Goal: Browse casually: Explore the website without a specific task or goal

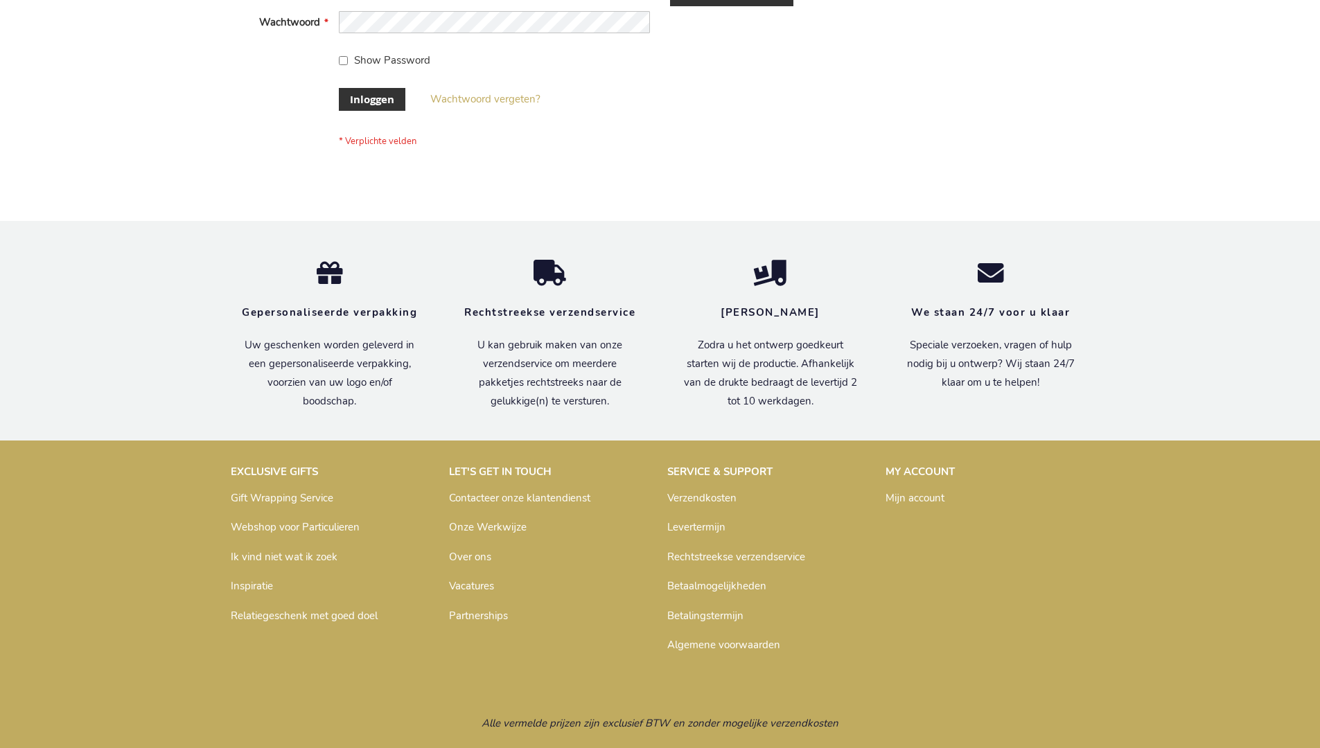
scroll to position [471, 0]
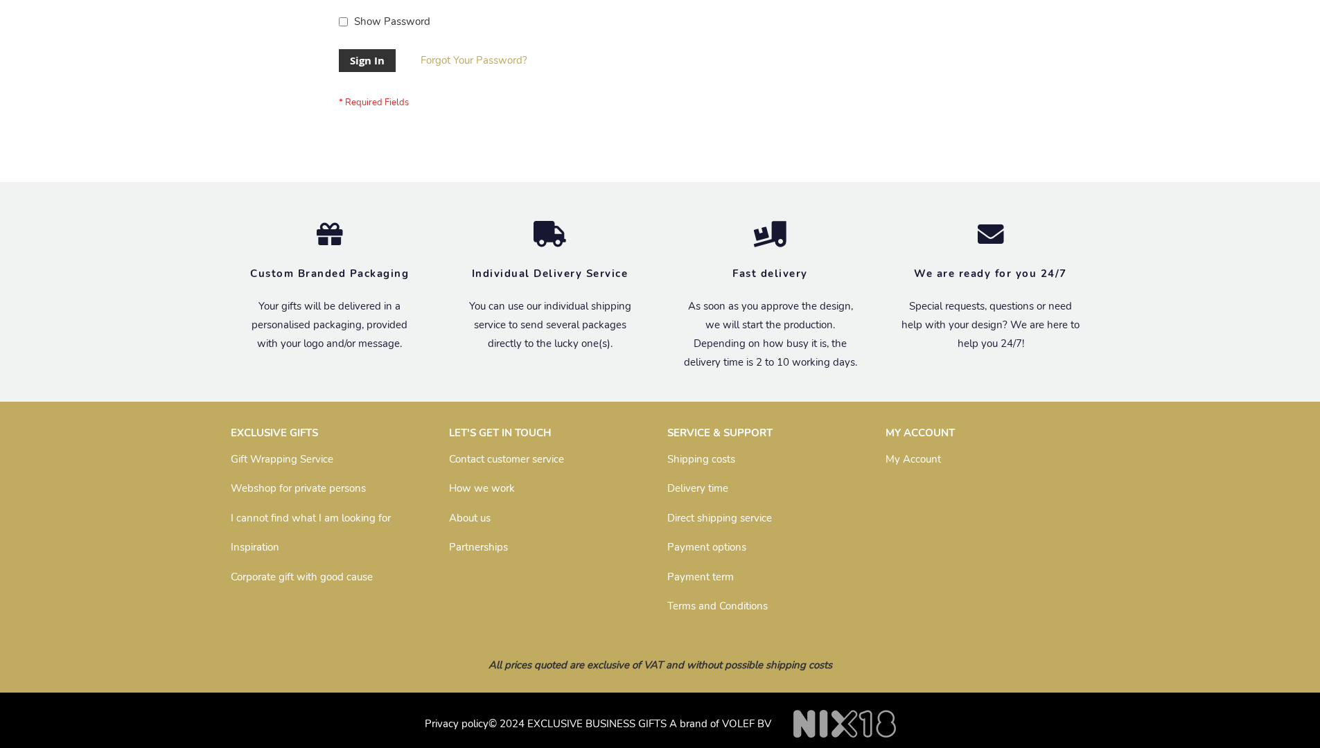
scroll to position [446, 0]
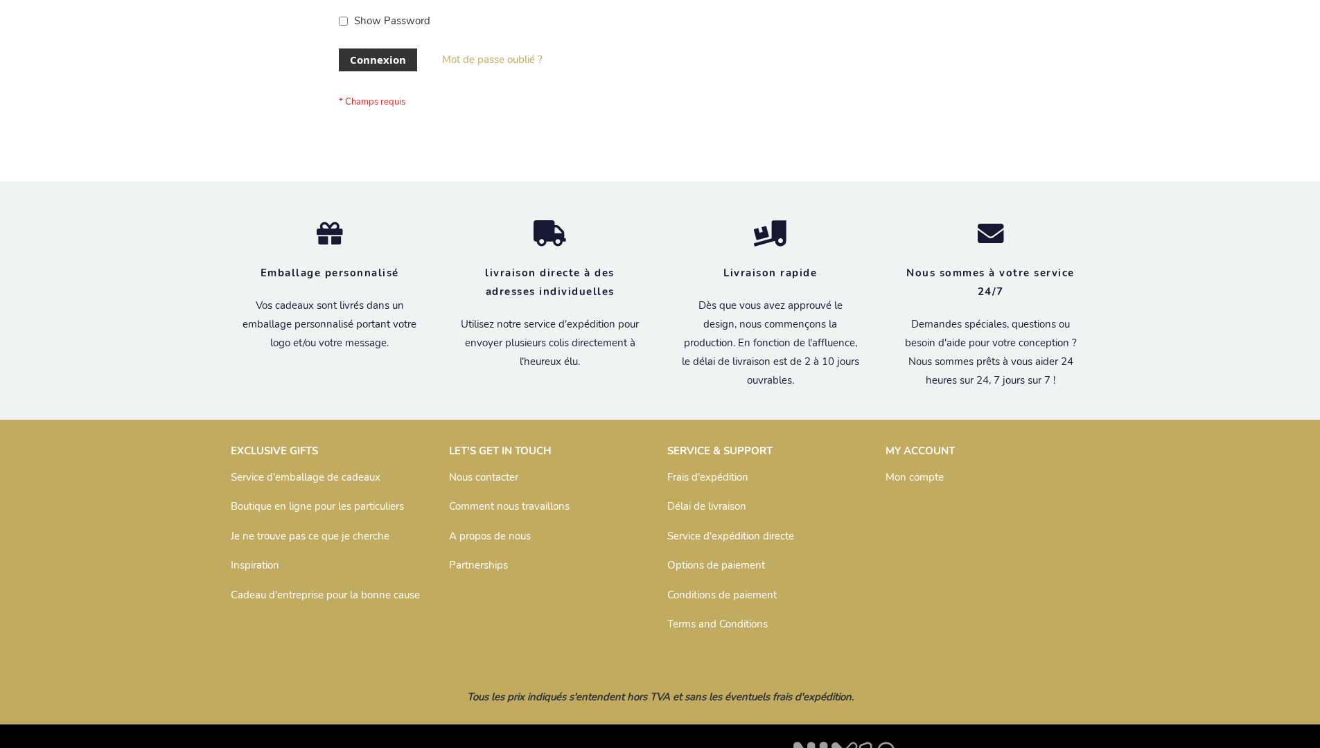
scroll to position [478, 0]
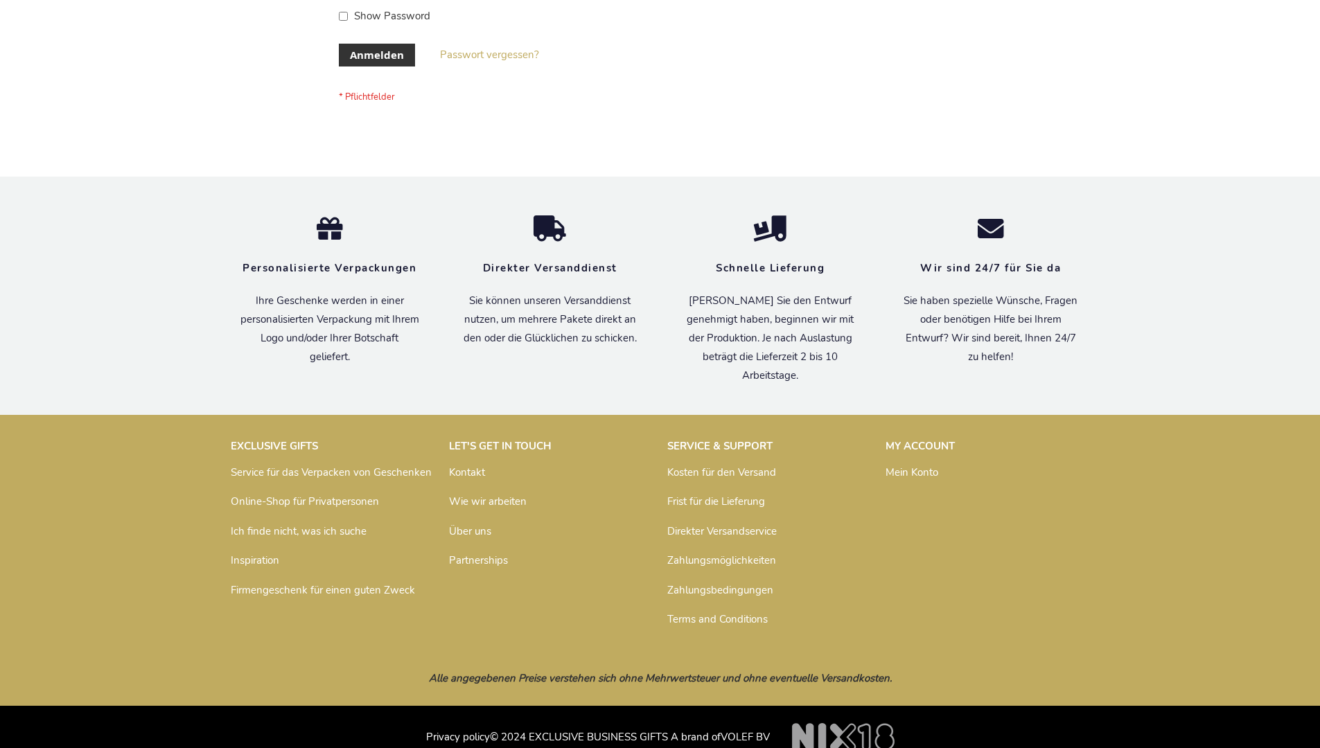
scroll to position [464, 0]
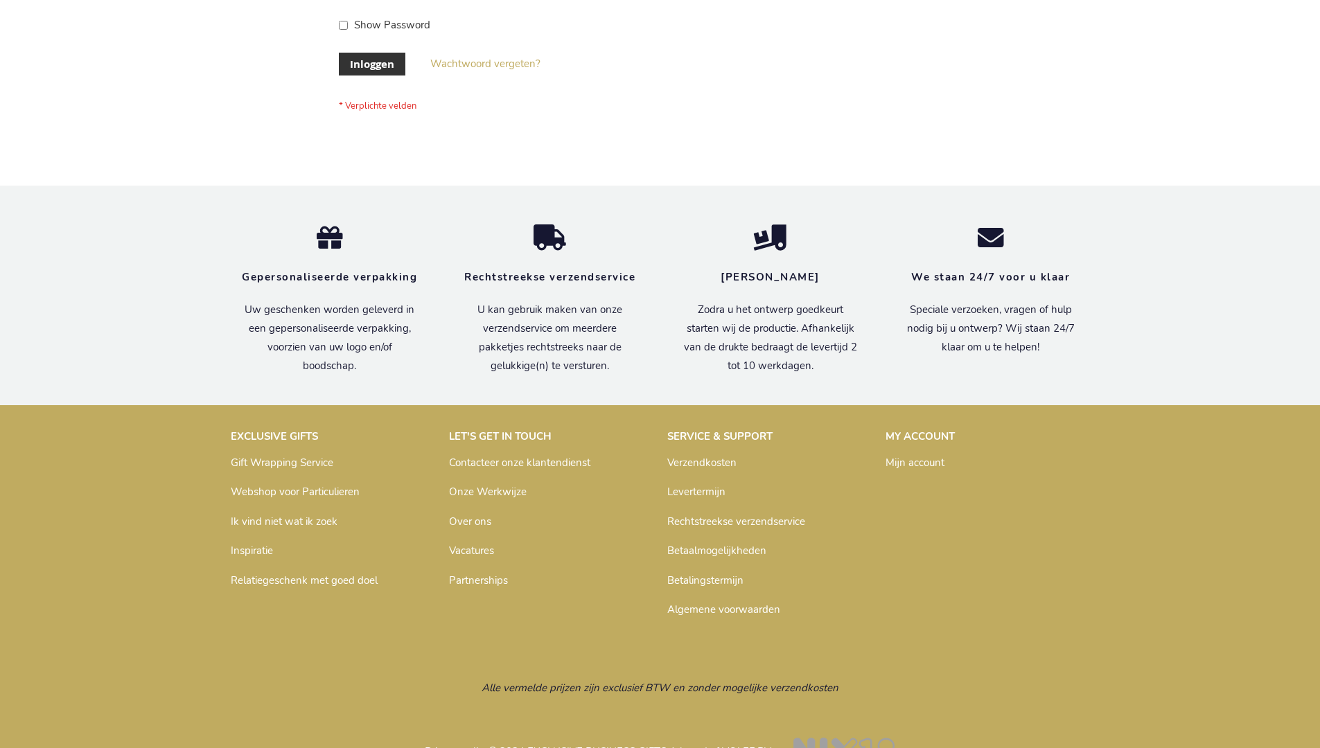
scroll to position [471, 0]
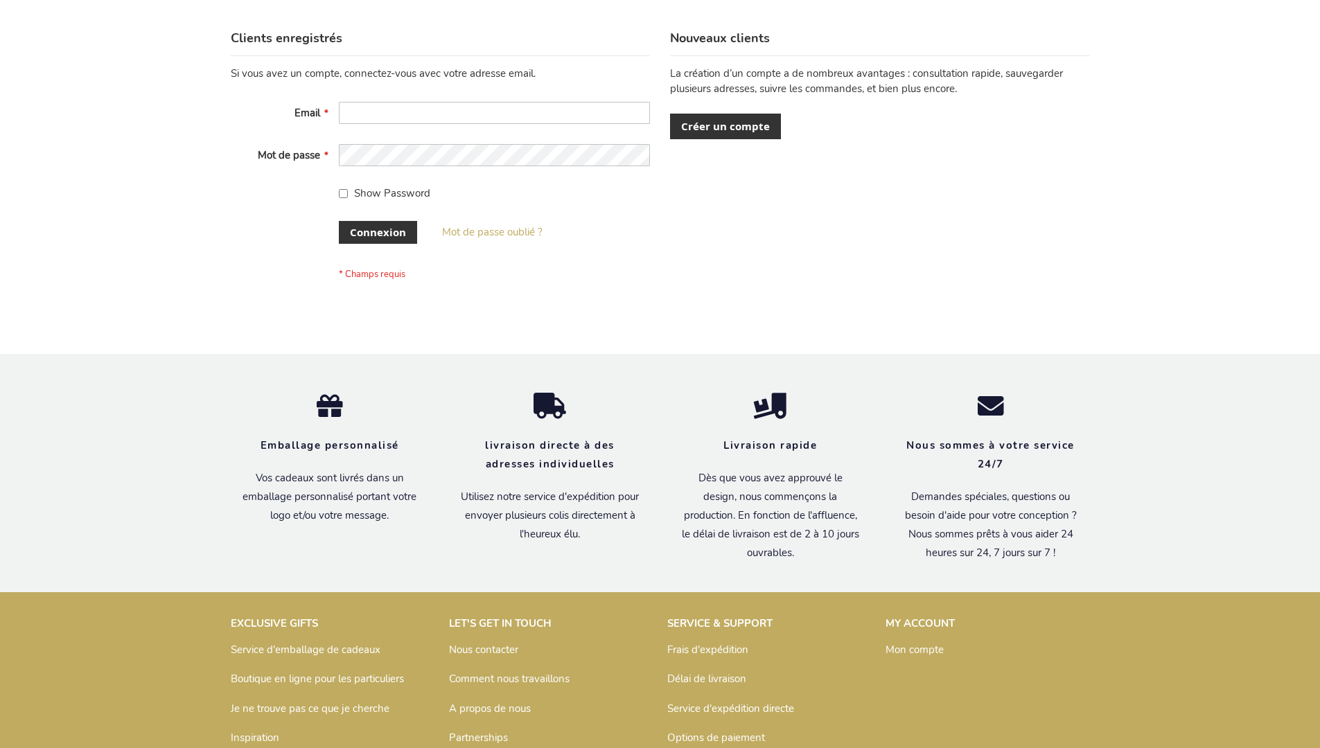
scroll to position [478, 0]
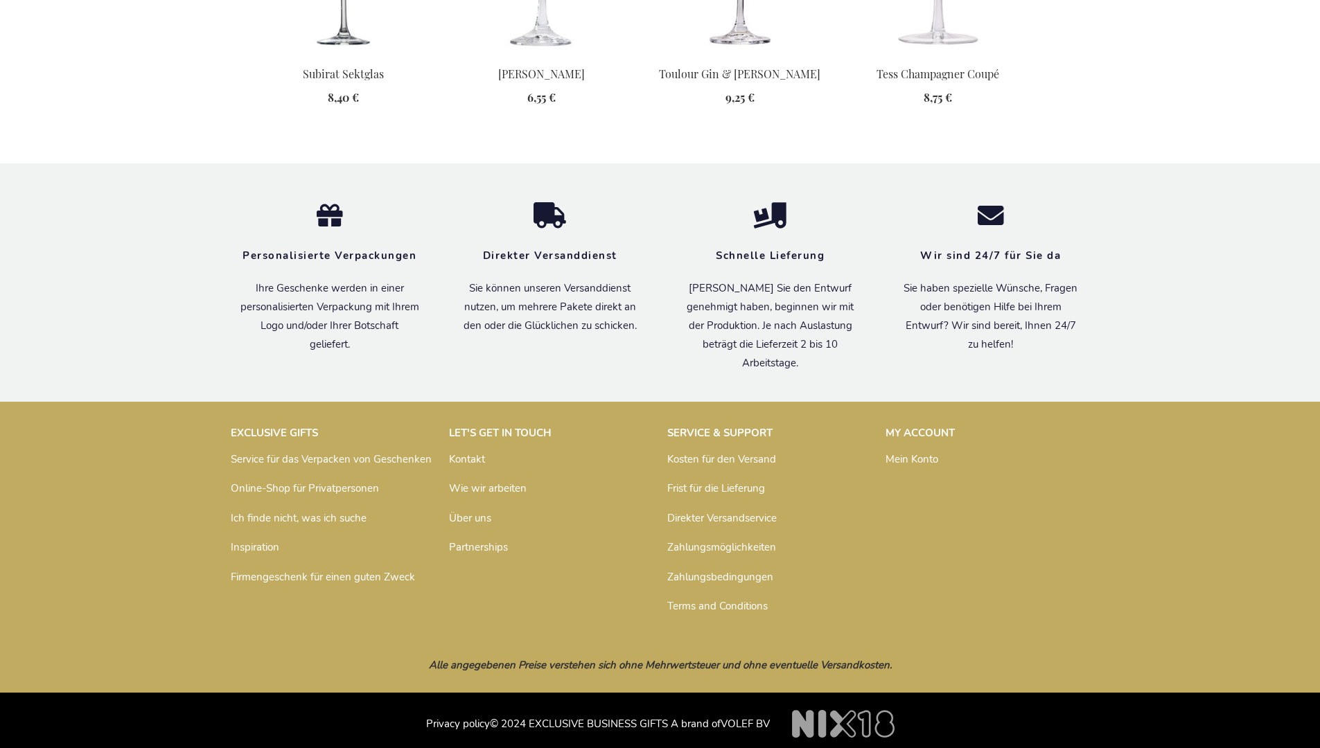
scroll to position [1661, 0]
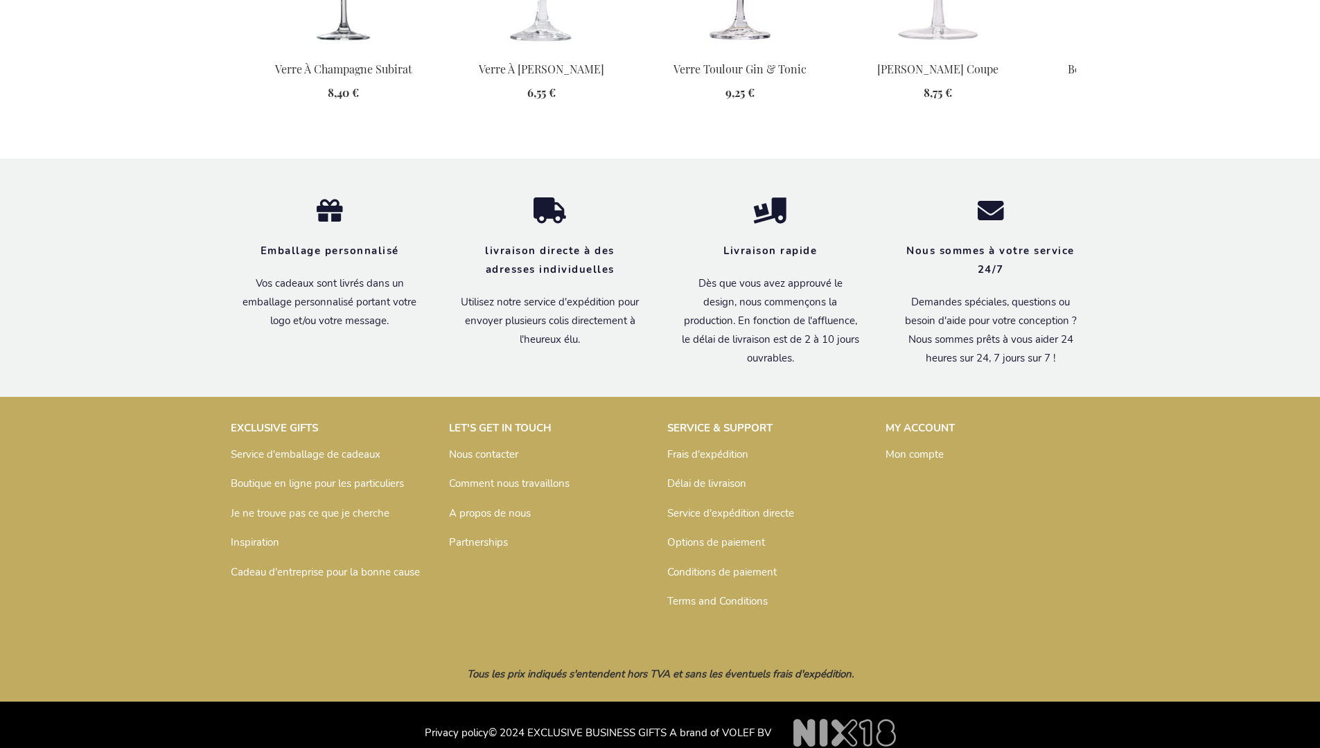
scroll to position [1675, 0]
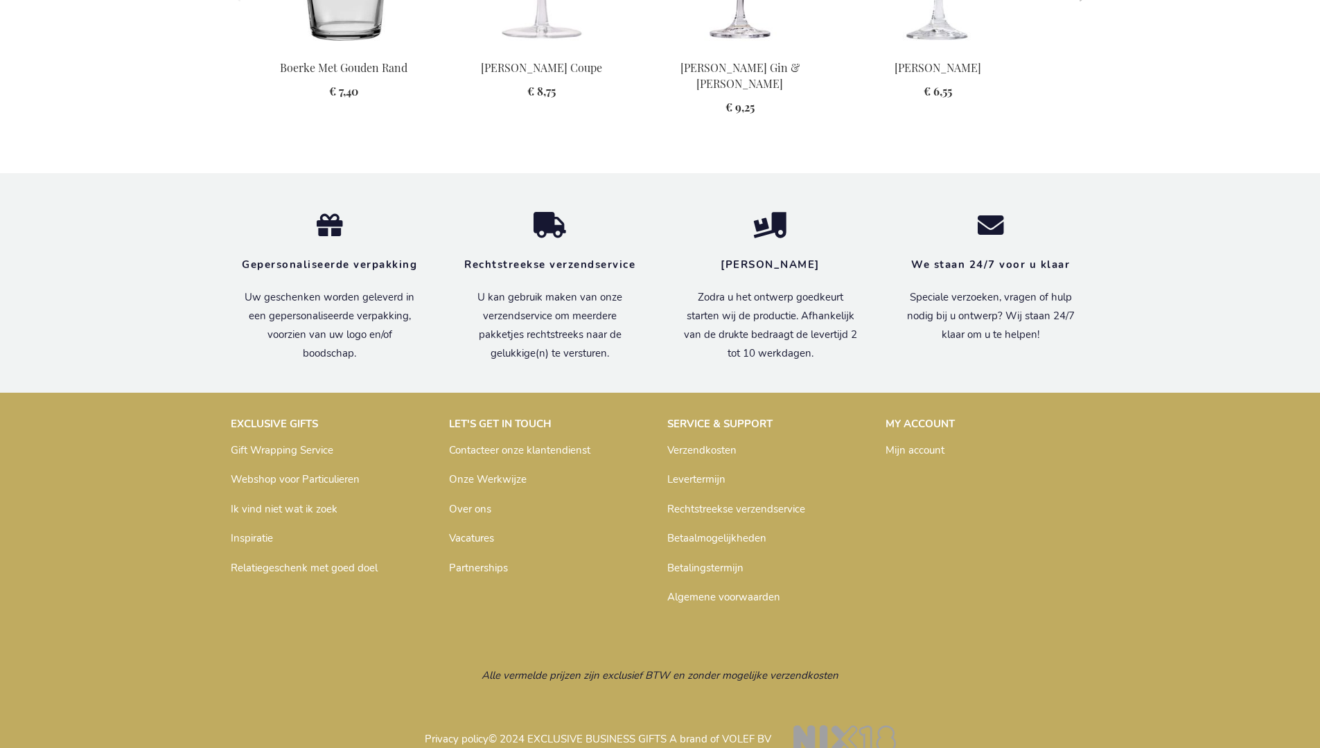
scroll to position [1689, 0]
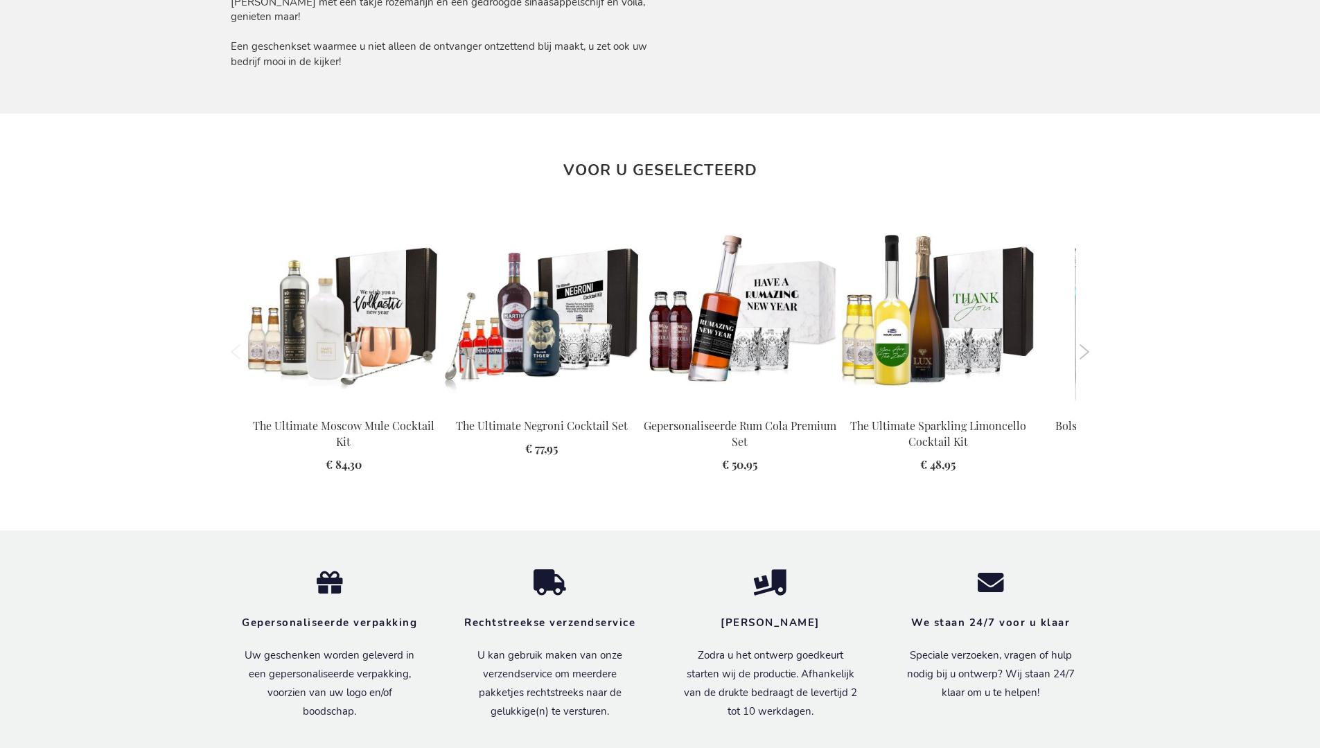
scroll to position [1583, 0]
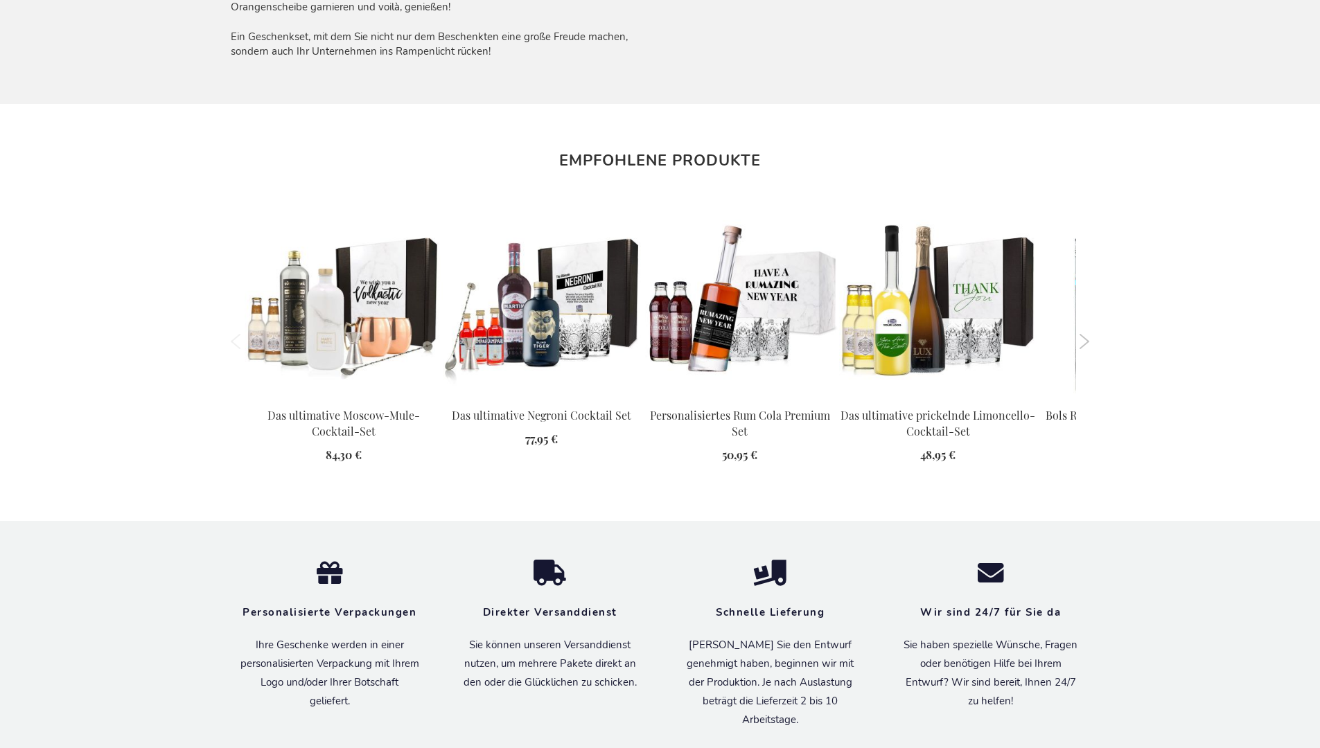
scroll to position [1576, 0]
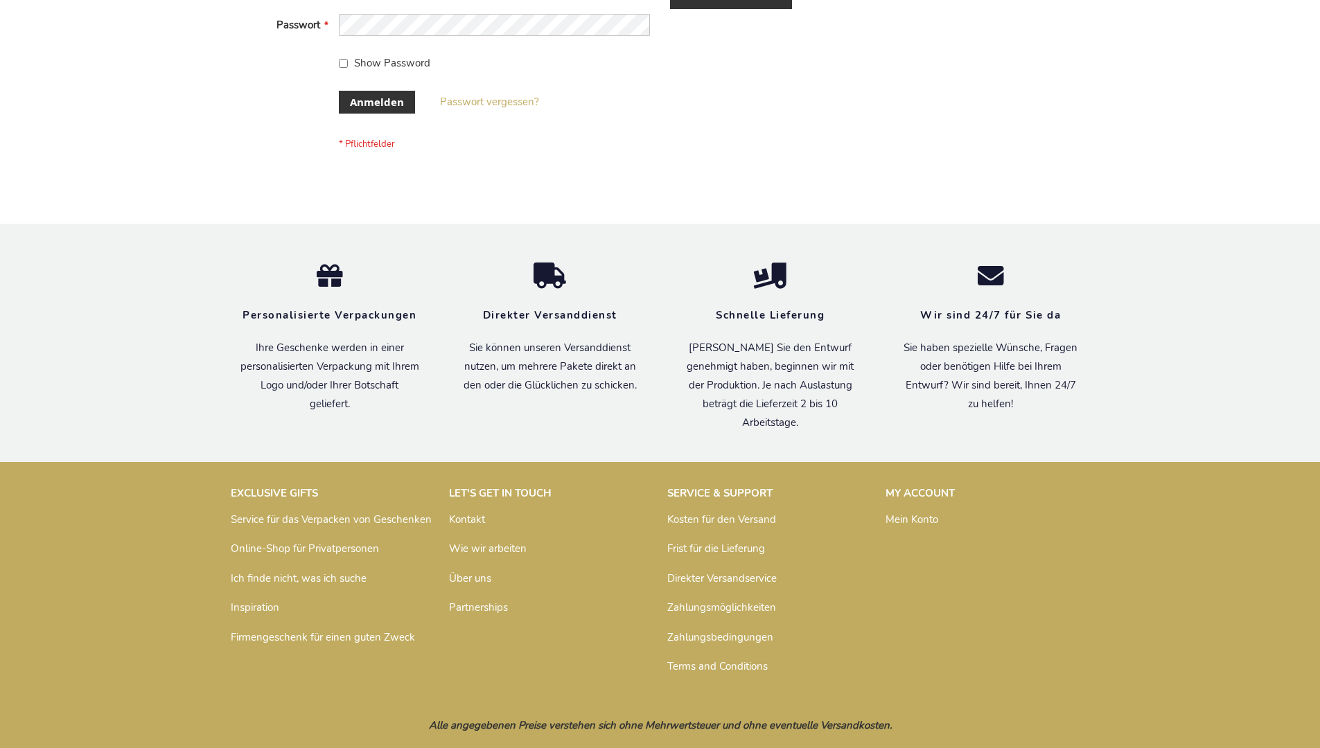
scroll to position [464, 0]
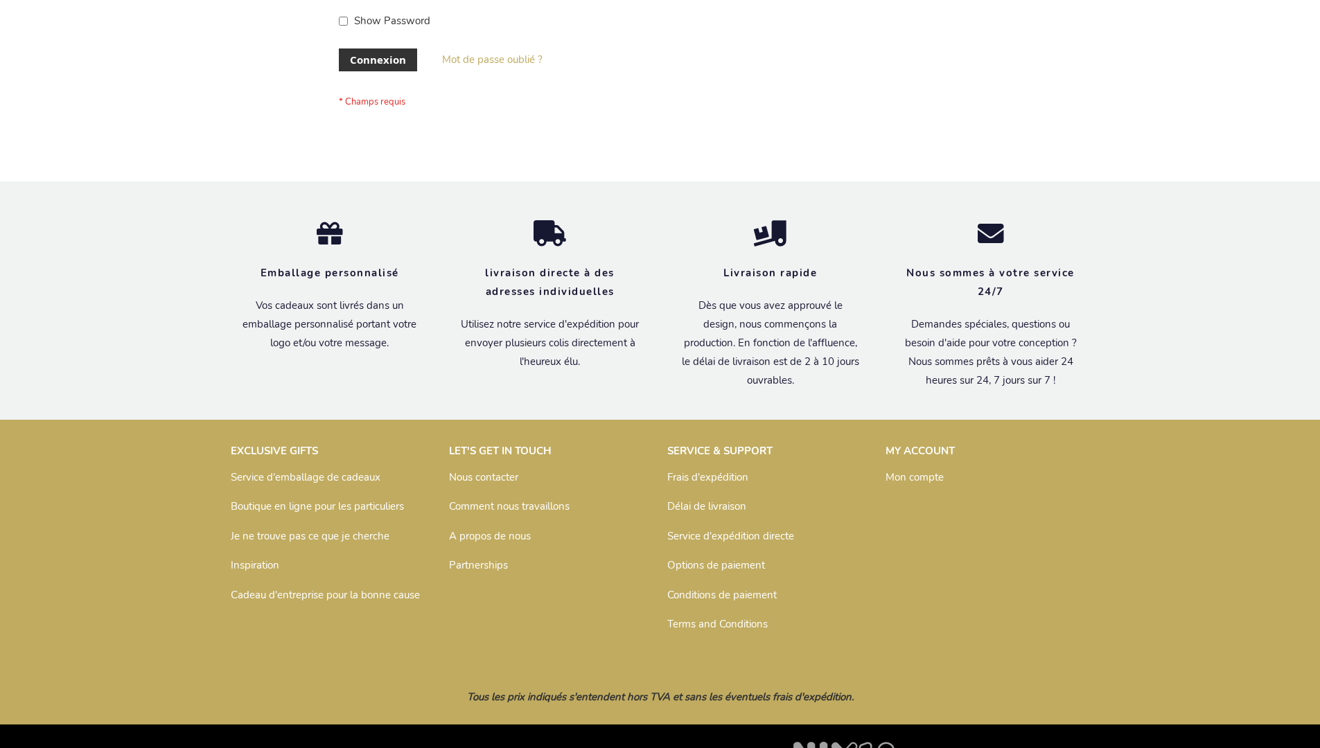
scroll to position [478, 0]
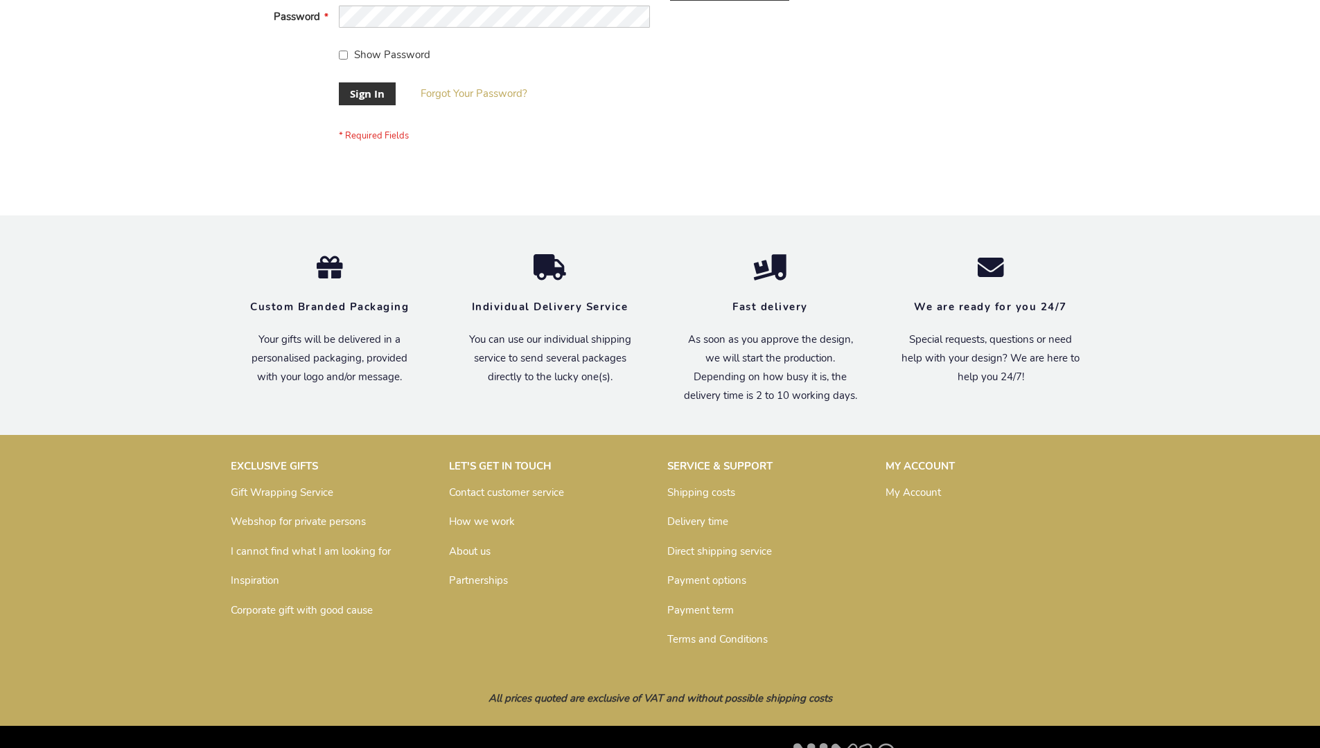
scroll to position [446, 0]
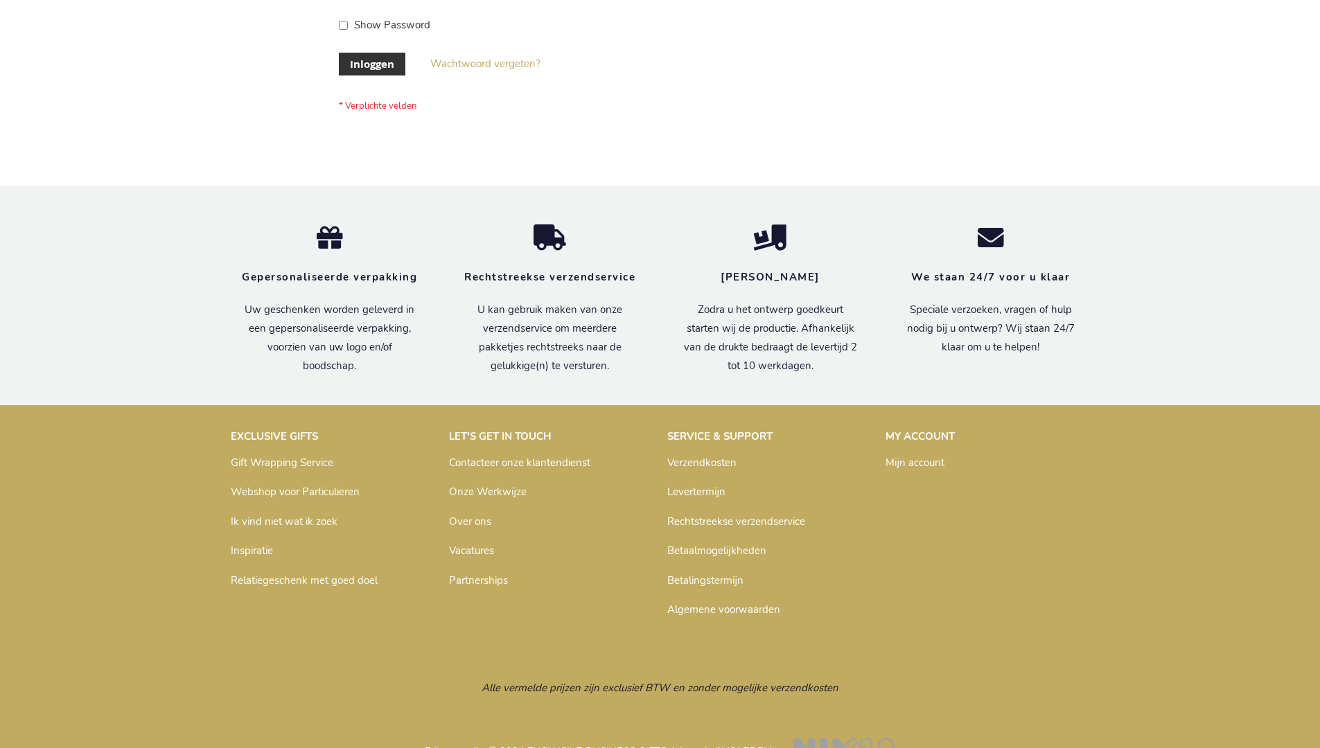
scroll to position [471, 0]
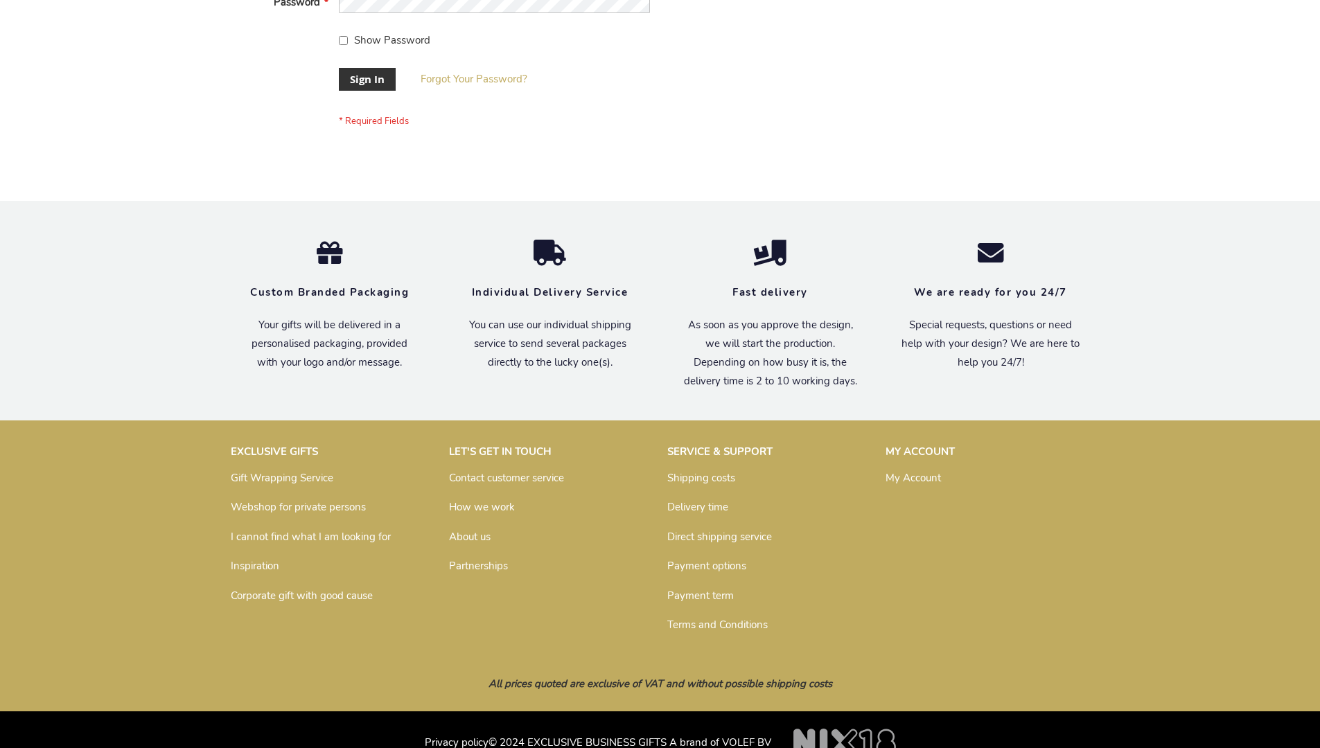
scroll to position [446, 0]
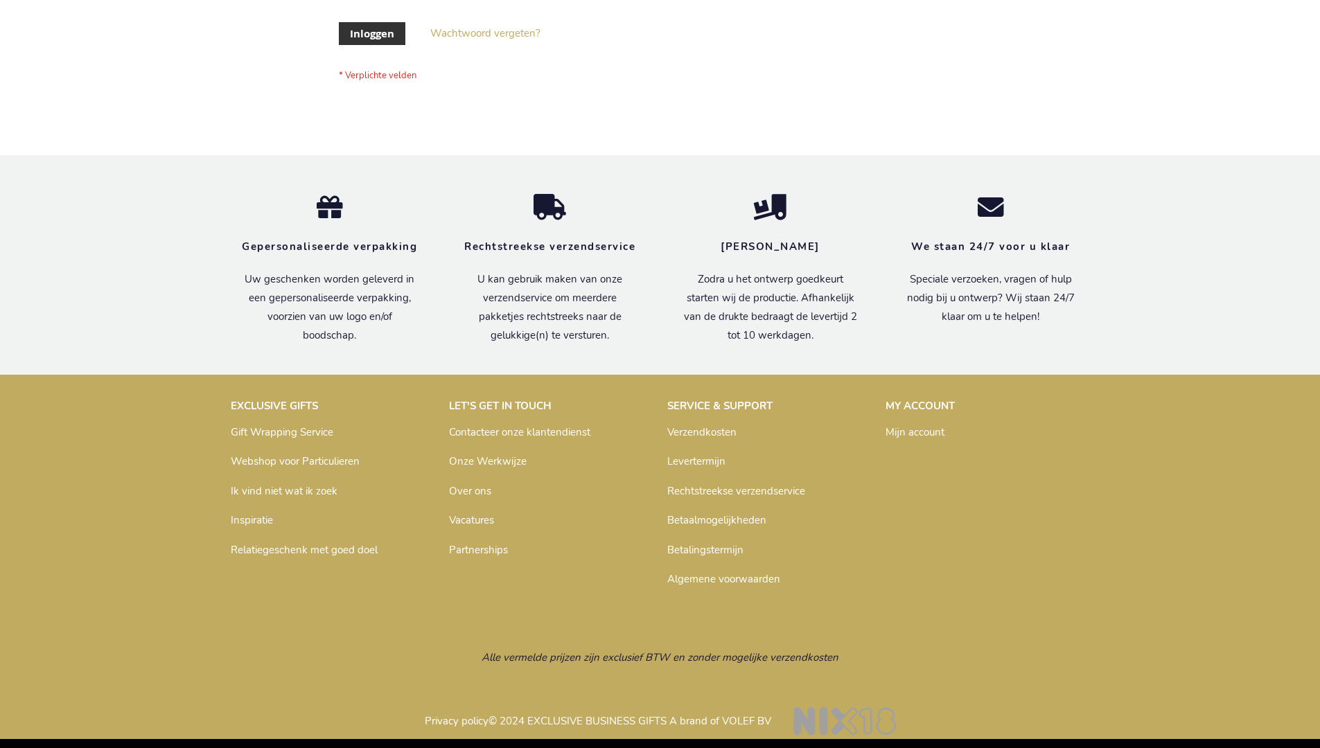
scroll to position [471, 0]
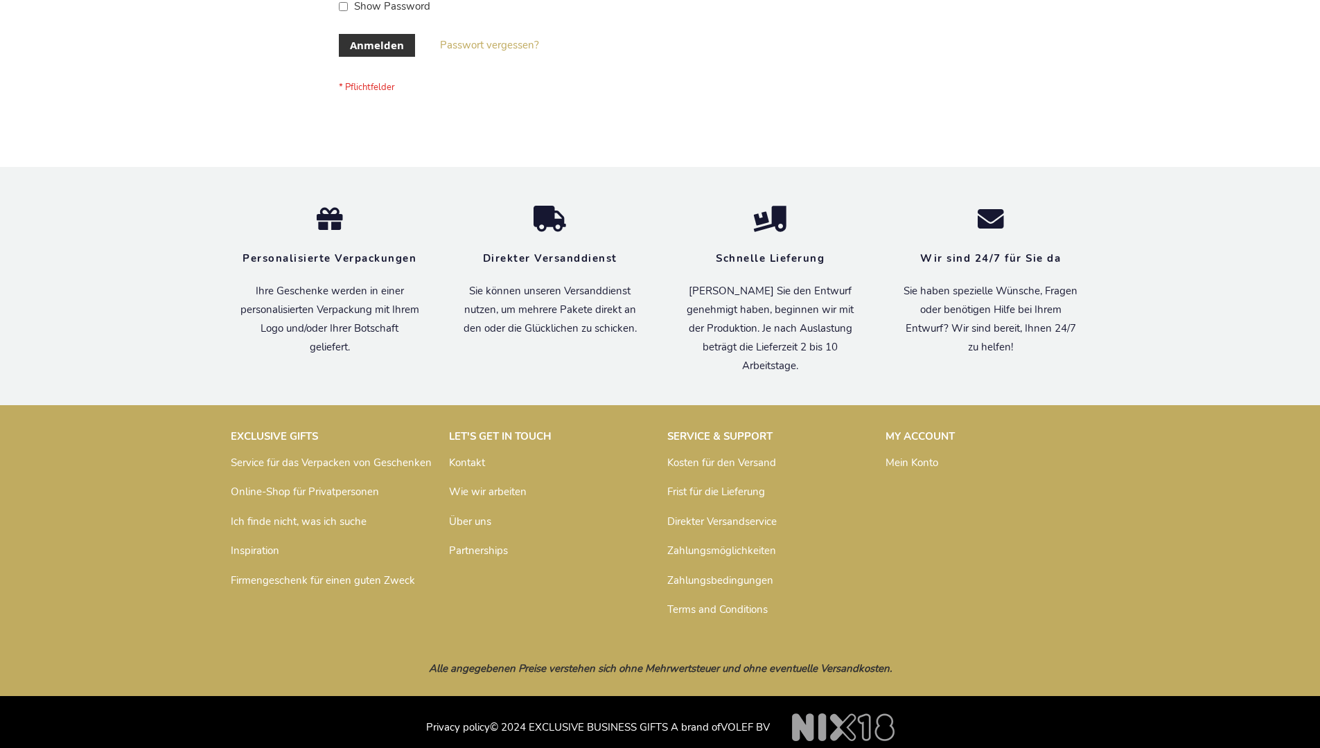
scroll to position [464, 0]
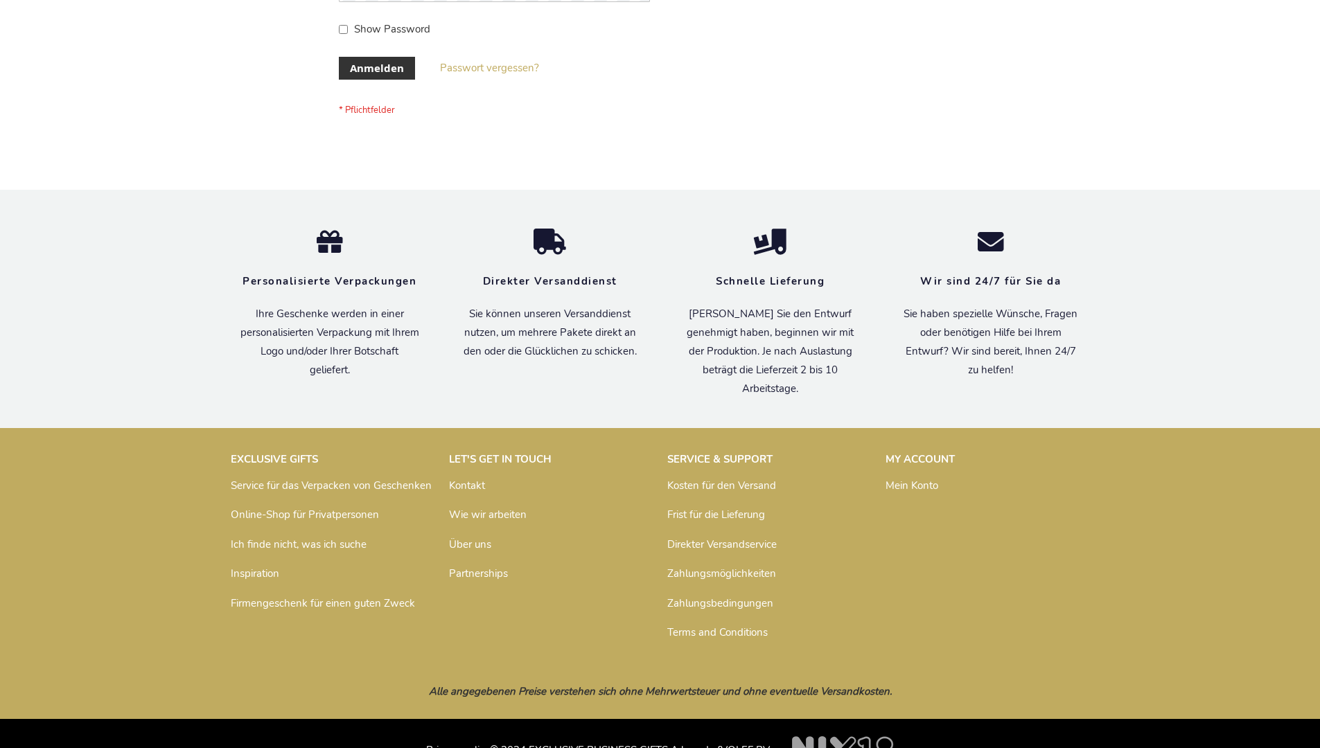
scroll to position [464, 0]
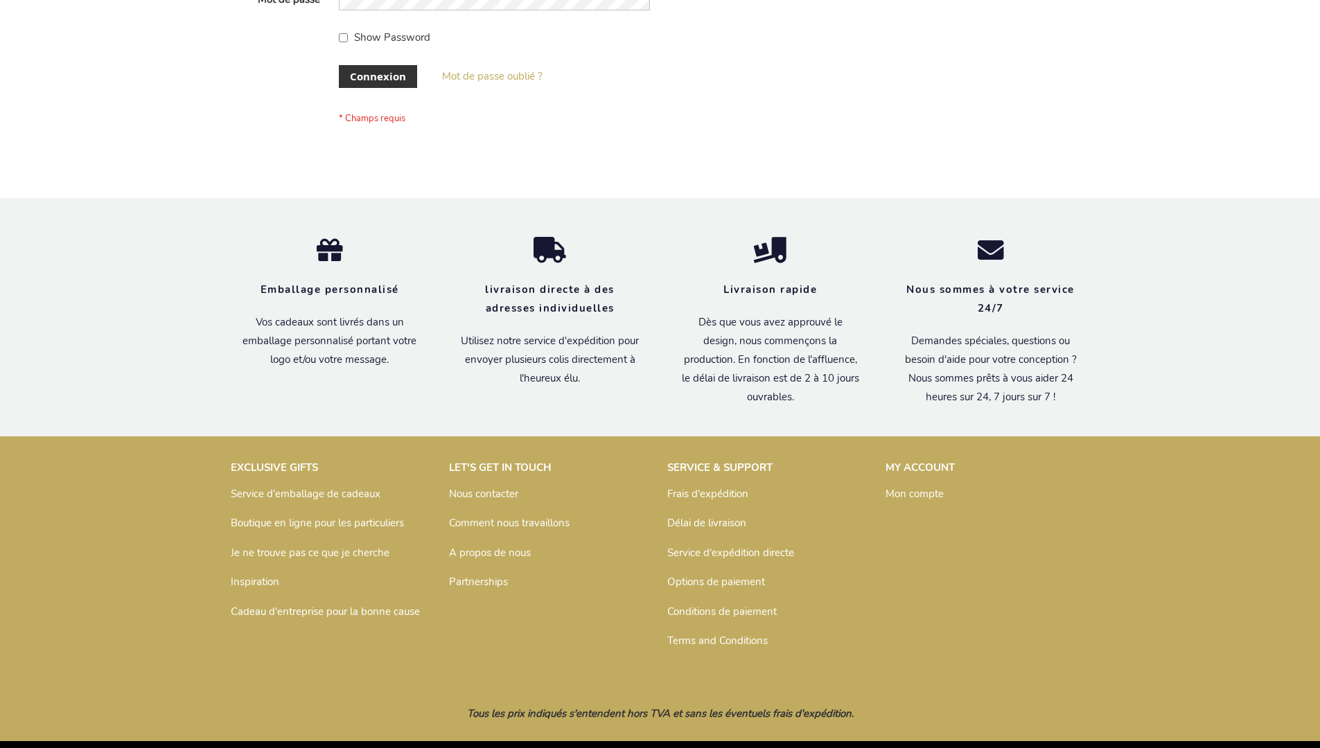
scroll to position [478, 0]
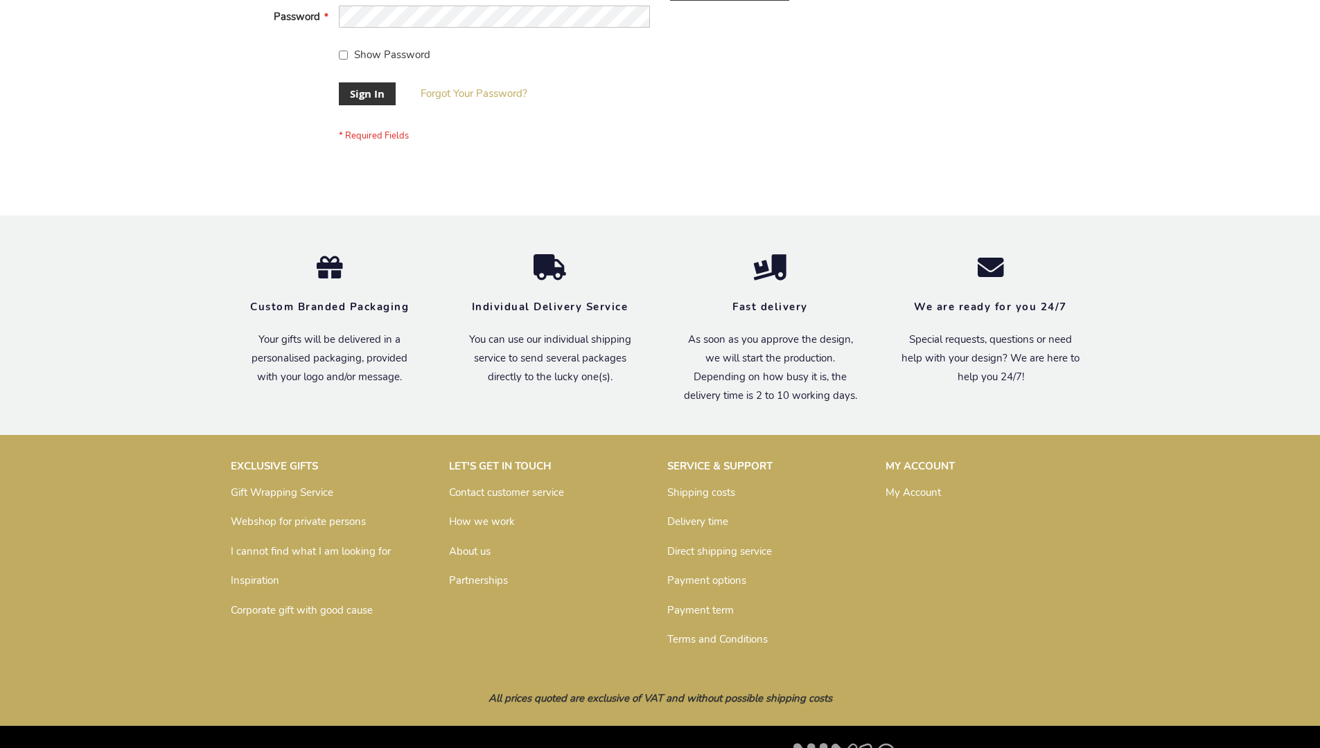
scroll to position [446, 0]
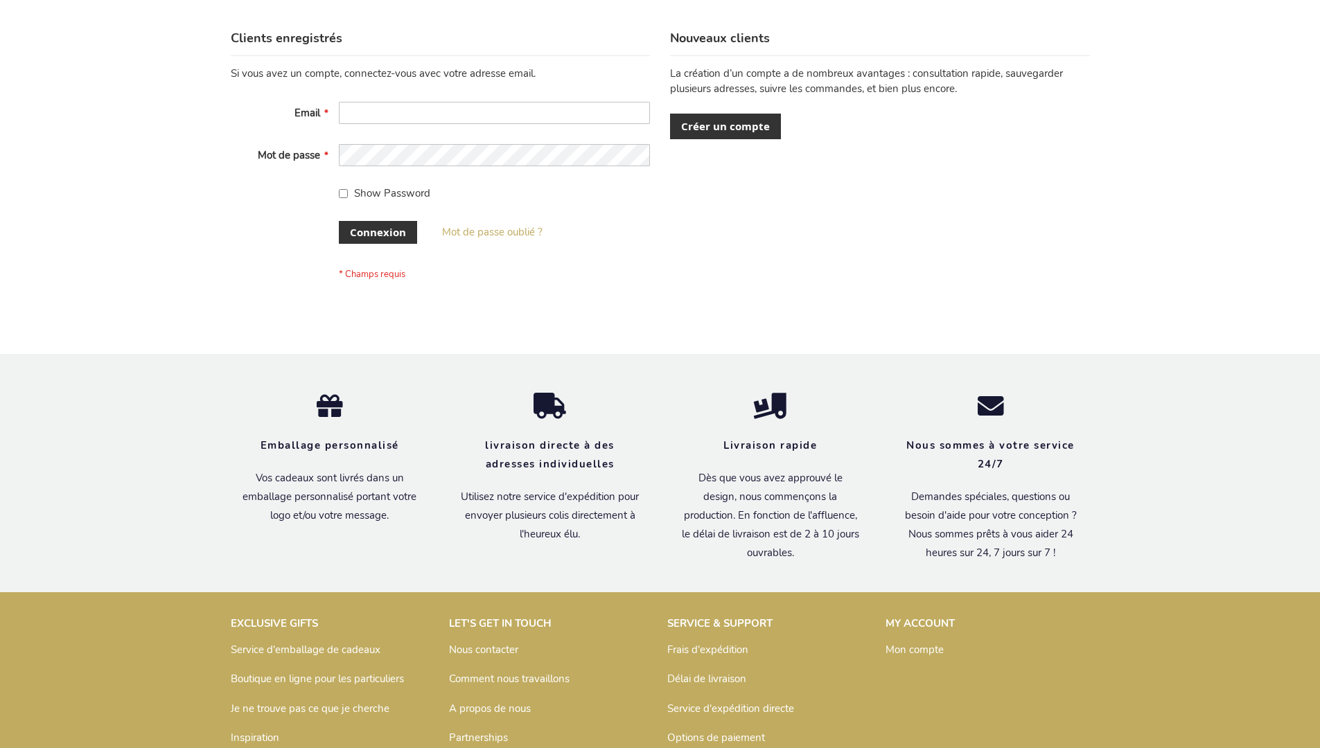
scroll to position [478, 0]
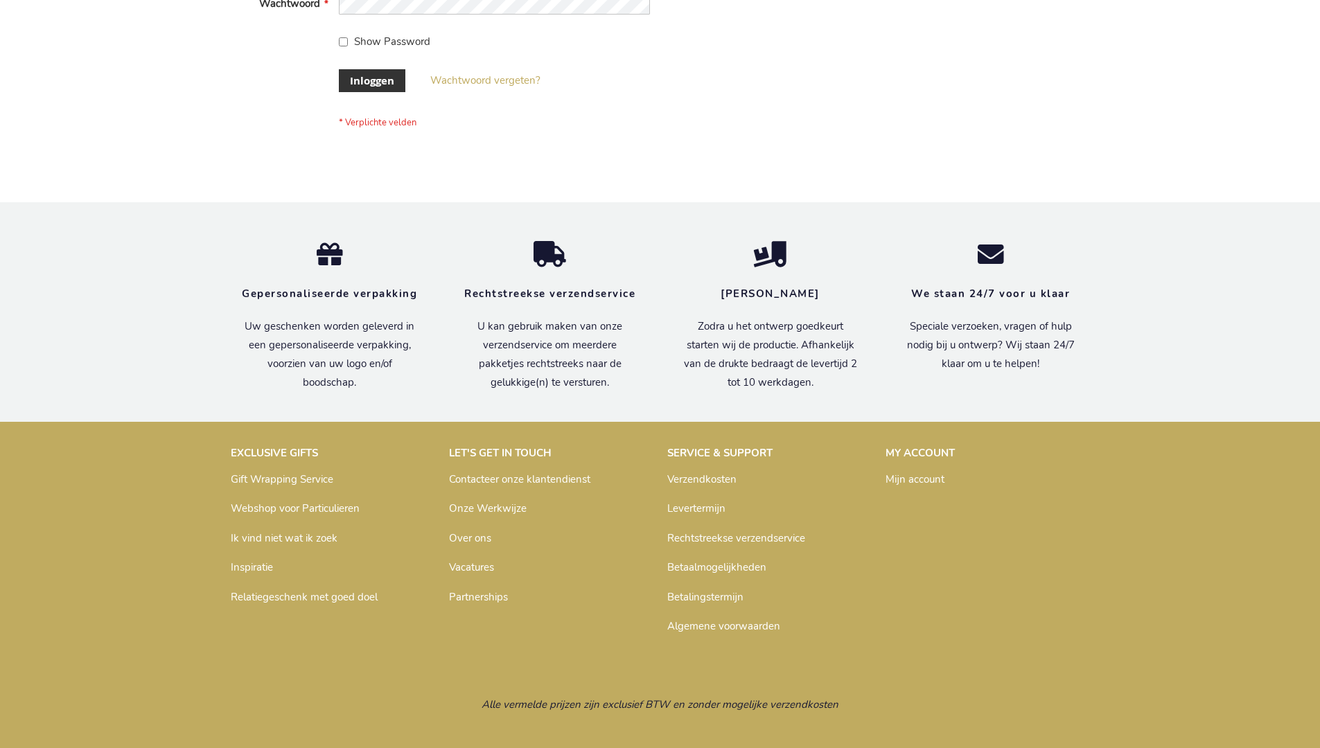
scroll to position [471, 0]
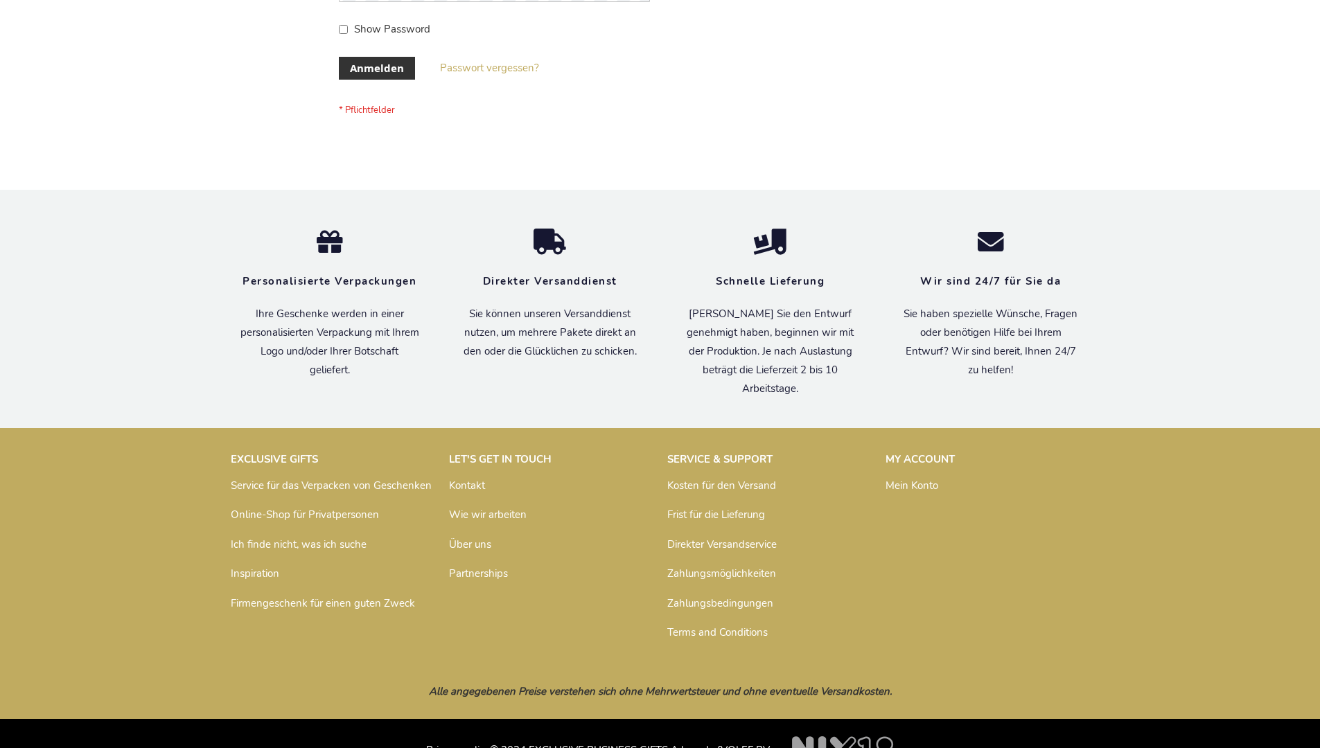
scroll to position [464, 0]
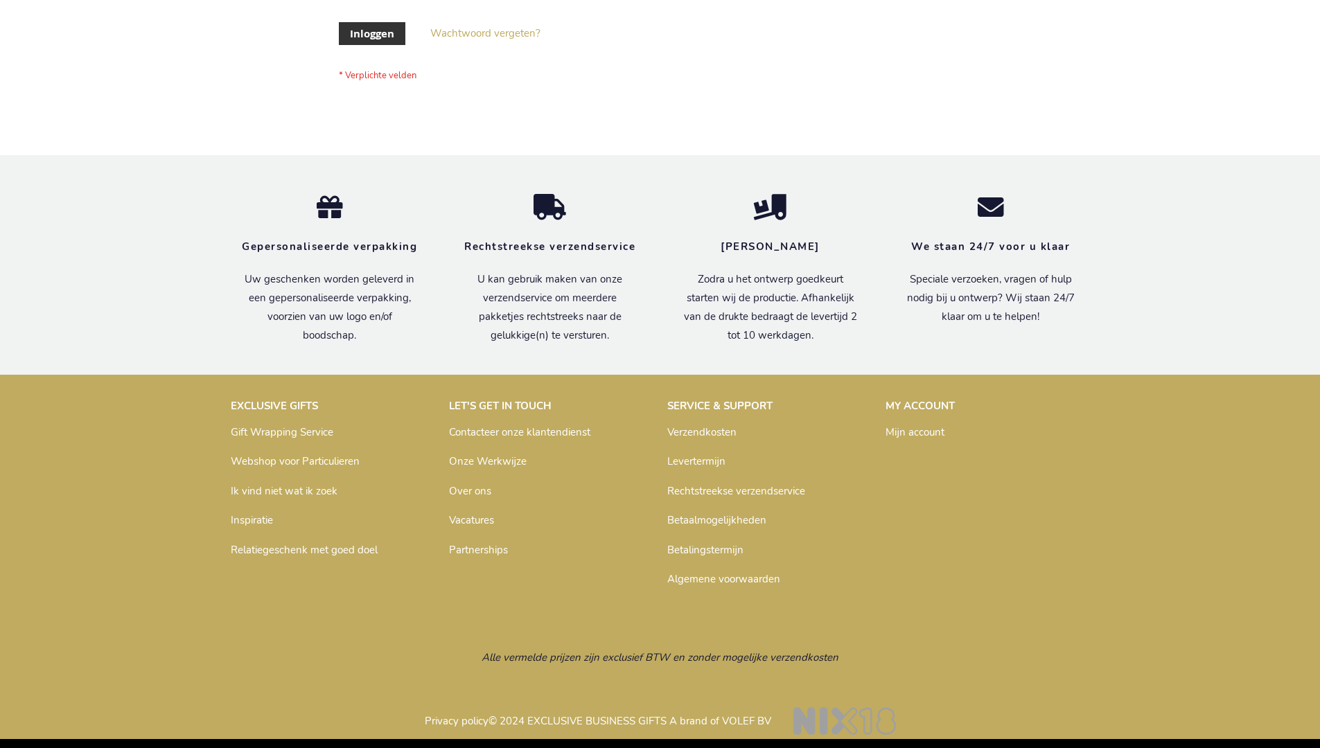
scroll to position [471, 0]
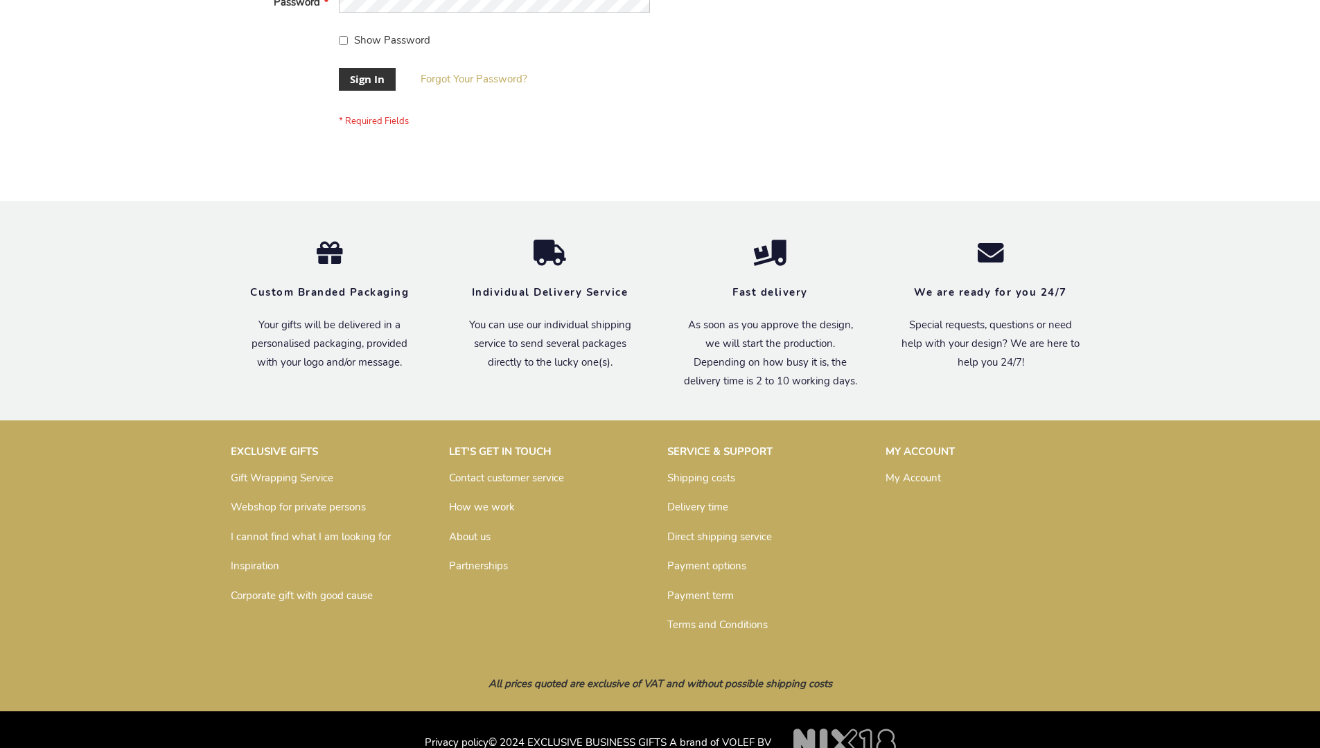
scroll to position [446, 0]
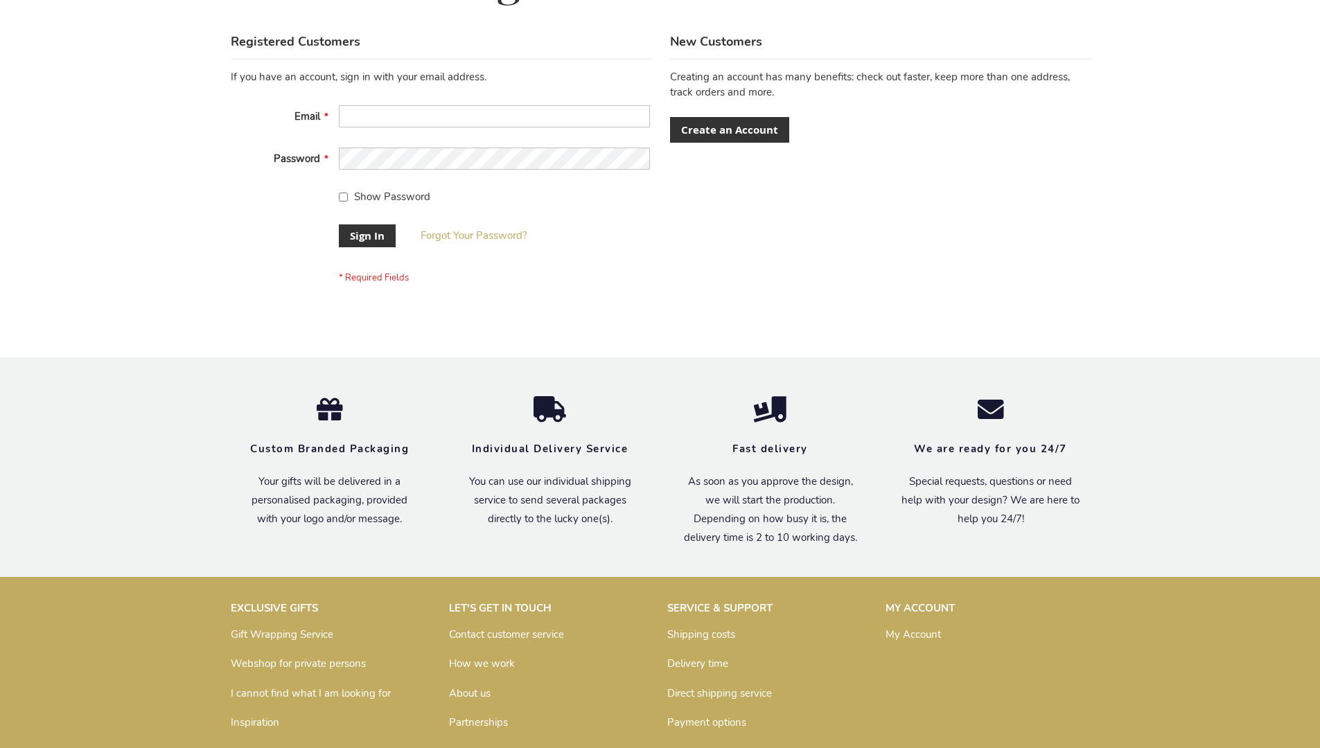
scroll to position [446, 0]
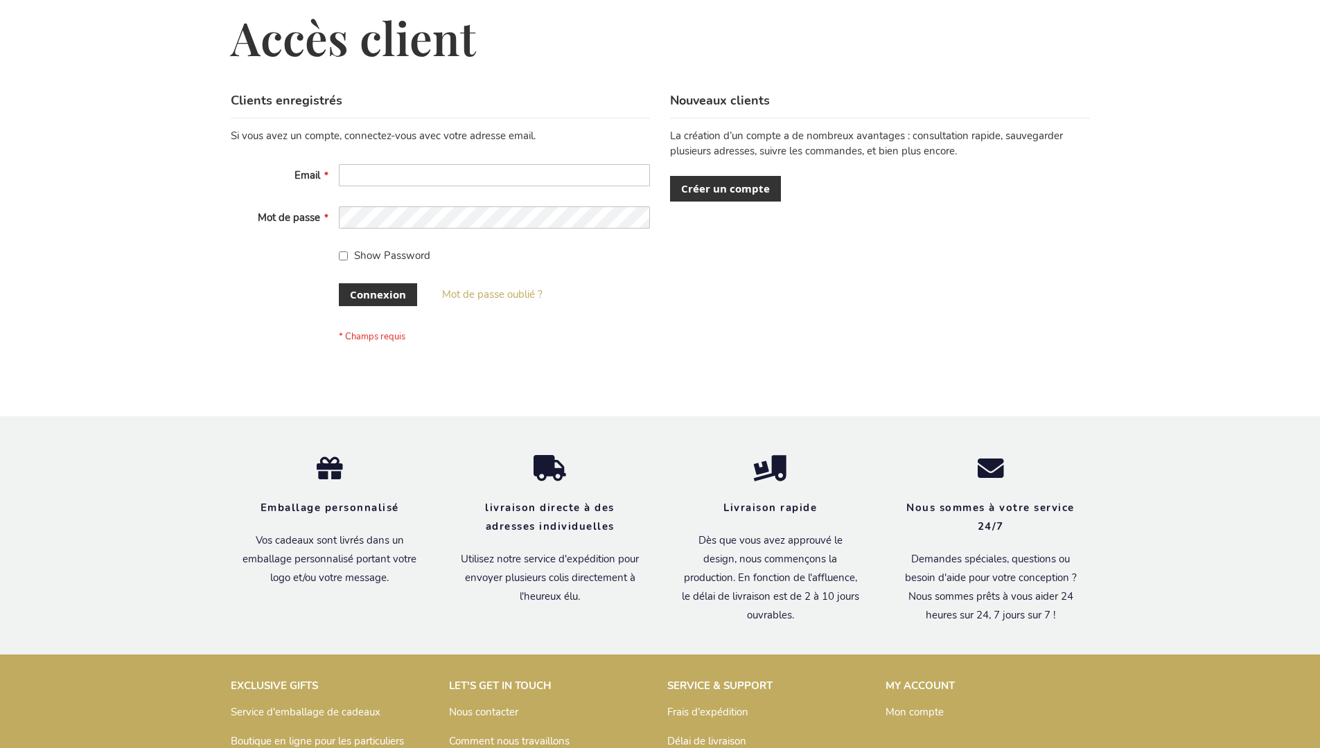
scroll to position [478, 0]
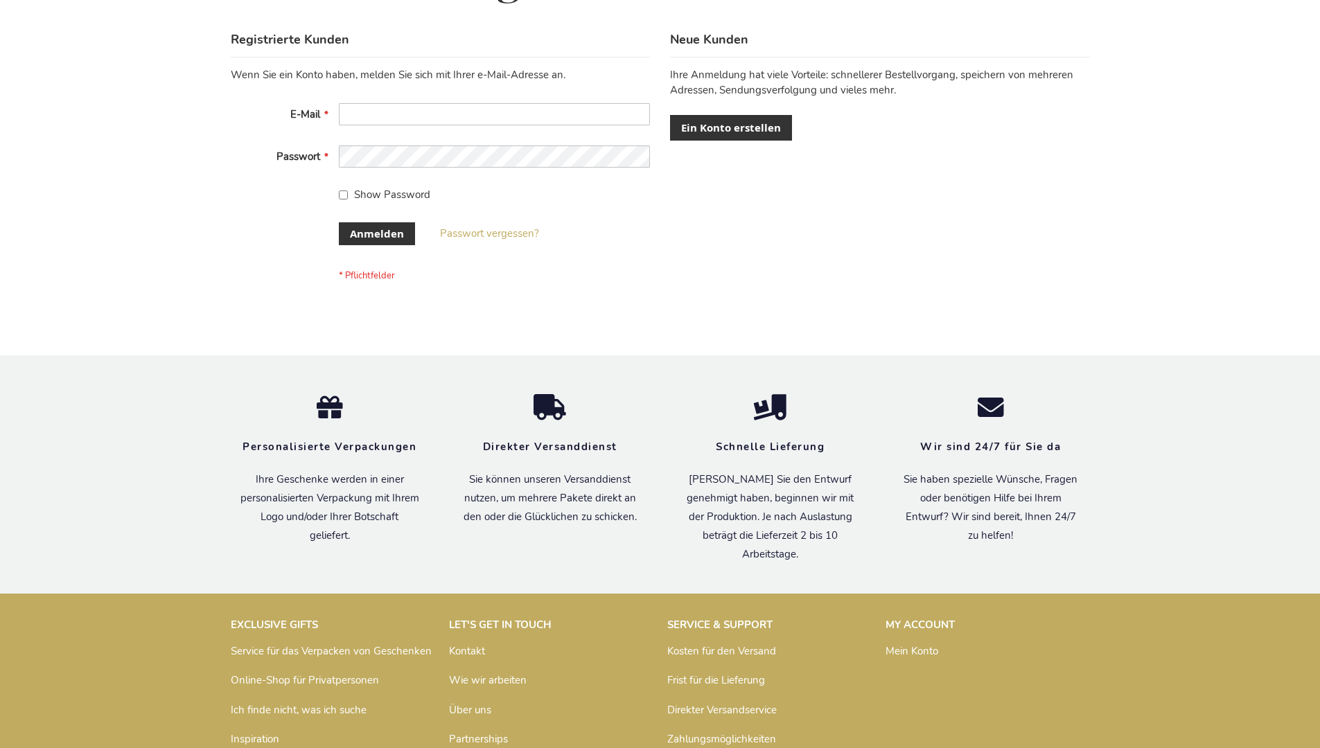
scroll to position [464, 0]
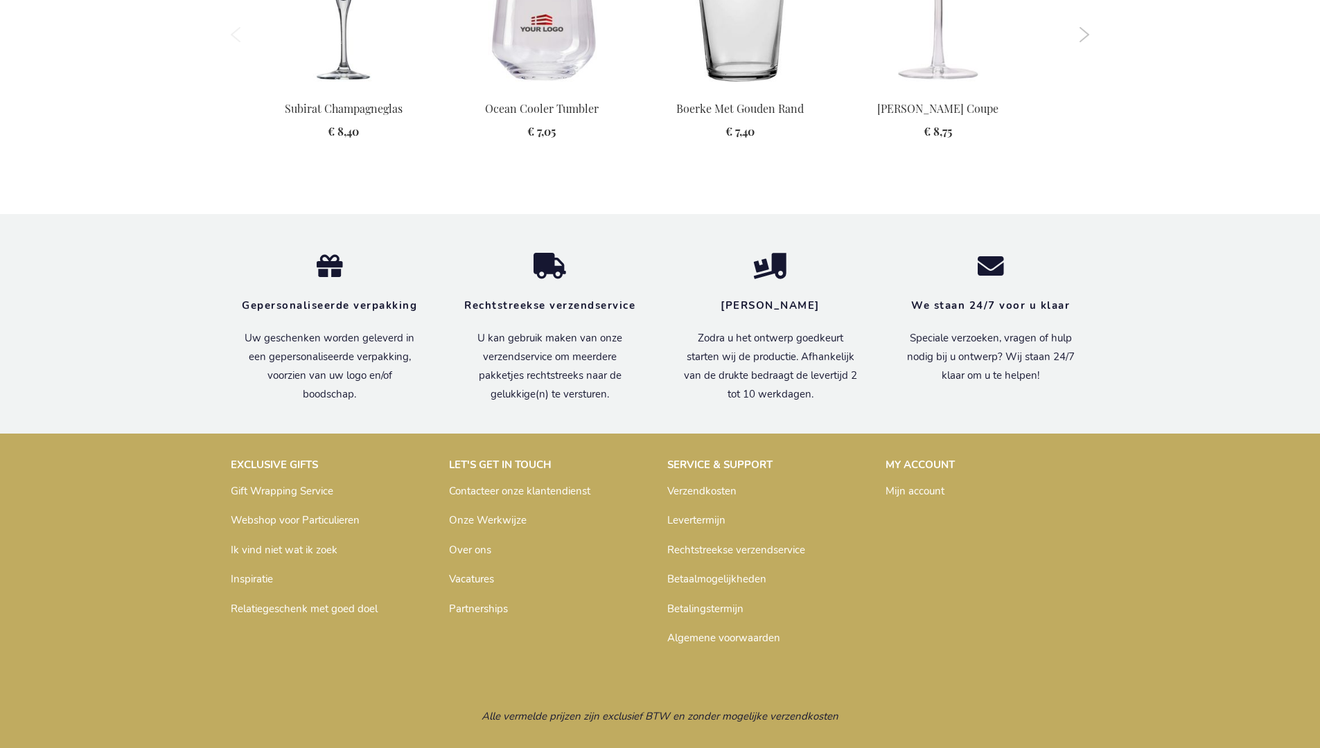
scroll to position [1727, 0]
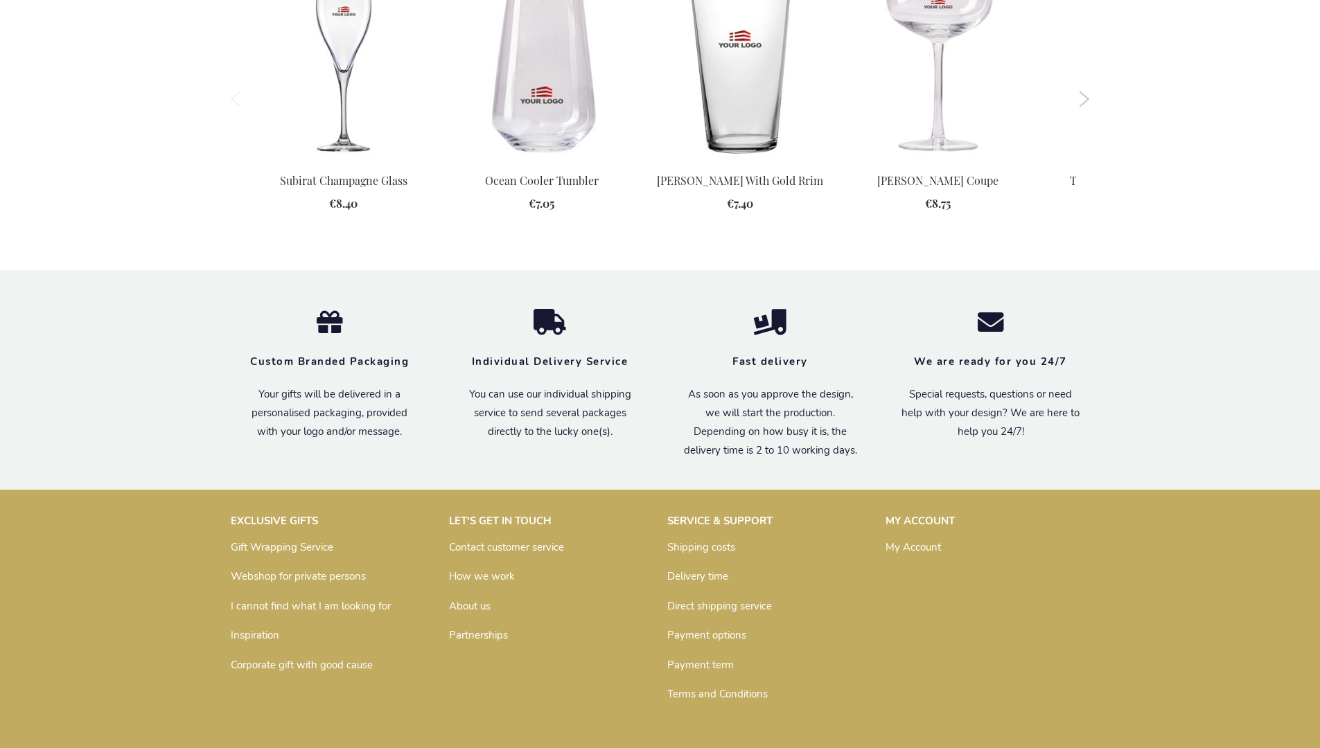
scroll to position [1702, 0]
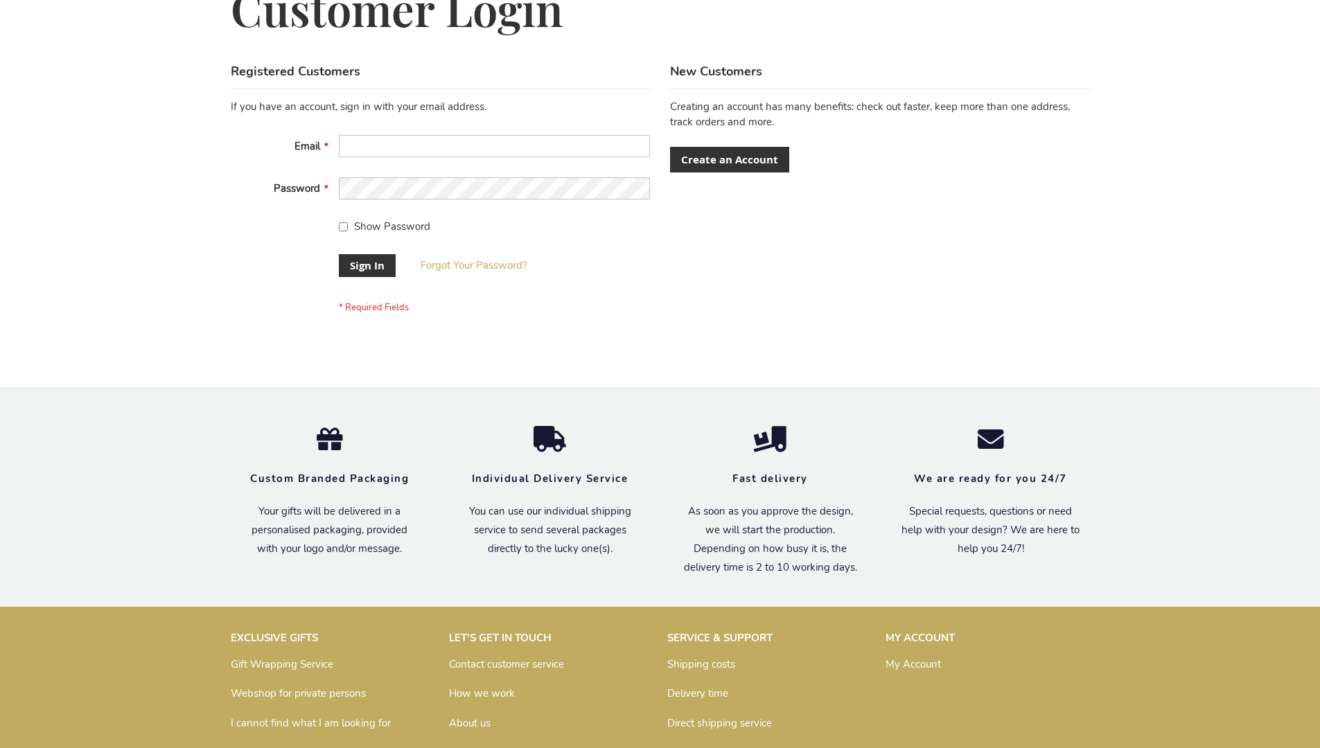
scroll to position [446, 0]
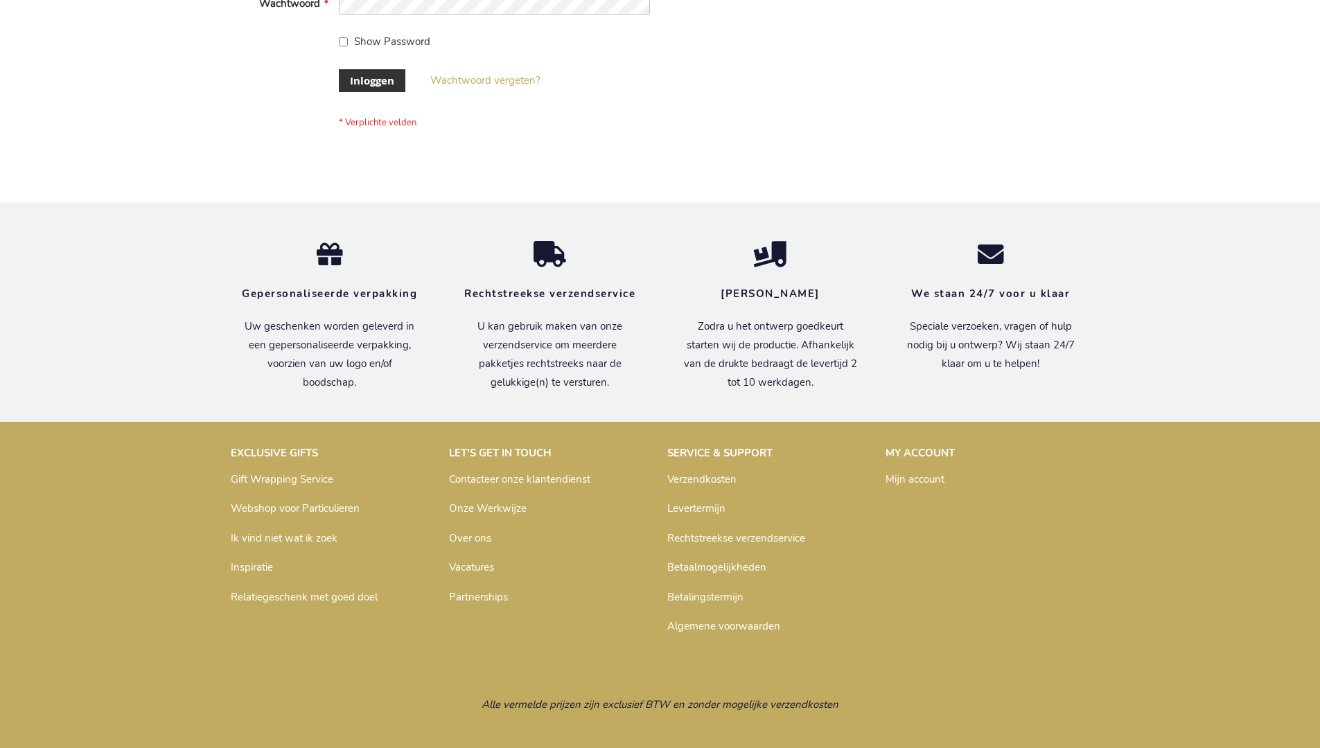
scroll to position [471, 0]
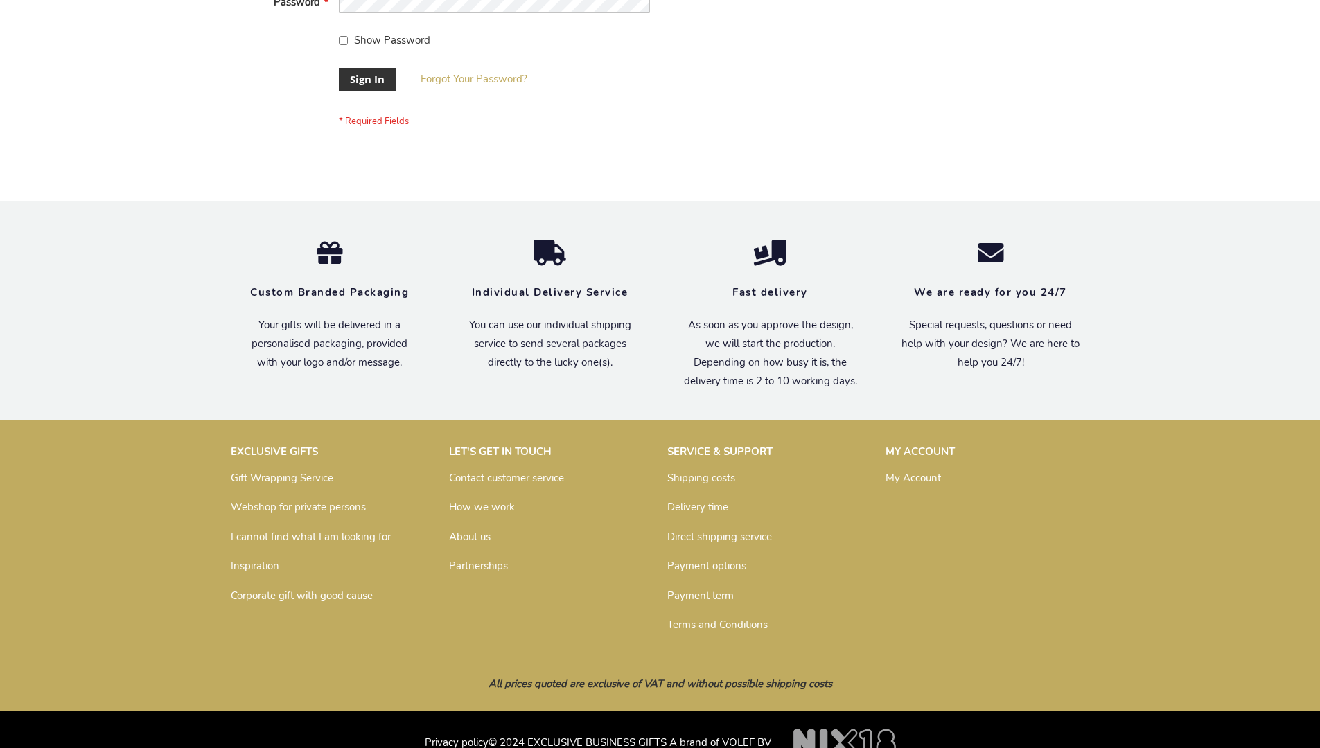
scroll to position [446, 0]
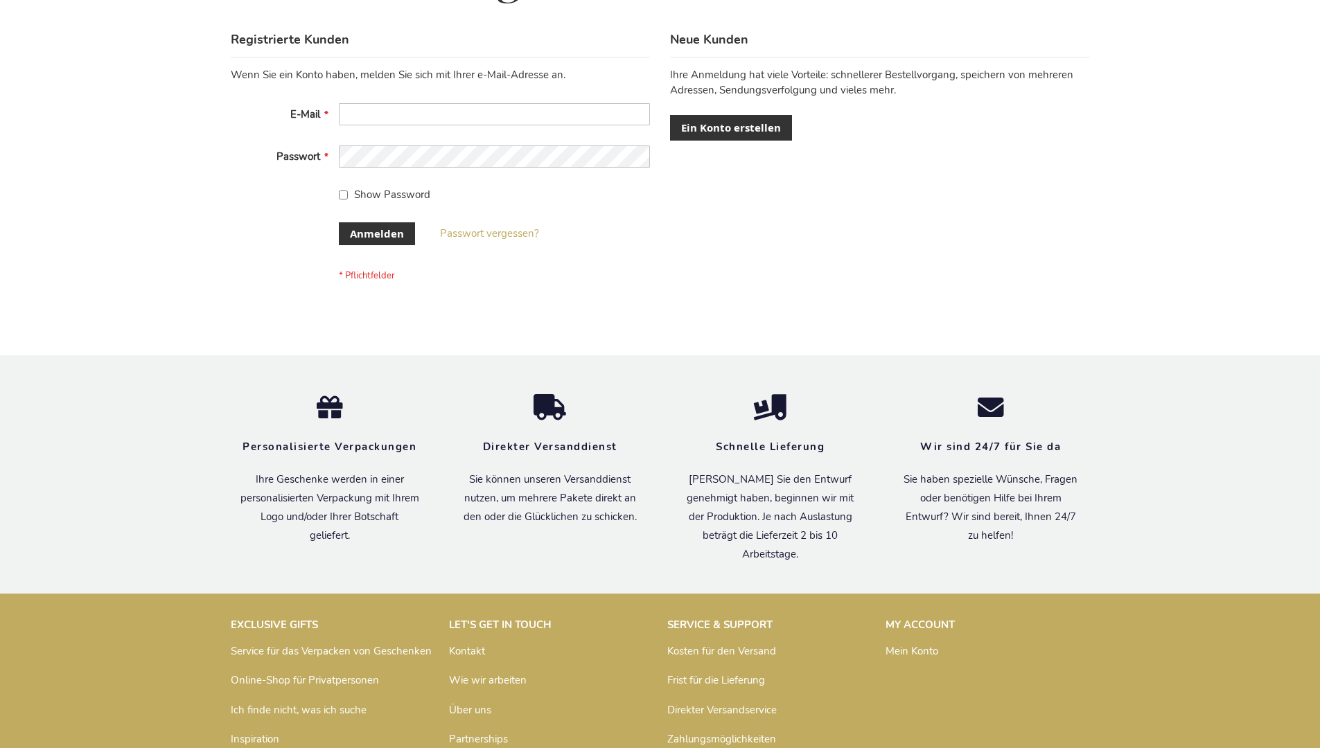
scroll to position [464, 0]
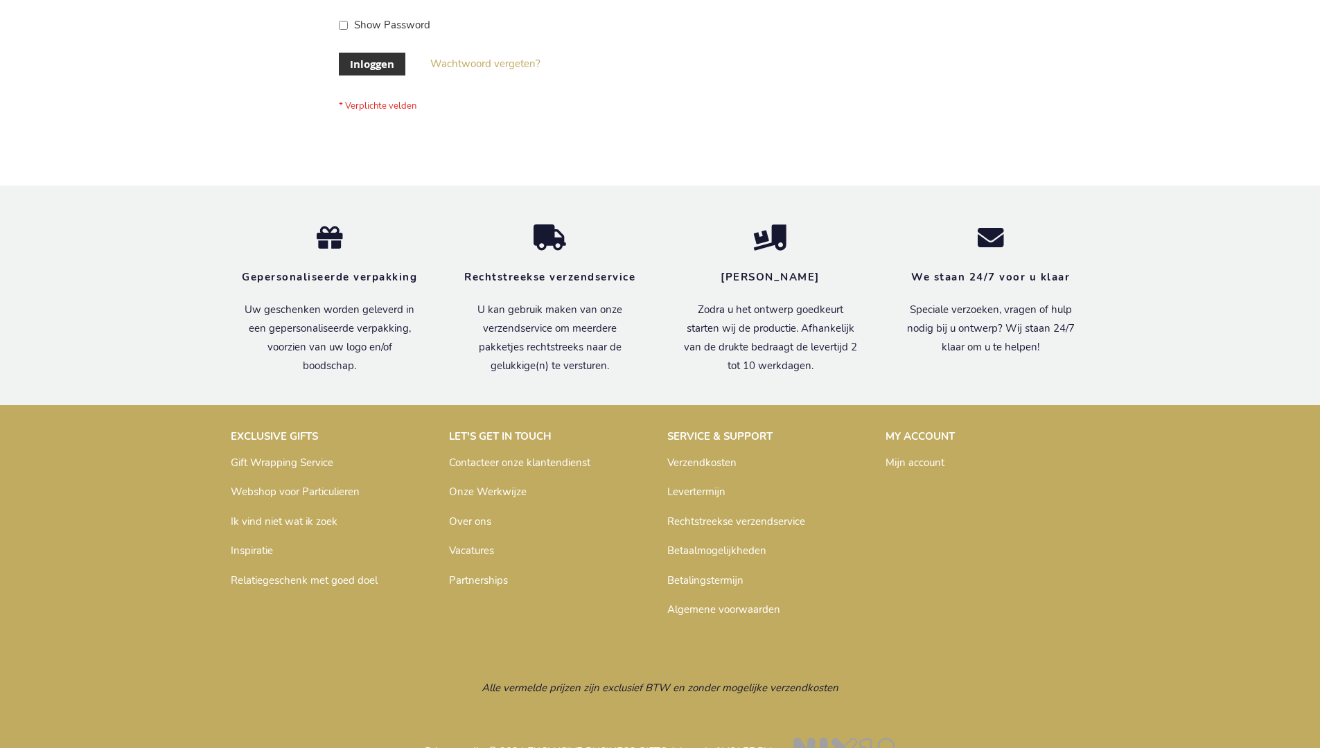
scroll to position [471, 0]
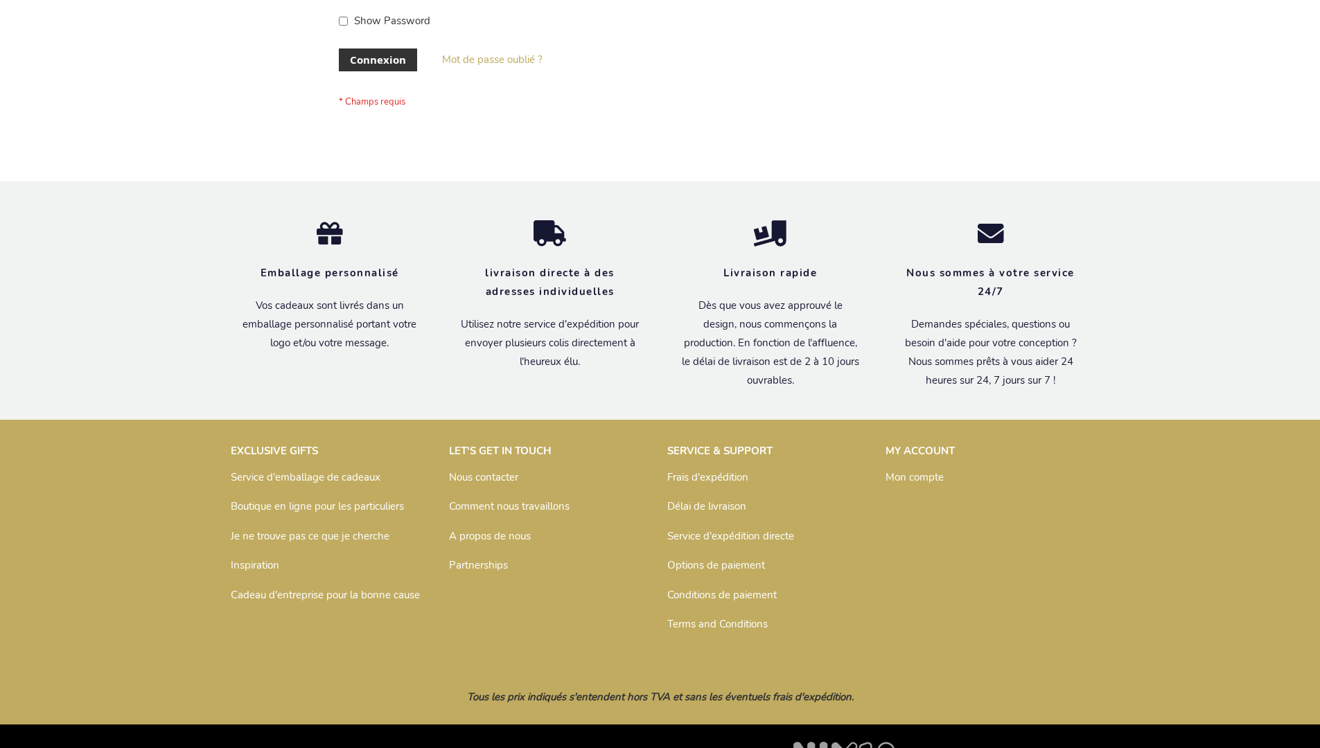
scroll to position [478, 0]
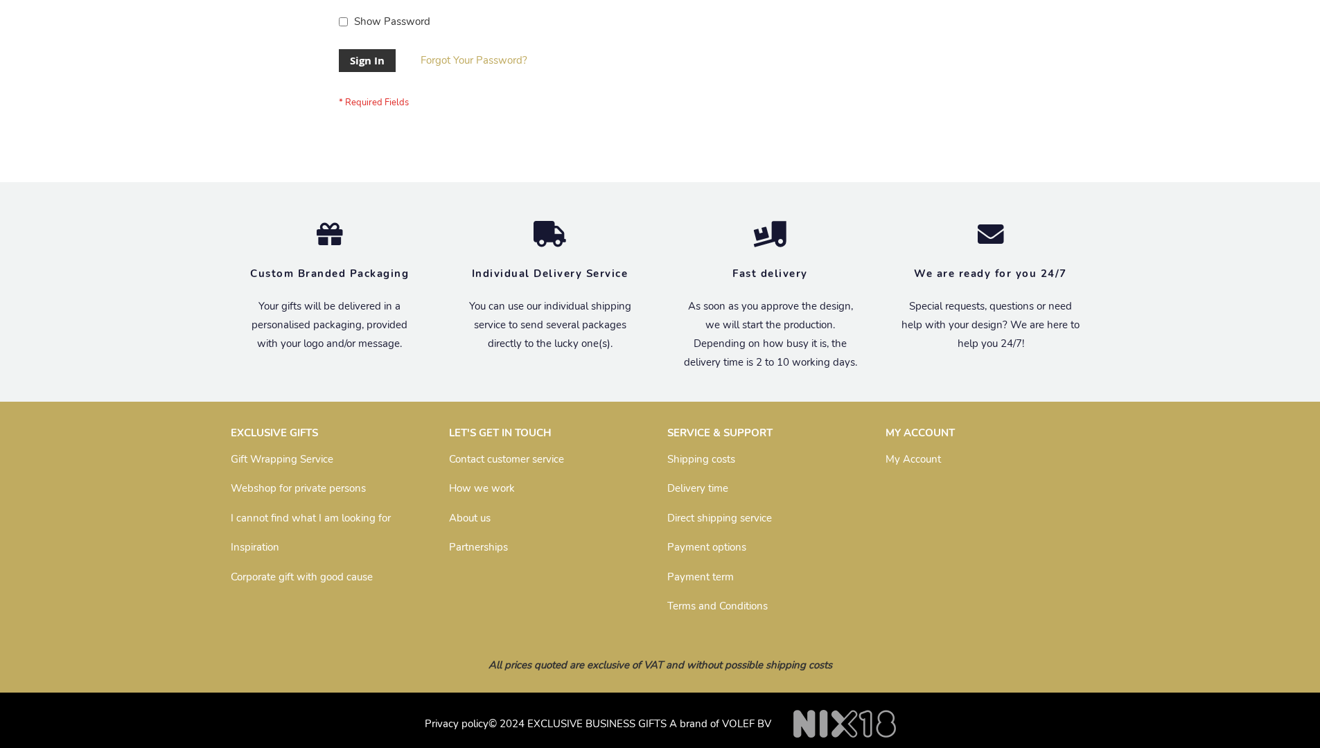
scroll to position [446, 0]
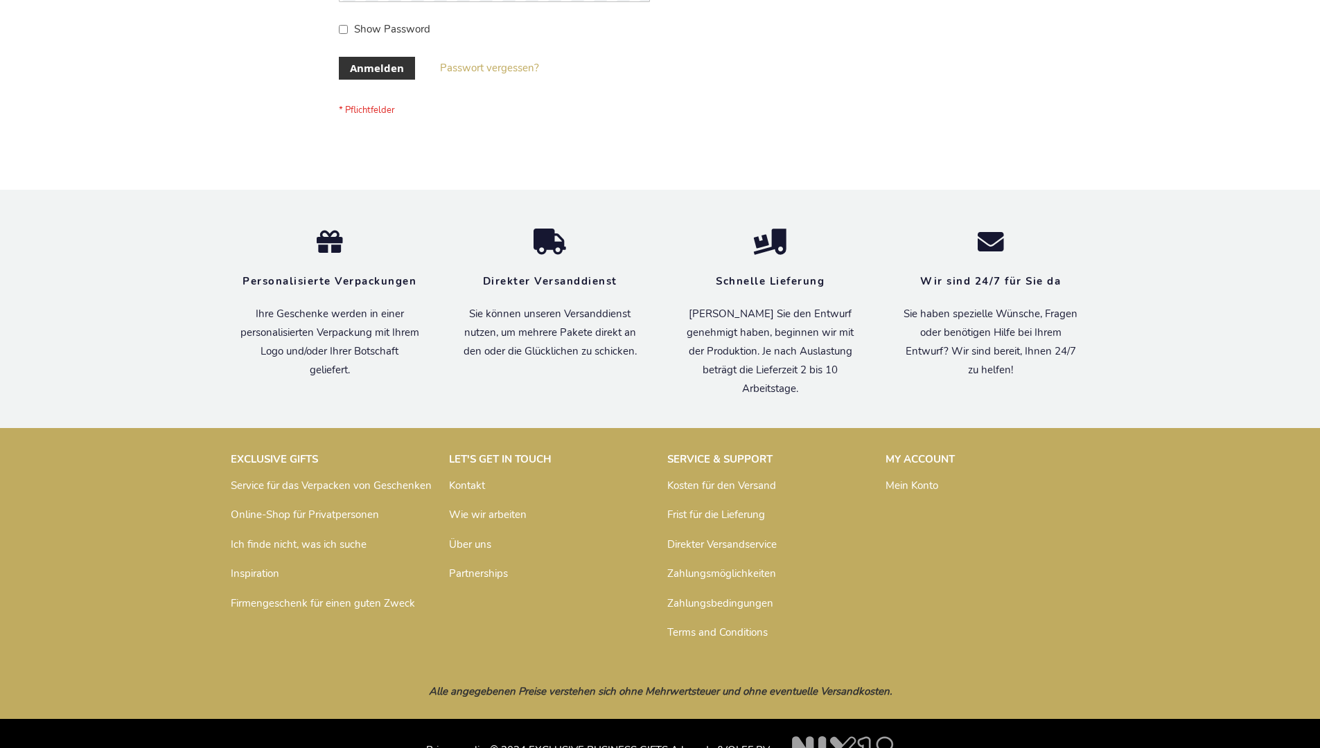
scroll to position [464, 0]
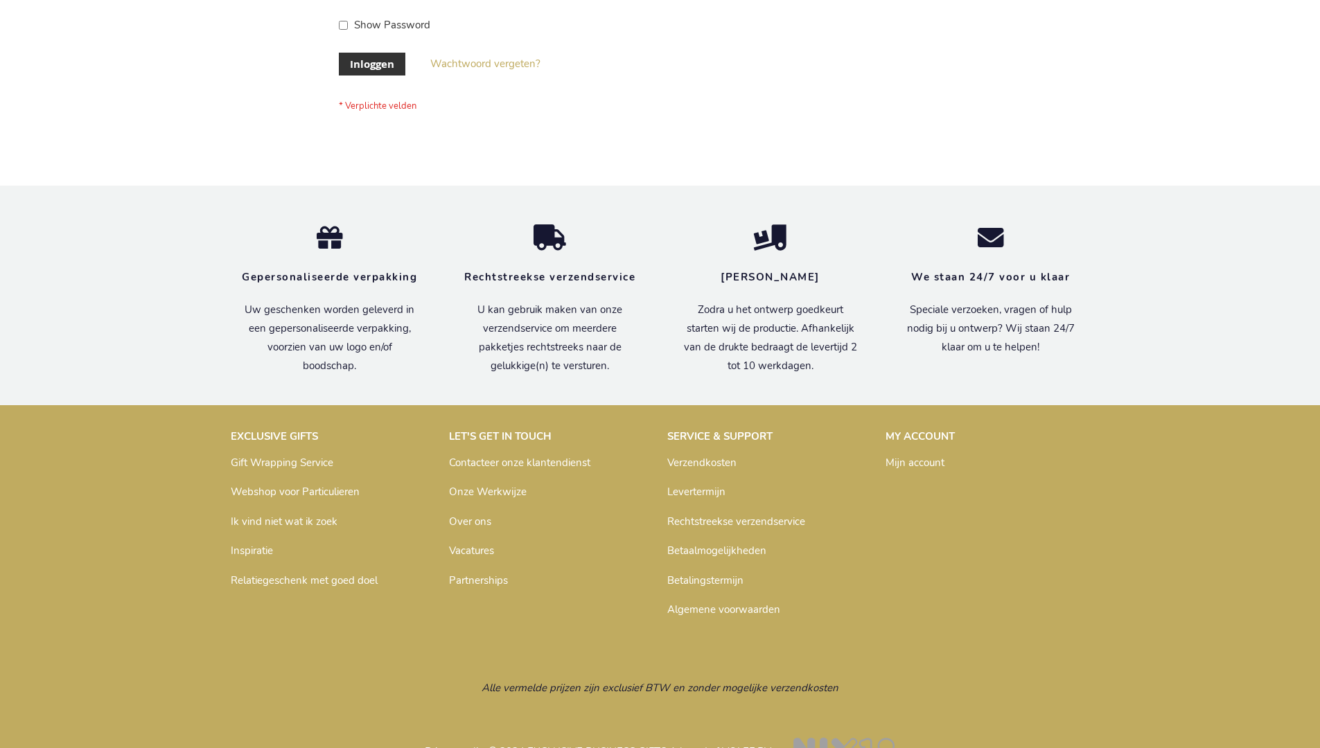
scroll to position [471, 0]
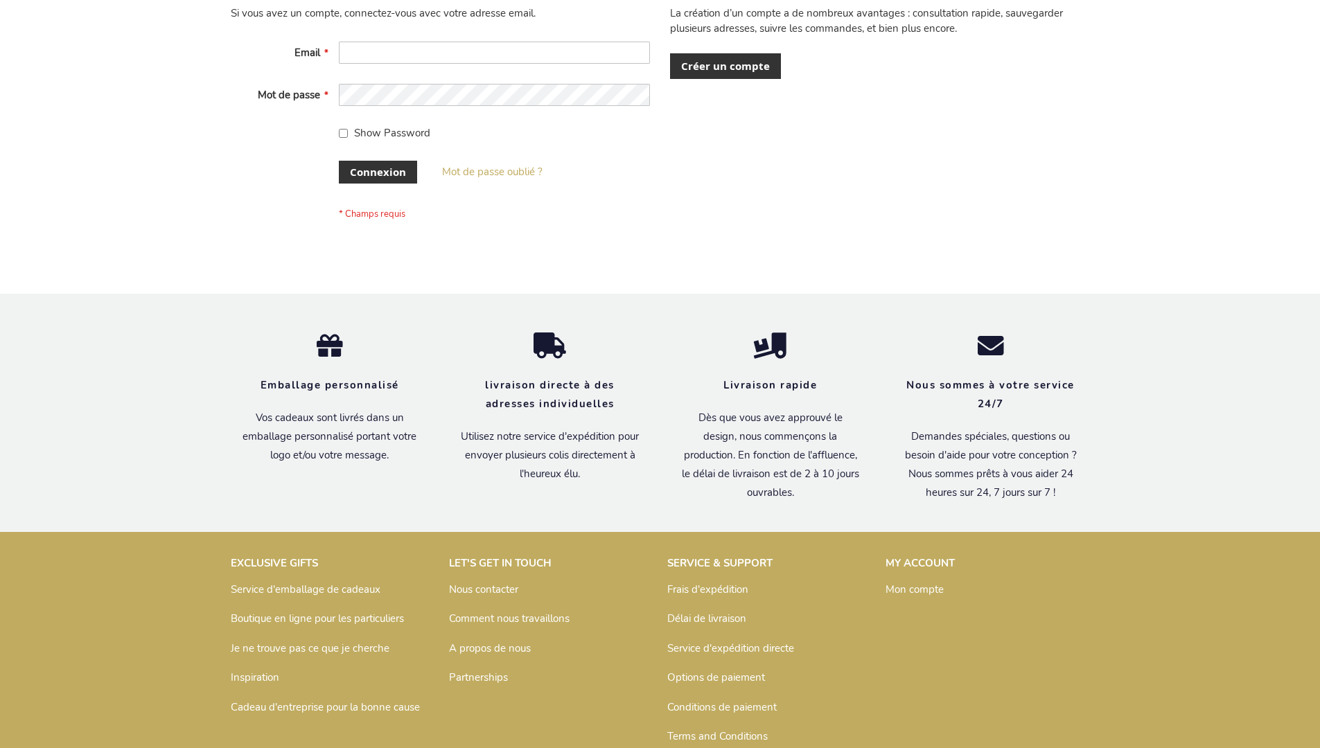
scroll to position [478, 0]
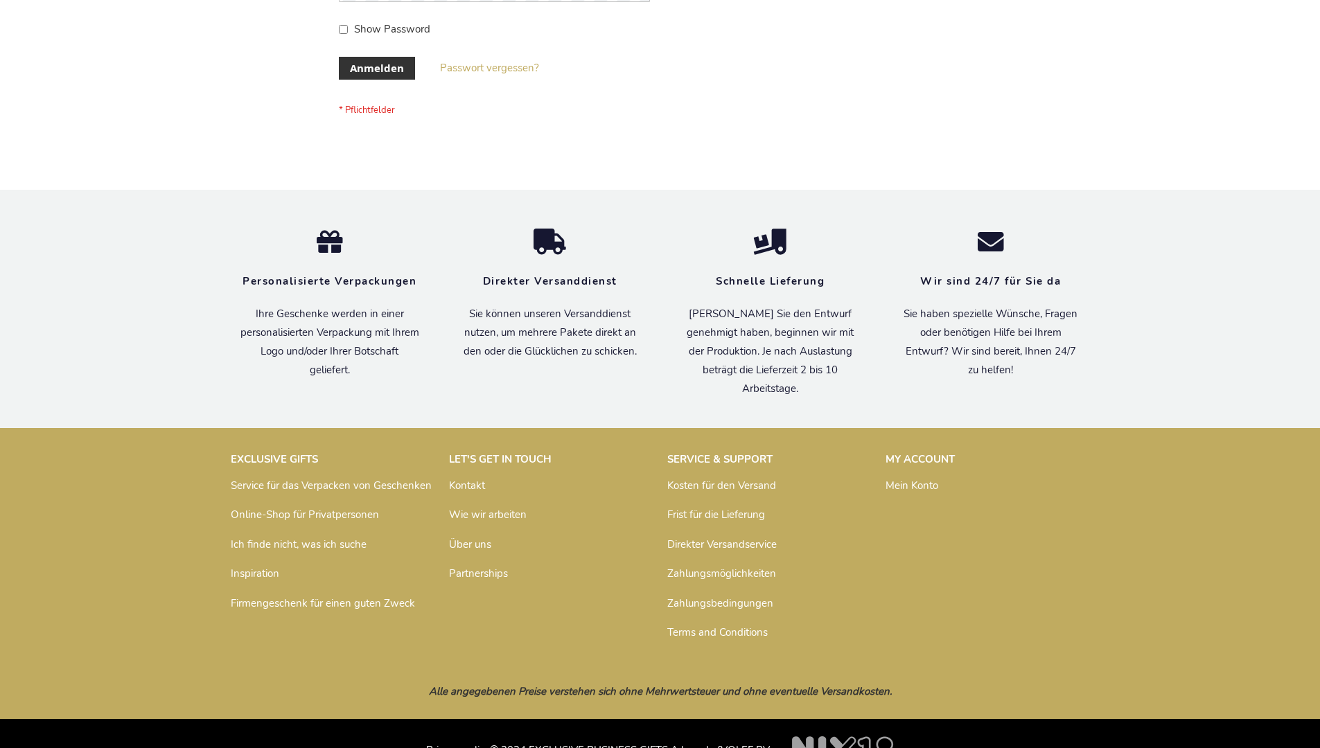
scroll to position [464, 0]
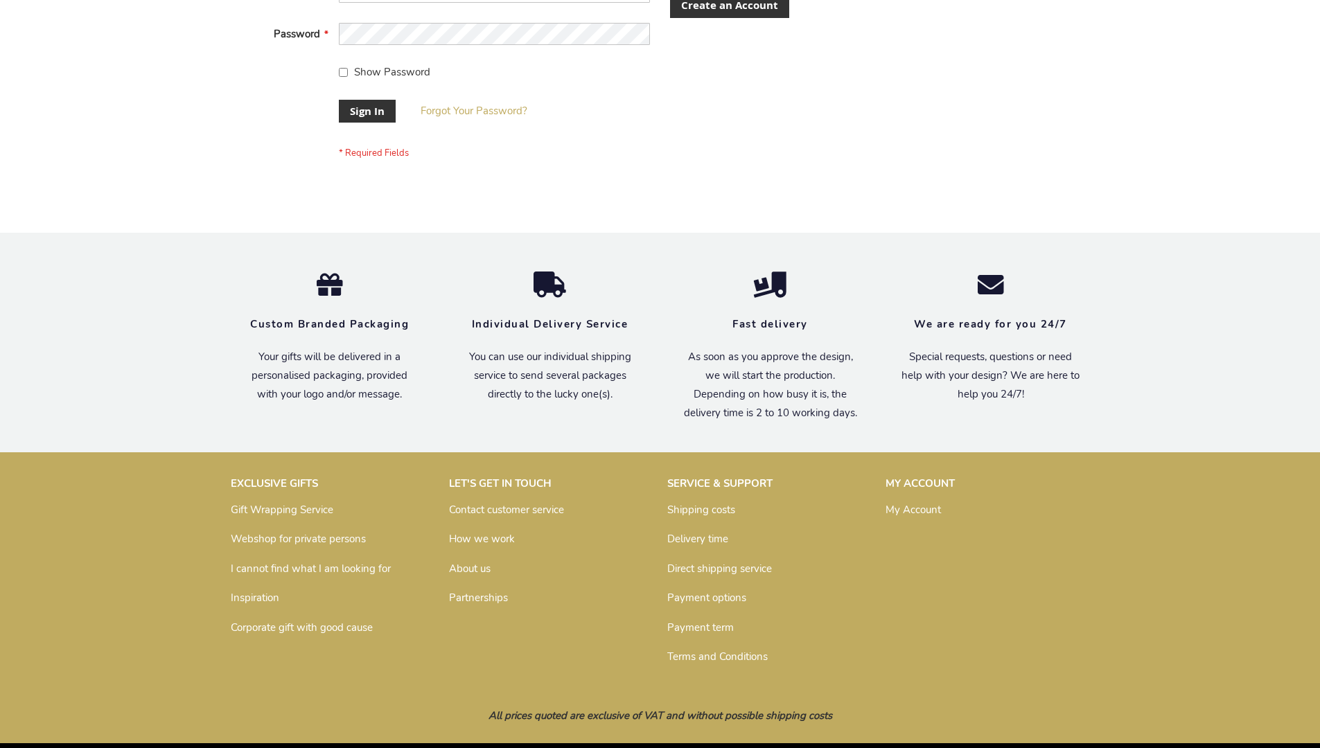
scroll to position [446, 0]
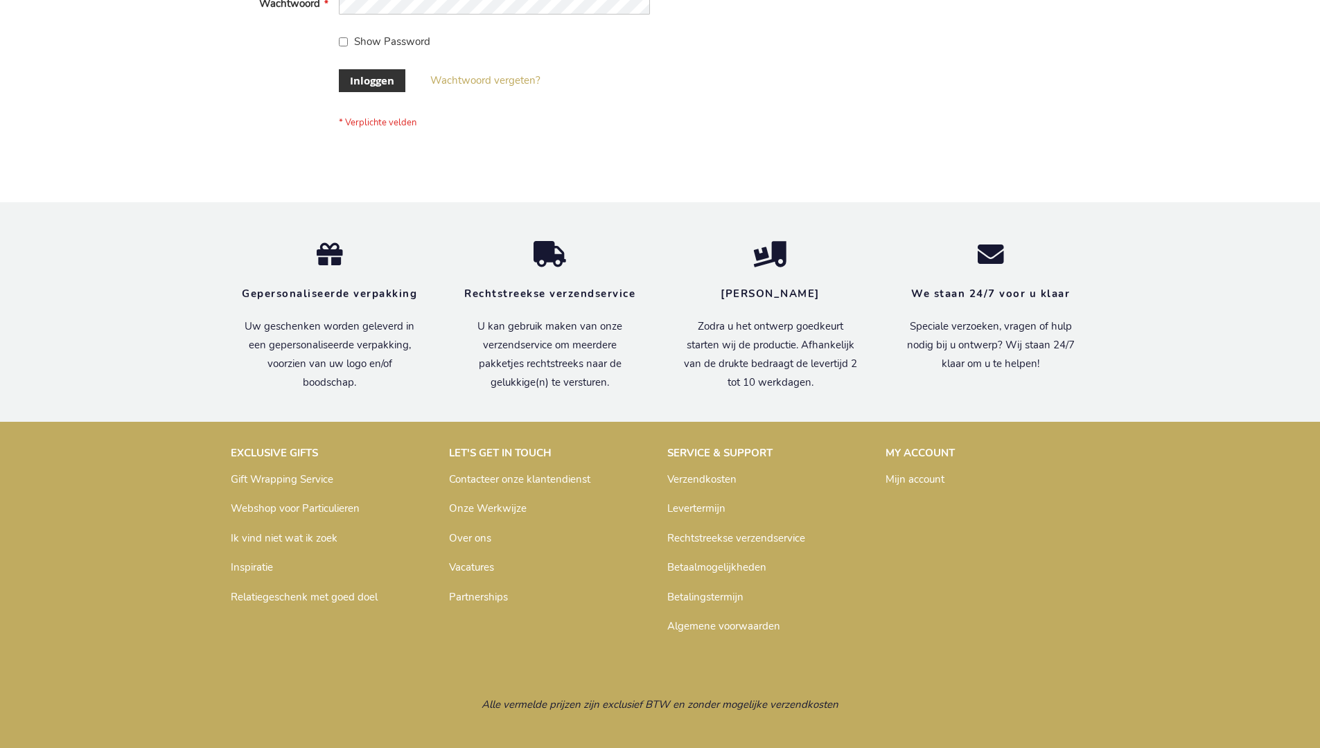
scroll to position [471, 0]
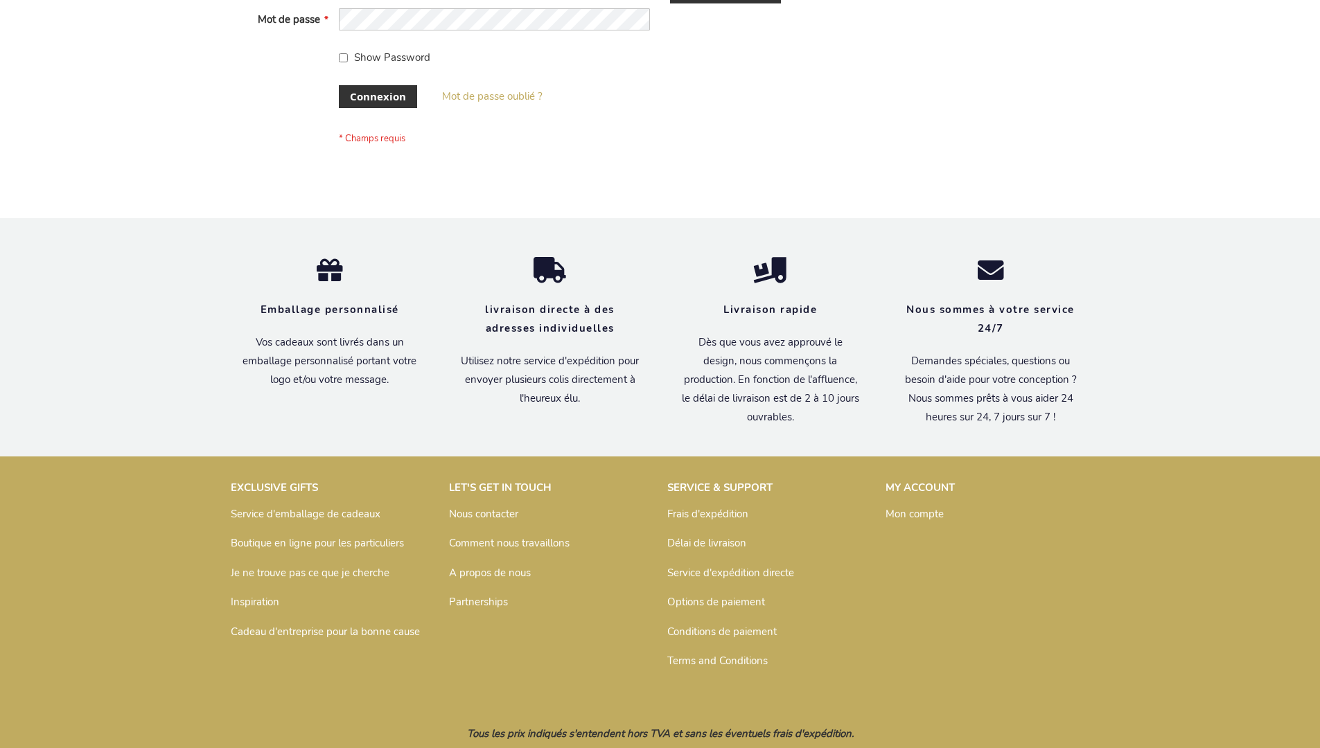
scroll to position [478, 0]
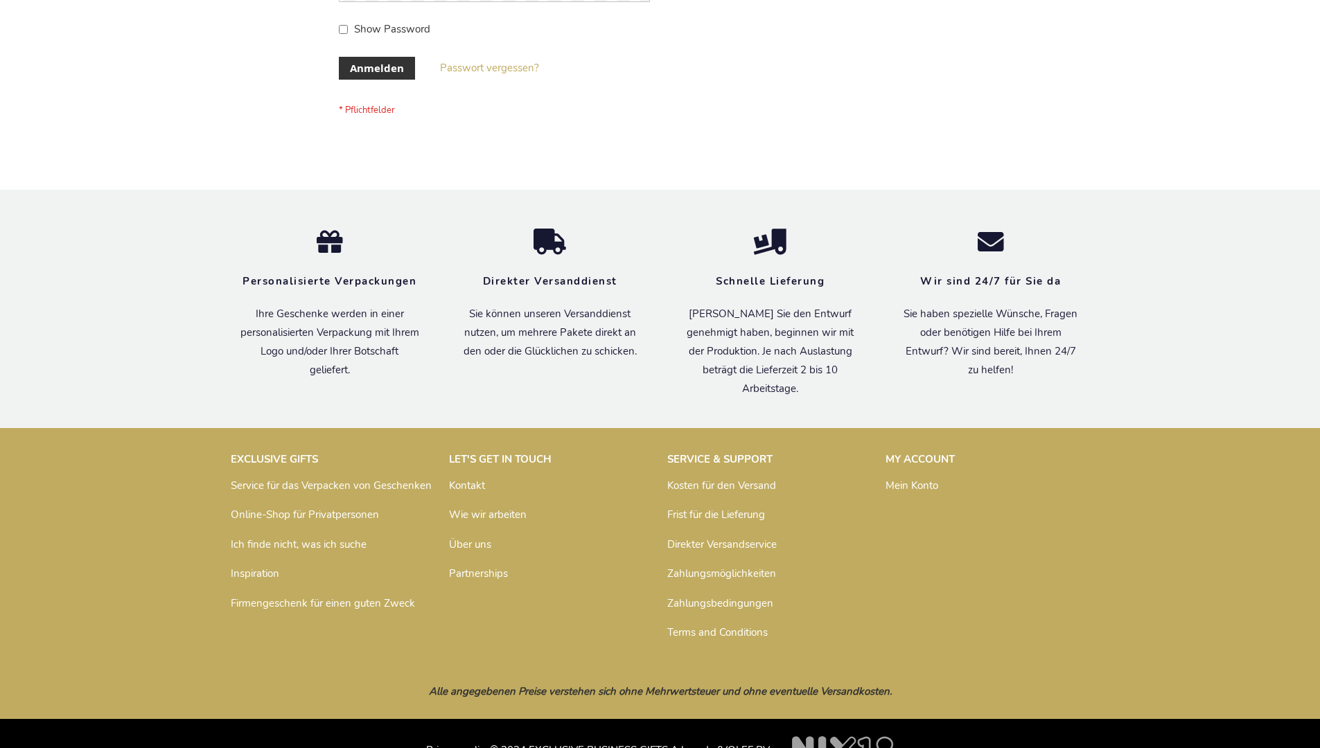
scroll to position [464, 0]
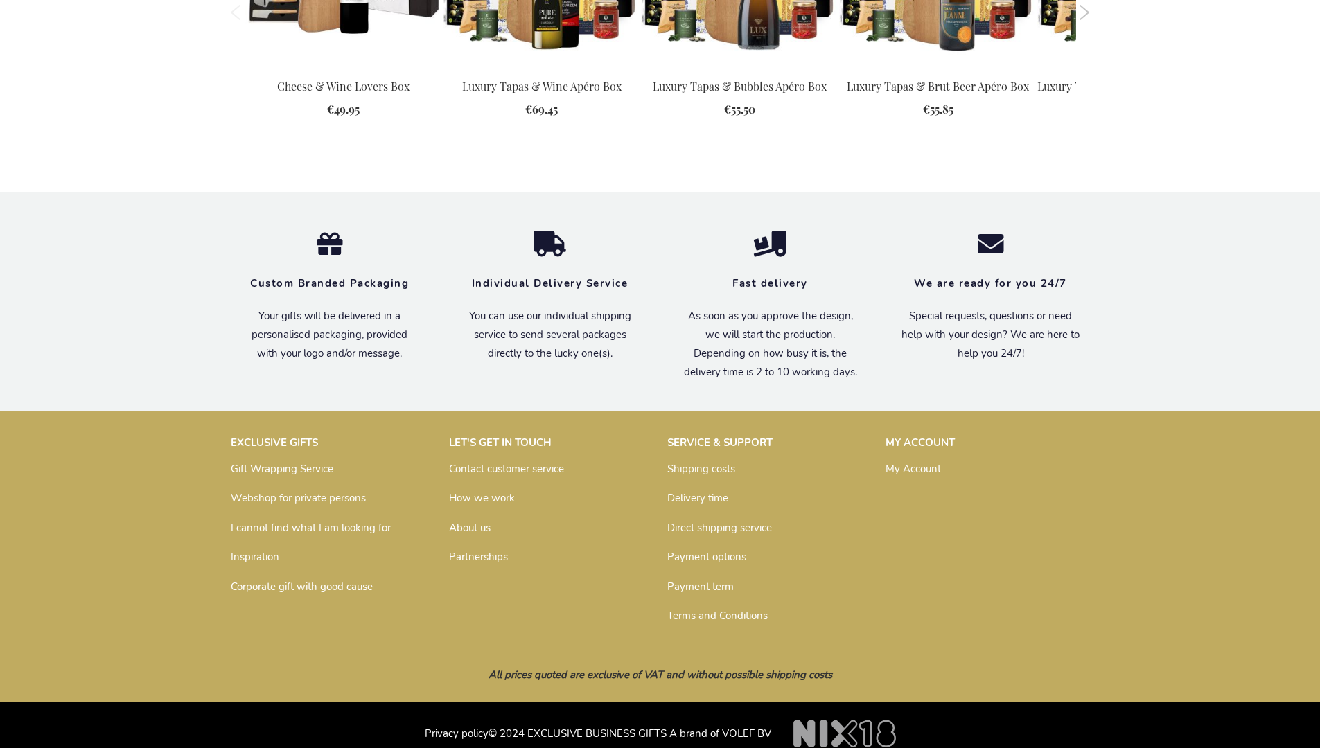
scroll to position [1791, 0]
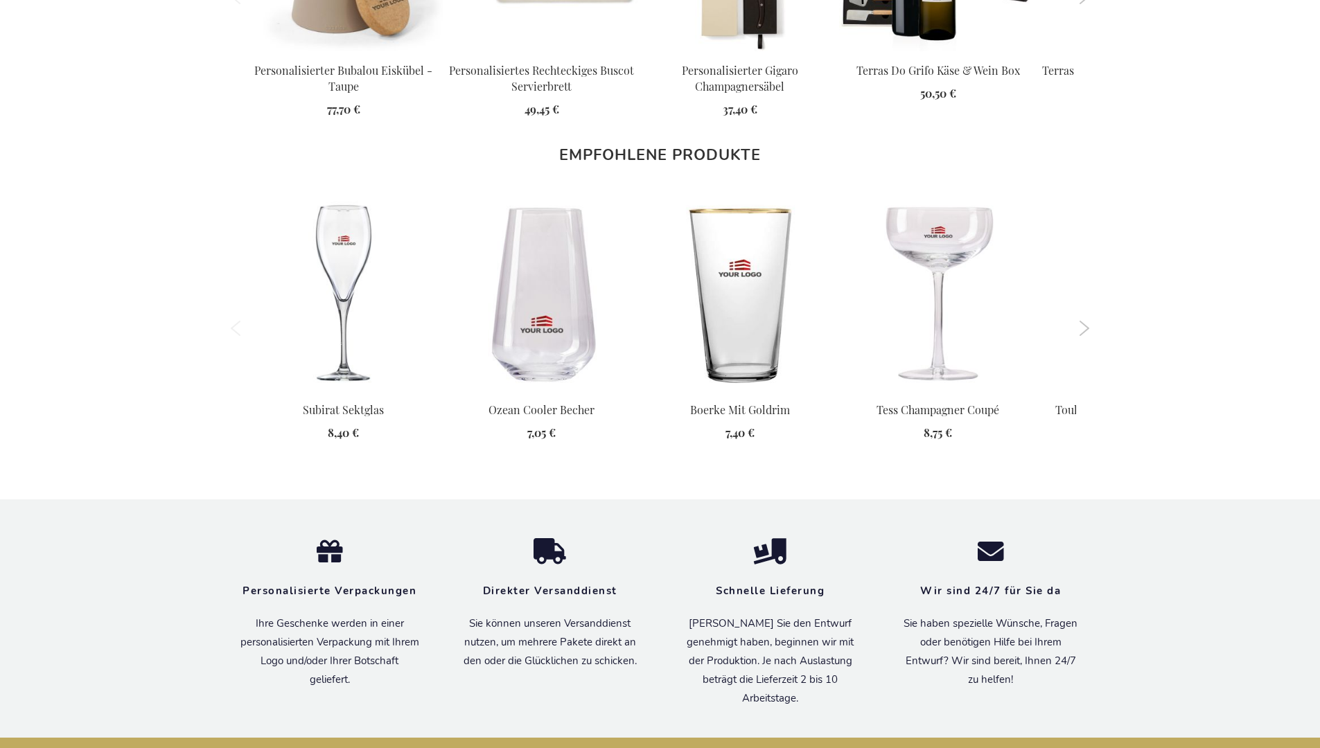
scroll to position [1721, 0]
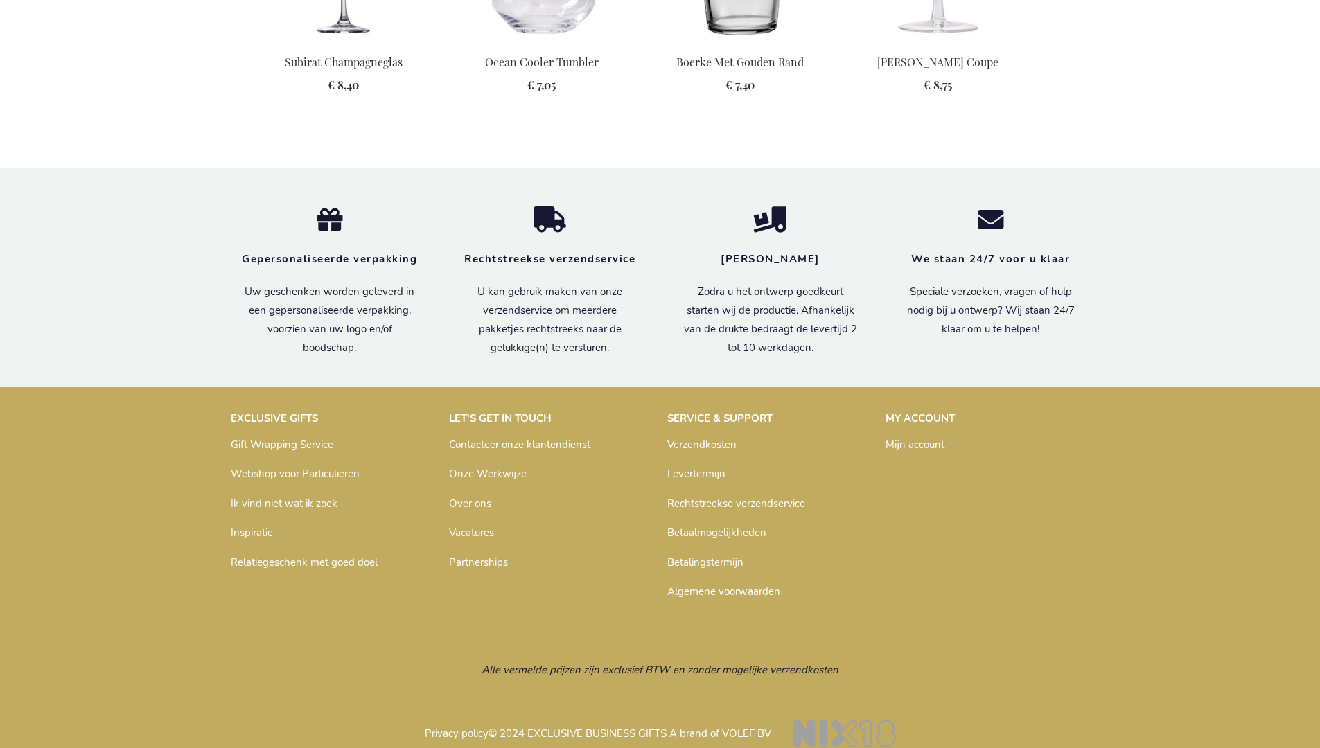
scroll to position [1727, 0]
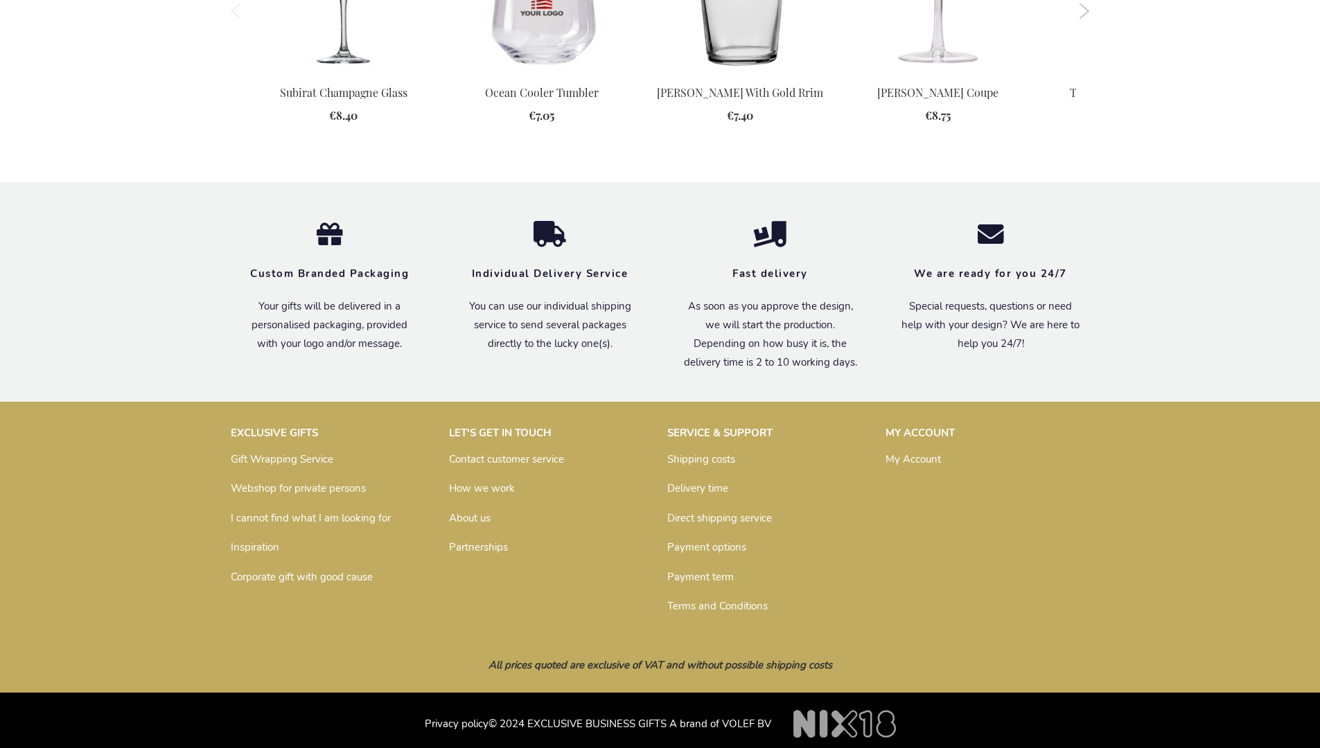
scroll to position [1702, 0]
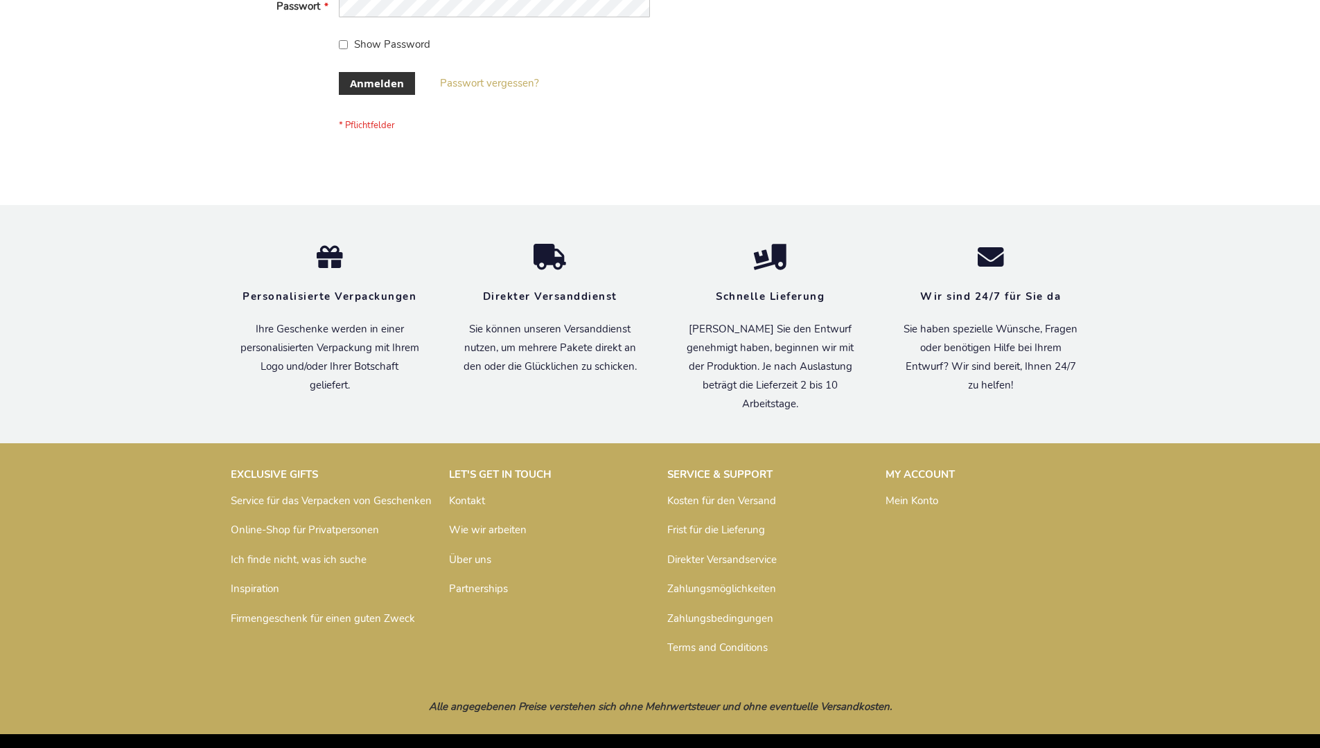
scroll to position [464, 0]
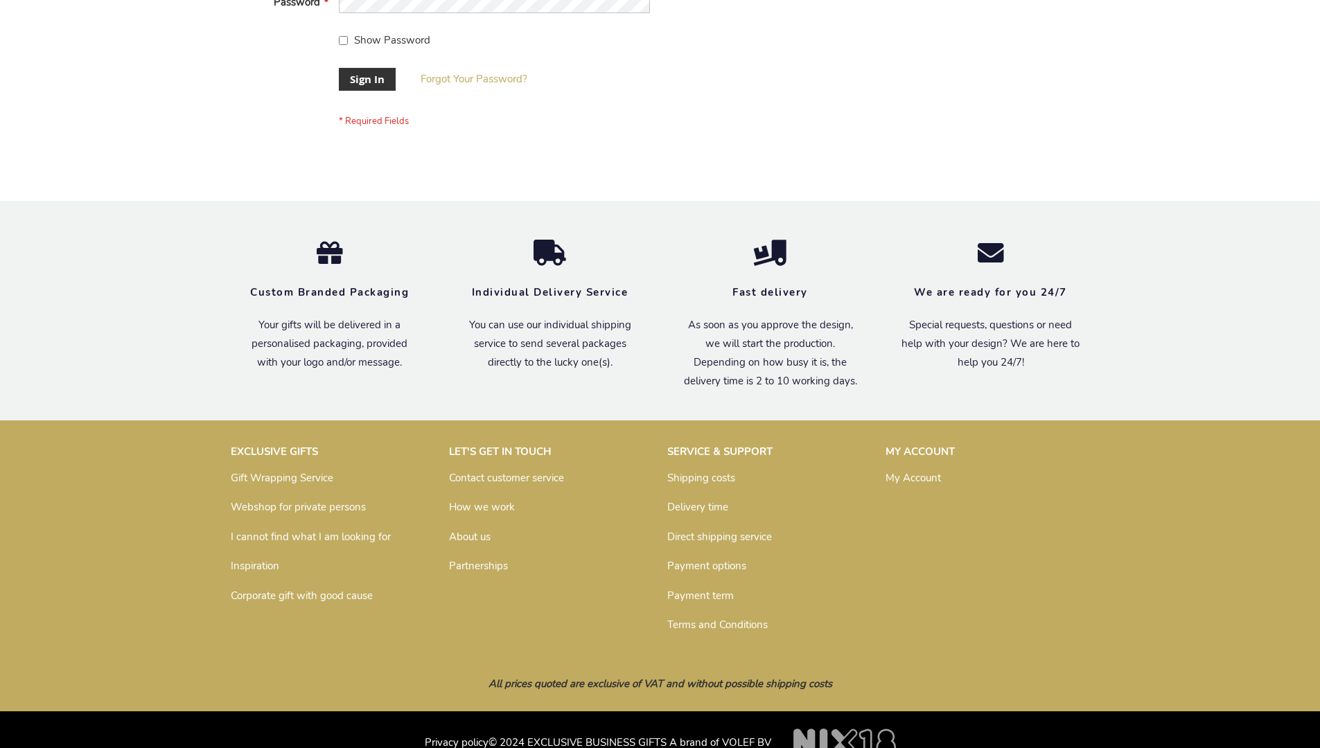
scroll to position [446, 0]
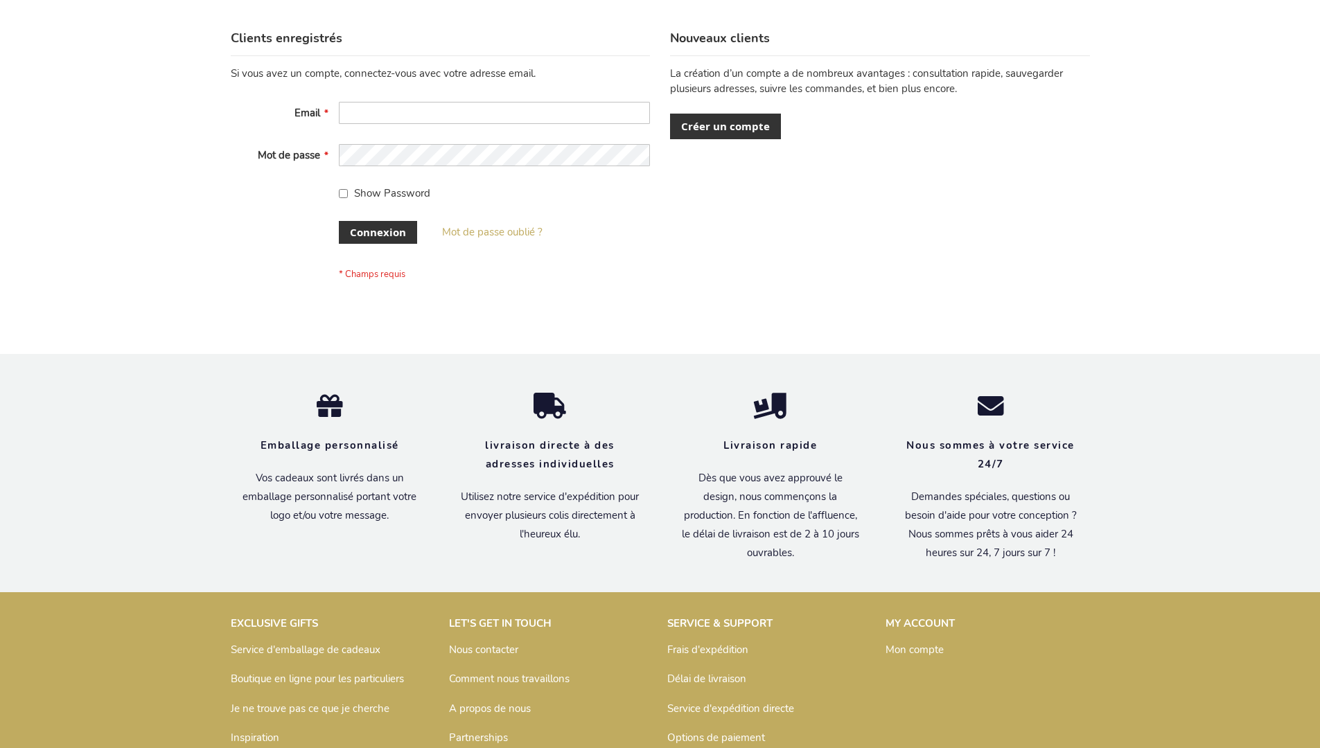
scroll to position [478, 0]
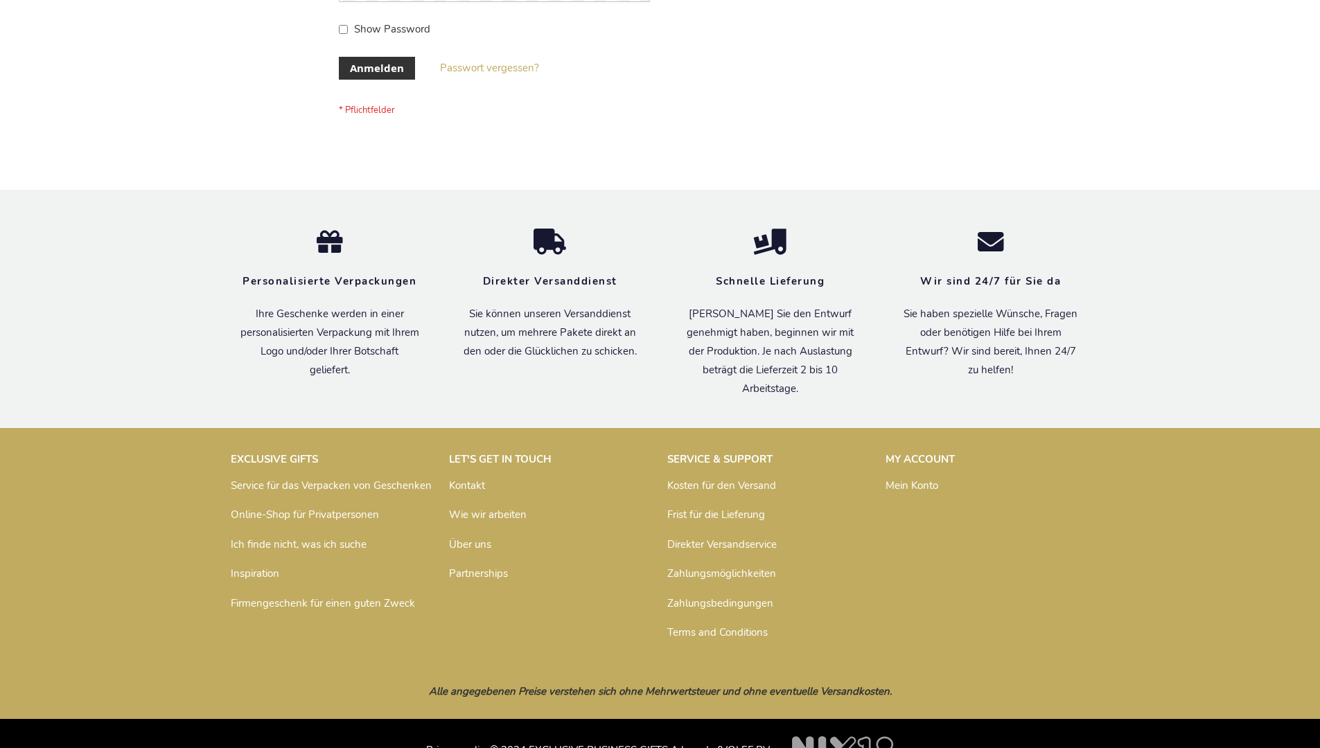
scroll to position [464, 0]
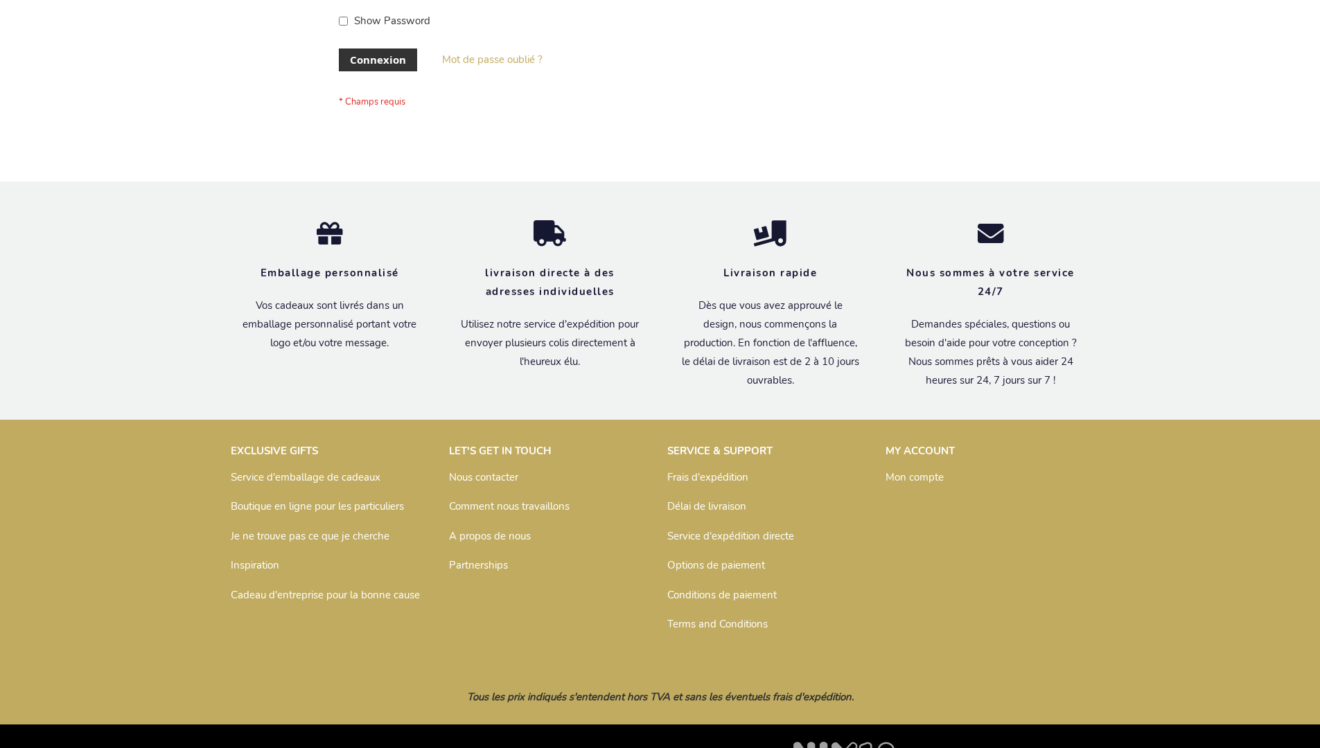
scroll to position [478, 0]
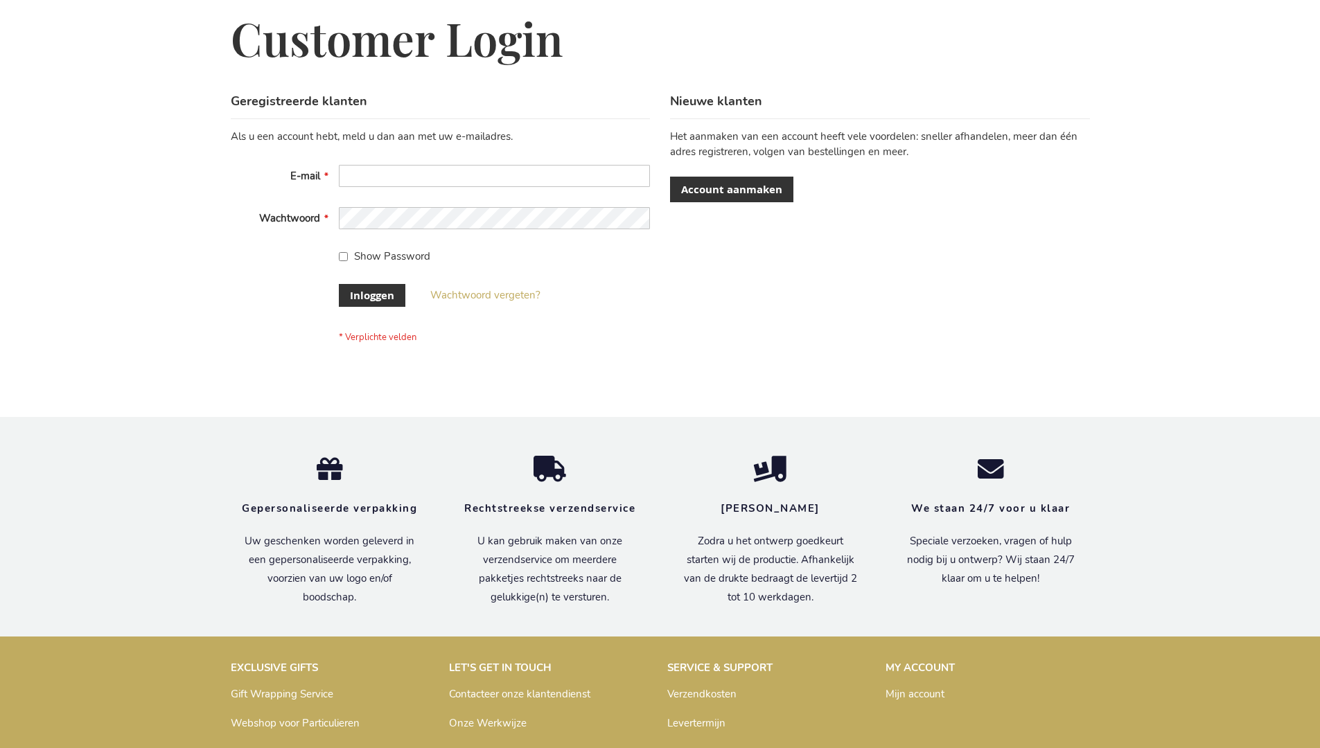
scroll to position [471, 0]
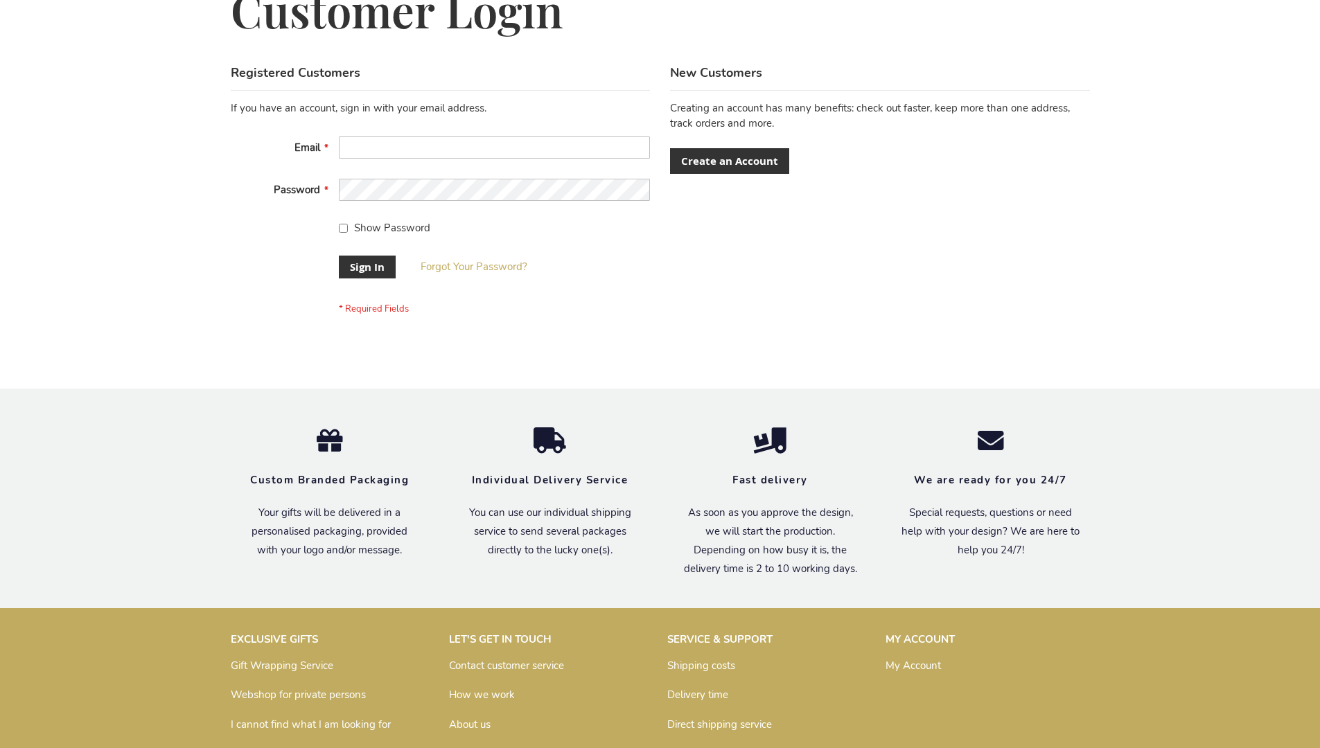
scroll to position [434, 0]
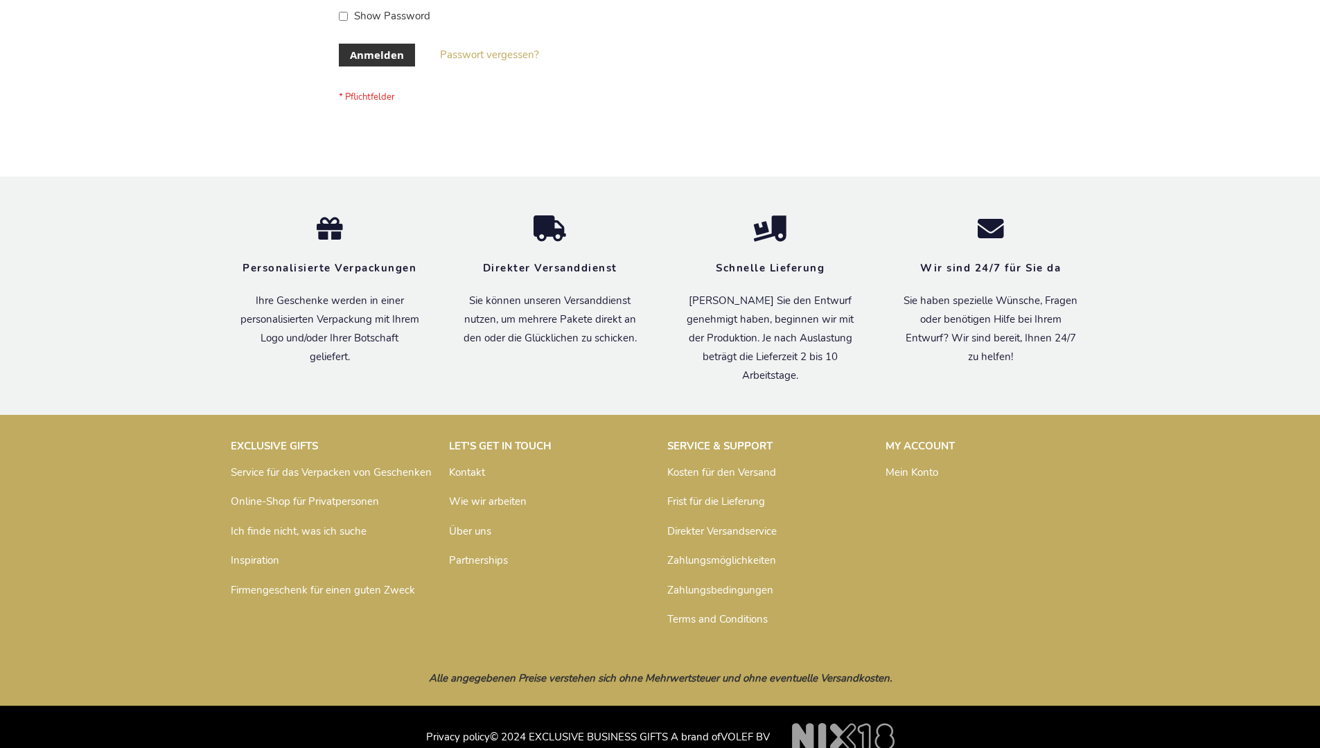
scroll to position [464, 0]
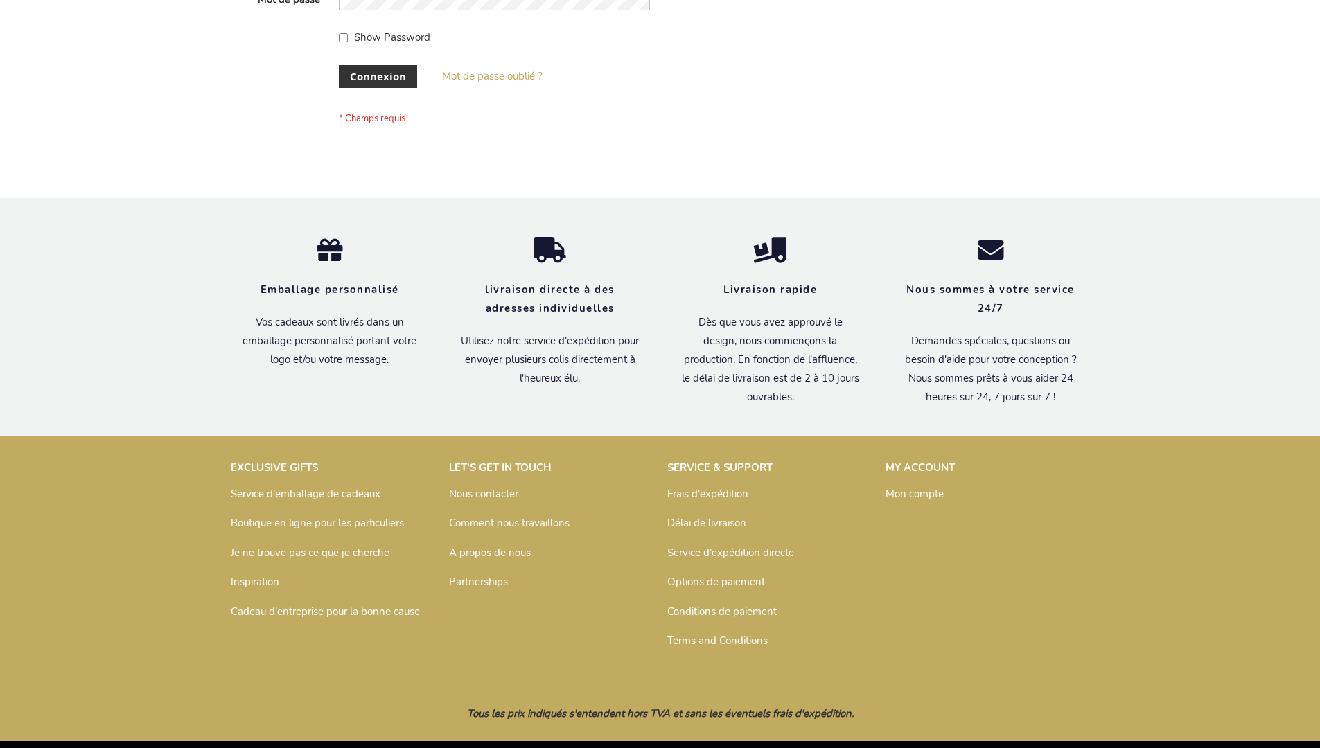
scroll to position [478, 0]
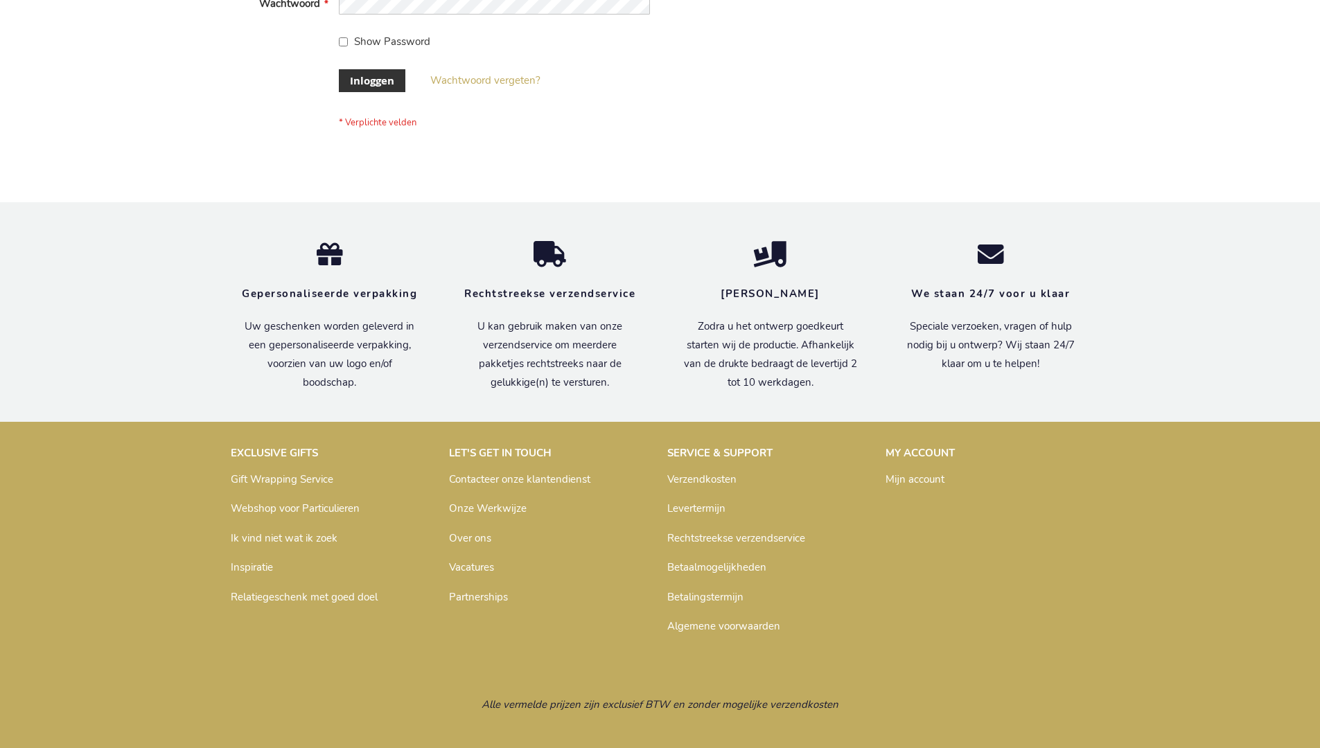
scroll to position [471, 0]
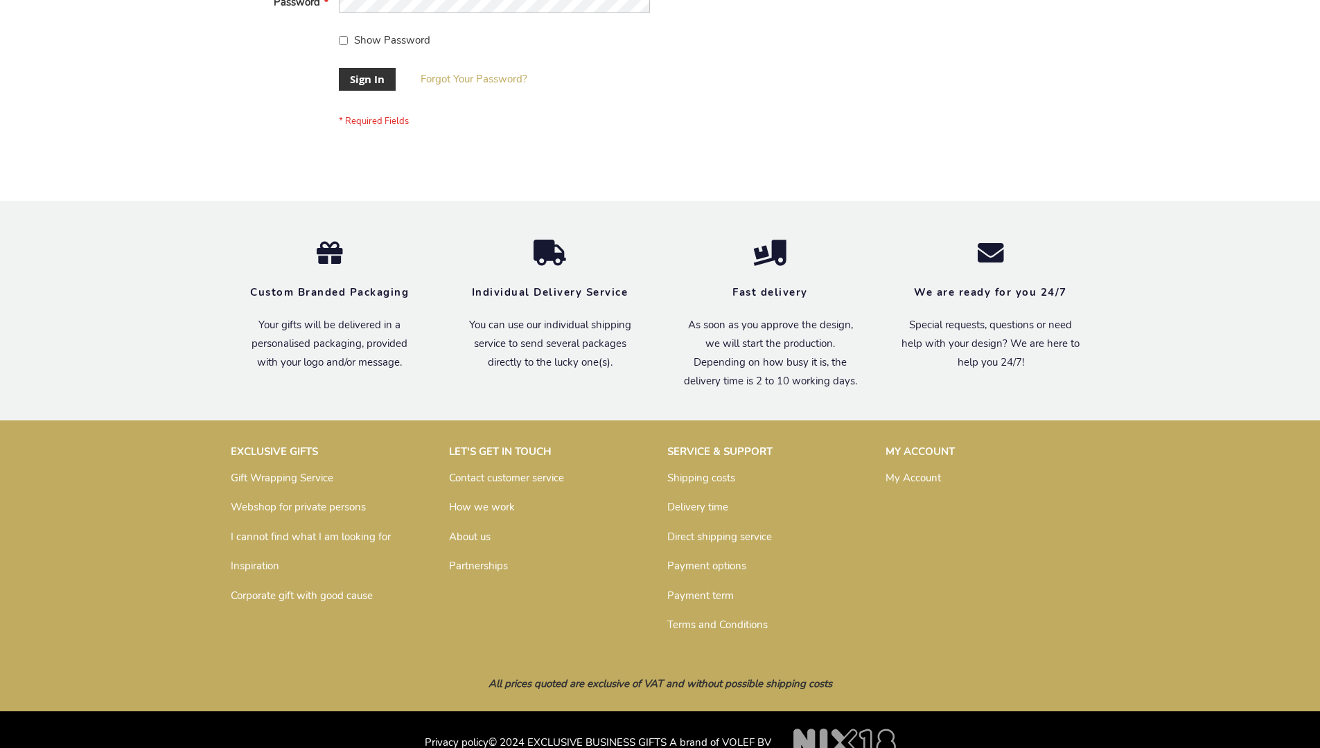
scroll to position [446, 0]
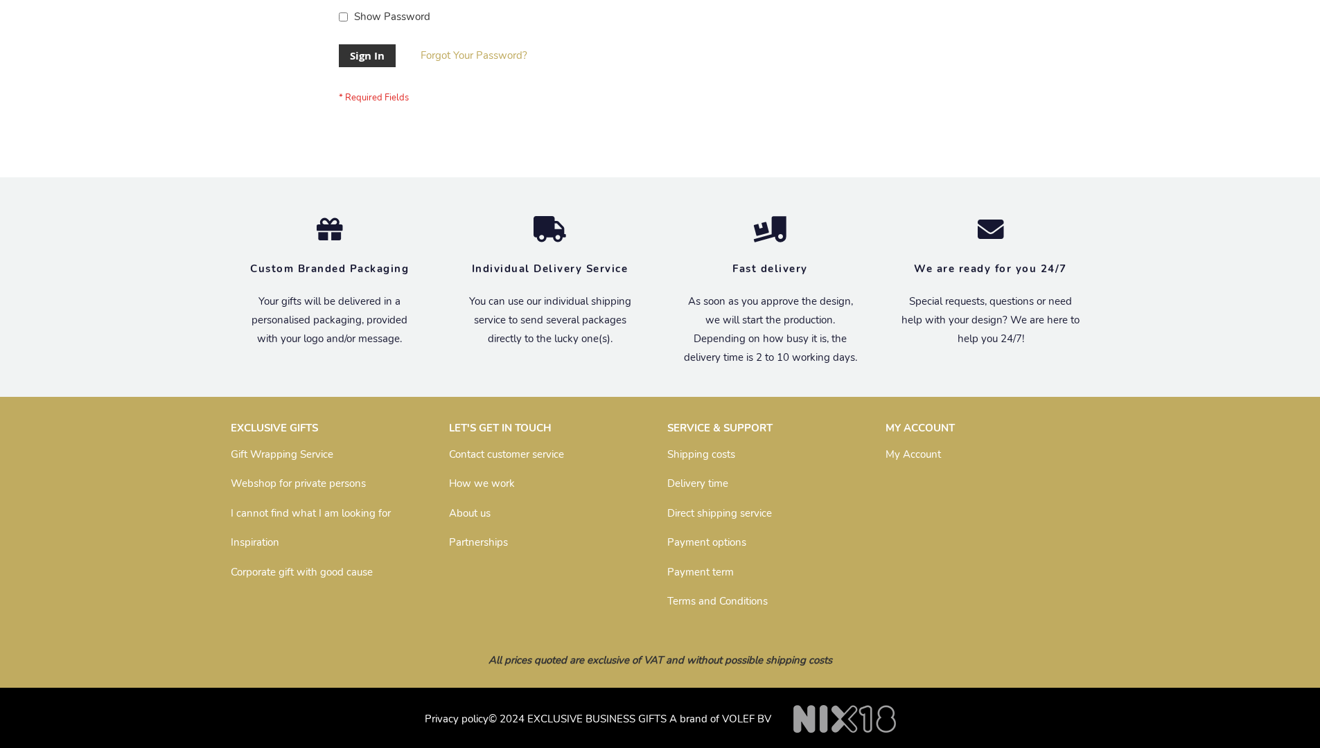
scroll to position [446, 0]
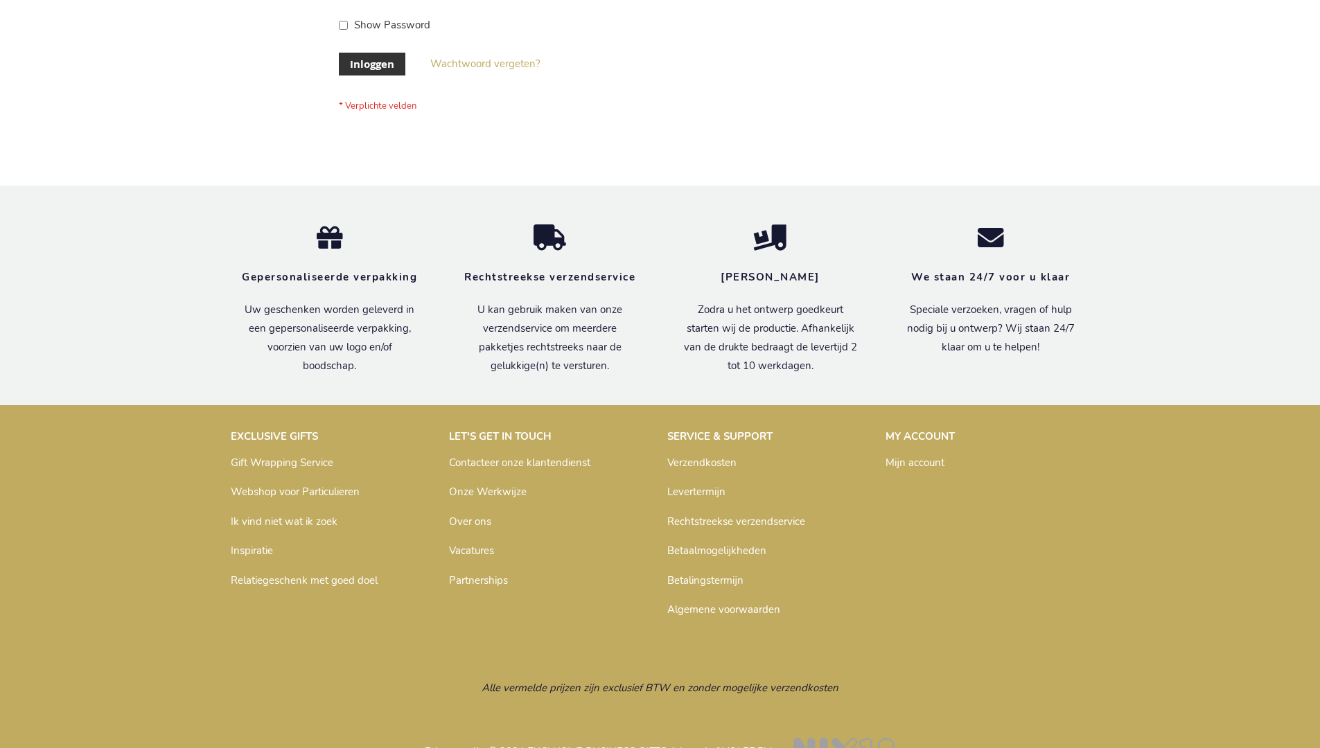
scroll to position [471, 0]
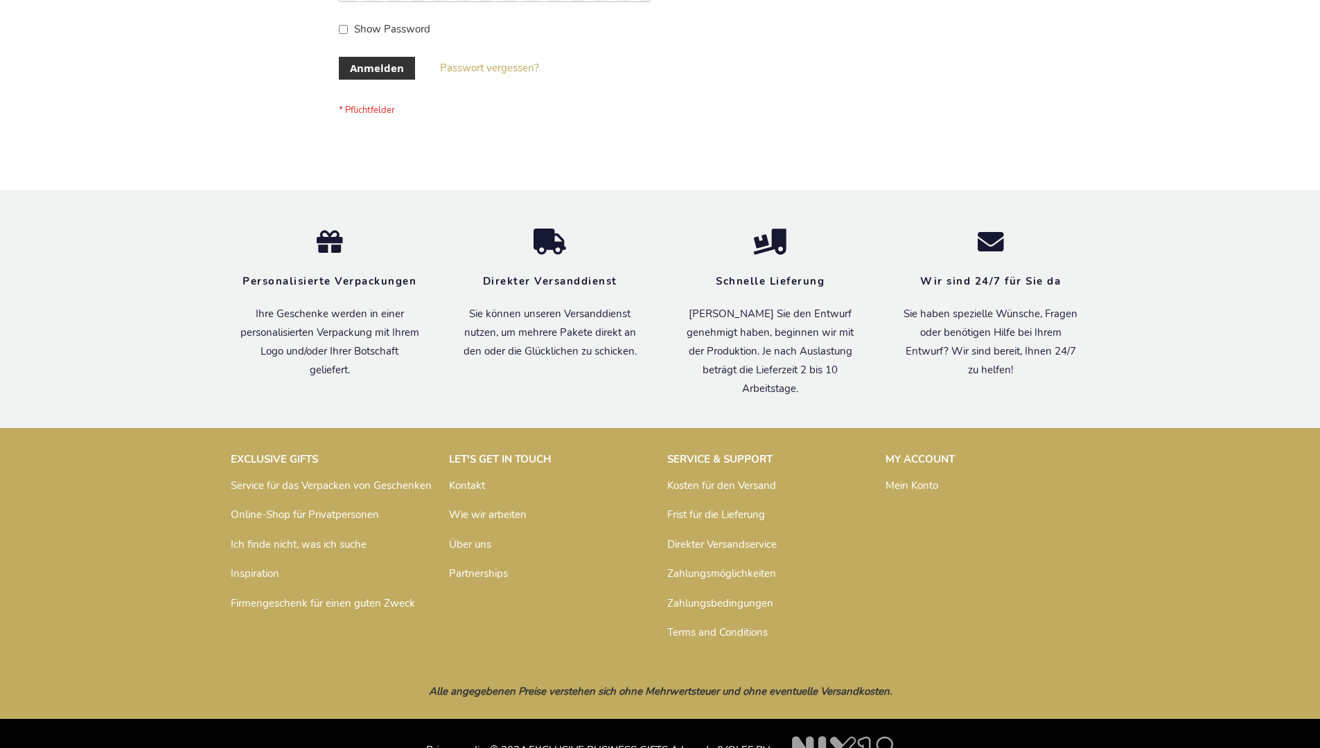
scroll to position [464, 0]
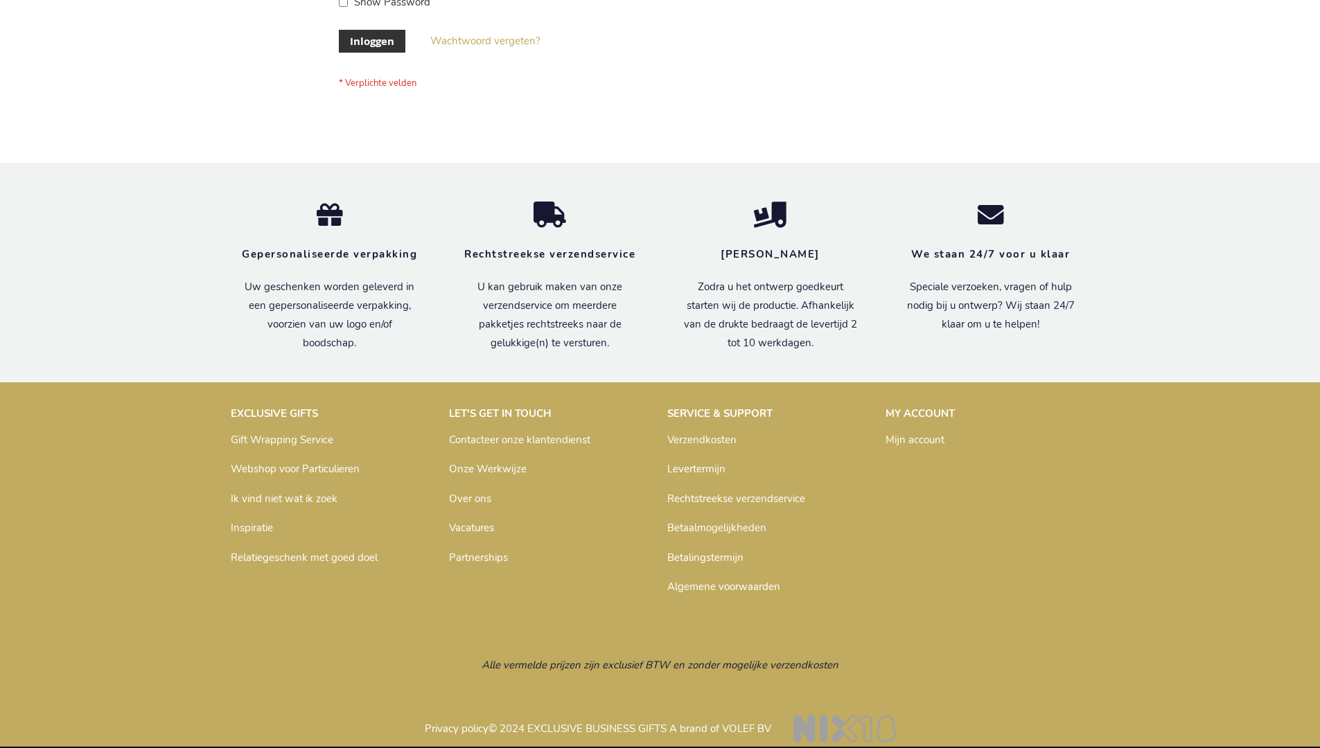
scroll to position [471, 0]
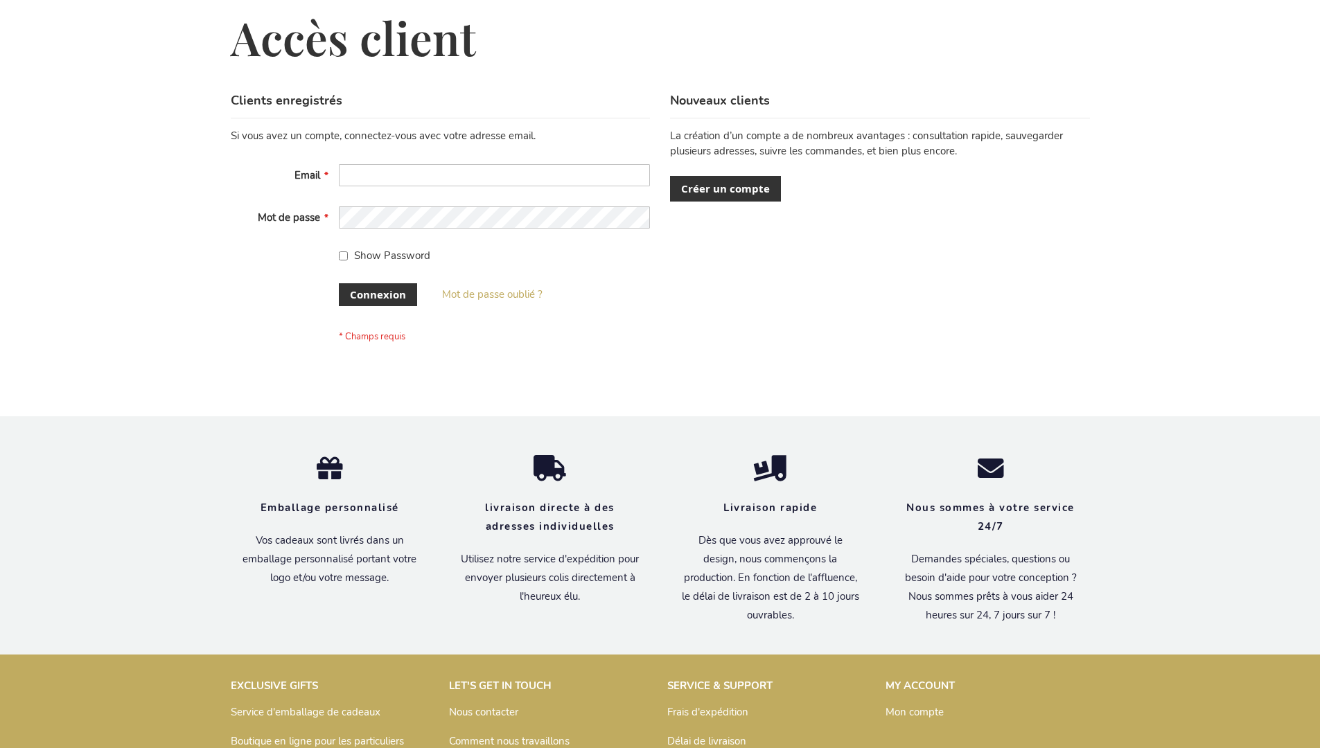
scroll to position [478, 0]
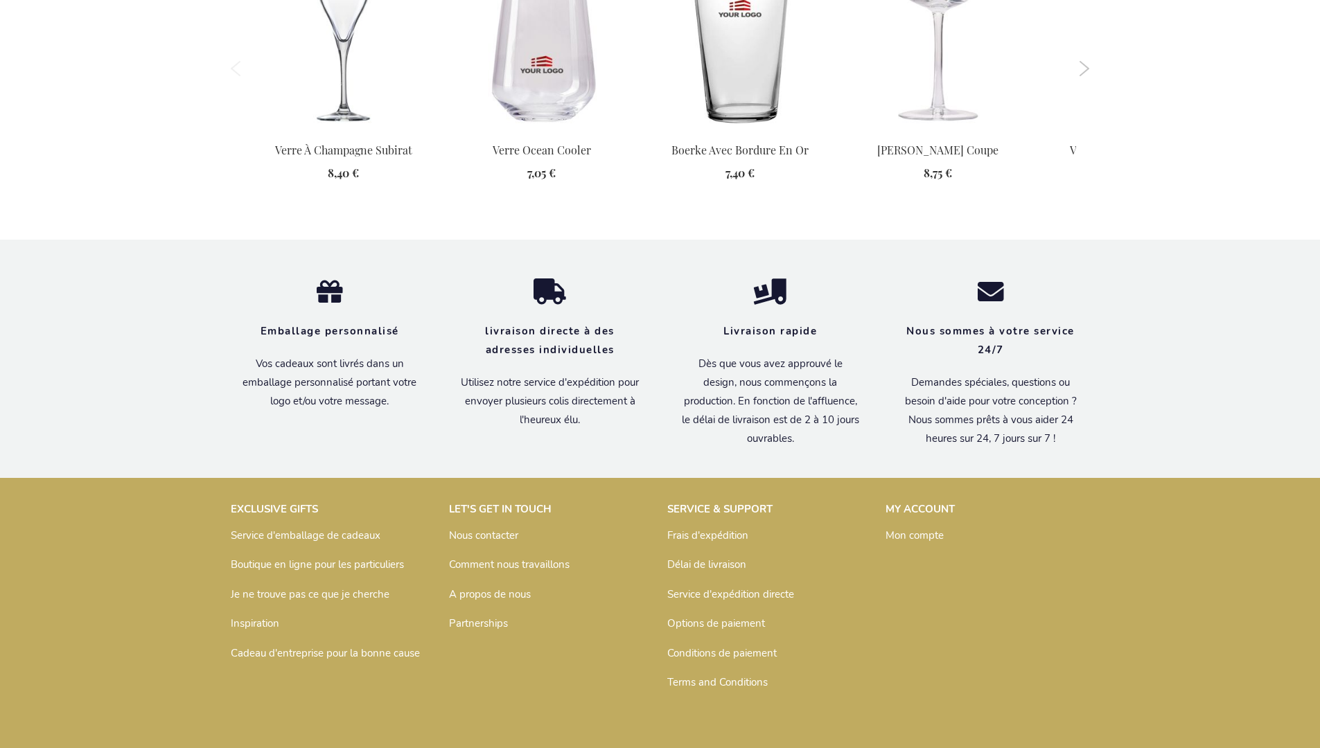
scroll to position [1734, 0]
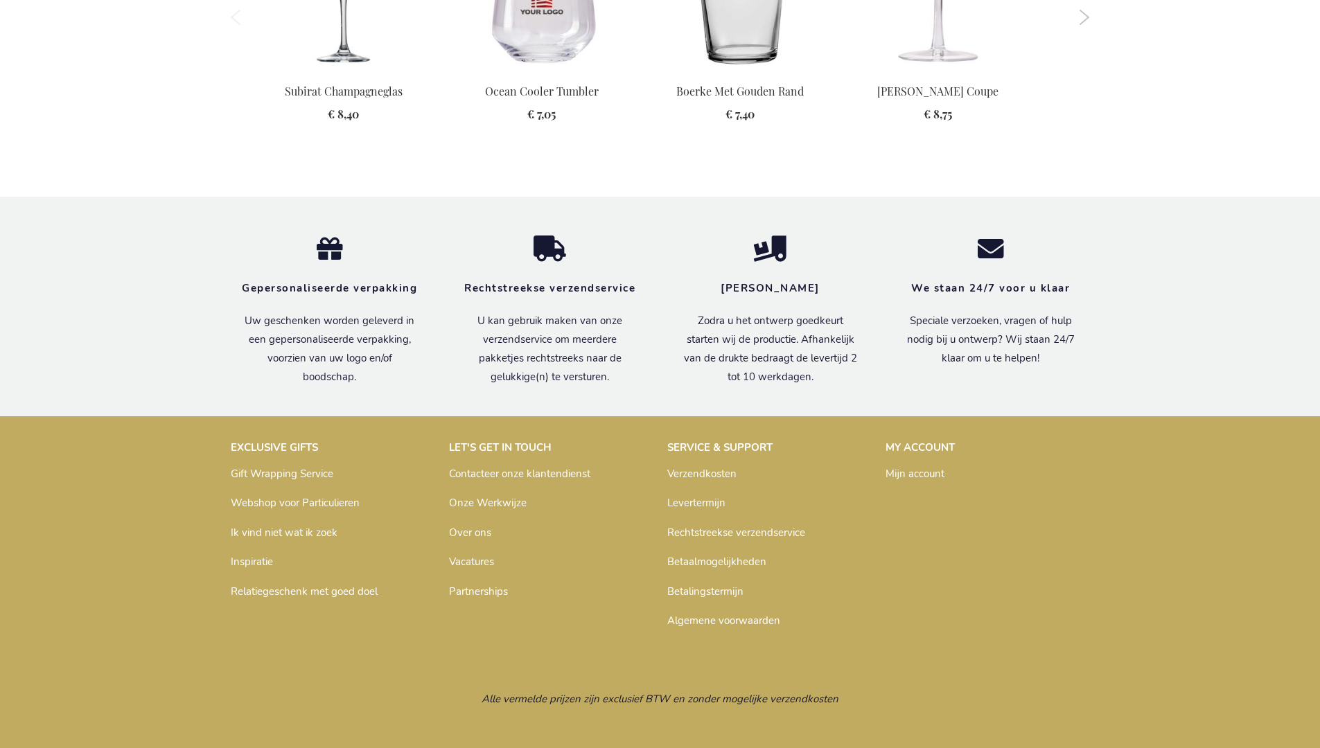
scroll to position [1727, 0]
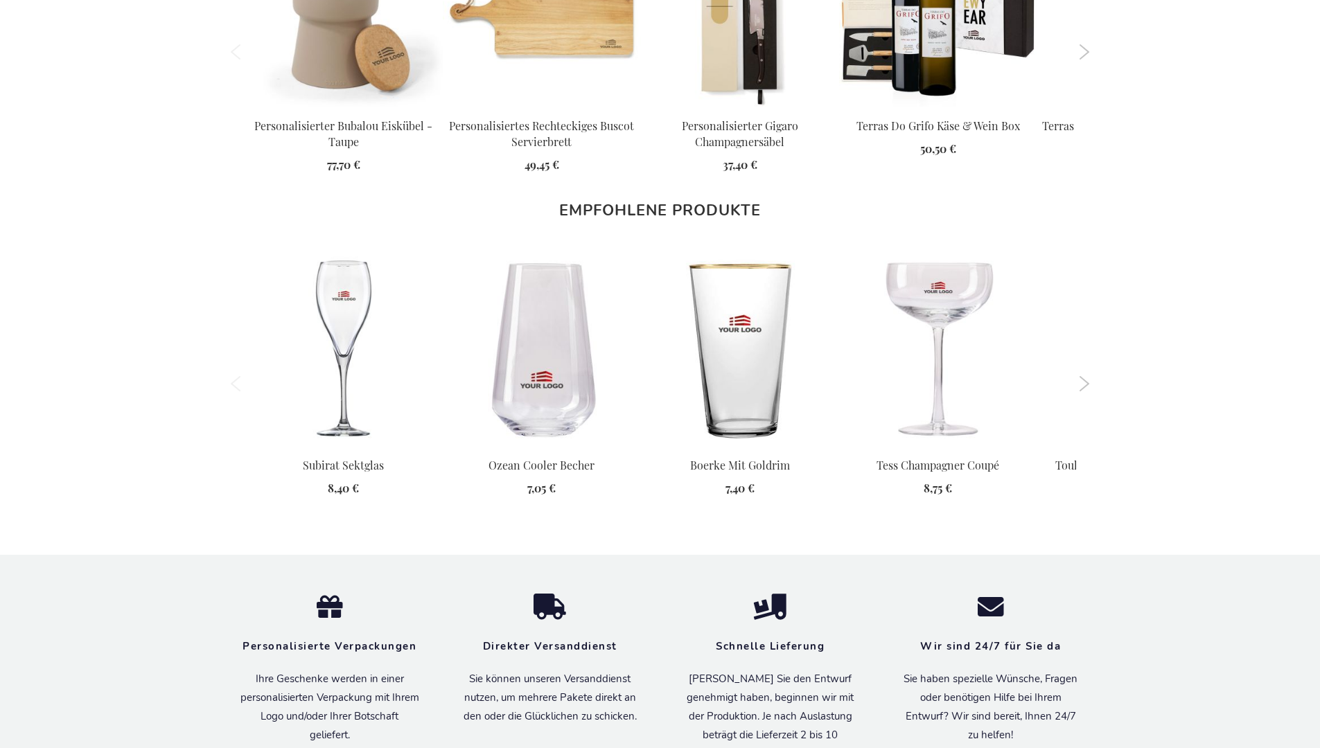
scroll to position [1721, 0]
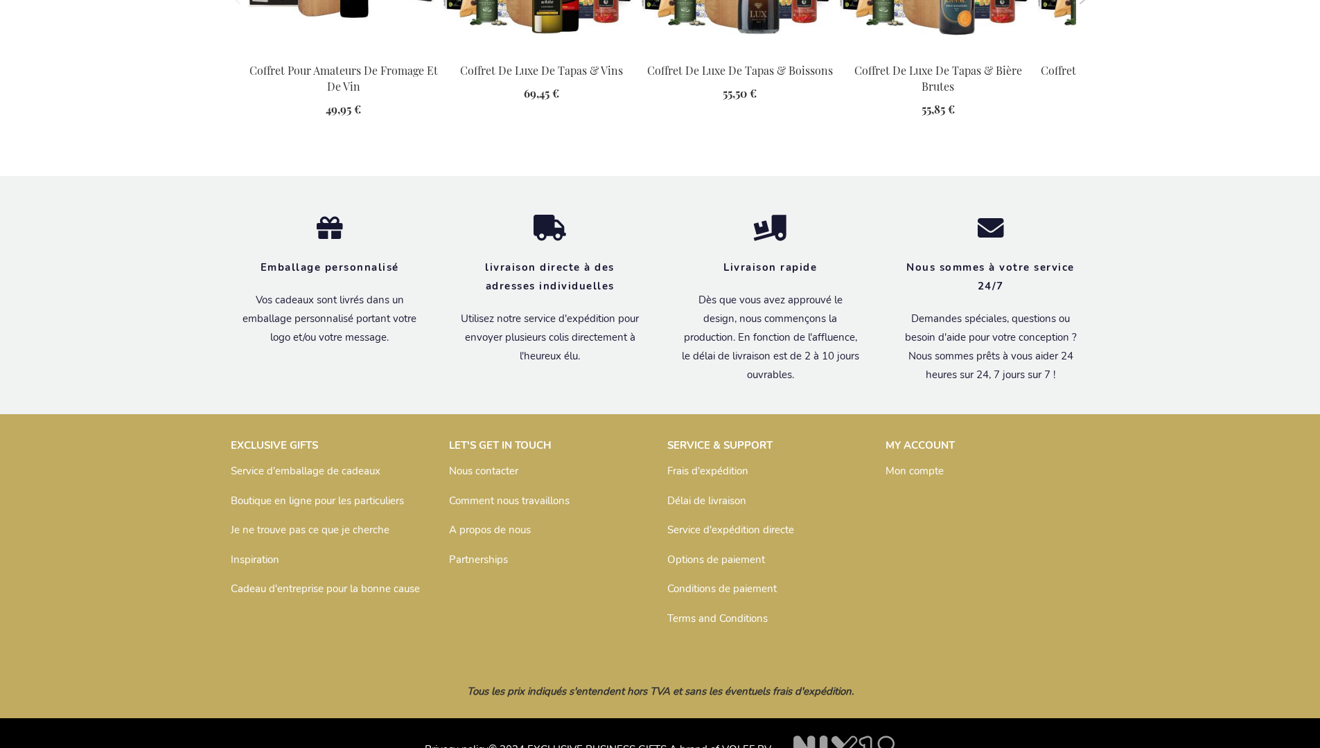
scroll to position [1867, 0]
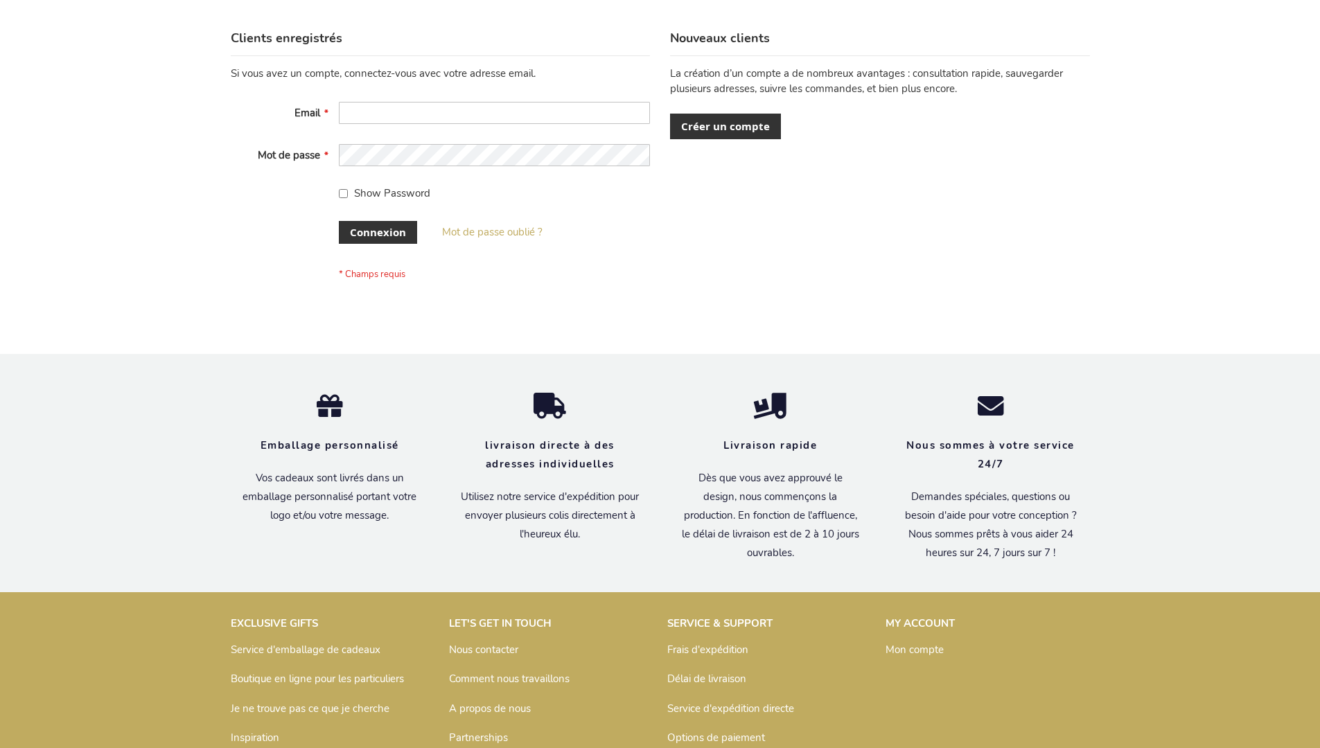
scroll to position [478, 0]
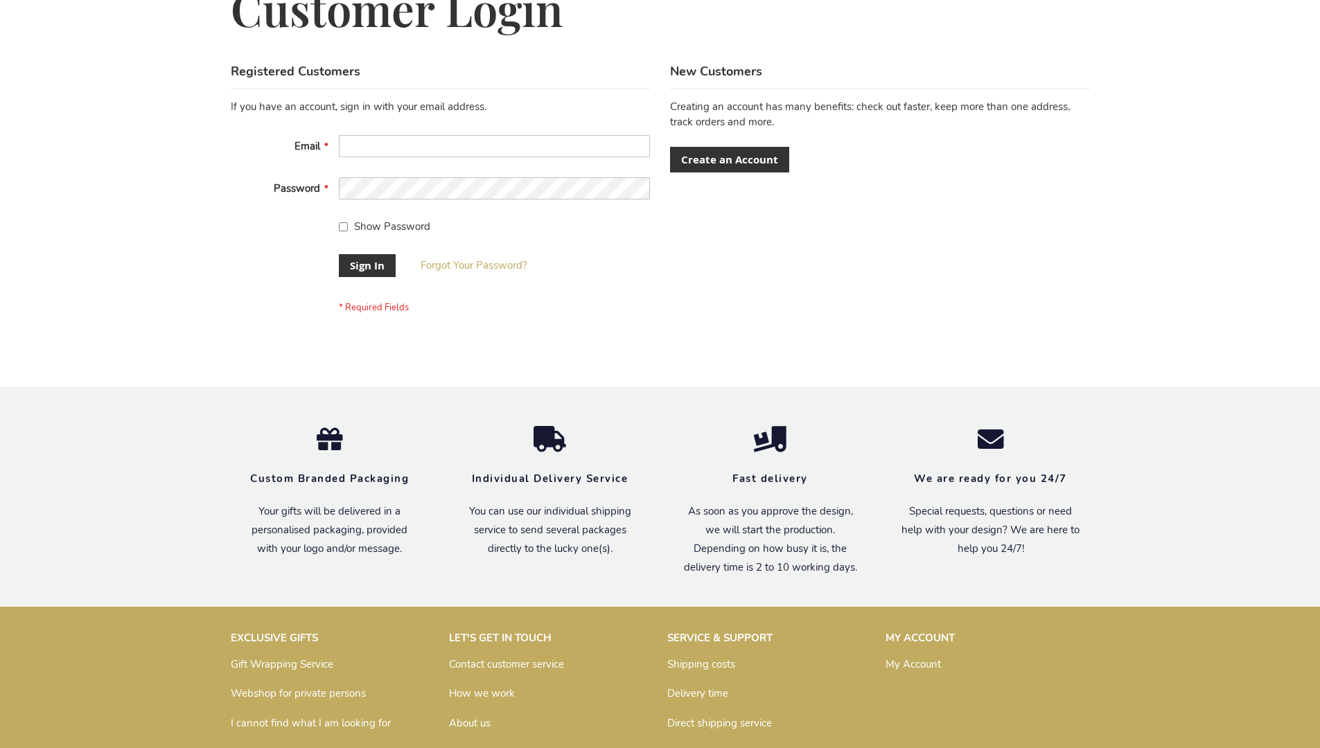
scroll to position [446, 0]
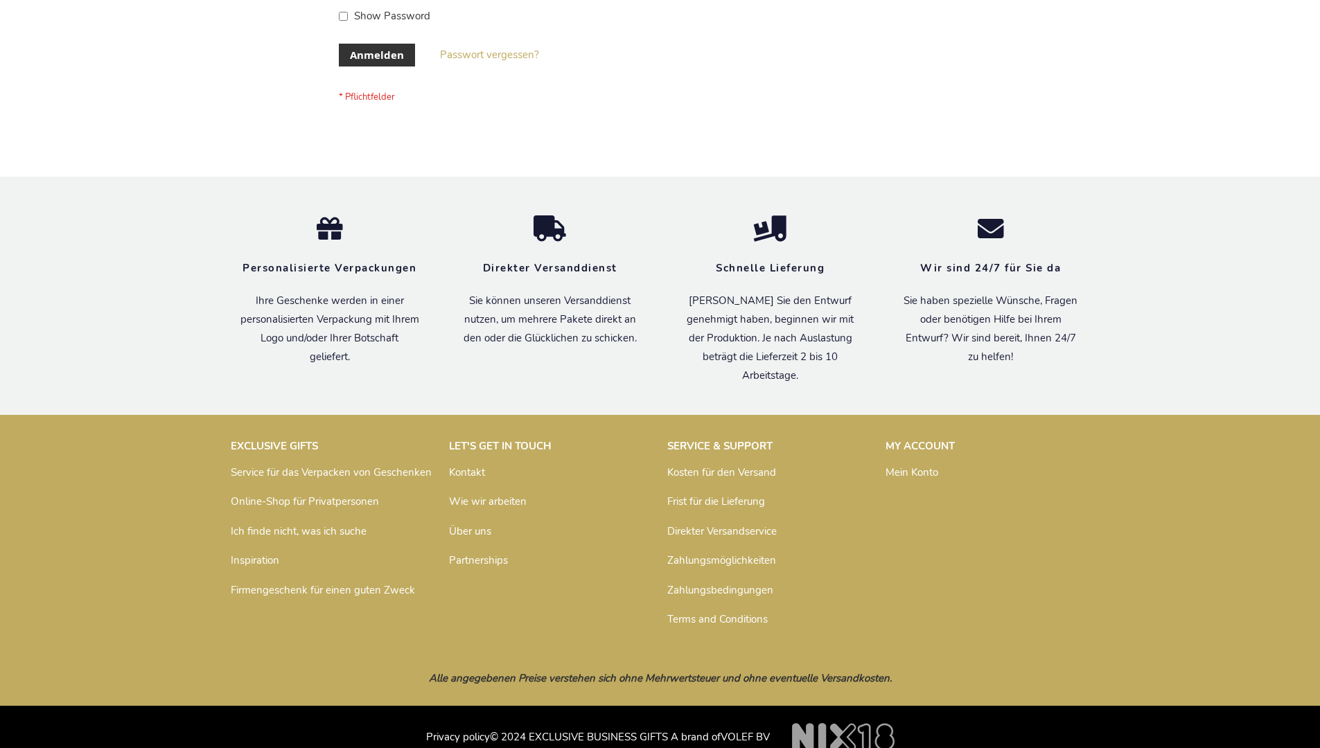
scroll to position [464, 0]
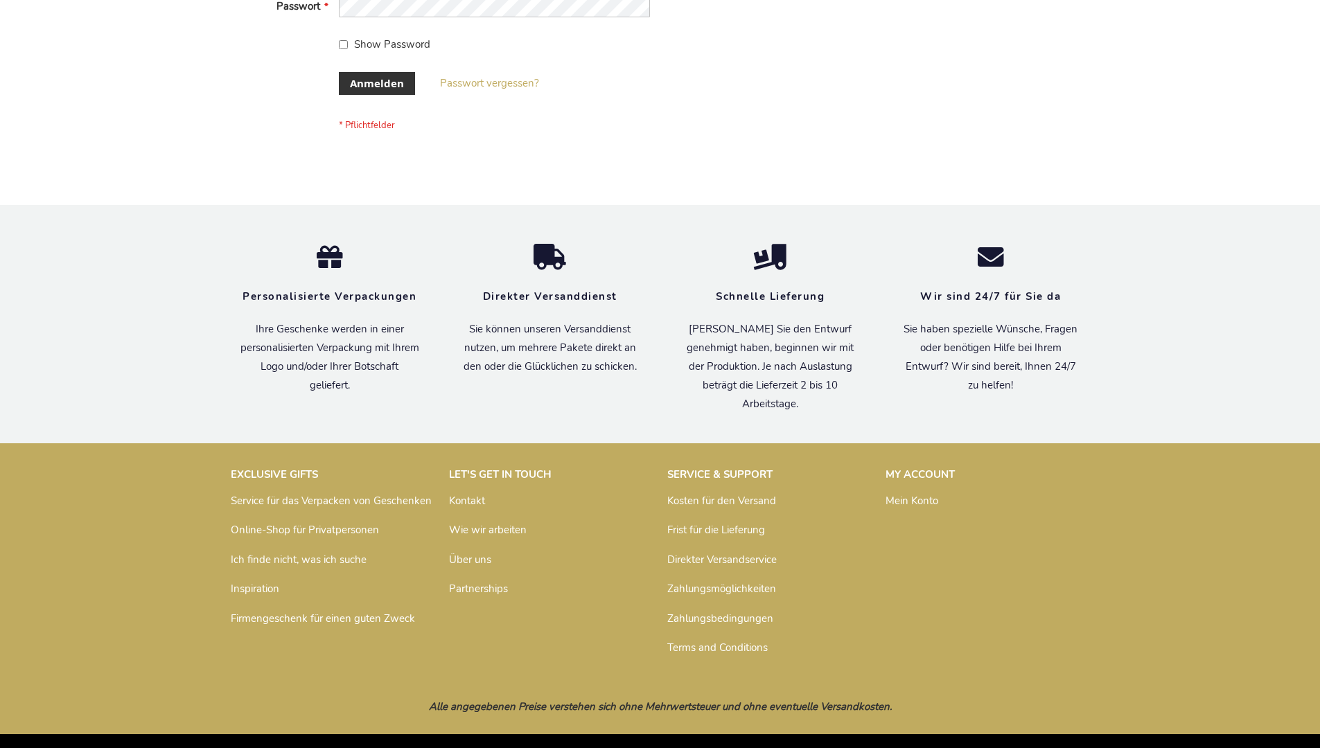
scroll to position [464, 0]
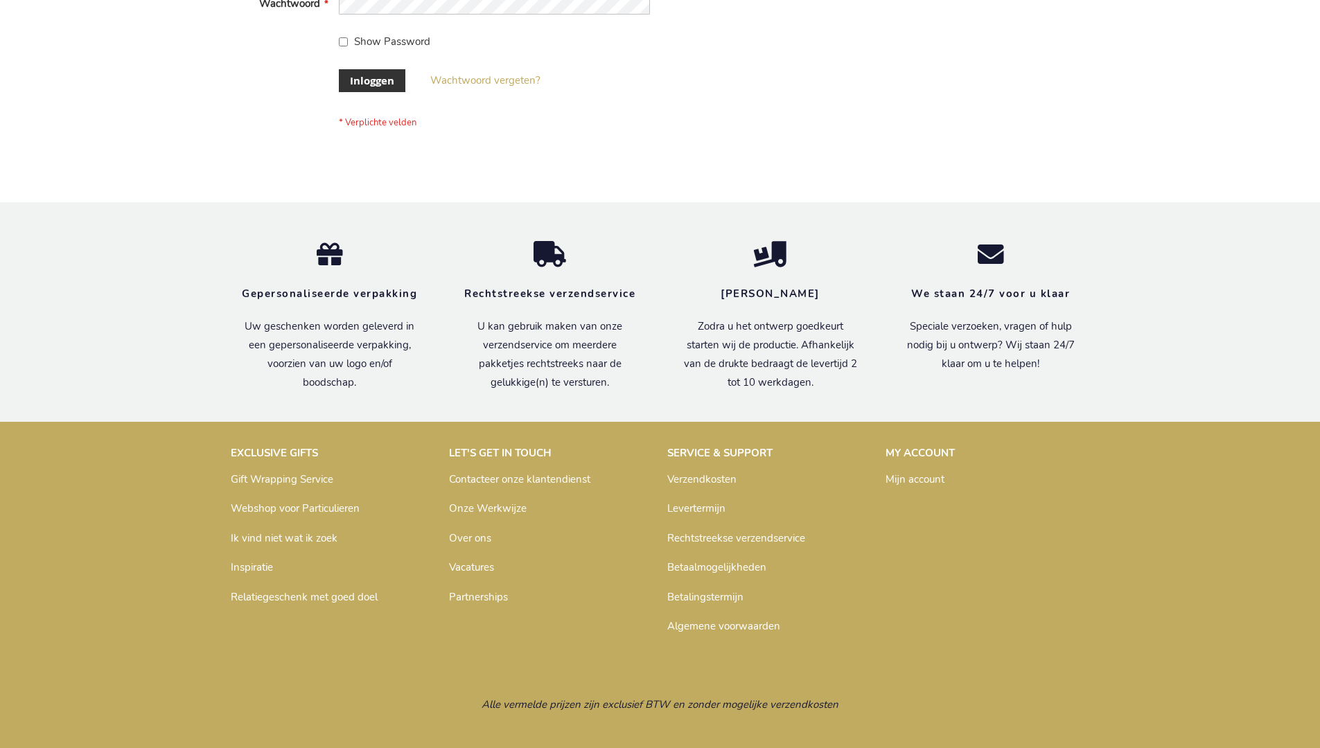
scroll to position [471, 0]
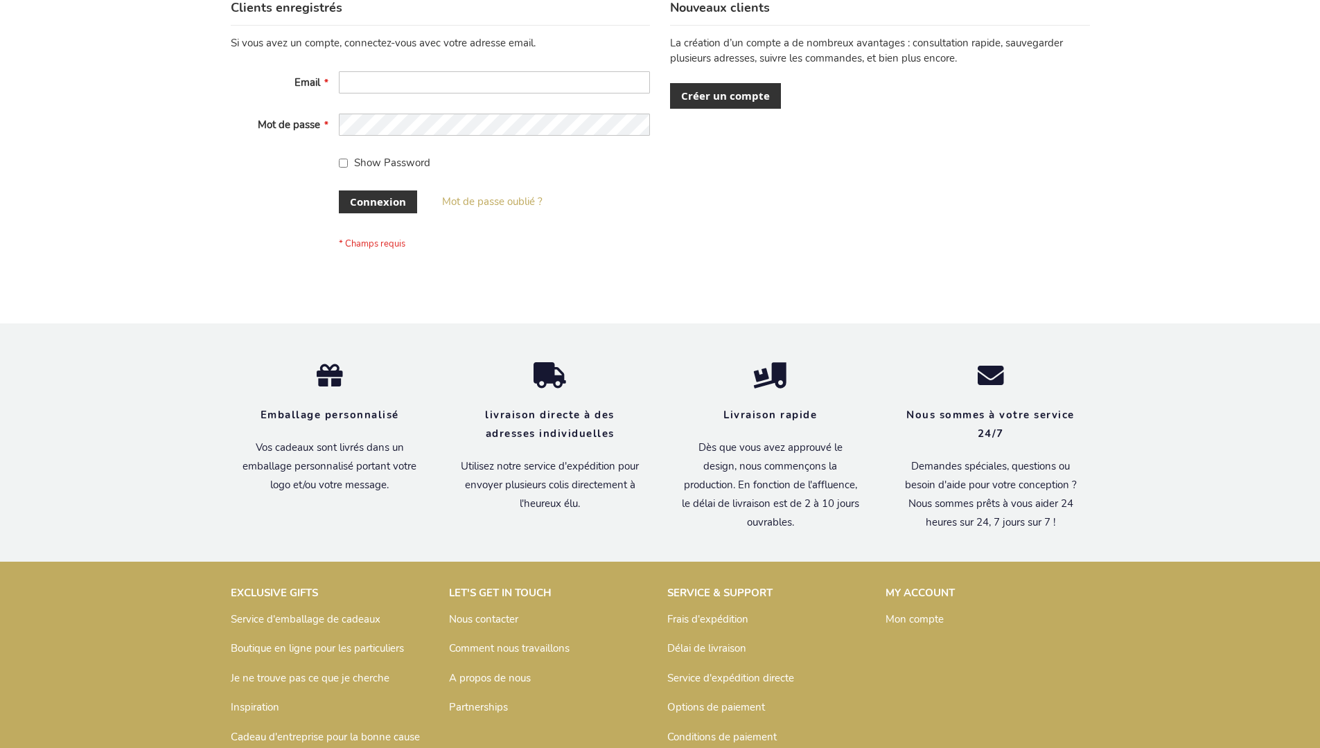
scroll to position [478, 0]
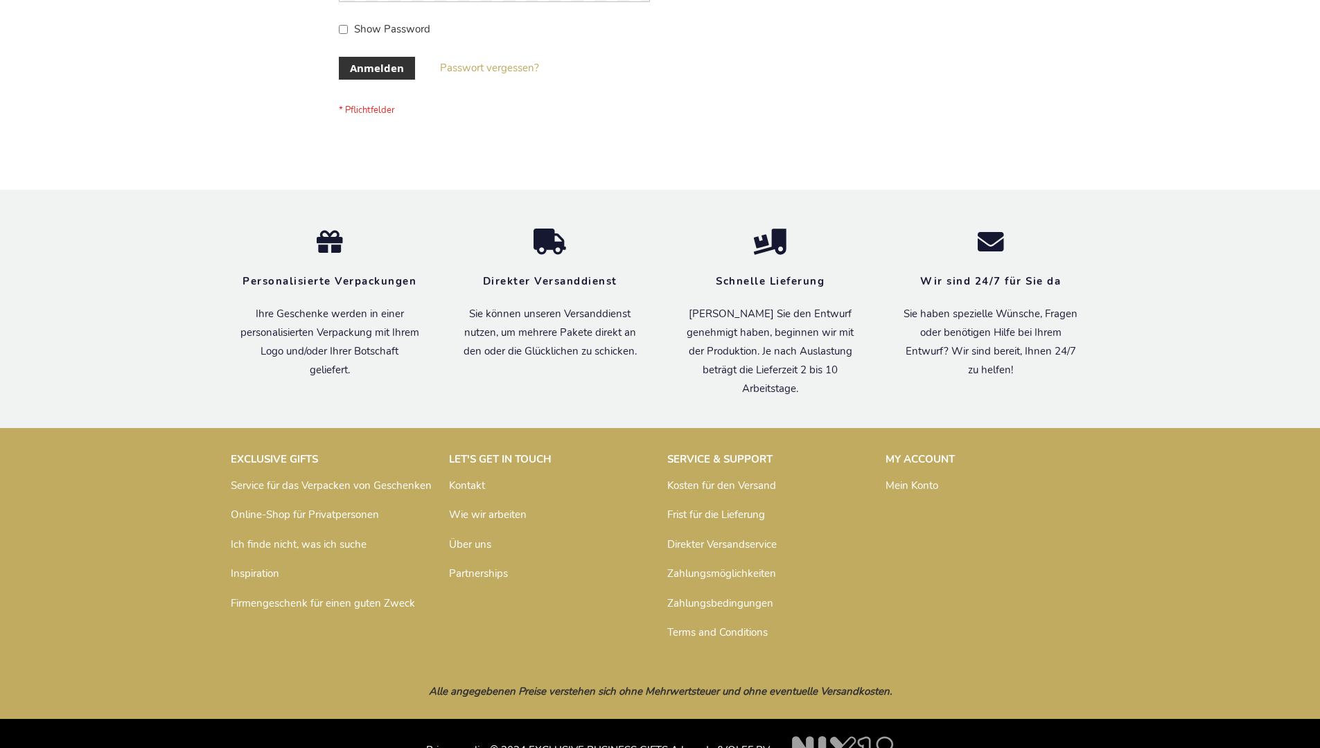
scroll to position [464, 0]
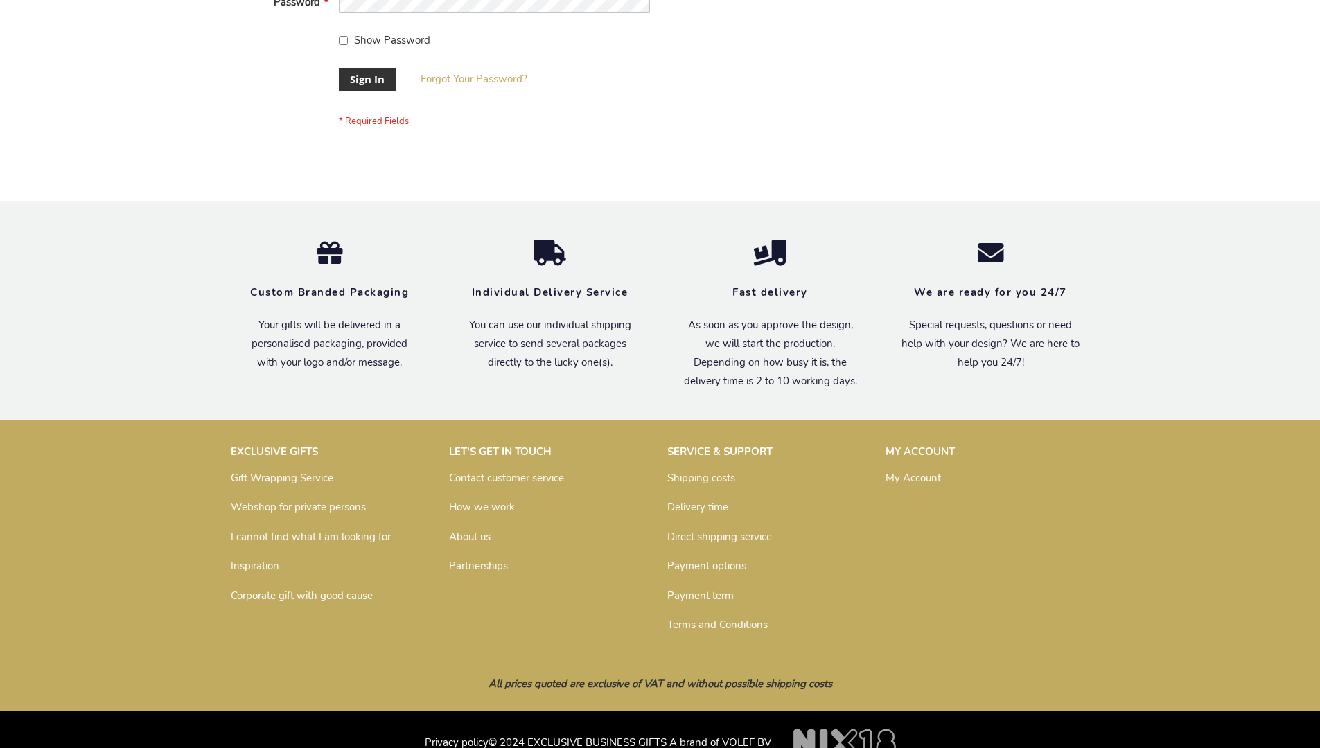
scroll to position [446, 0]
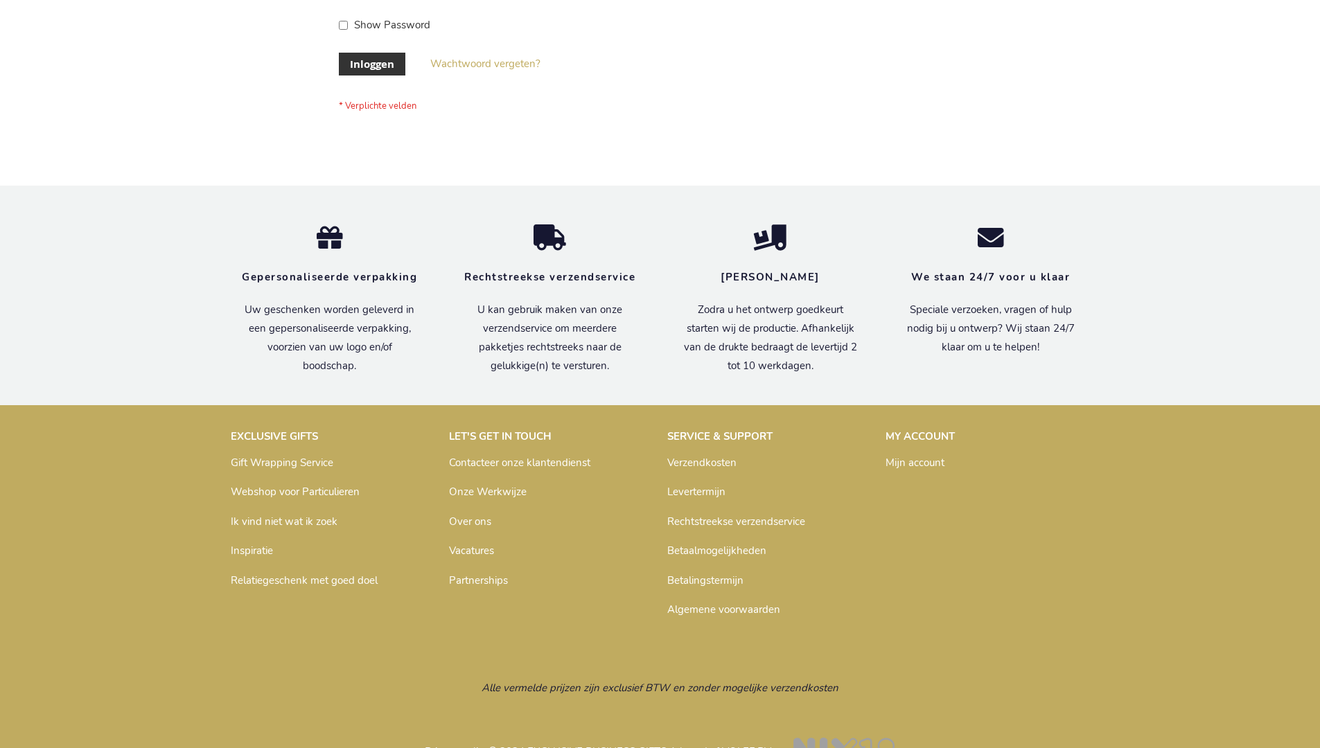
scroll to position [471, 0]
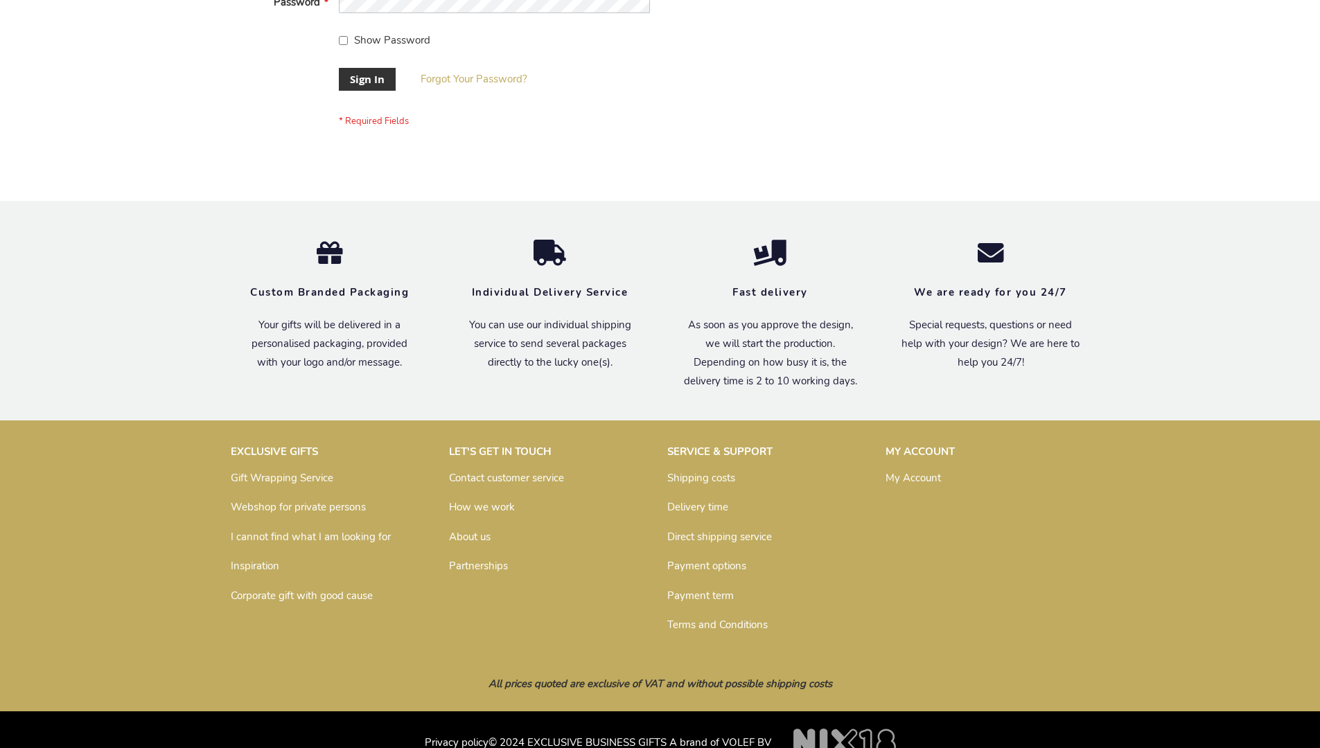
scroll to position [446, 0]
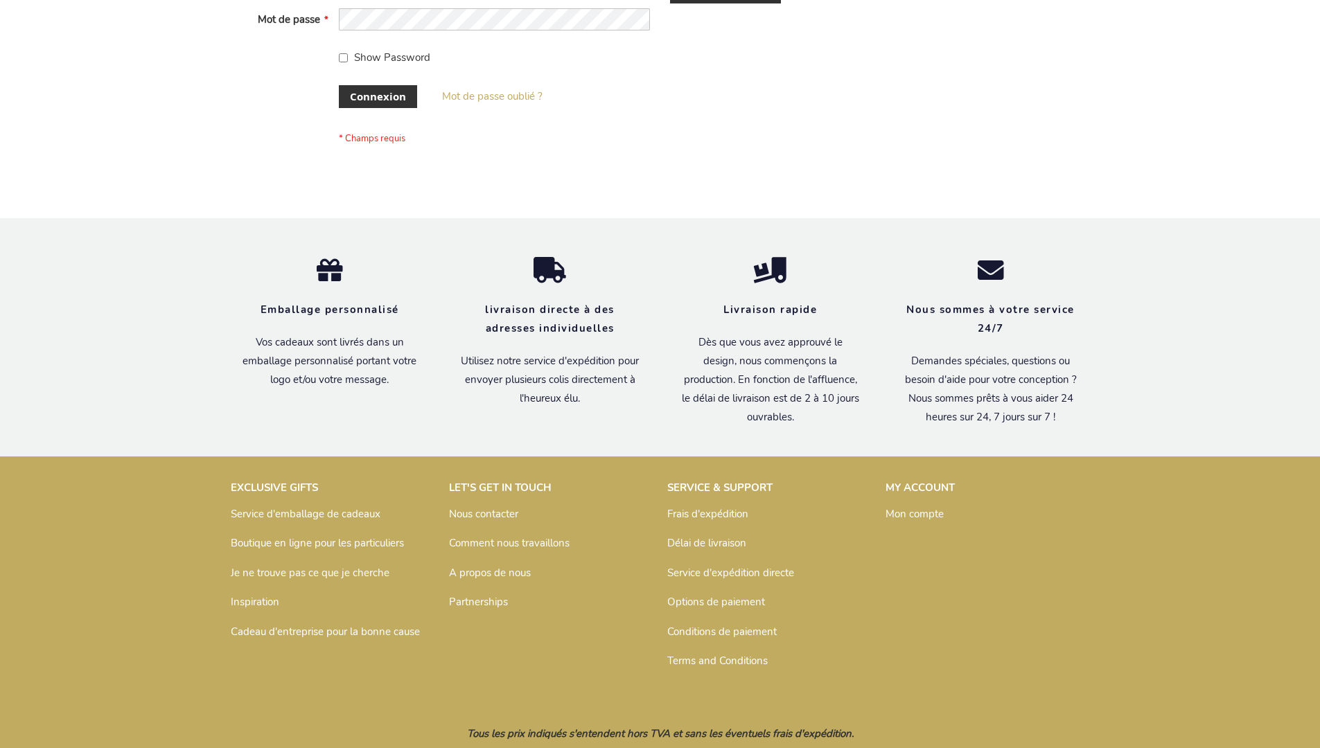
scroll to position [478, 0]
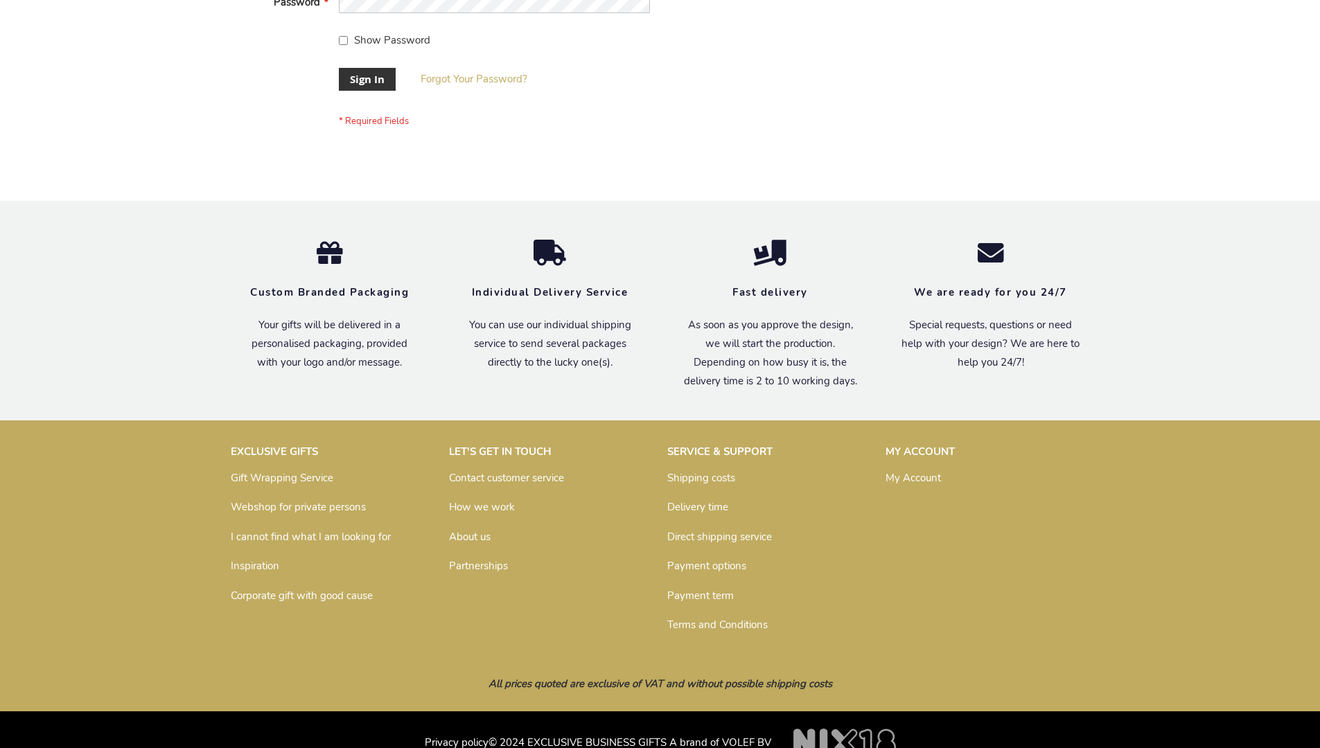
scroll to position [446, 0]
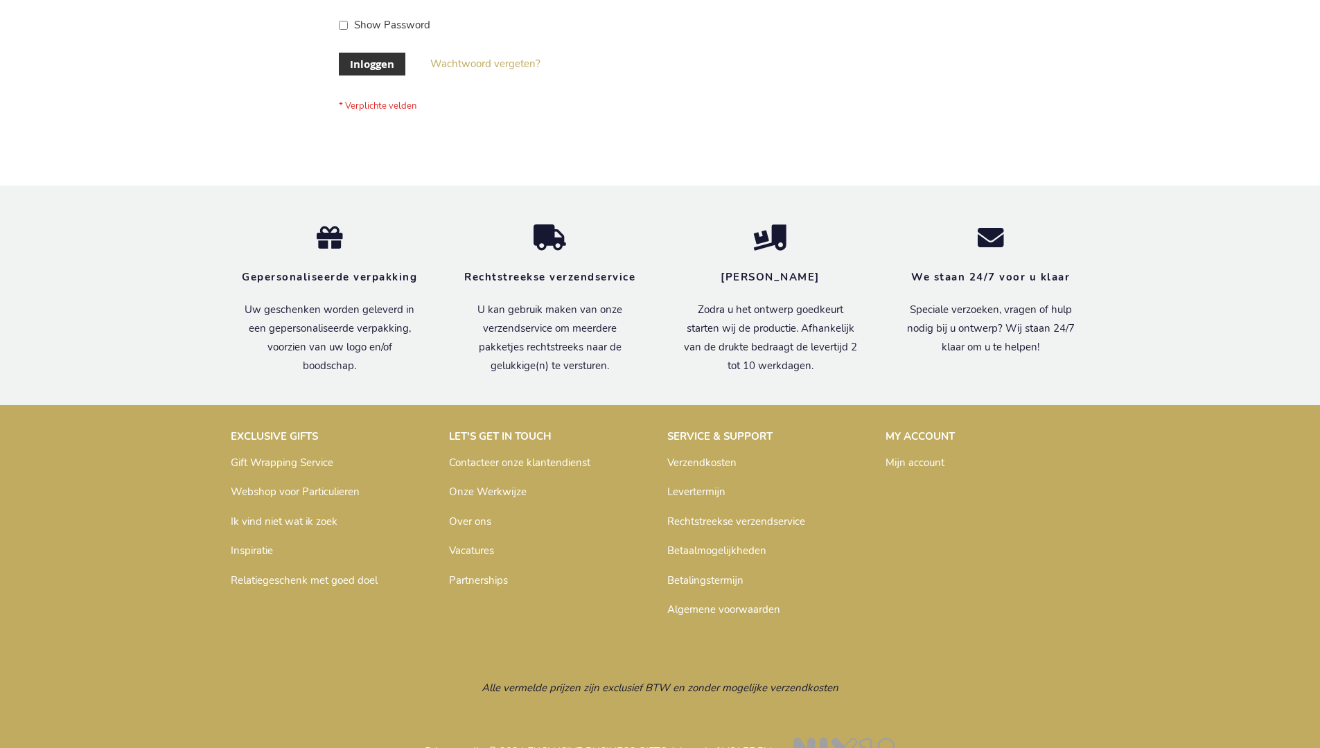
scroll to position [471, 0]
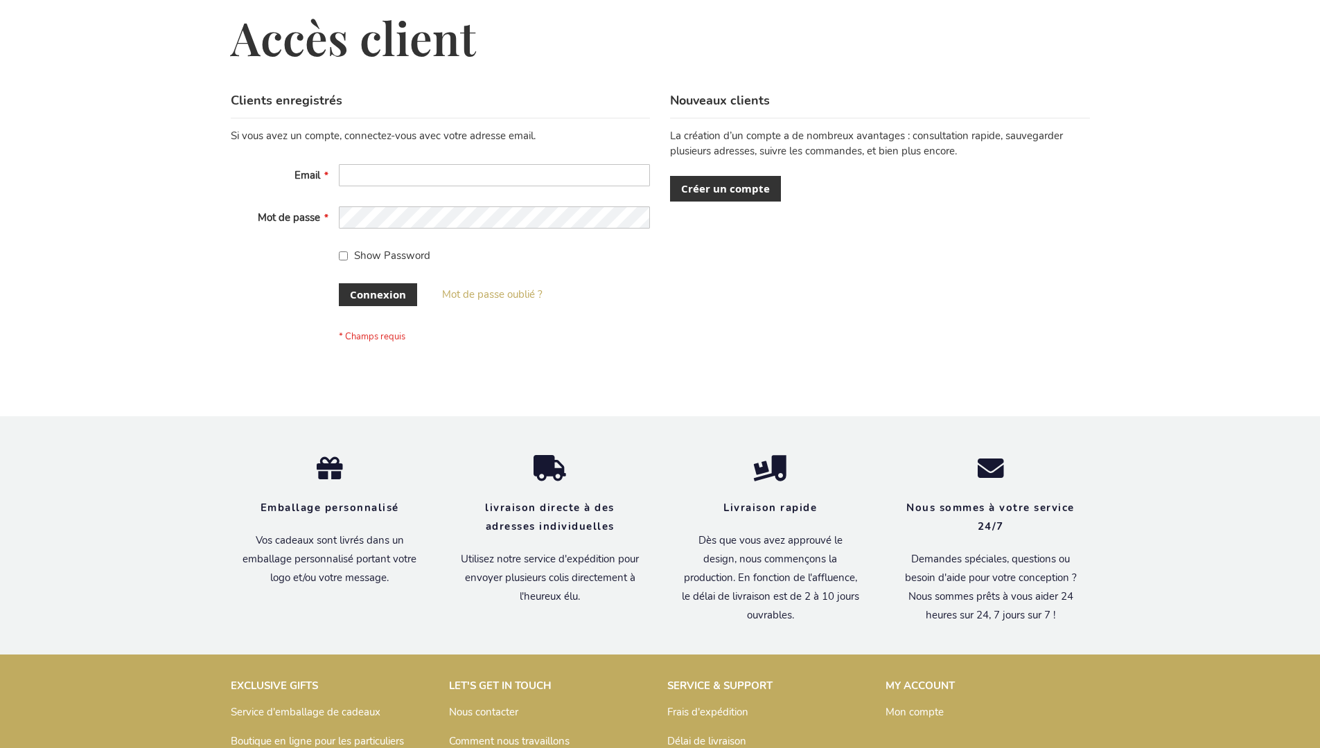
scroll to position [478, 0]
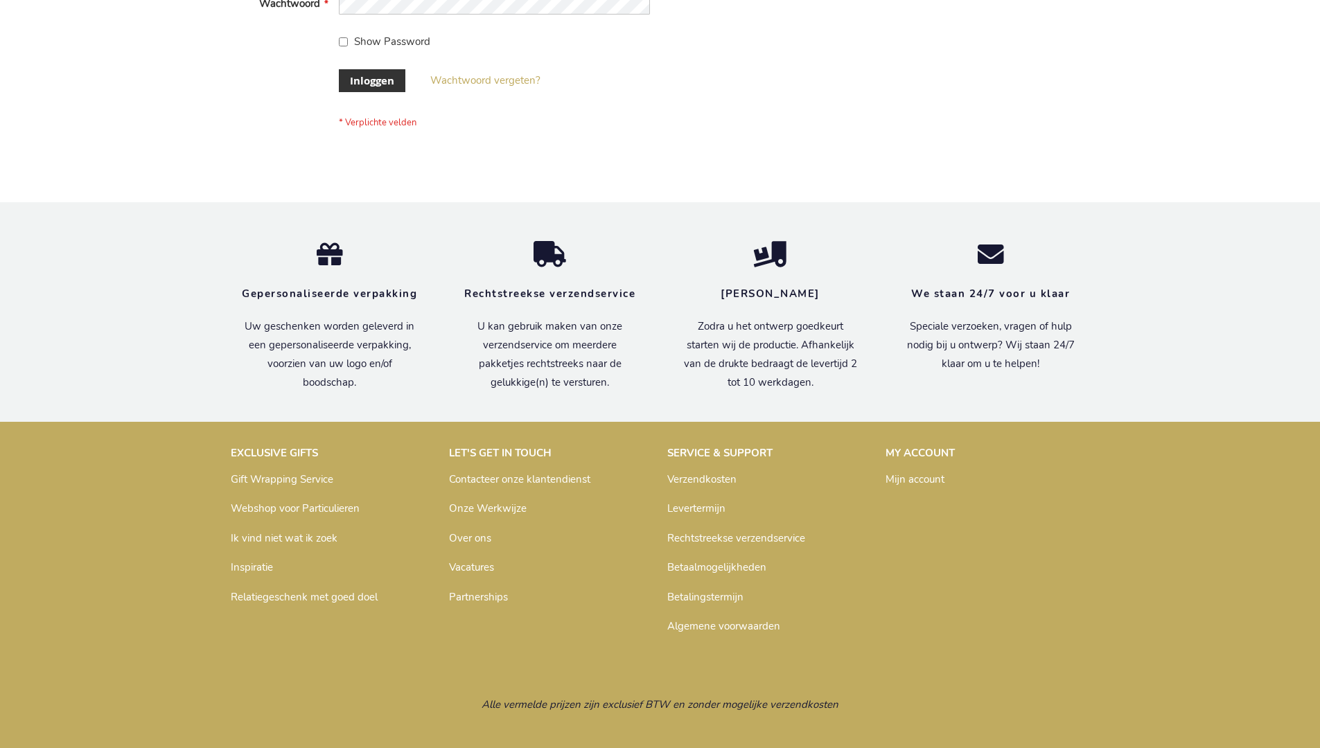
scroll to position [471, 0]
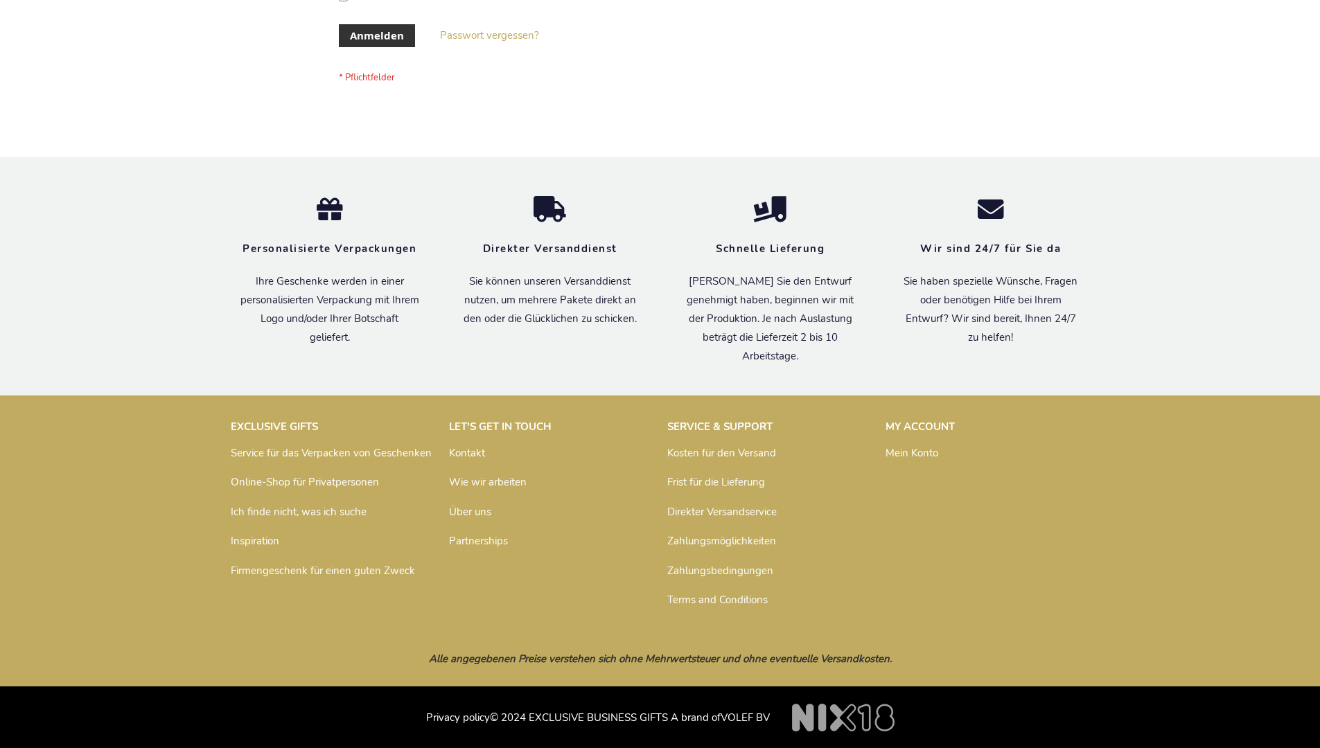
scroll to position [464, 0]
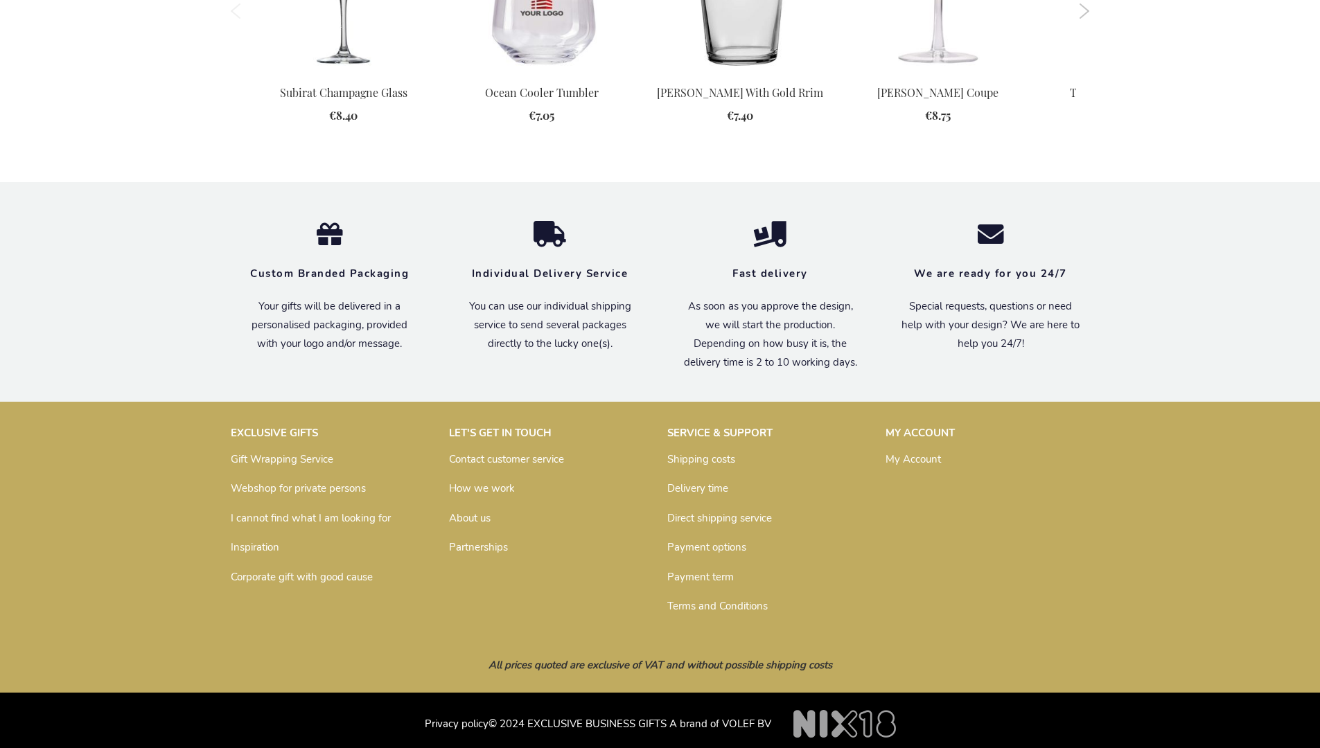
scroll to position [1702, 0]
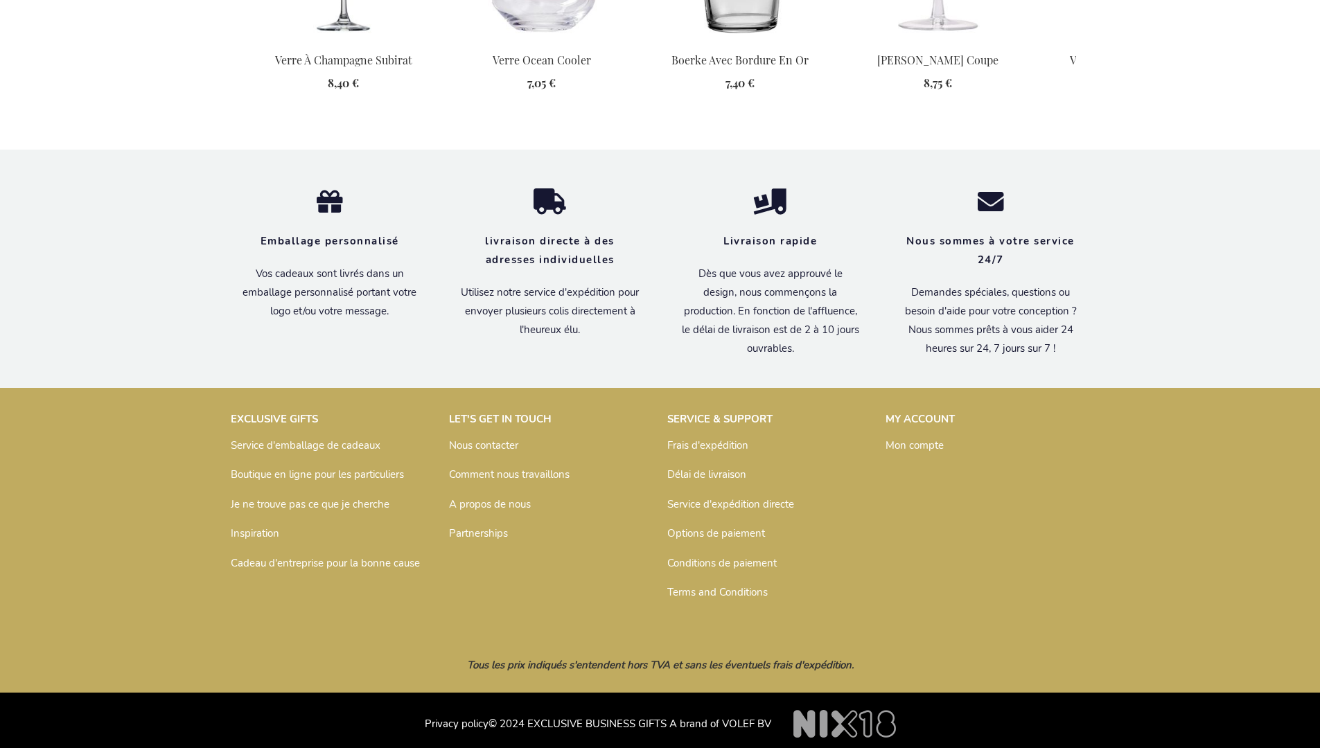
scroll to position [1734, 0]
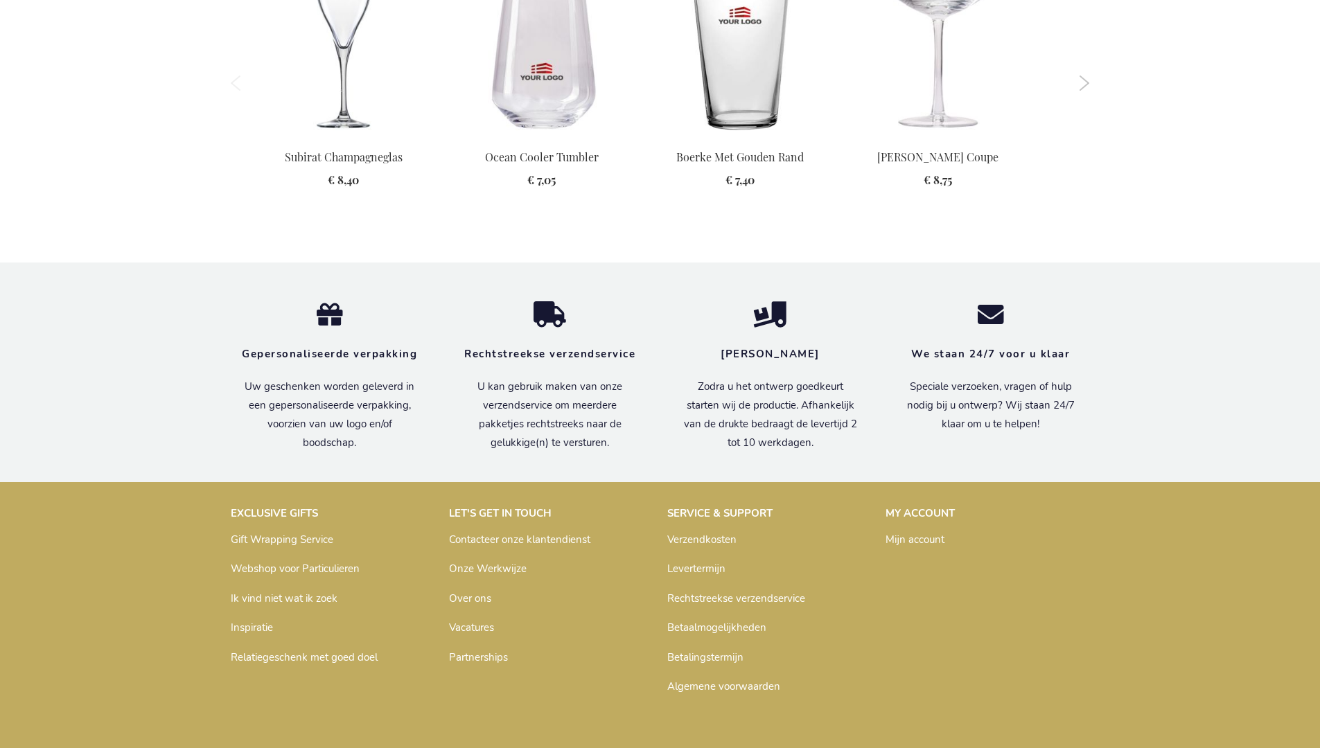
scroll to position [1727, 0]
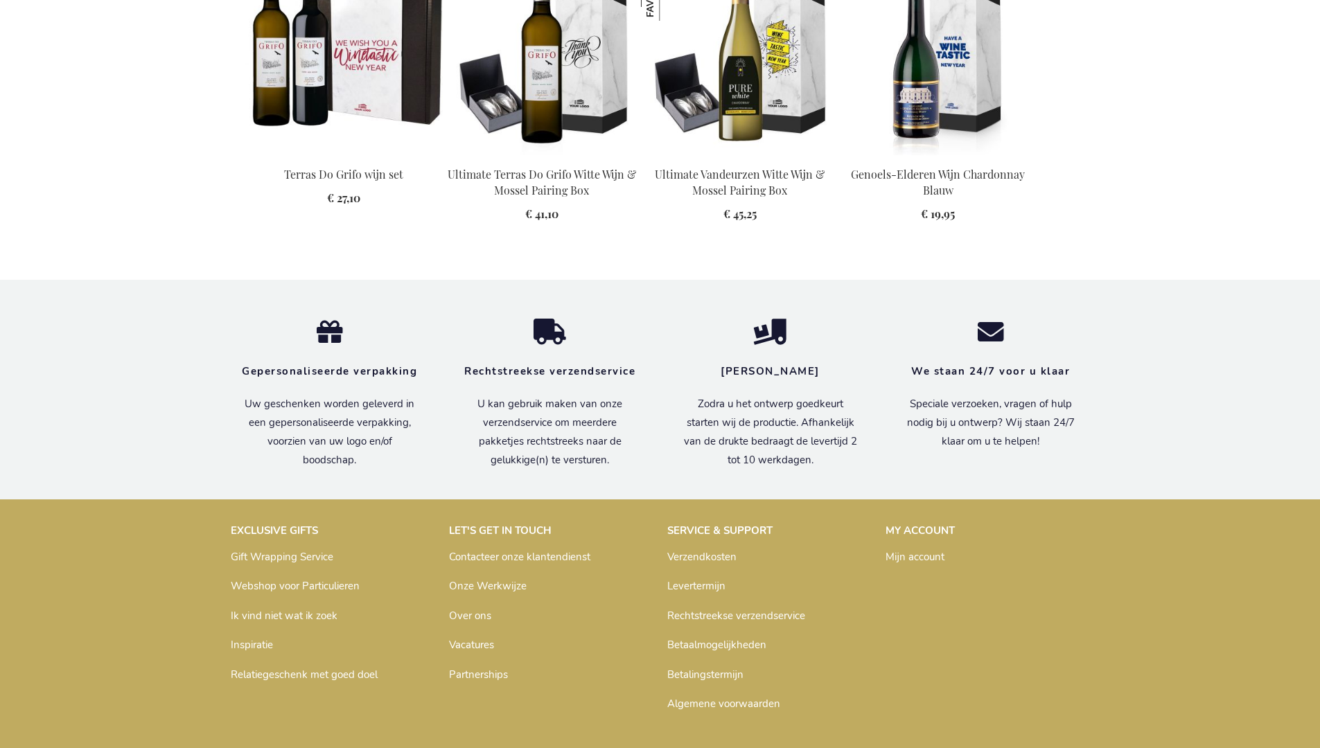
scroll to position [1768, 0]
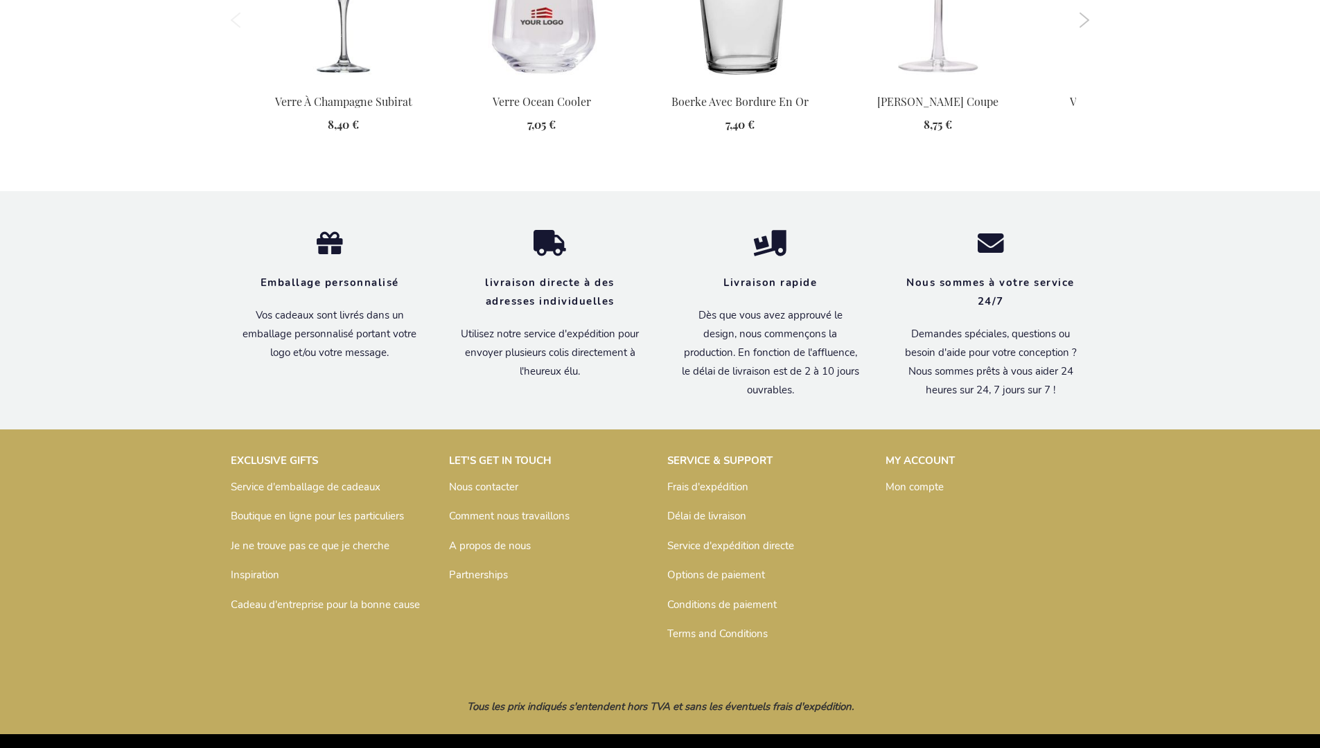
scroll to position [1734, 0]
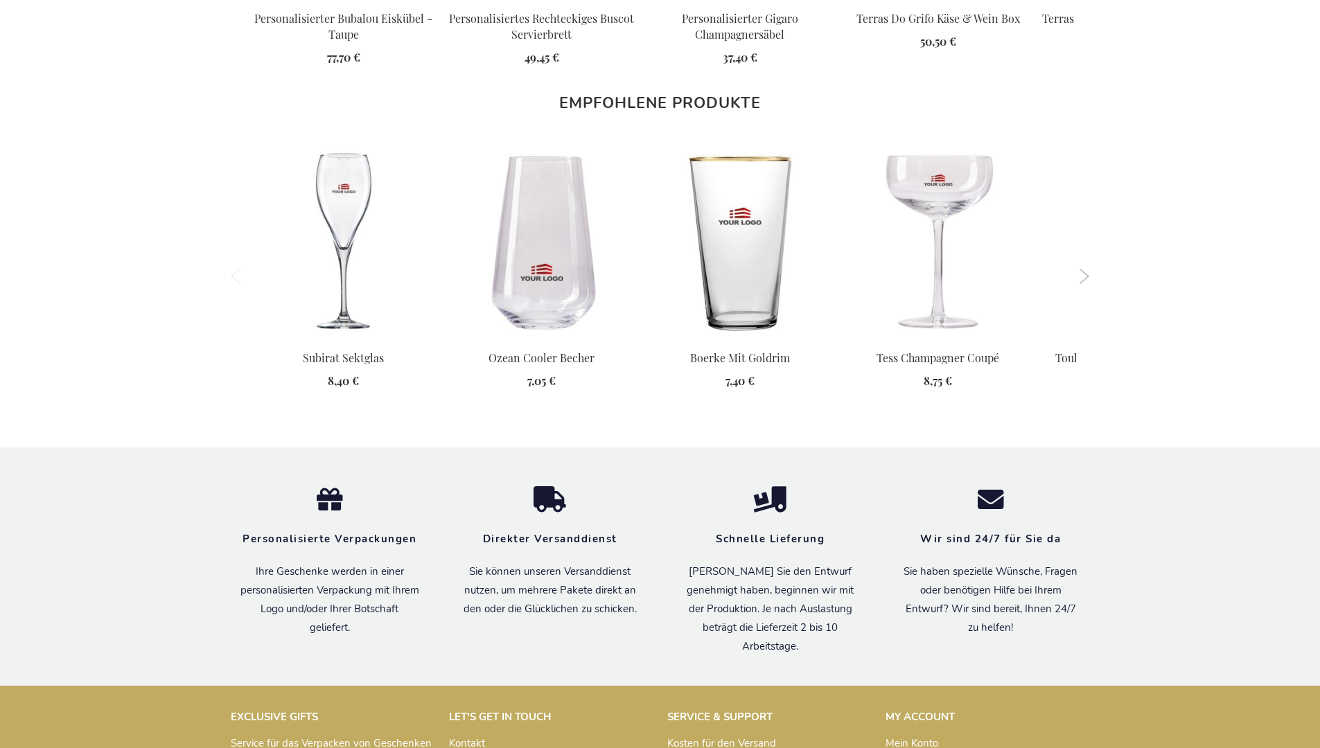
scroll to position [1721, 0]
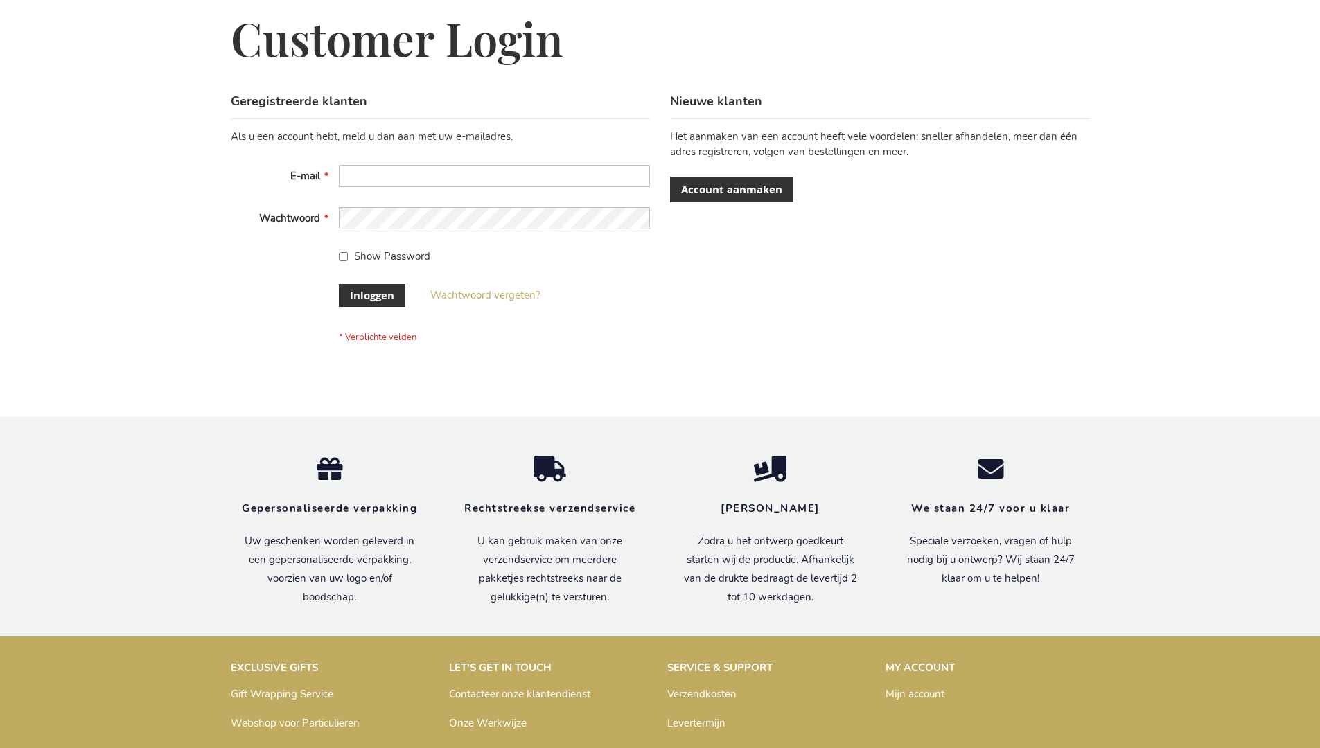
scroll to position [471, 0]
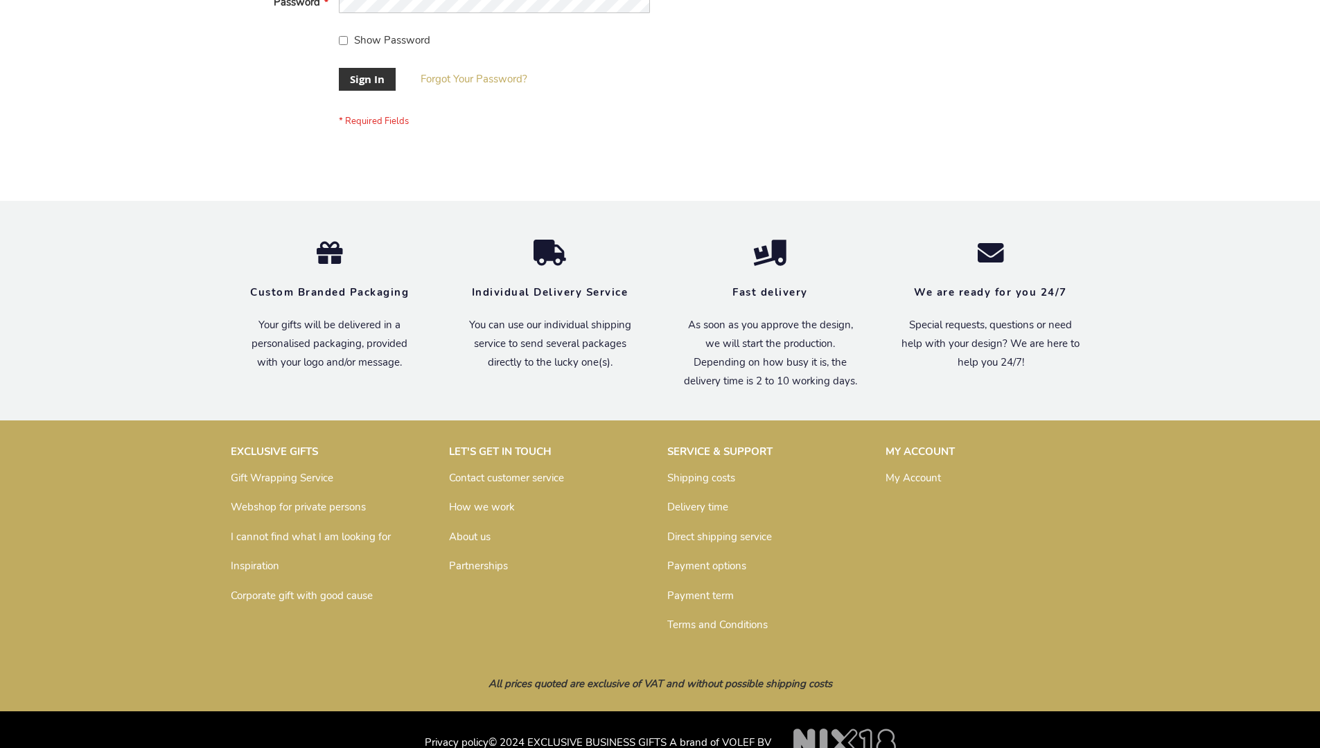
scroll to position [446, 0]
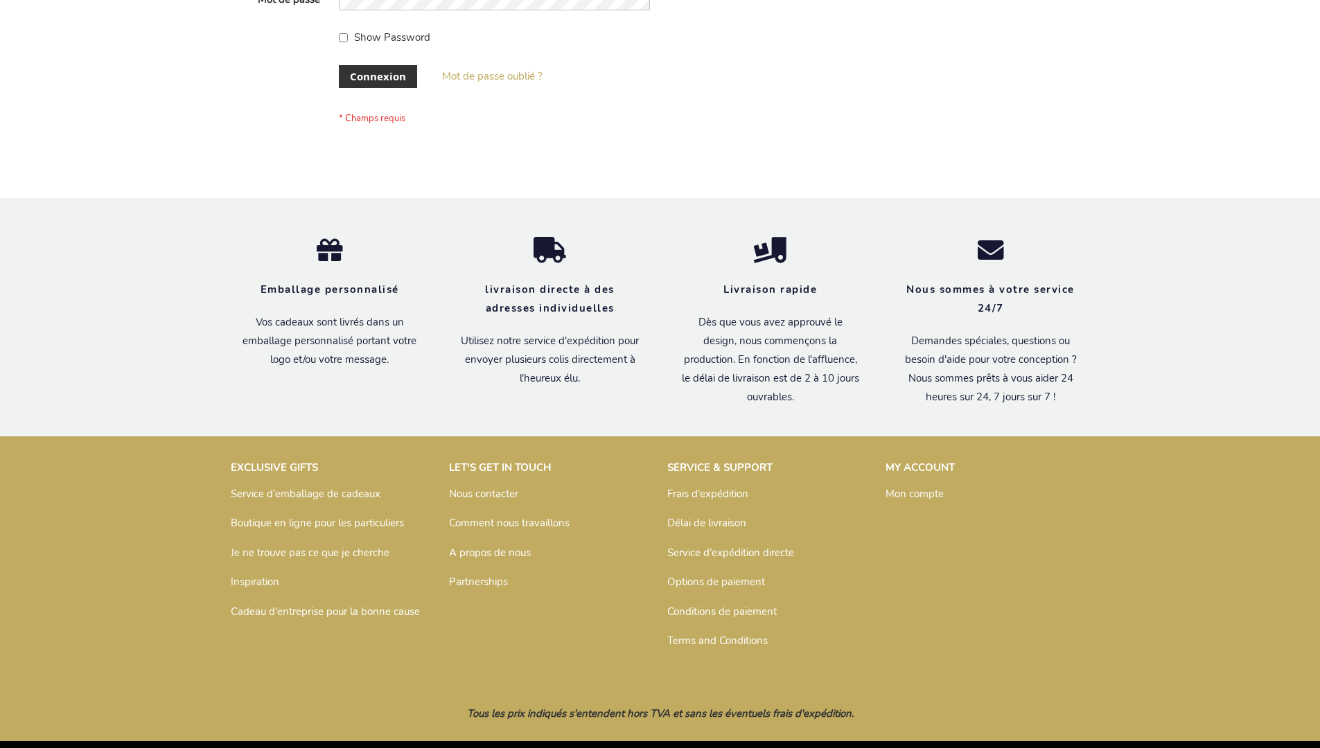
scroll to position [478, 0]
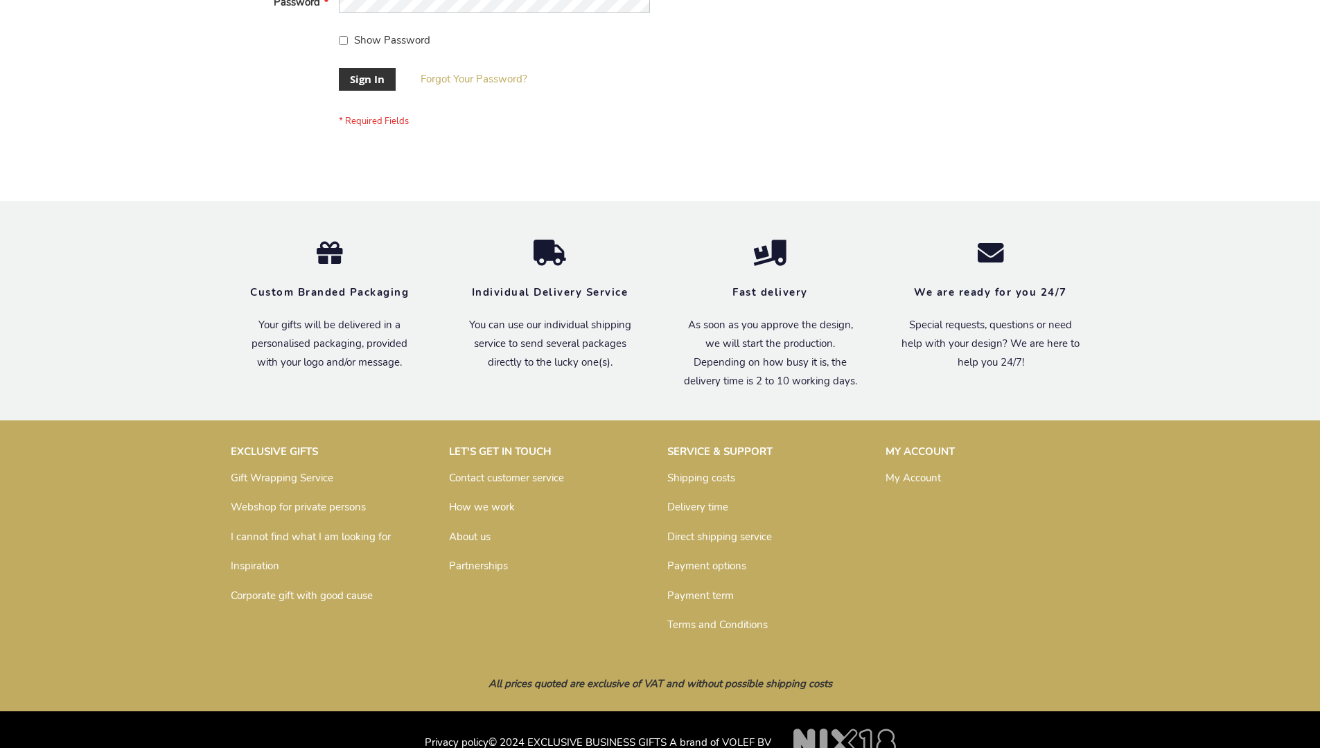
scroll to position [446, 0]
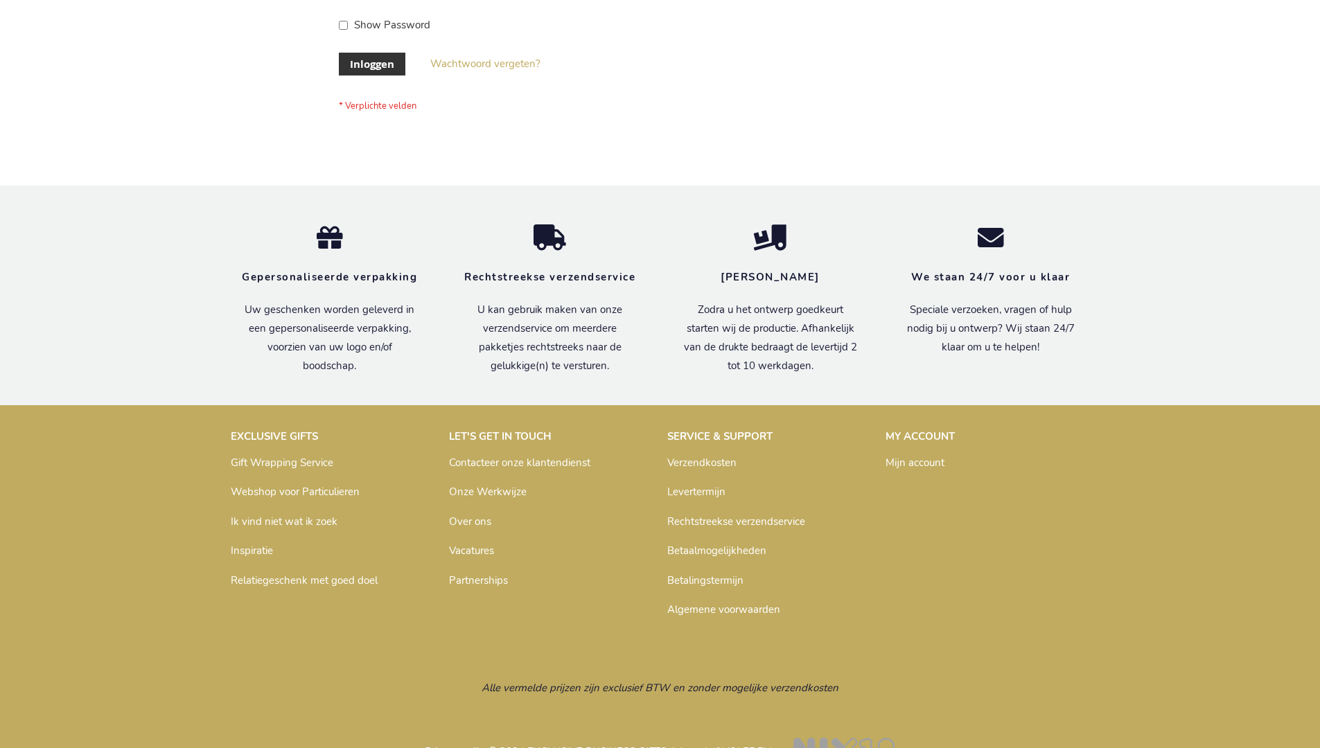
scroll to position [471, 0]
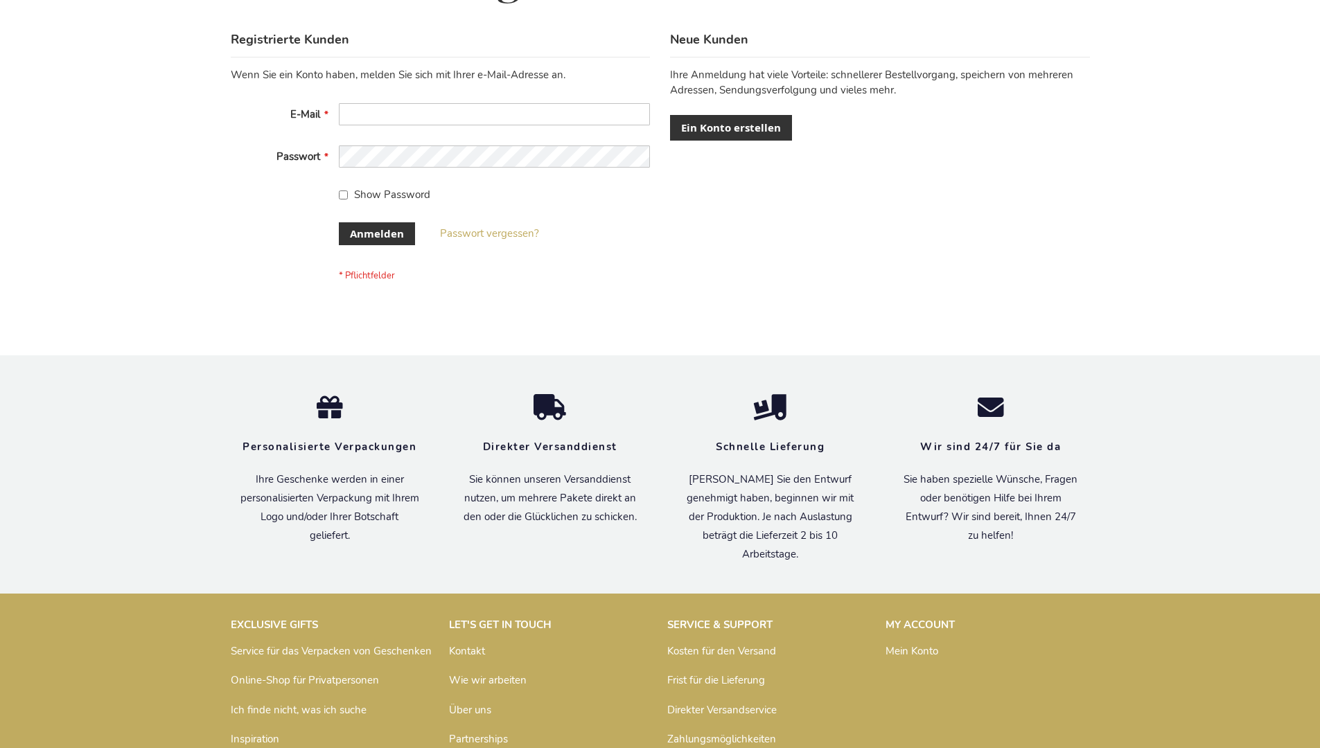
scroll to position [464, 0]
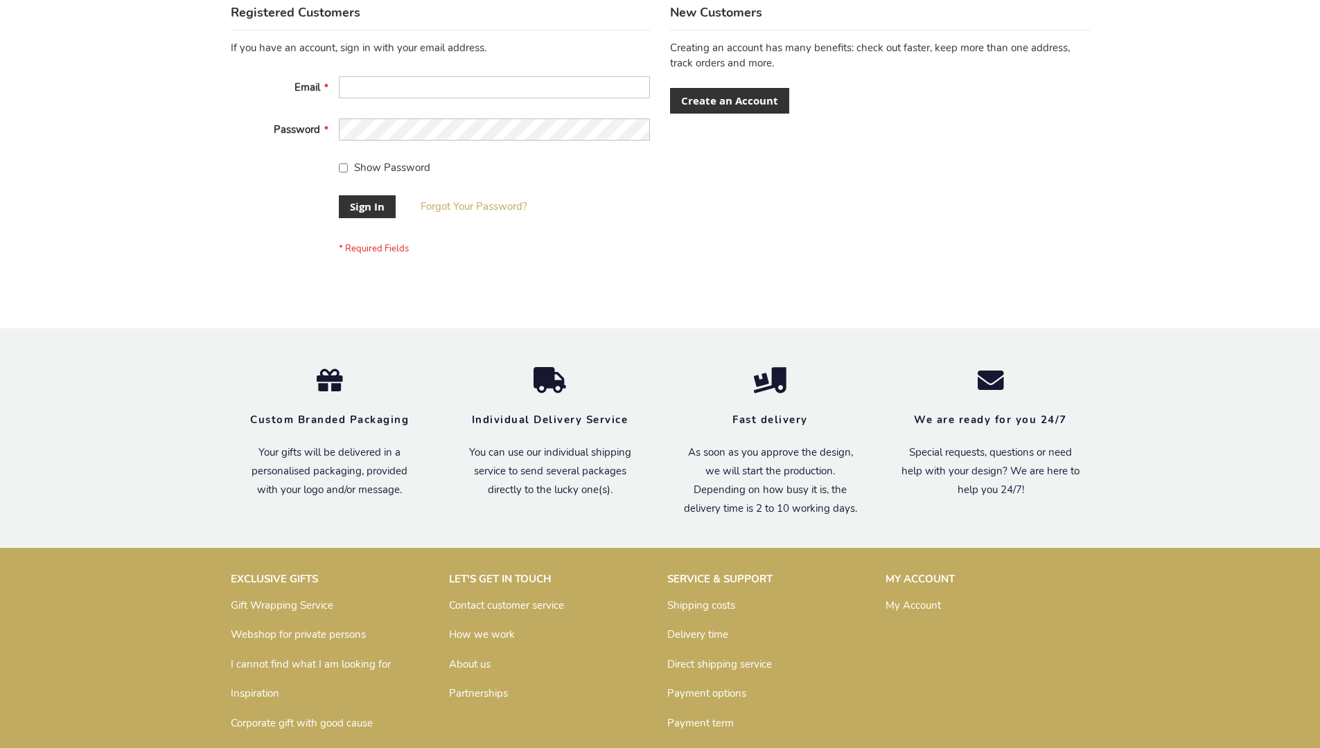
scroll to position [446, 0]
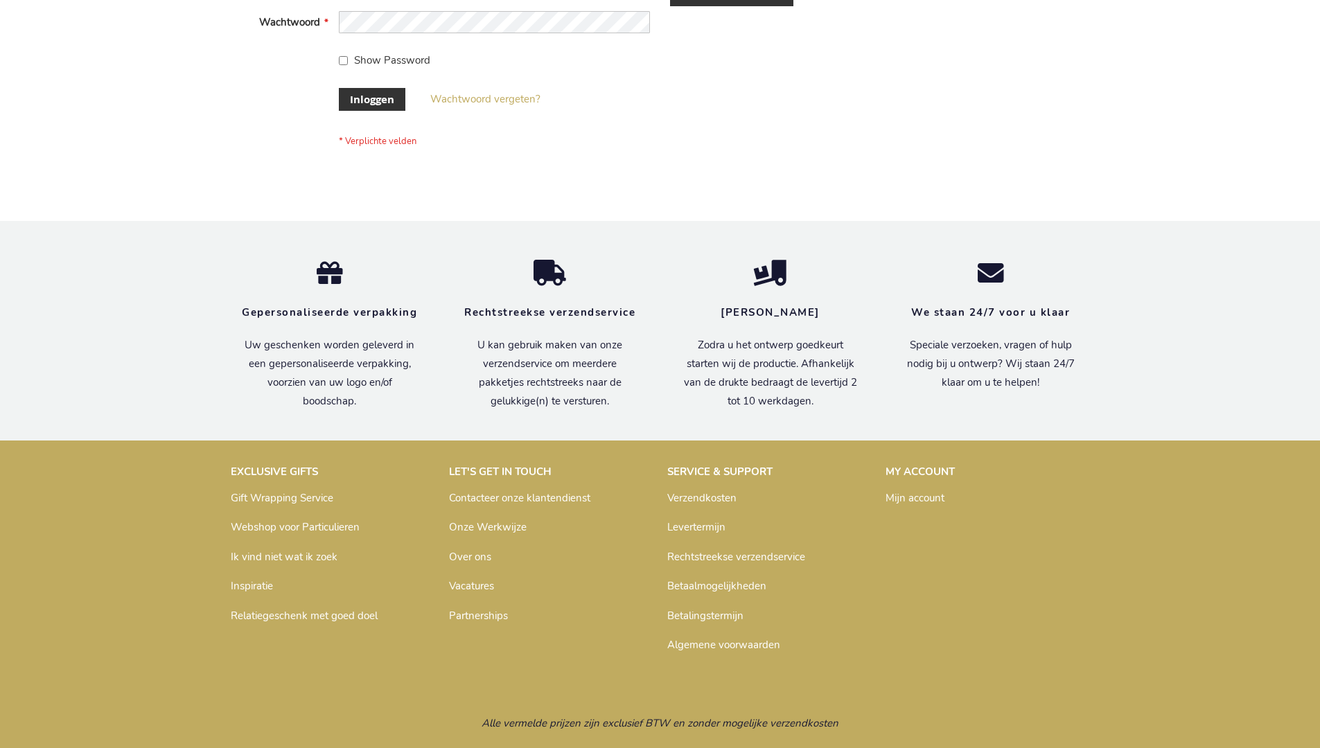
scroll to position [471, 0]
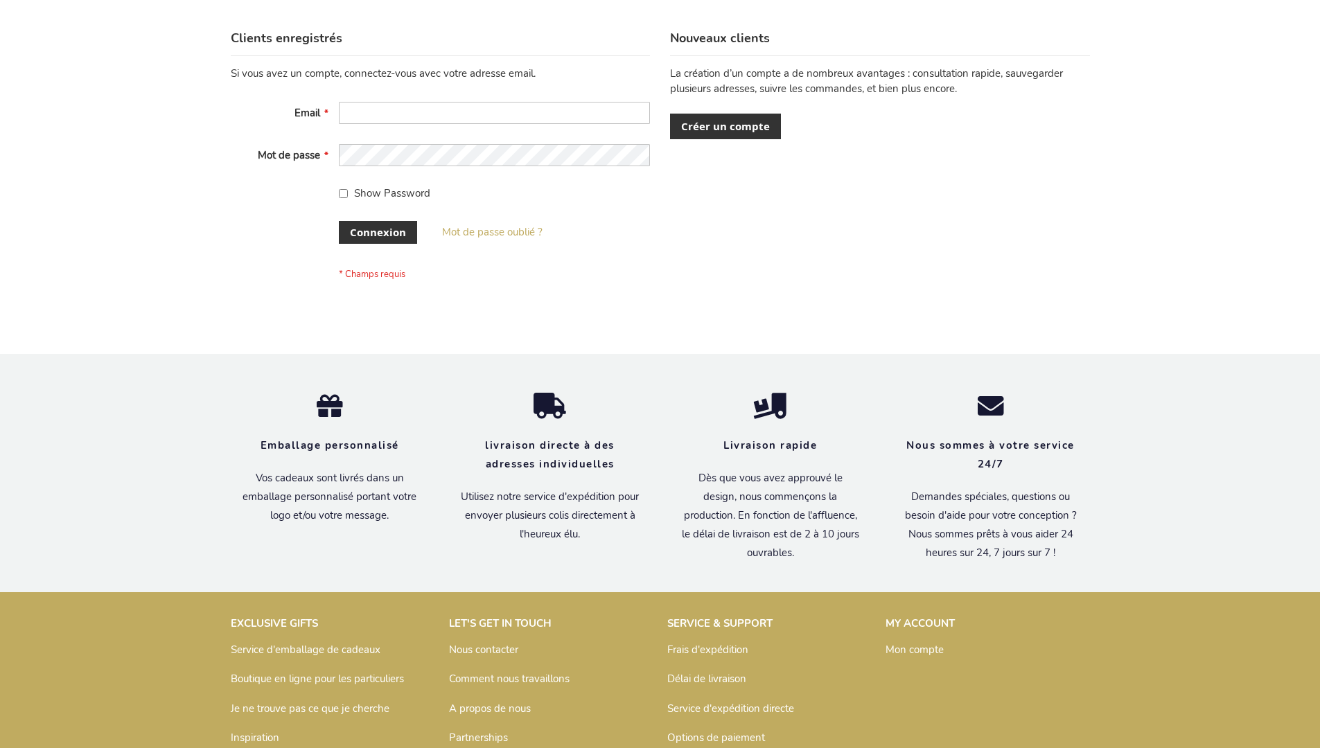
scroll to position [478, 0]
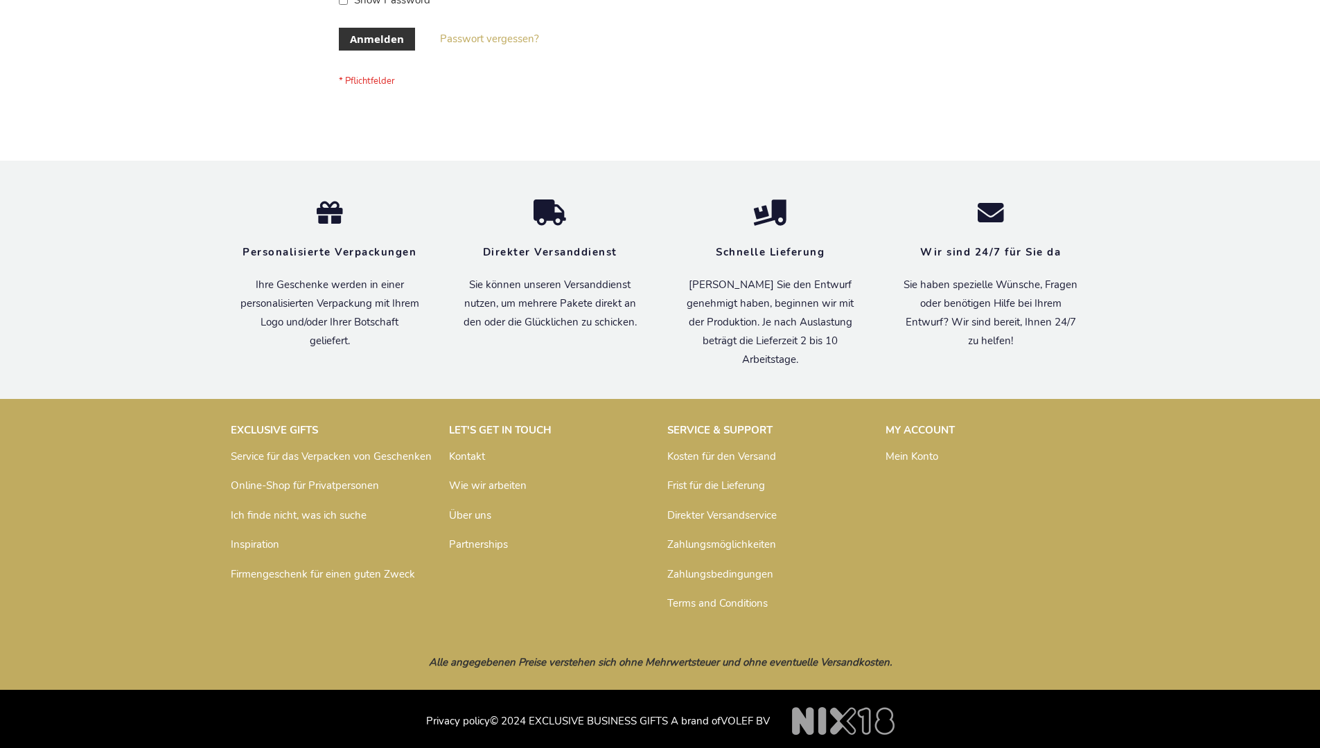
scroll to position [464, 0]
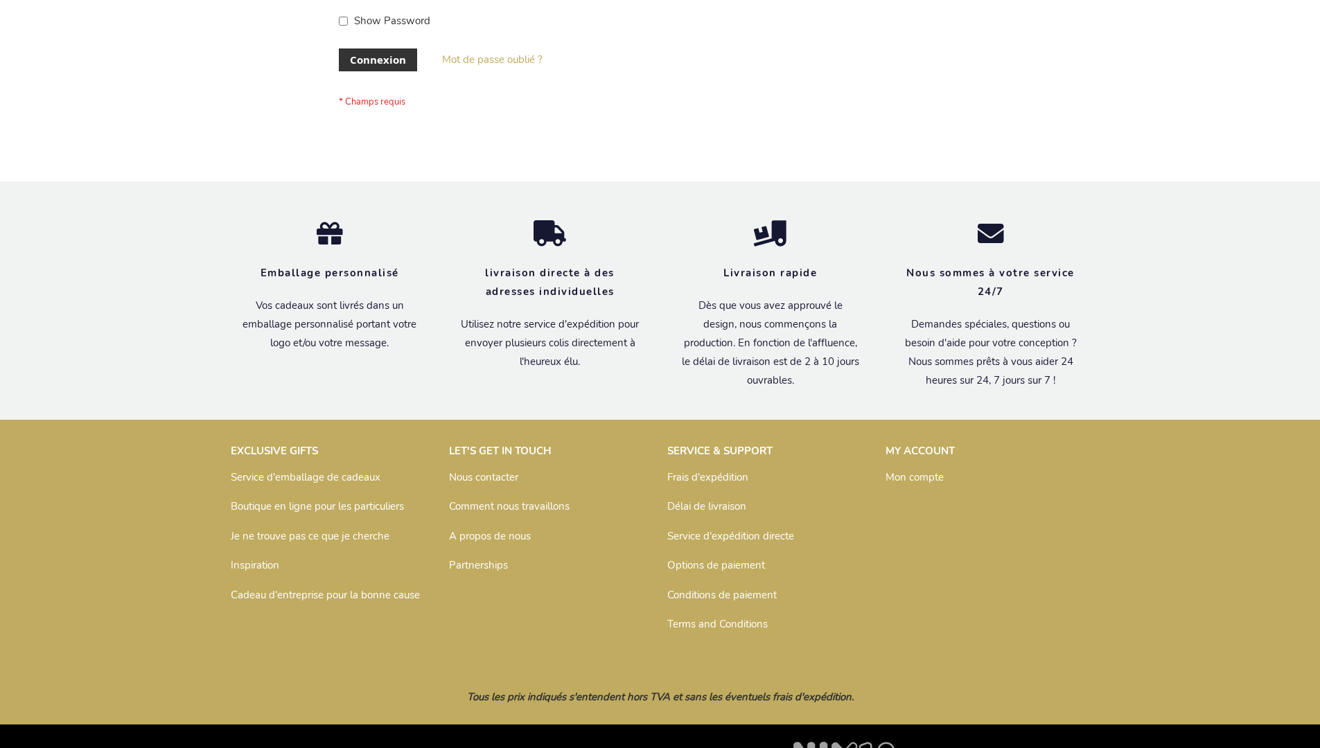
scroll to position [478, 0]
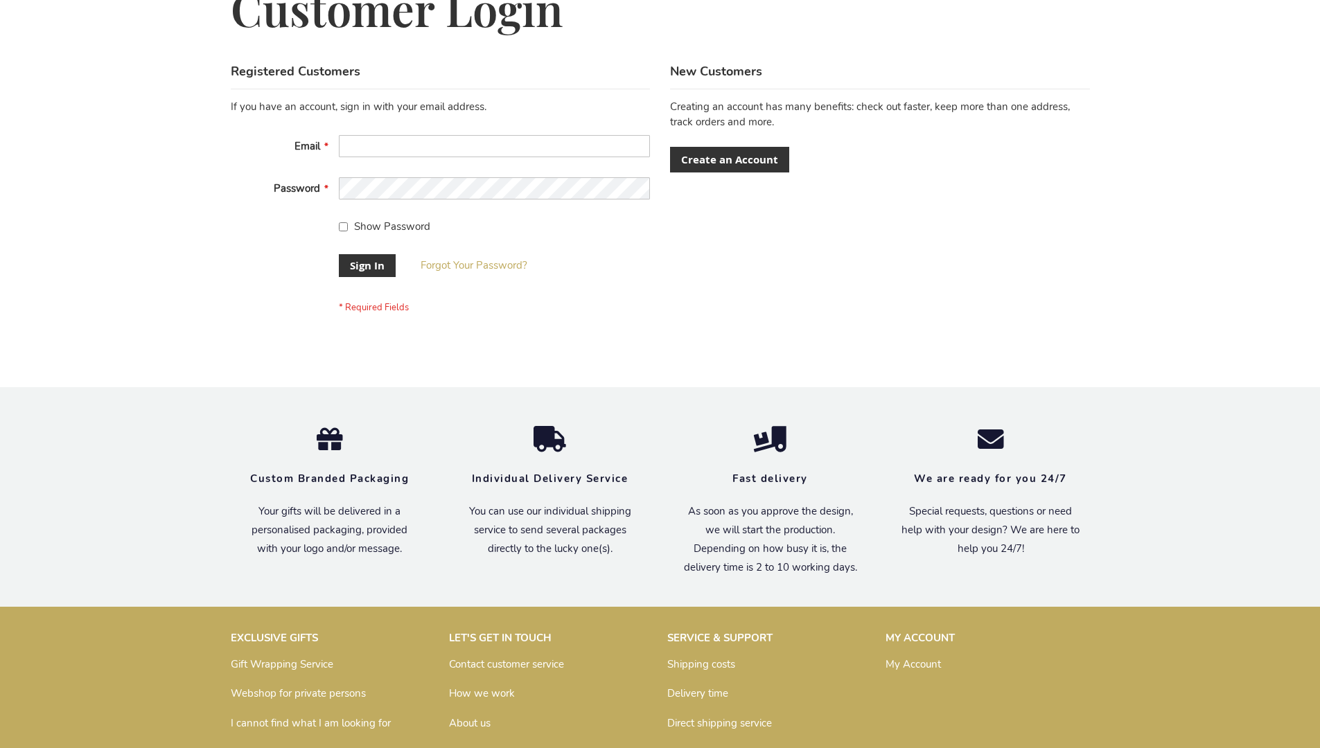
scroll to position [446, 0]
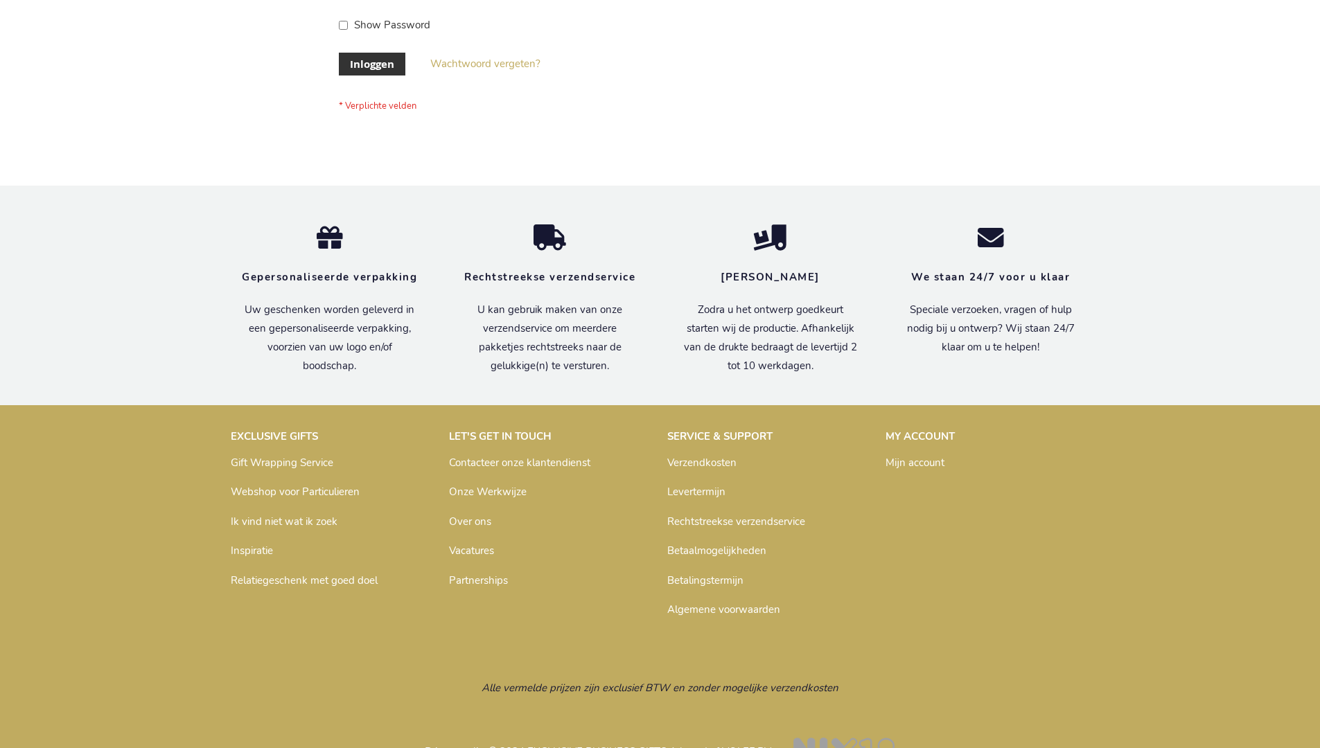
scroll to position [471, 0]
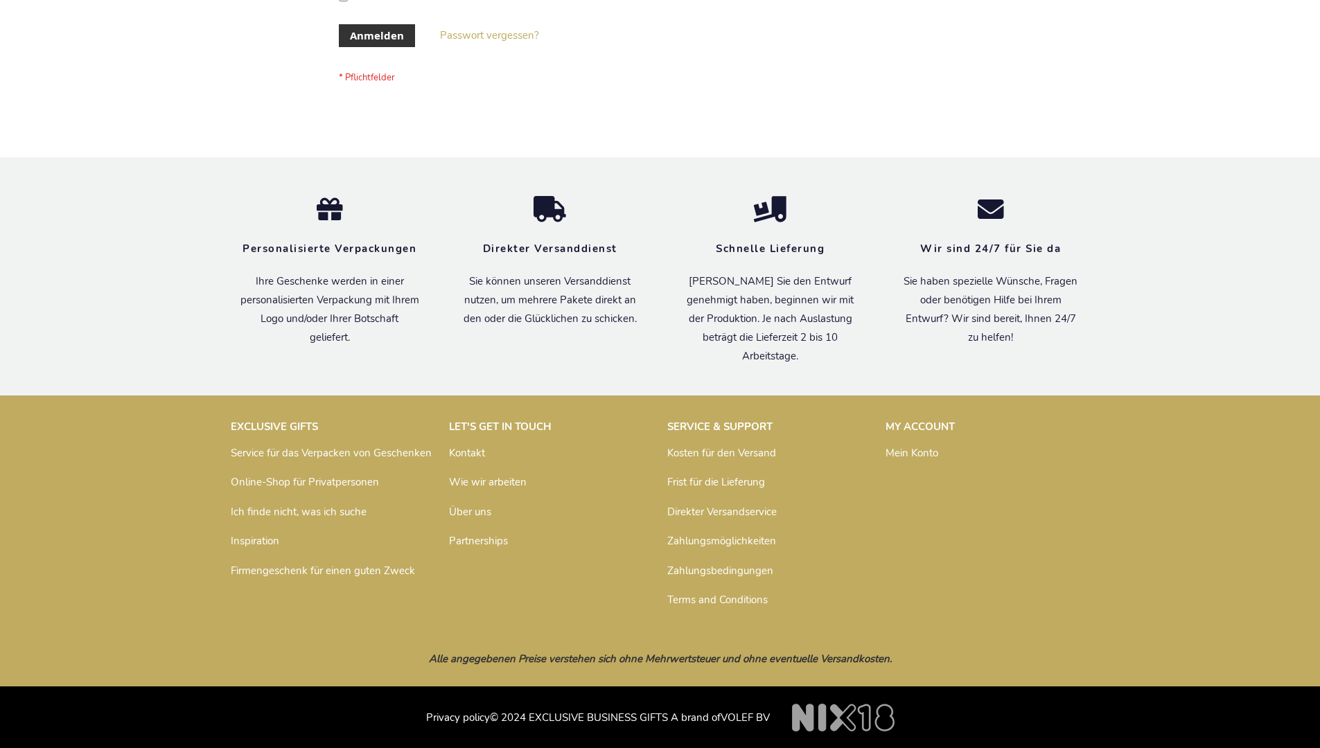
scroll to position [464, 0]
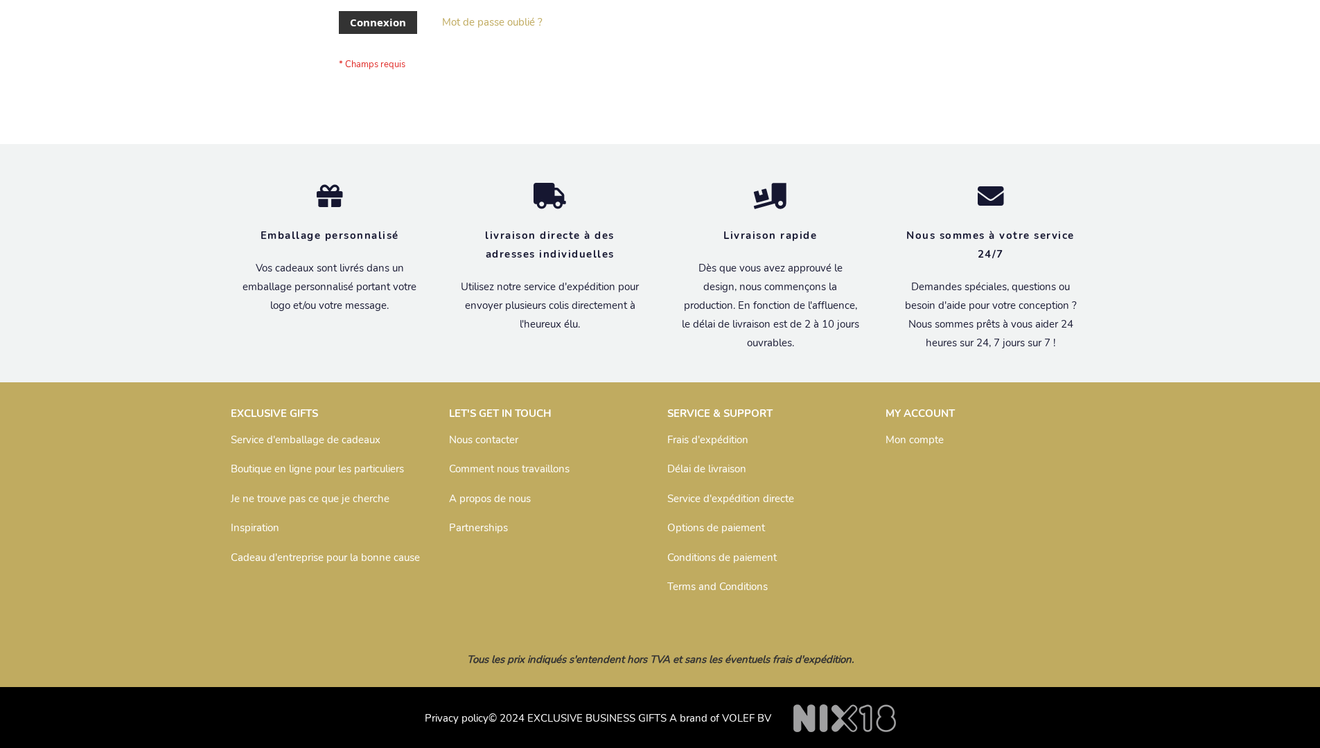
scroll to position [478, 0]
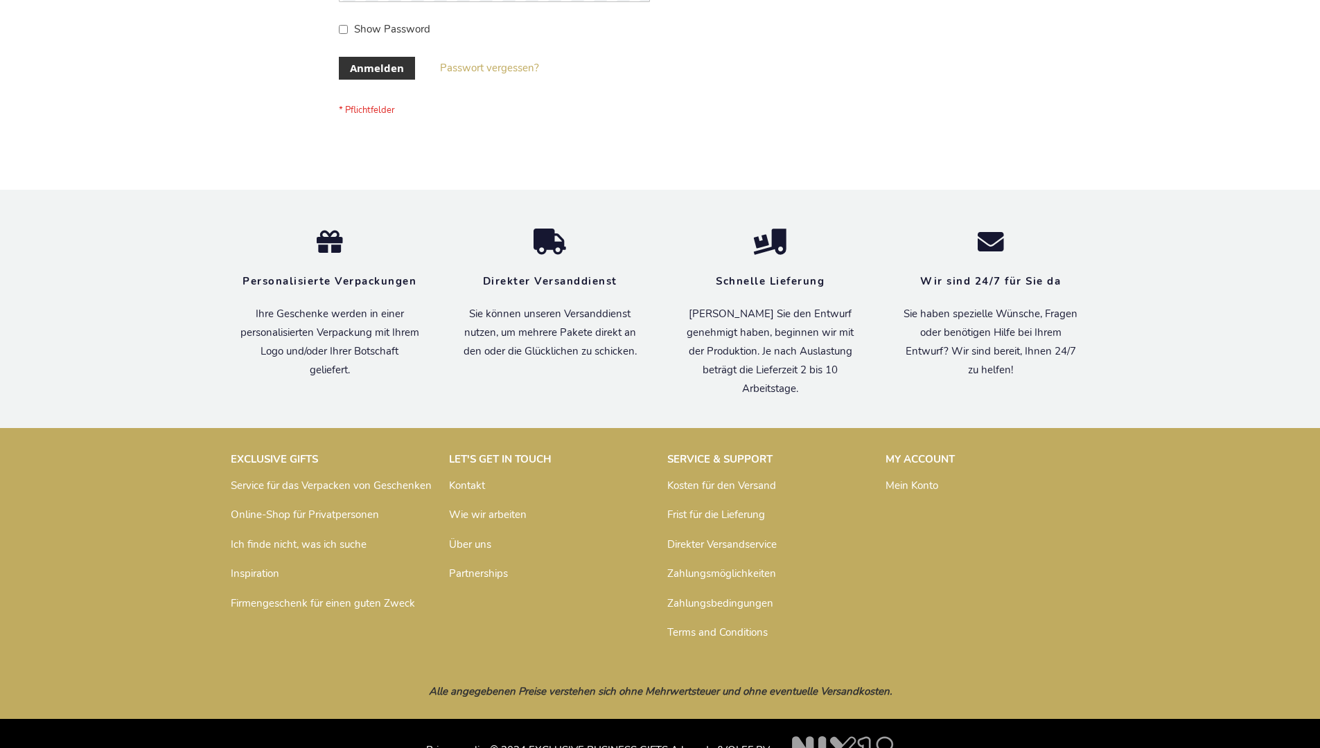
scroll to position [464, 0]
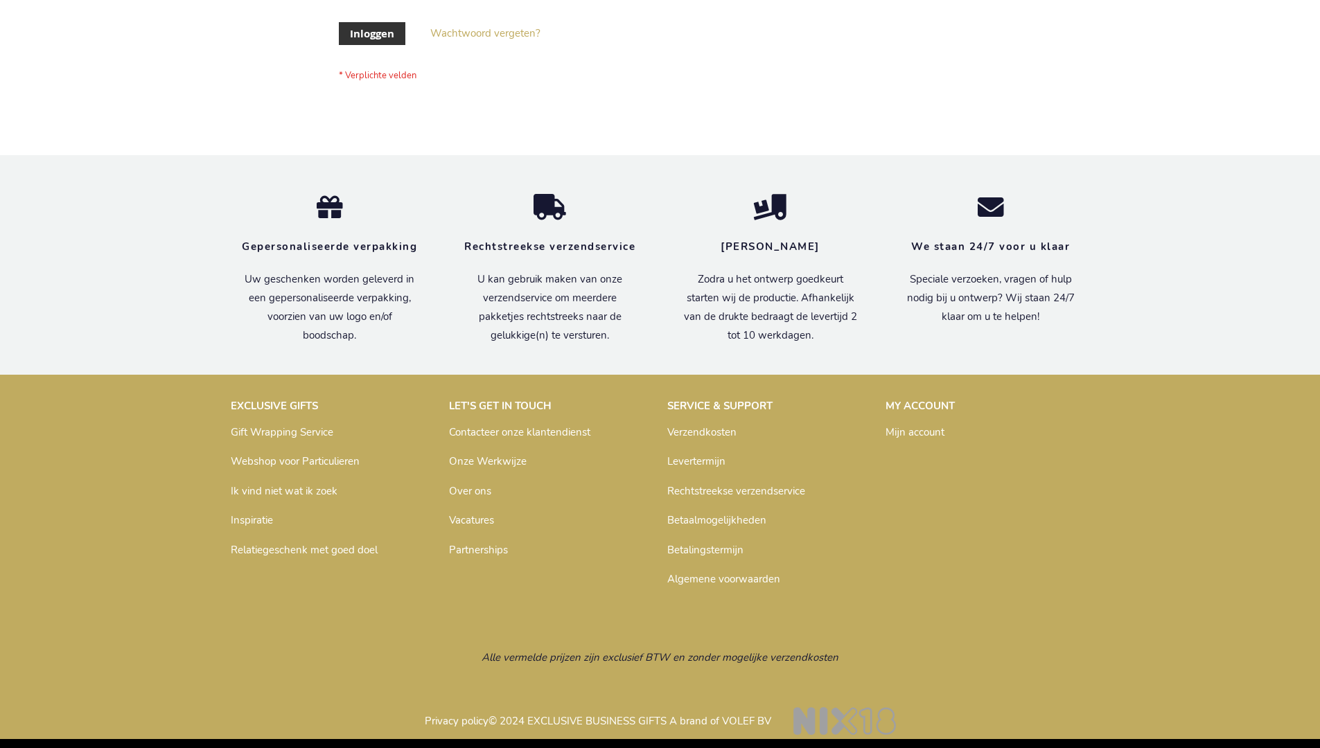
scroll to position [471, 0]
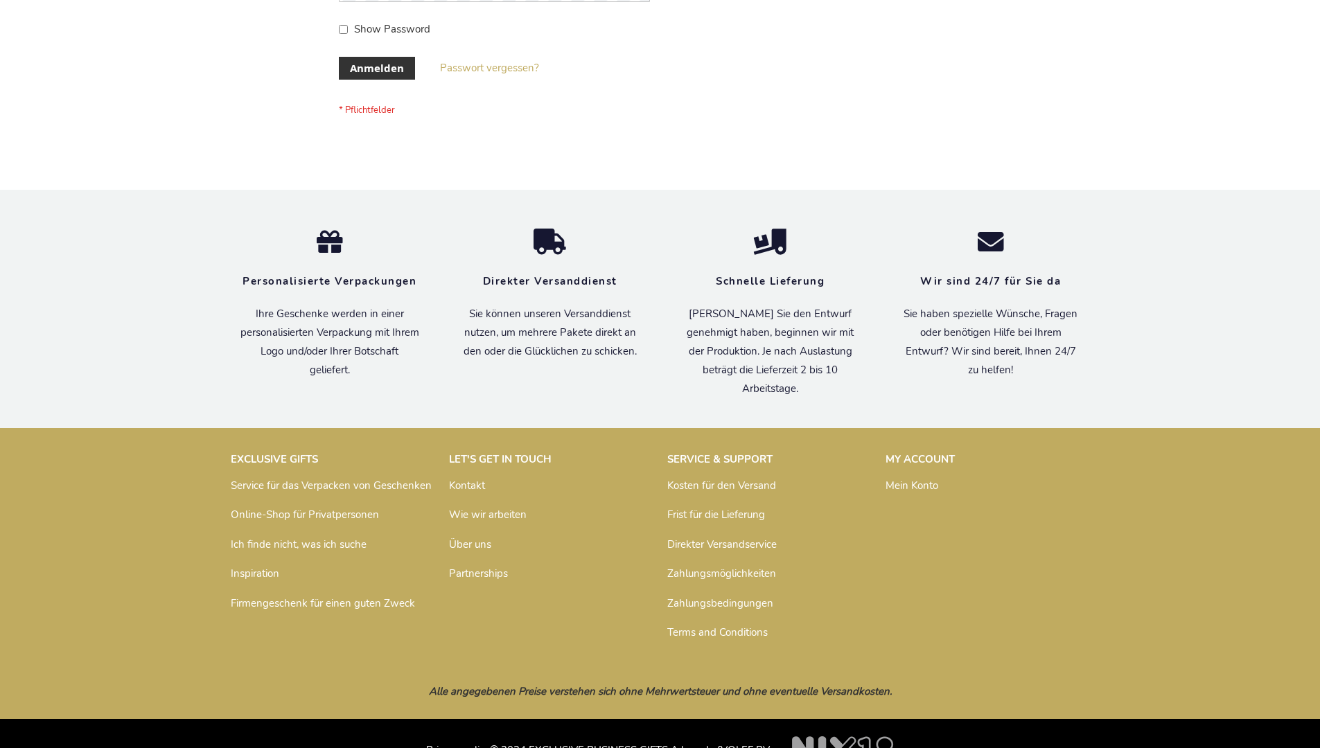
scroll to position [464, 0]
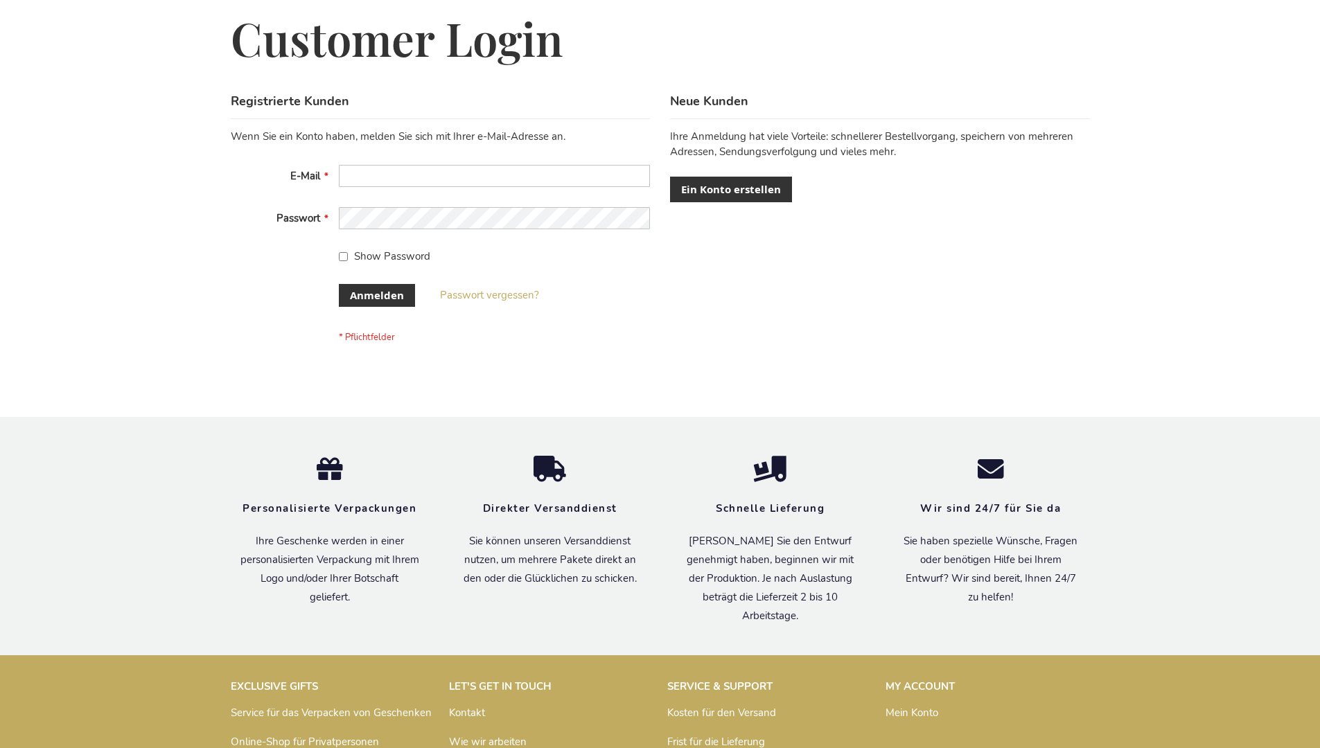
scroll to position [464, 0]
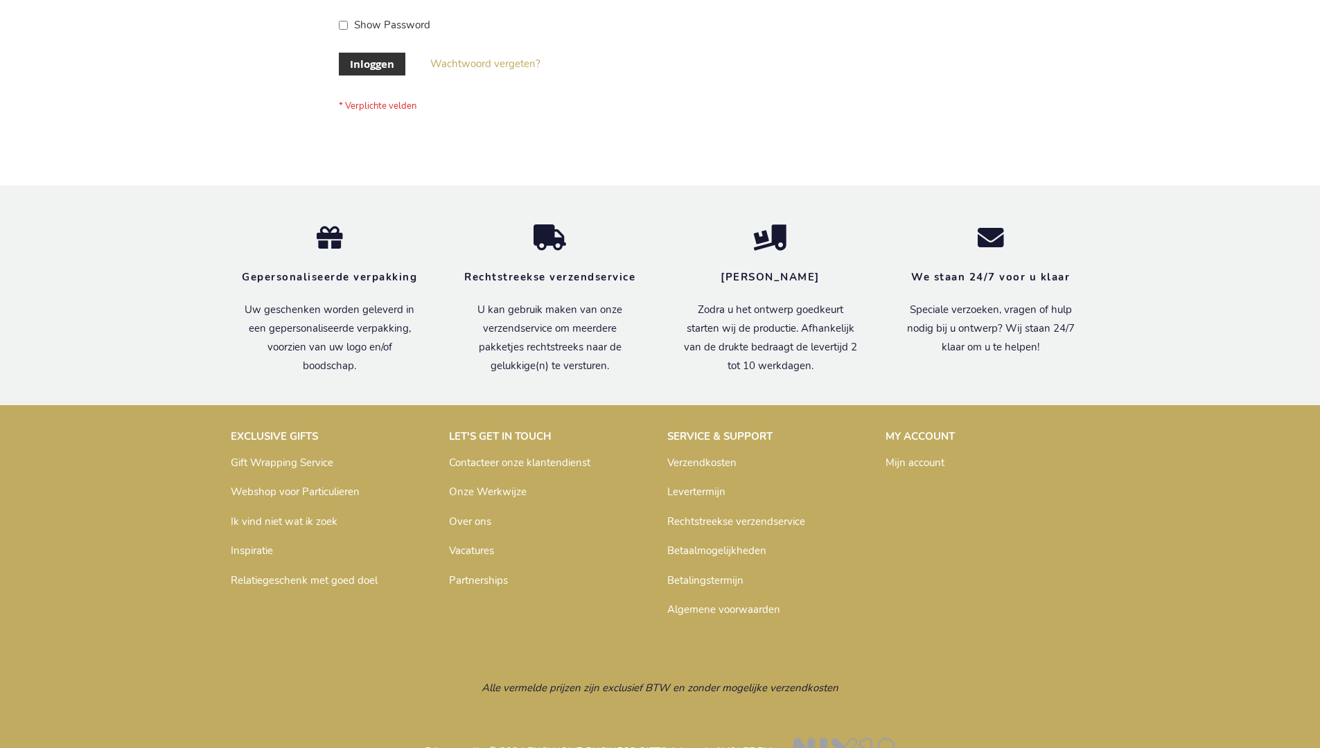
scroll to position [471, 0]
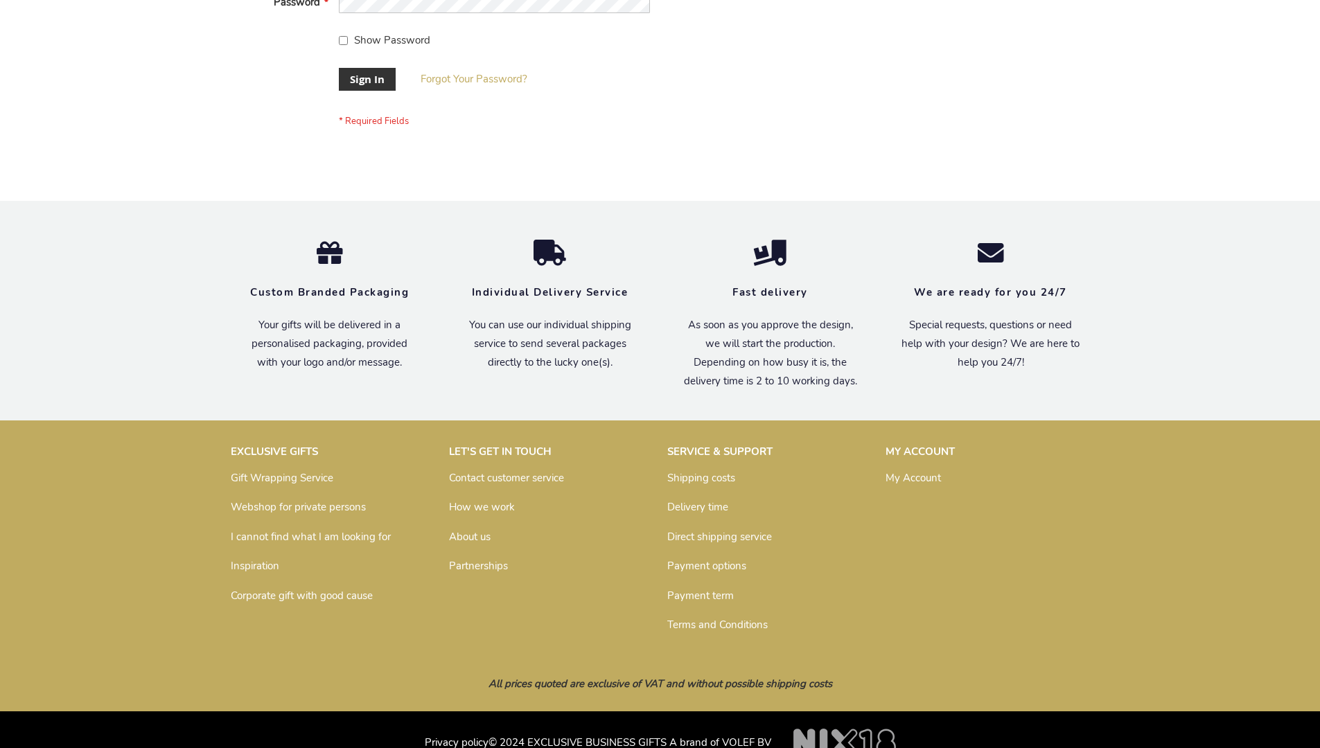
scroll to position [446, 0]
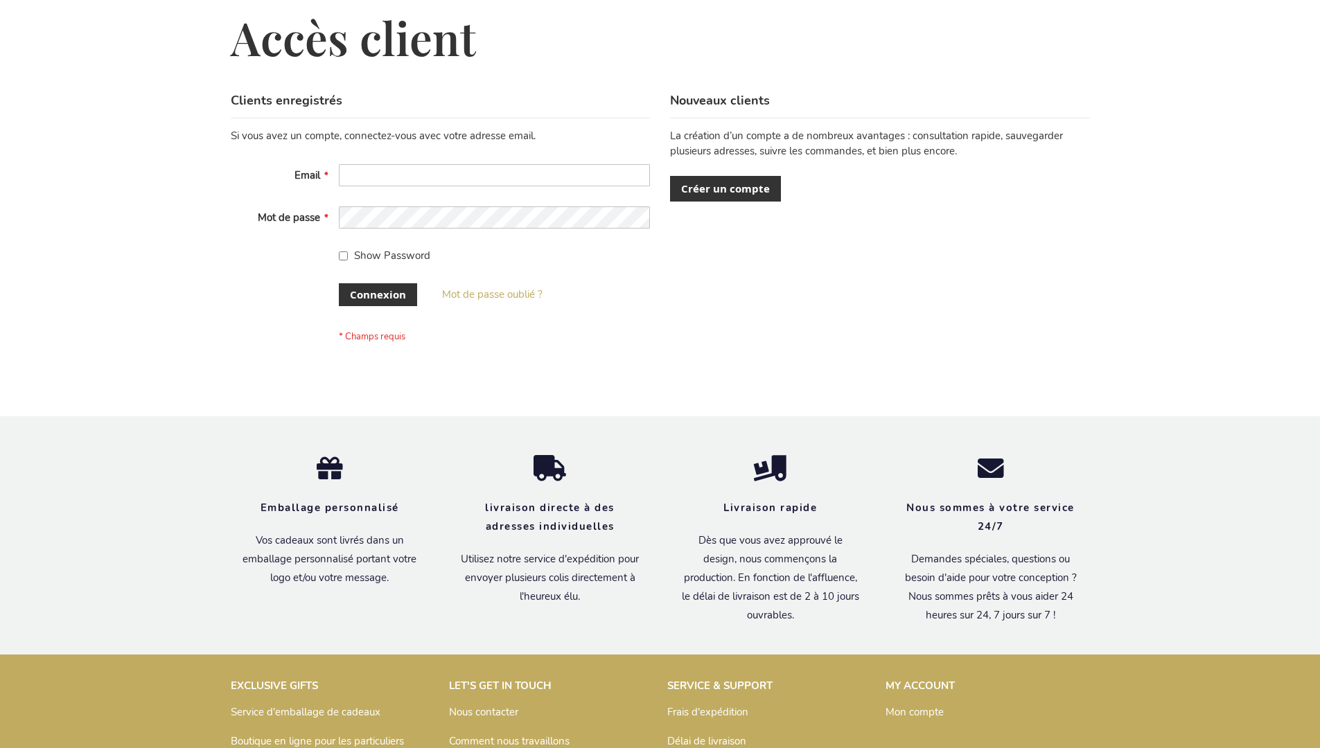
scroll to position [478, 0]
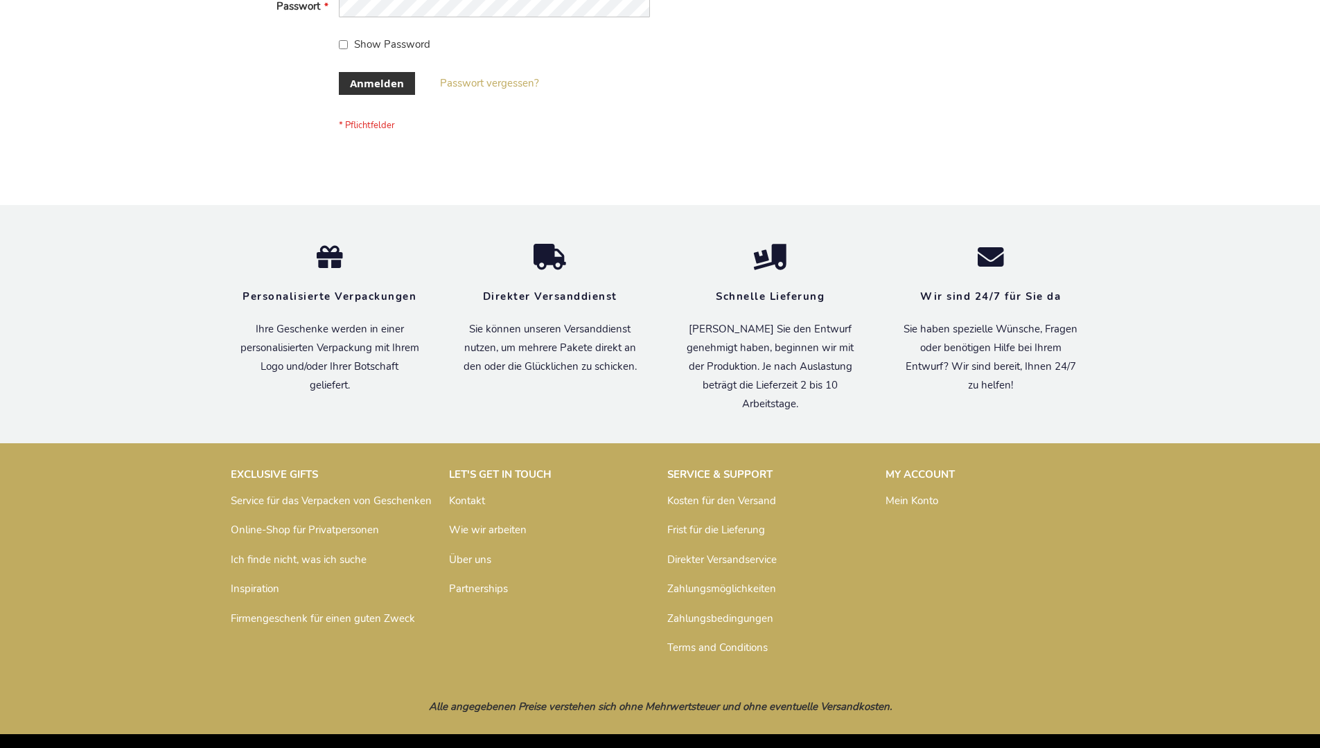
scroll to position [464, 0]
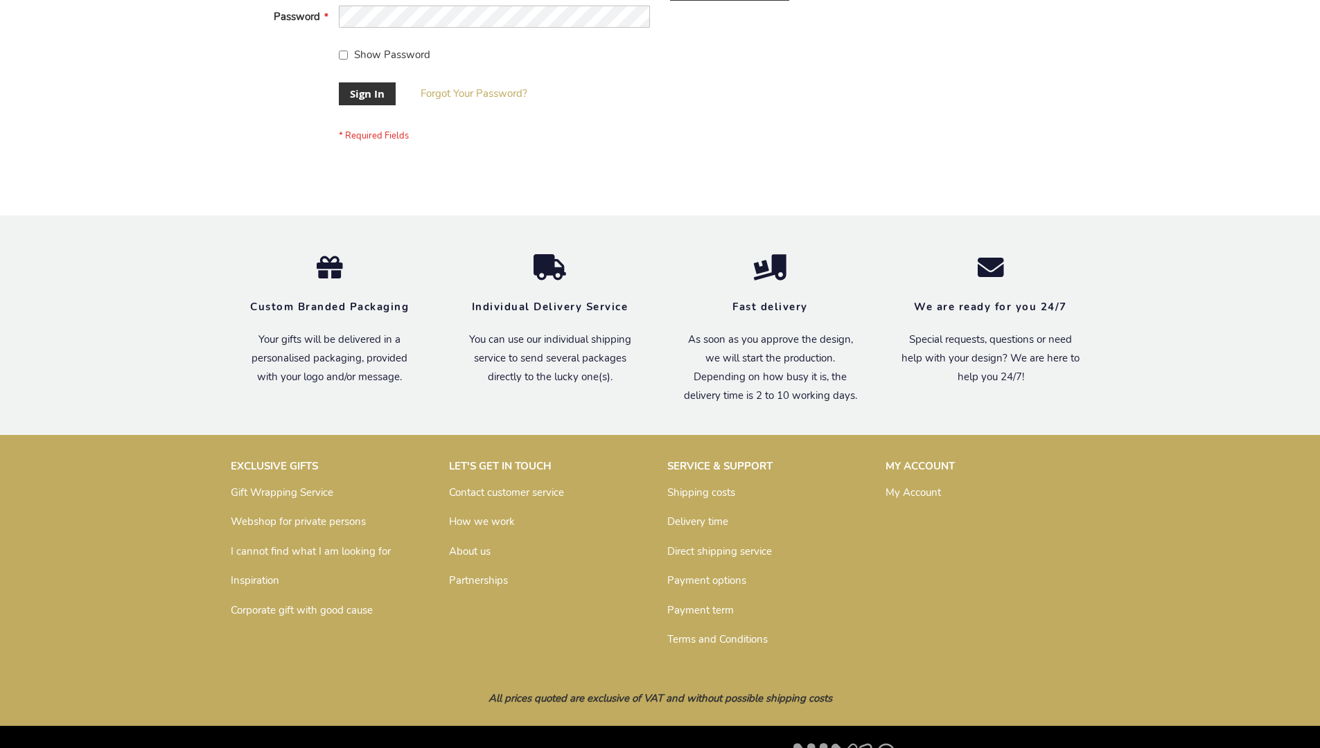
scroll to position [446, 0]
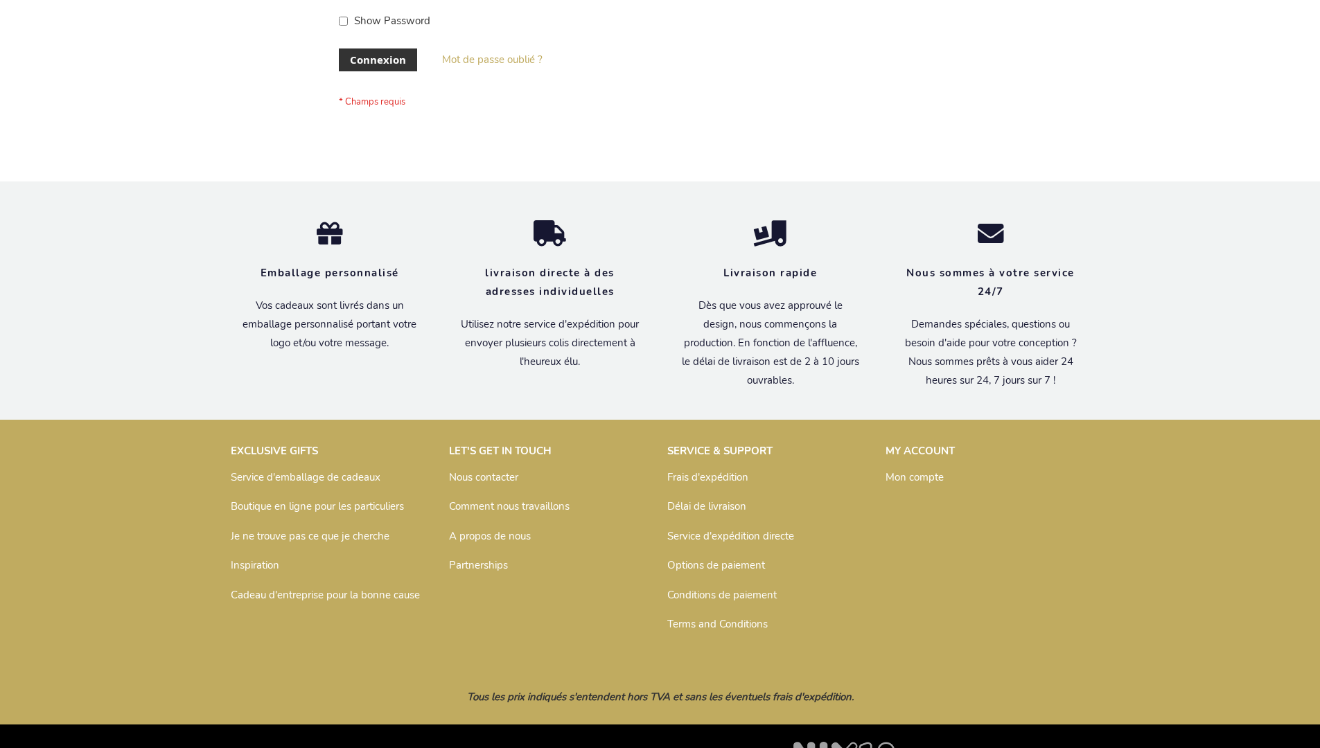
scroll to position [478, 0]
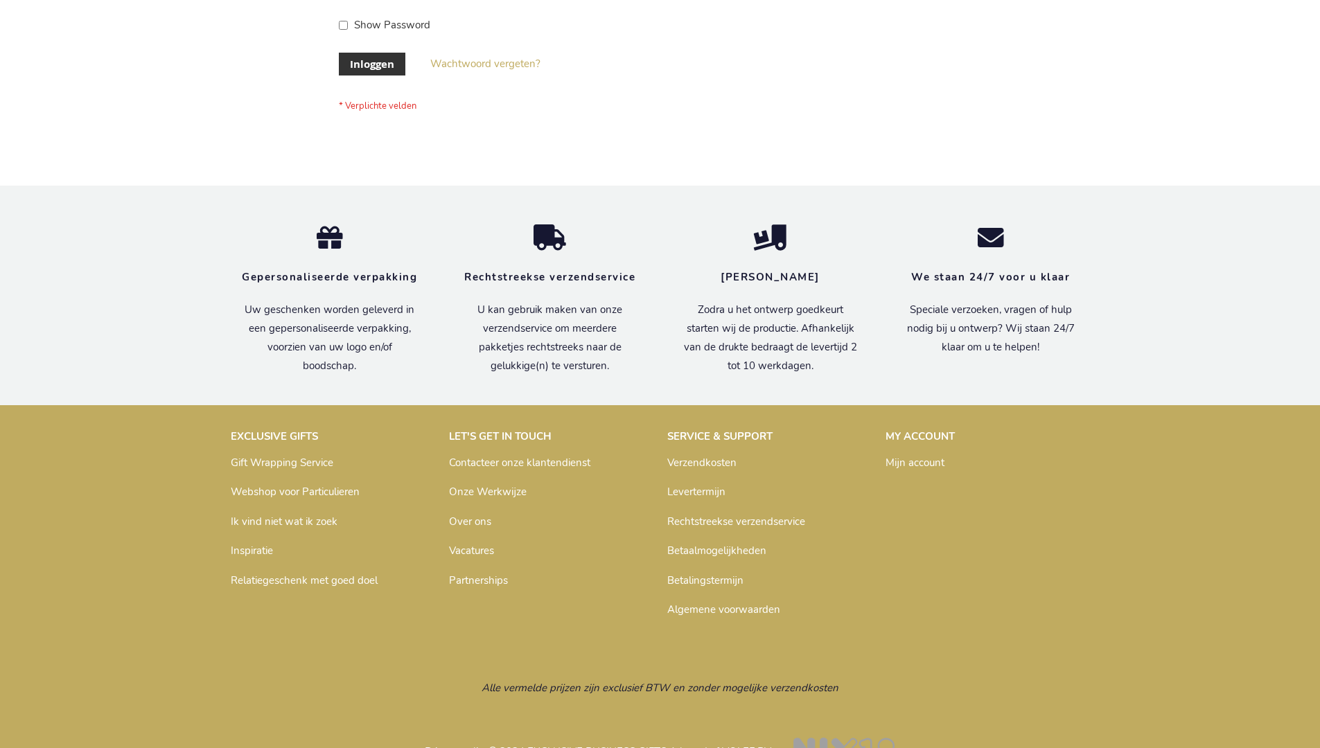
scroll to position [471, 0]
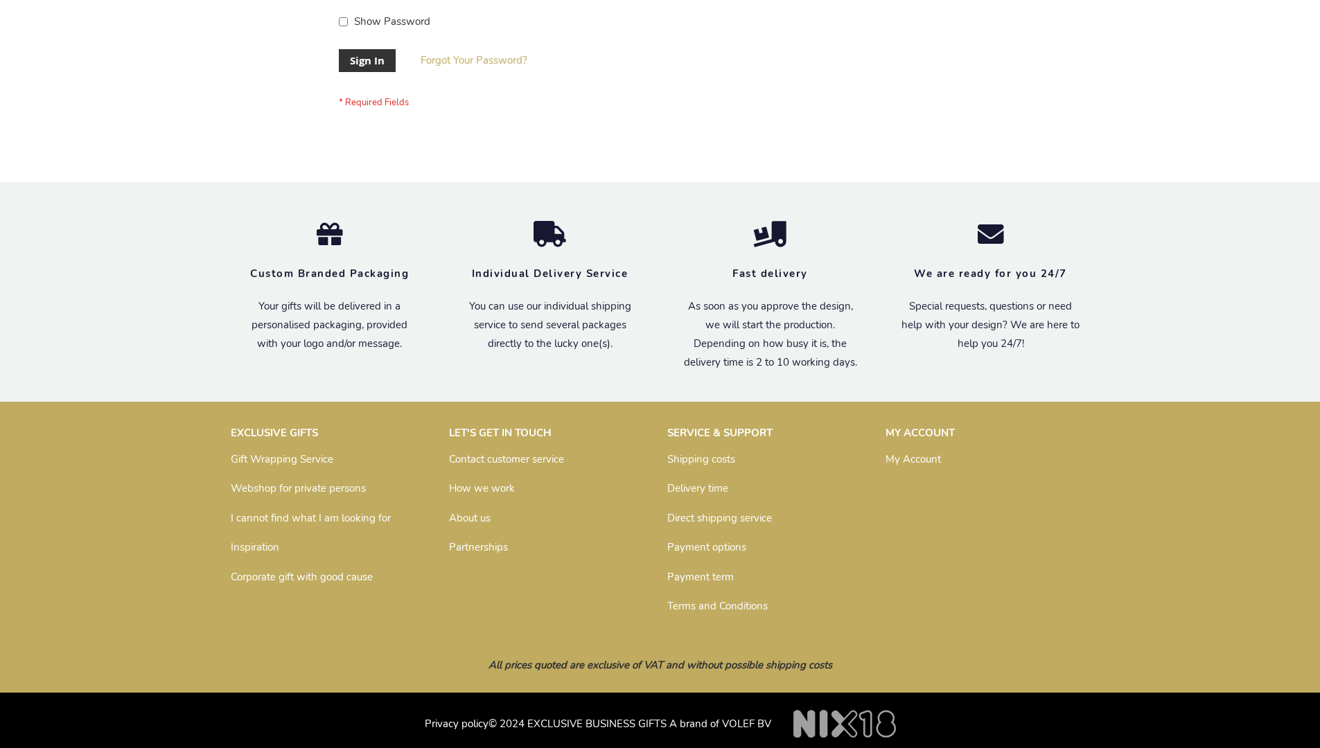
scroll to position [446, 0]
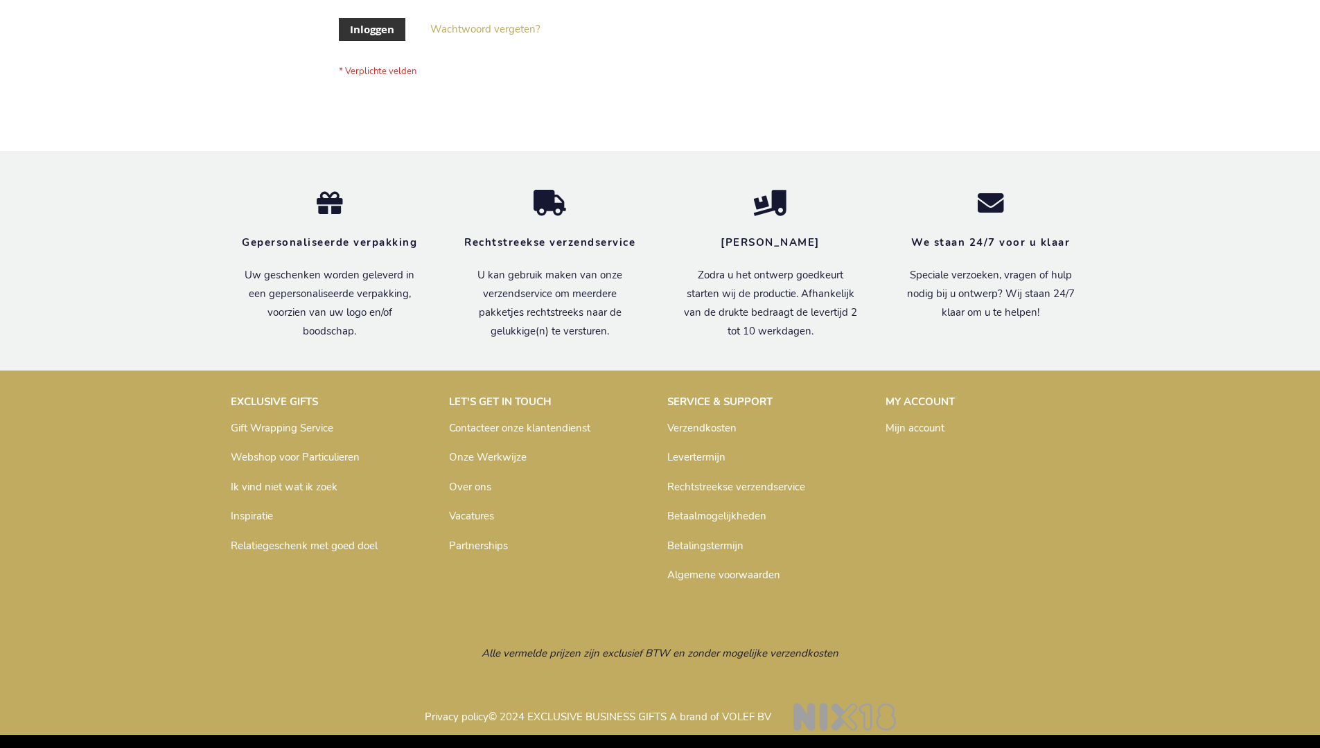
scroll to position [471, 0]
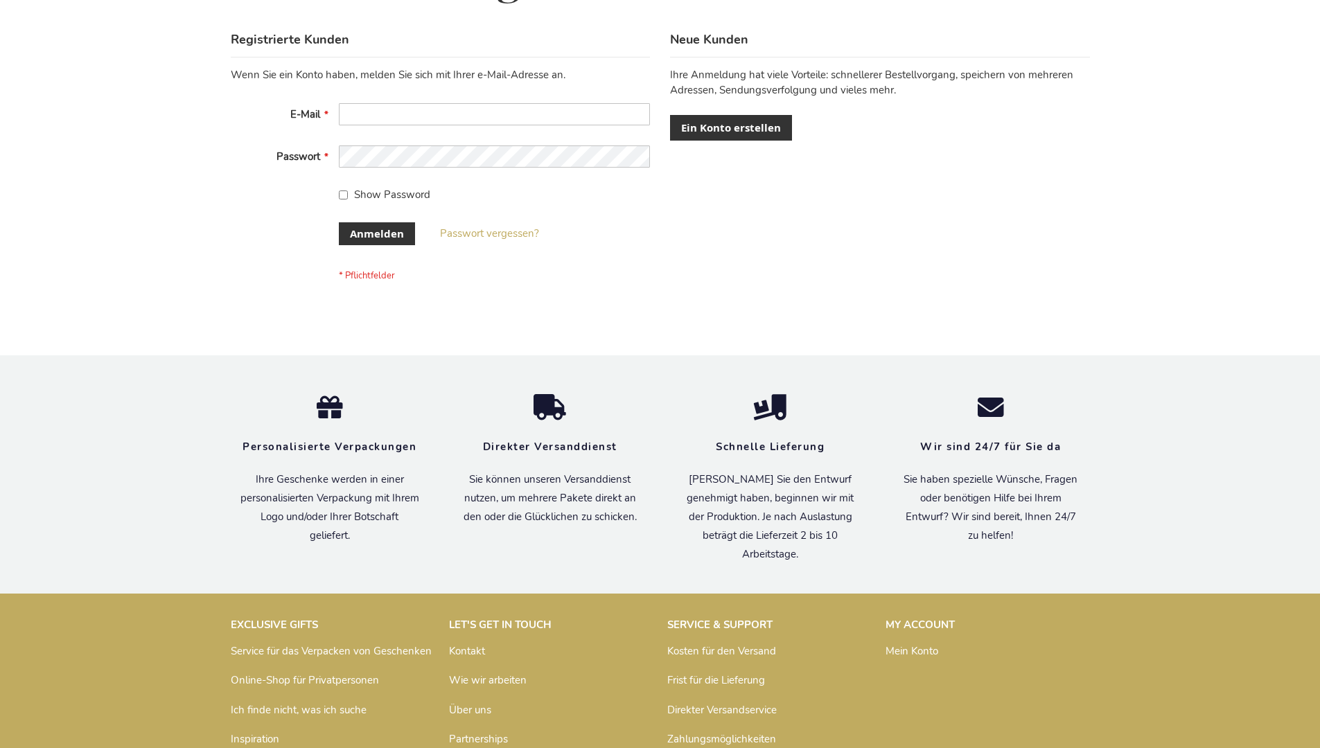
scroll to position [464, 0]
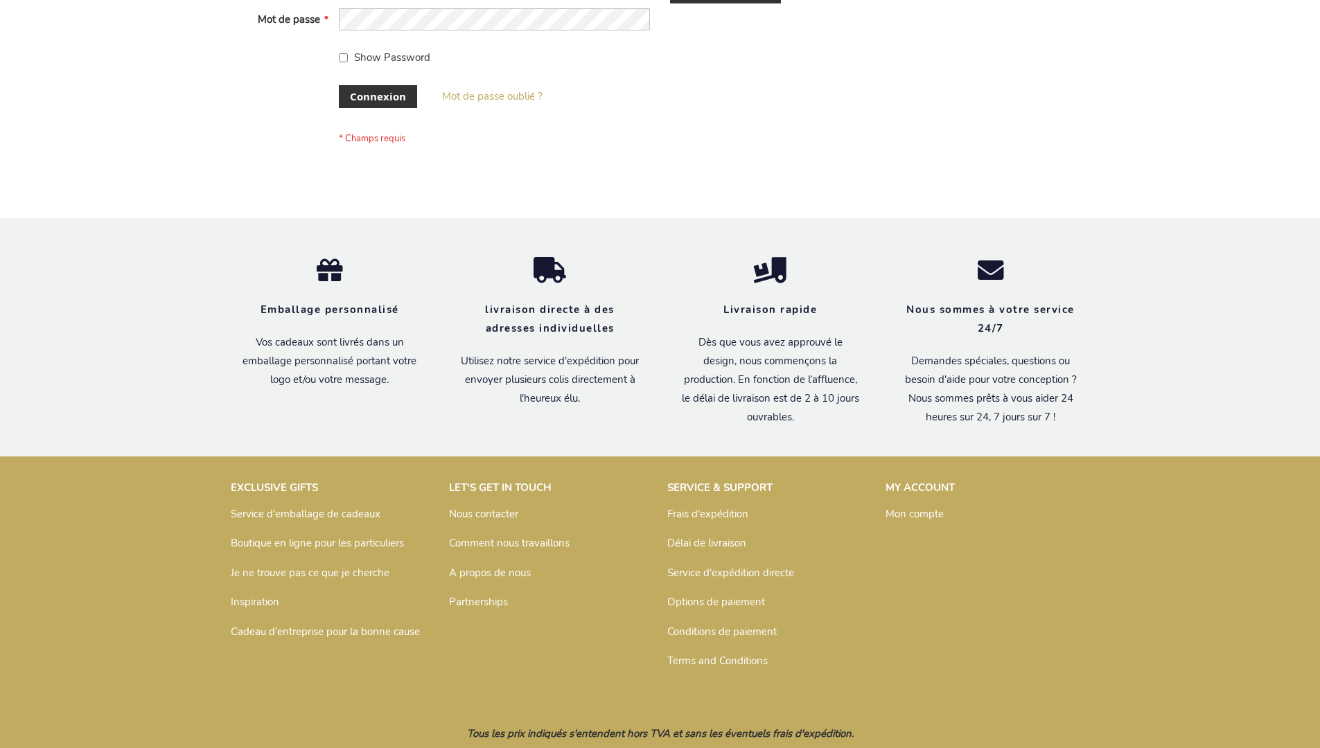
scroll to position [478, 0]
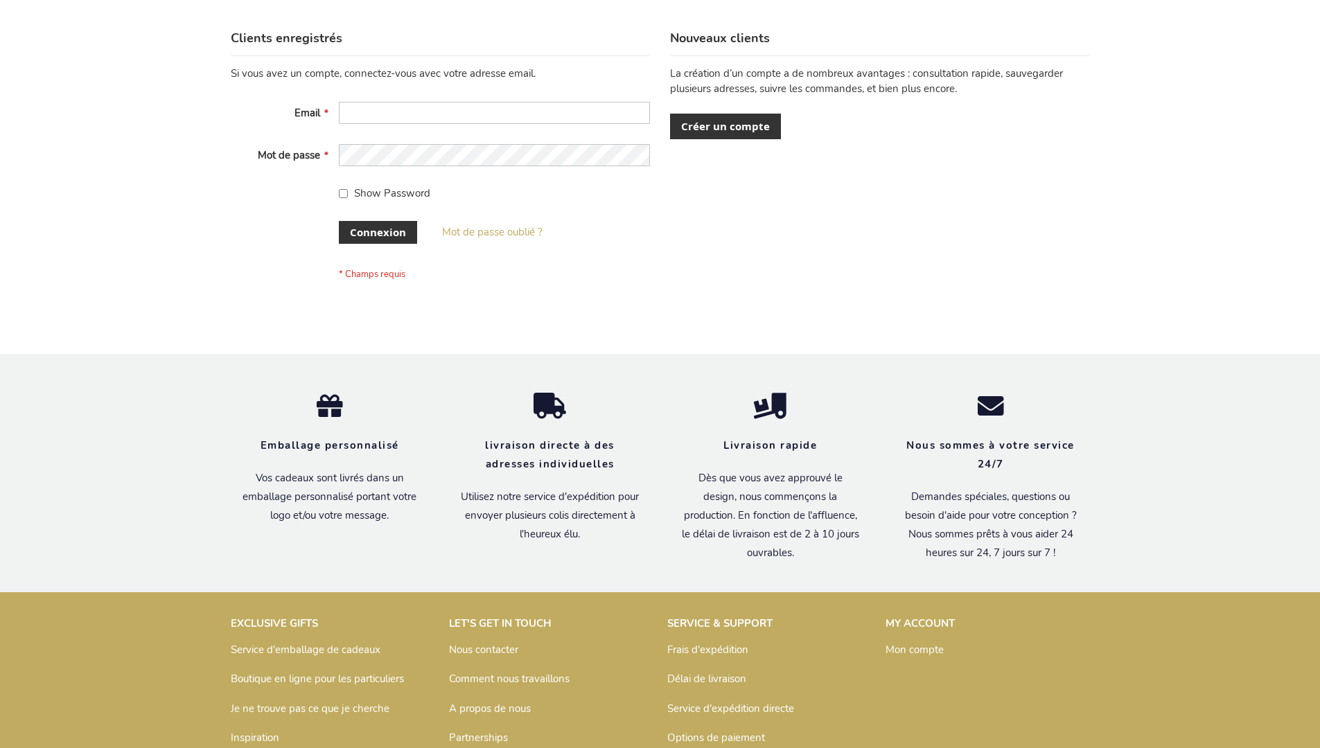
scroll to position [478, 0]
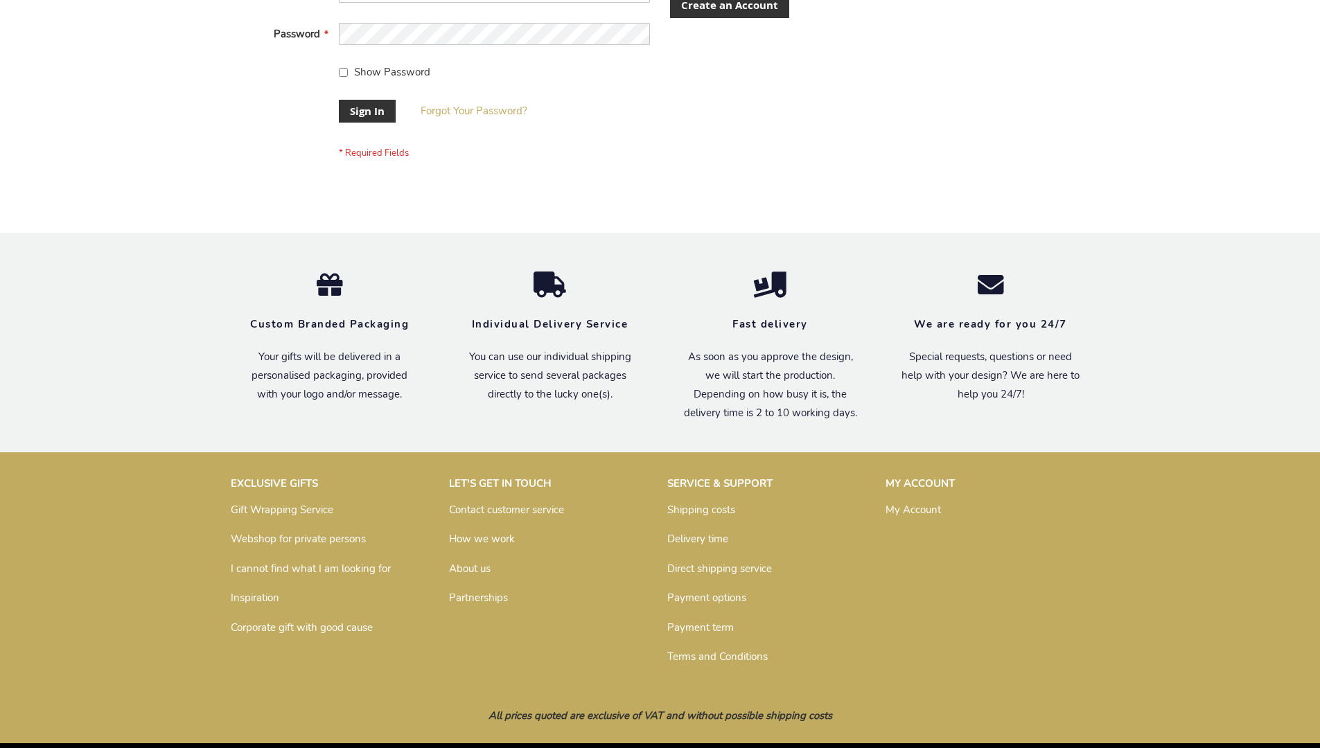
scroll to position [446, 0]
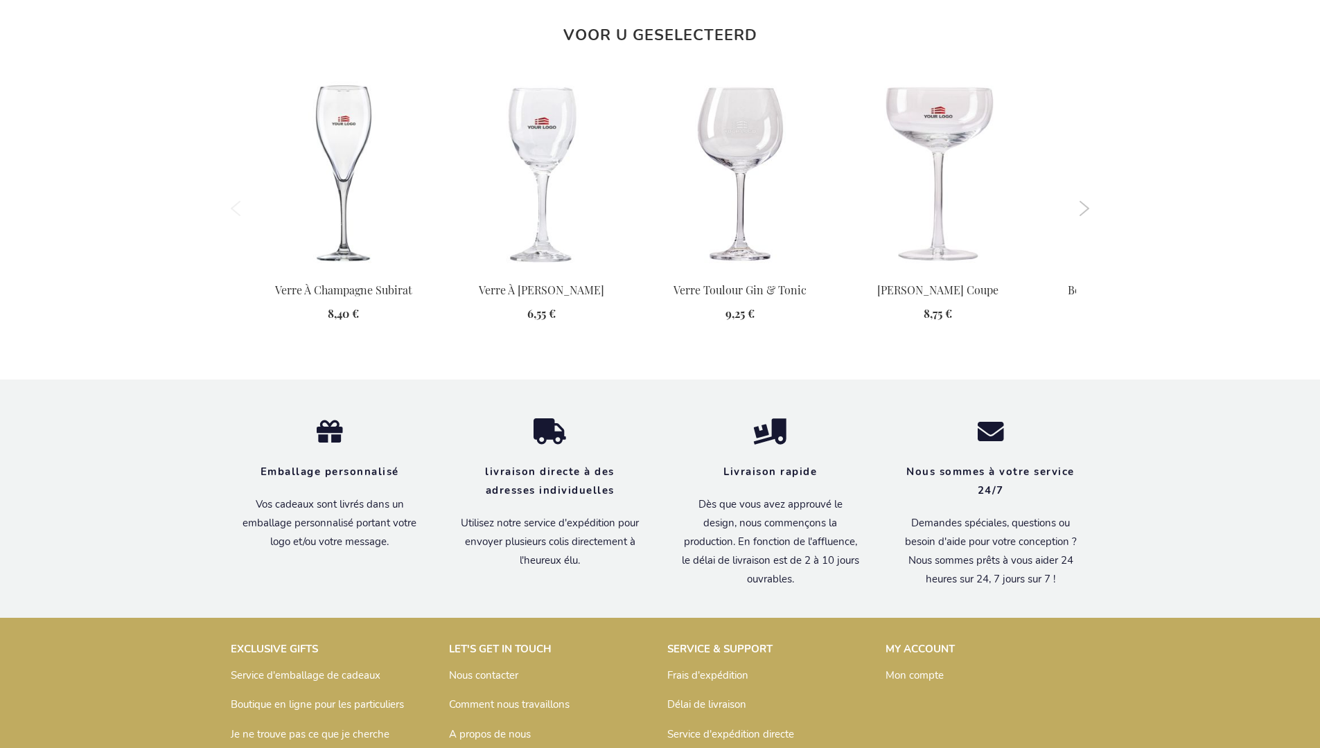
scroll to position [1675, 0]
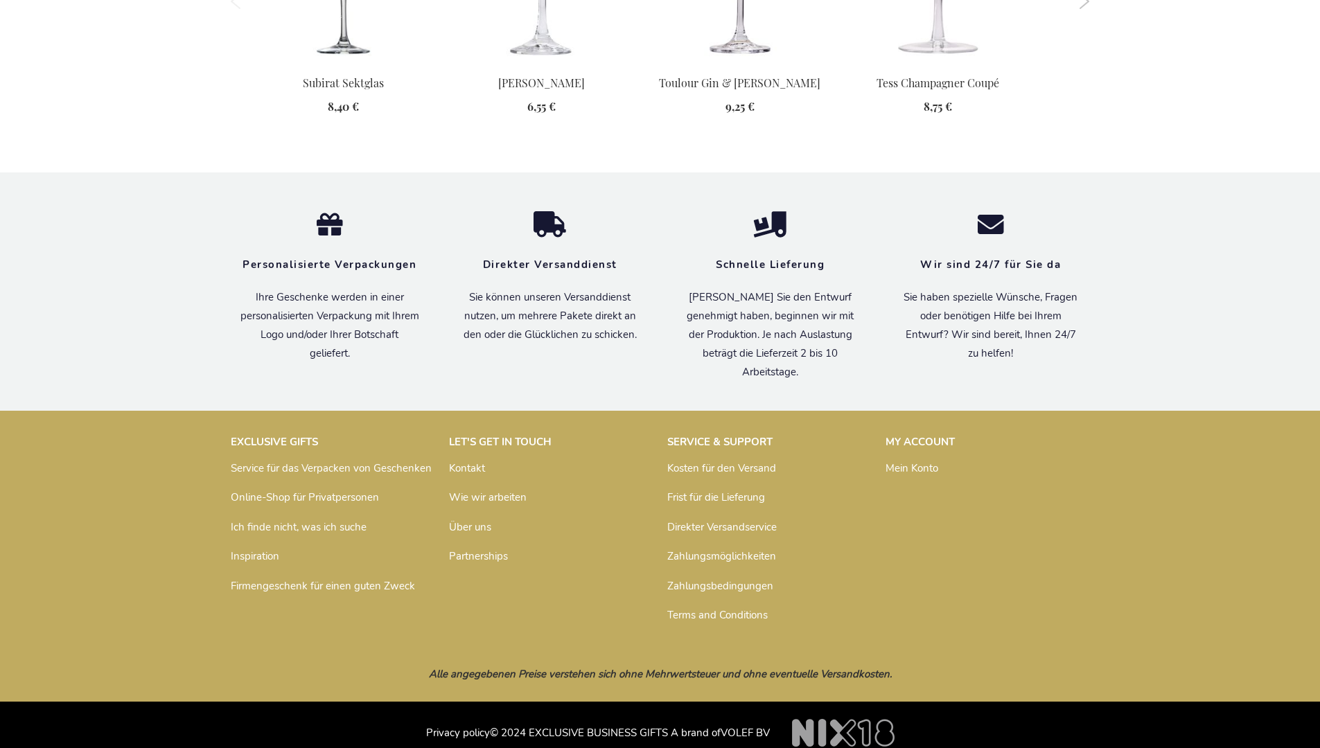
scroll to position [1661, 0]
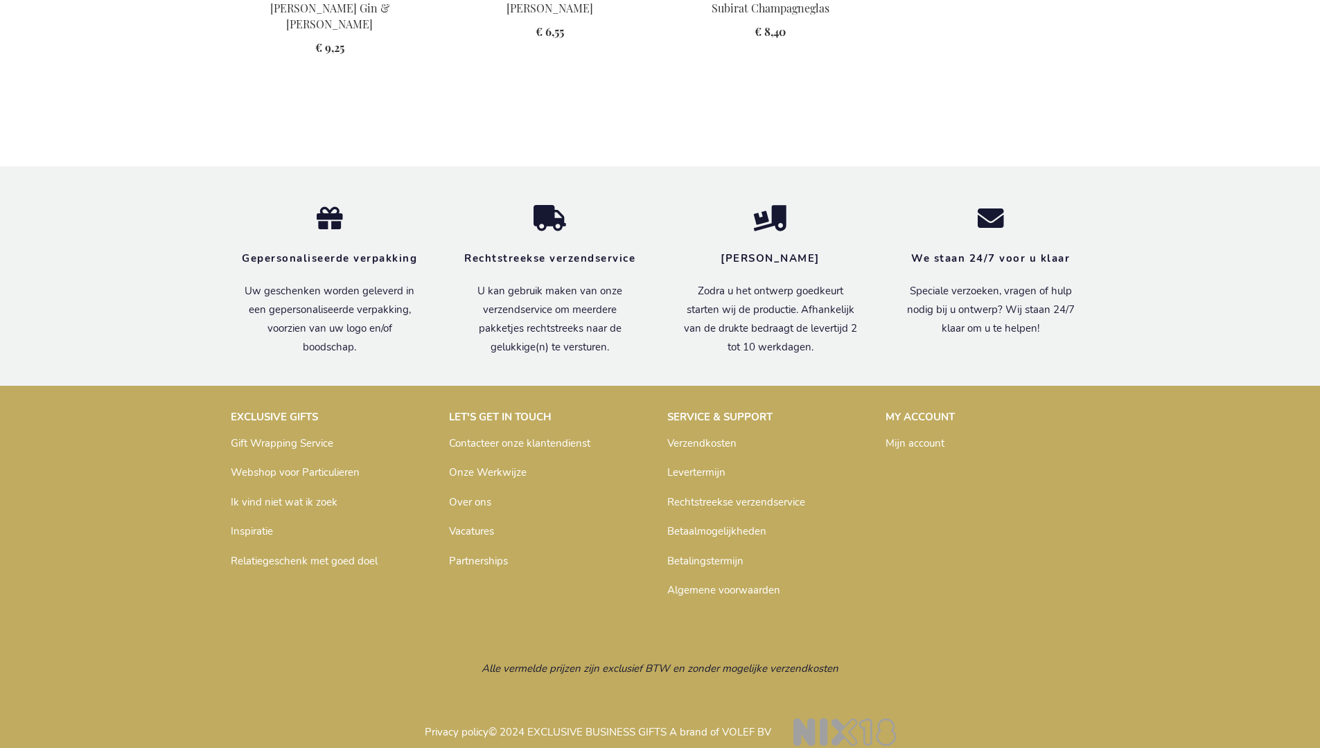
scroll to position [1146, 0]
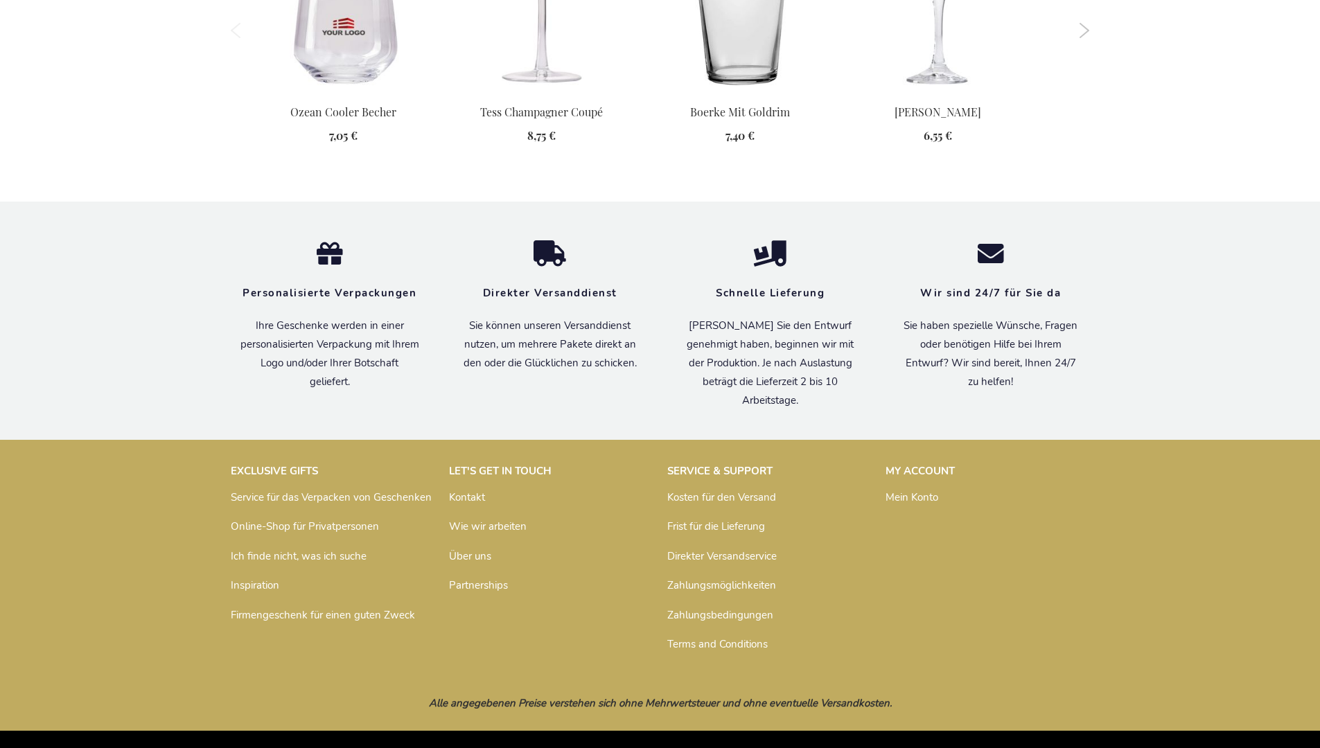
scroll to position [1611, 0]
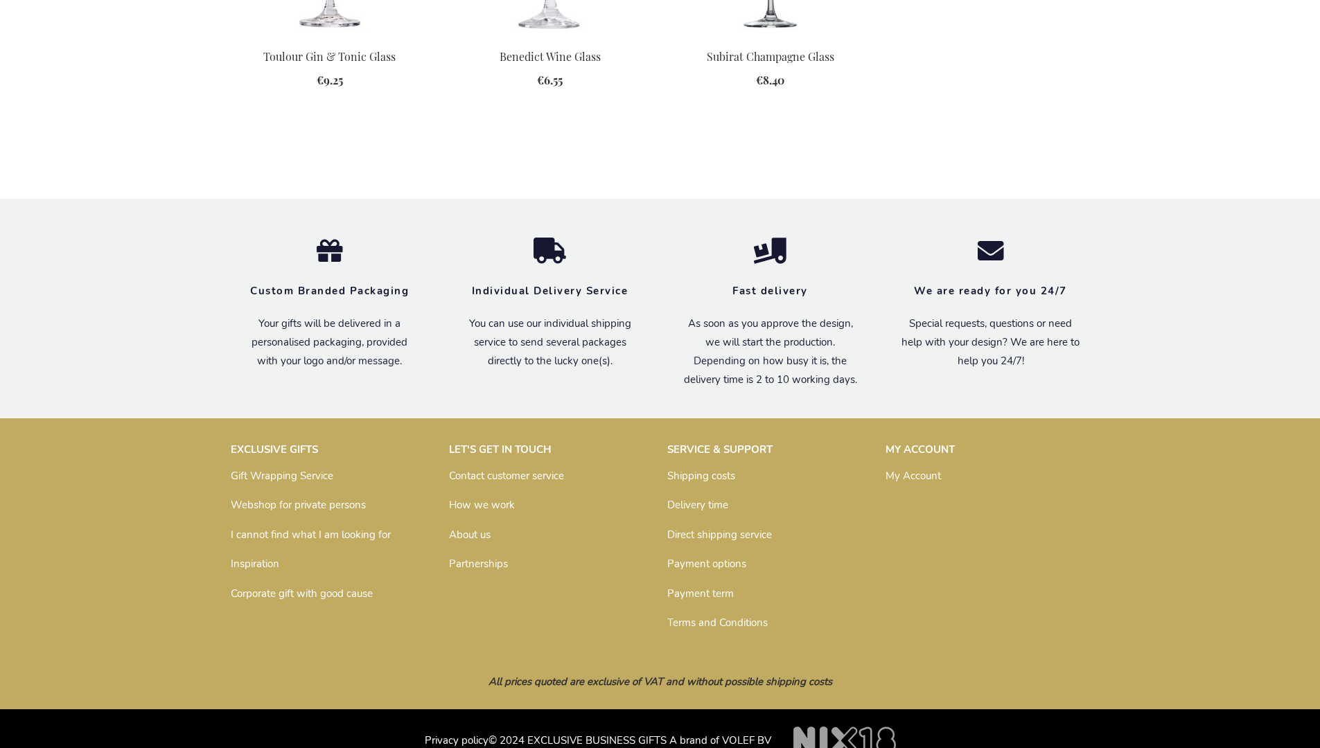
scroll to position [1121, 0]
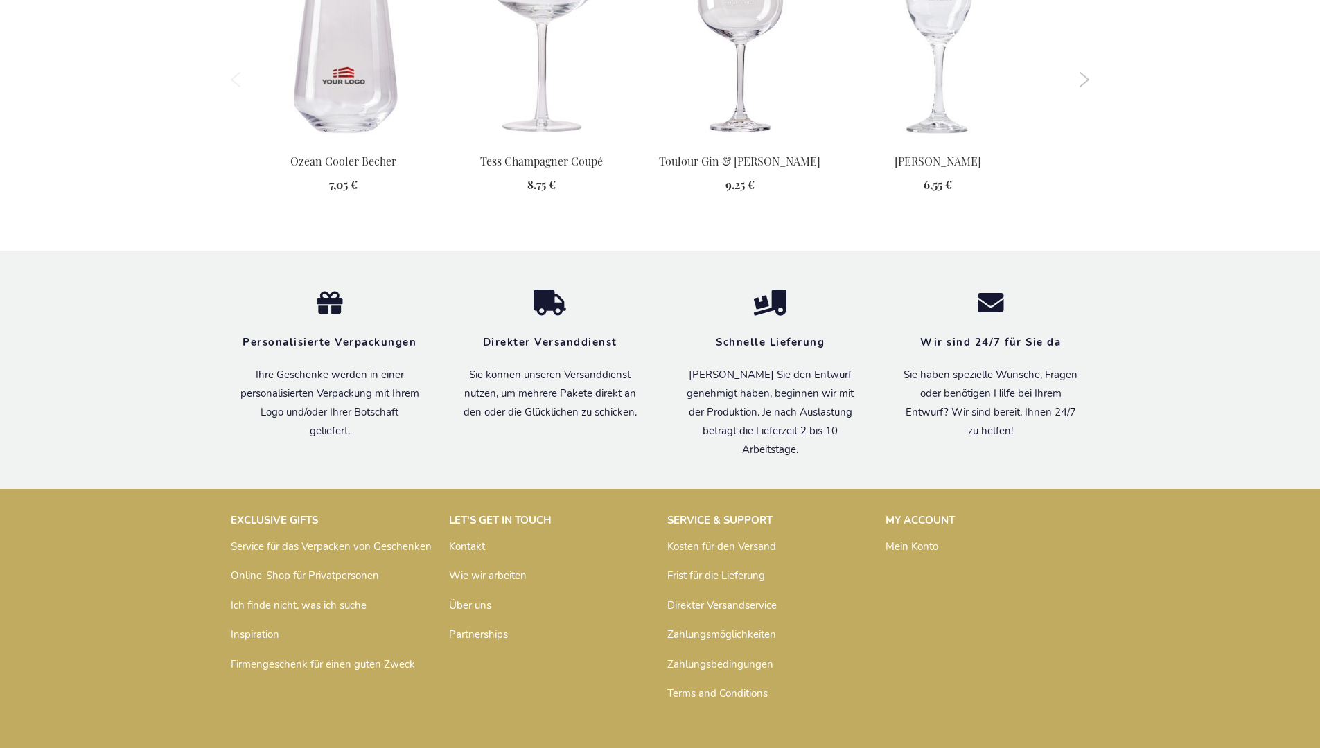
scroll to position [1691, 0]
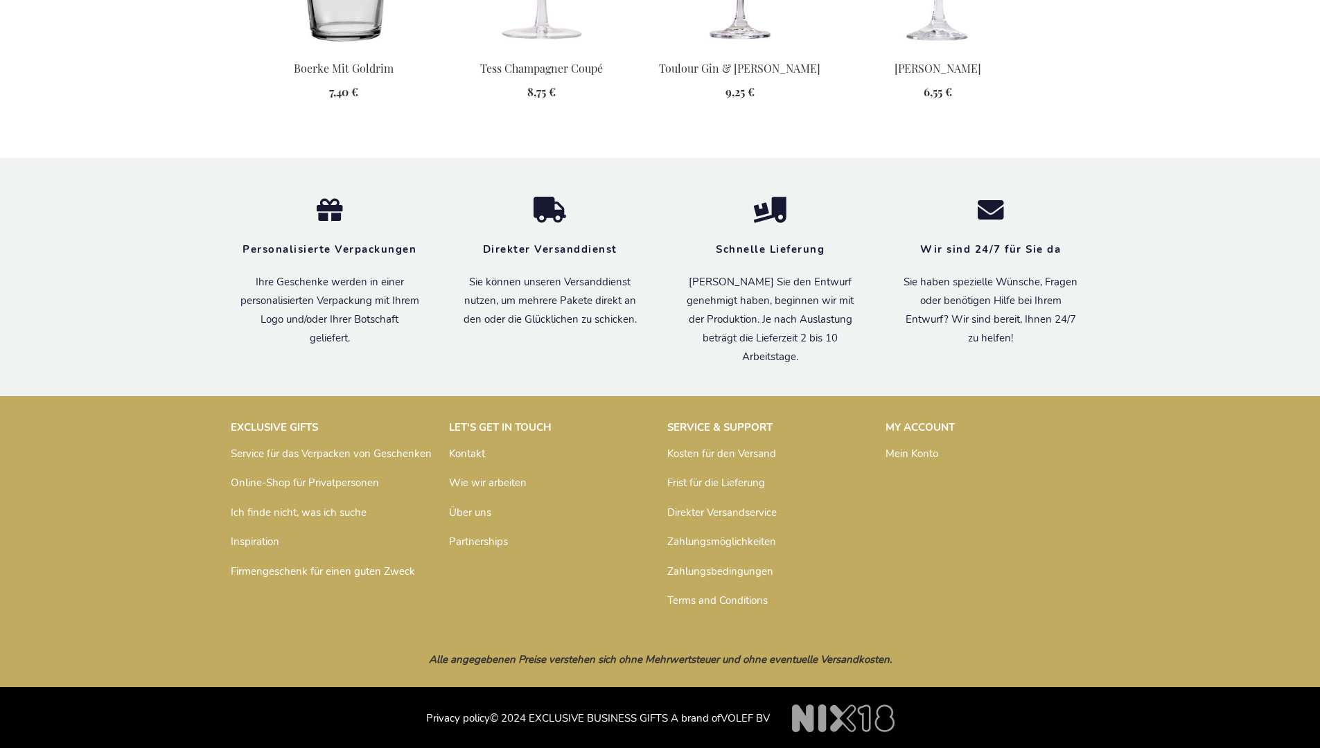
scroll to position [1691, 0]
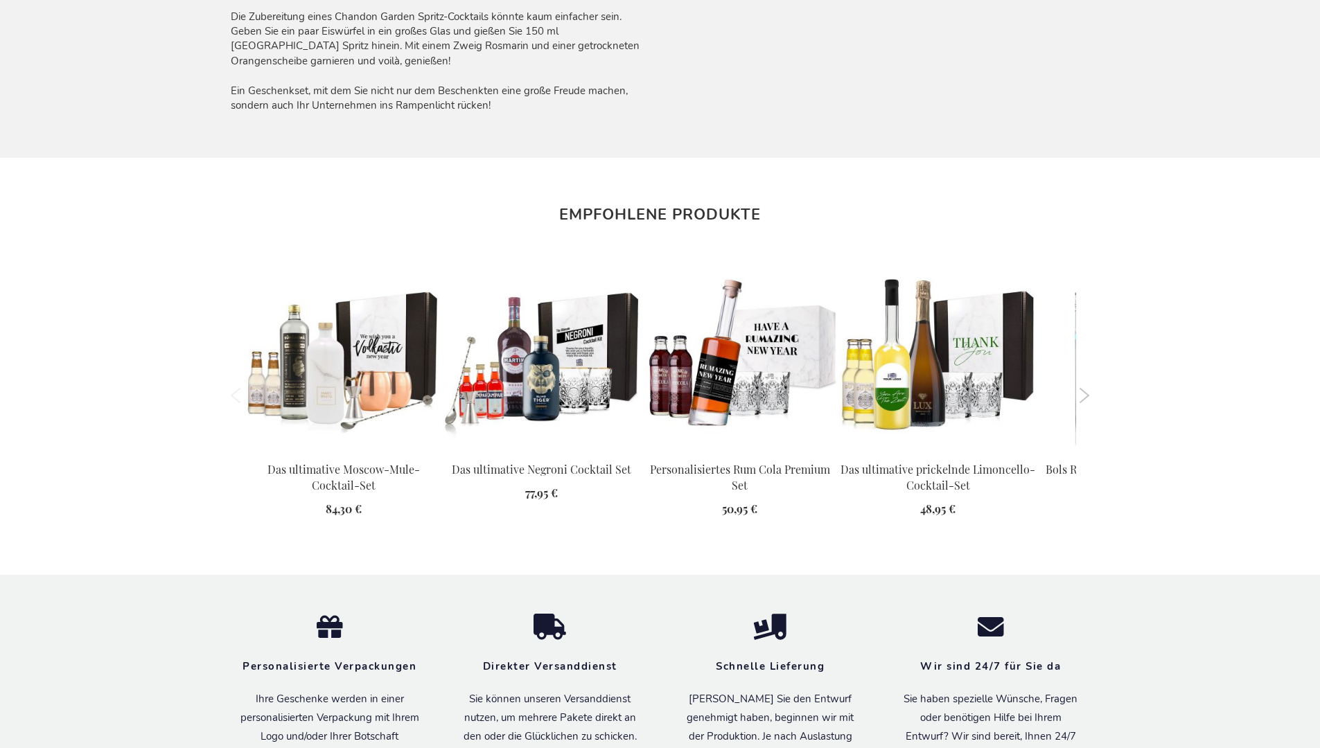
scroll to position [1576, 0]
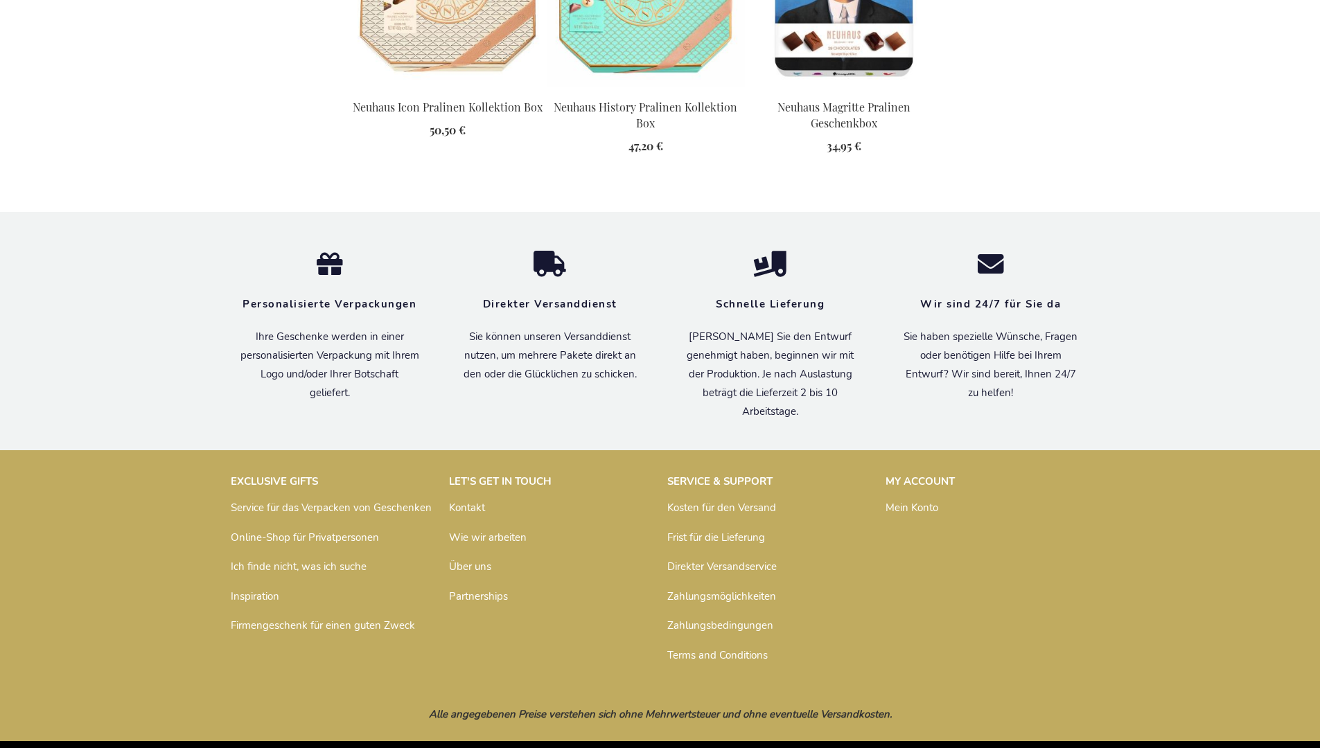
scroll to position [2003, 0]
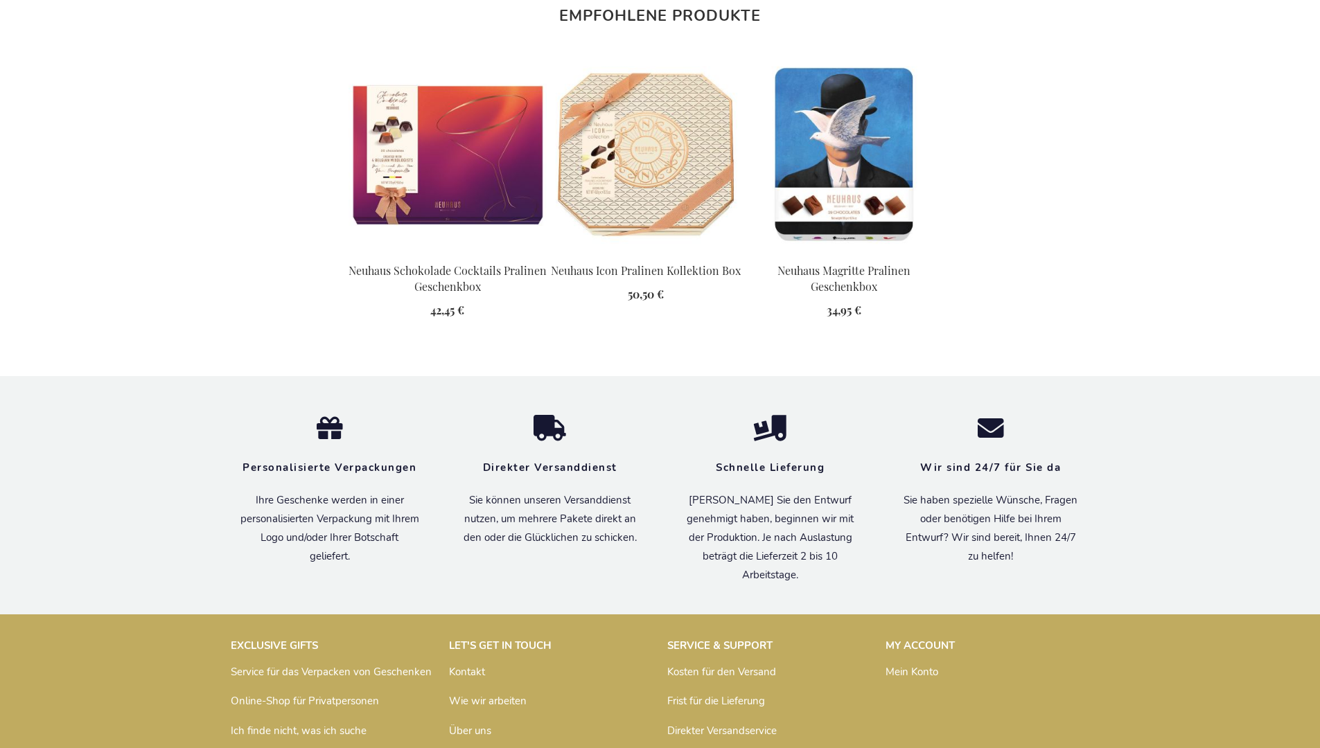
scroll to position [1885, 0]
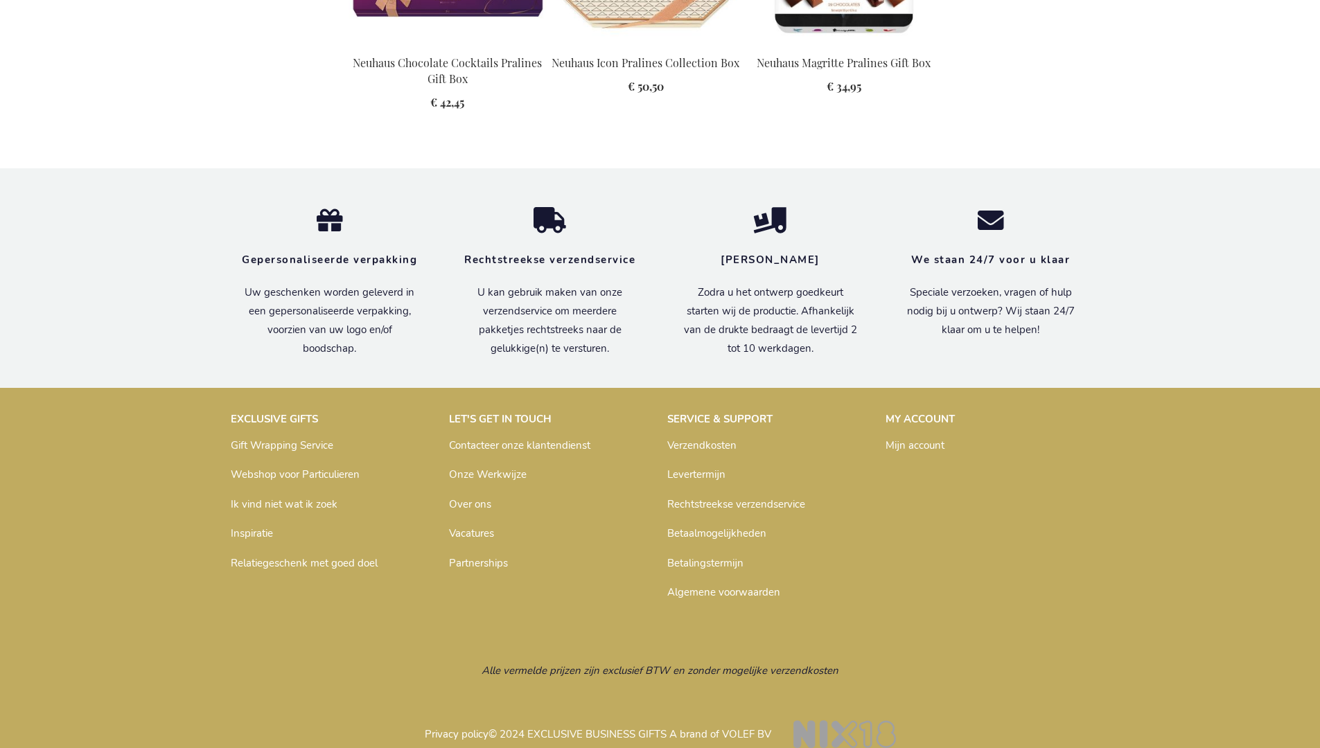
scroll to position [1891, 0]
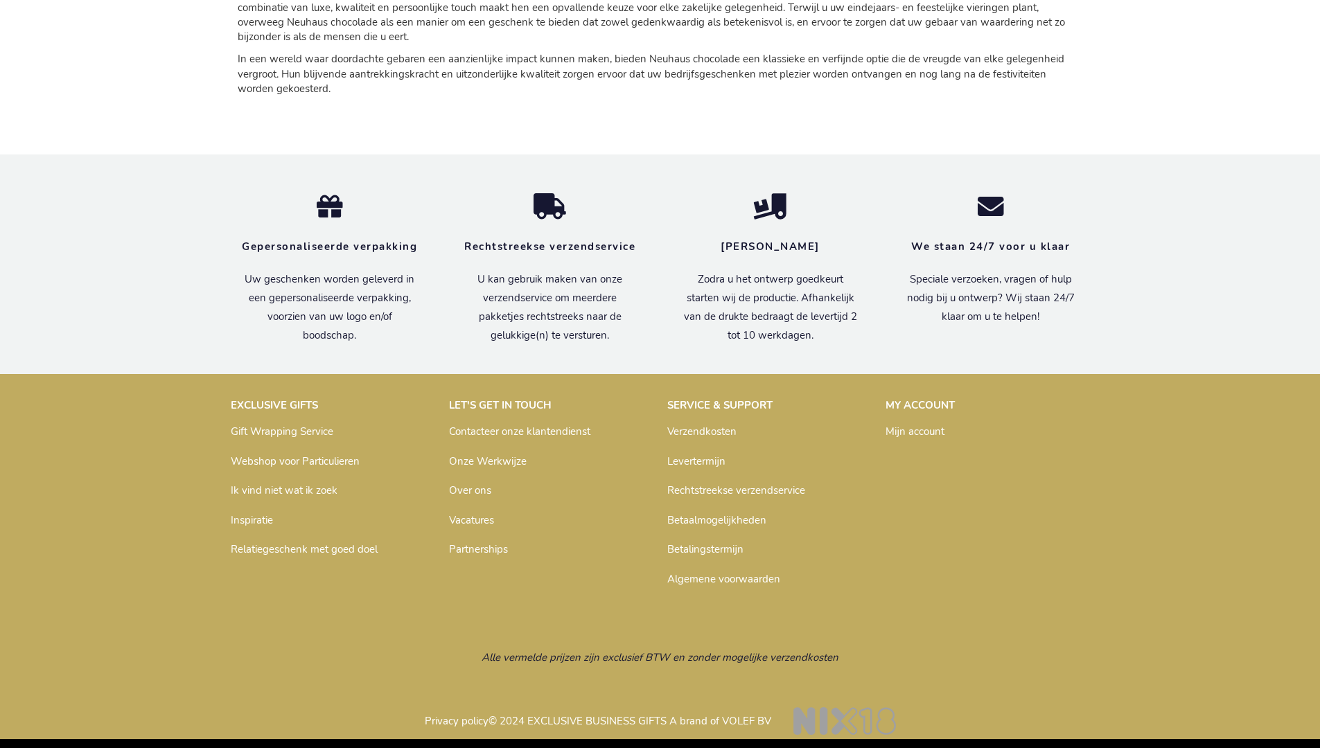
scroll to position [2037, 0]
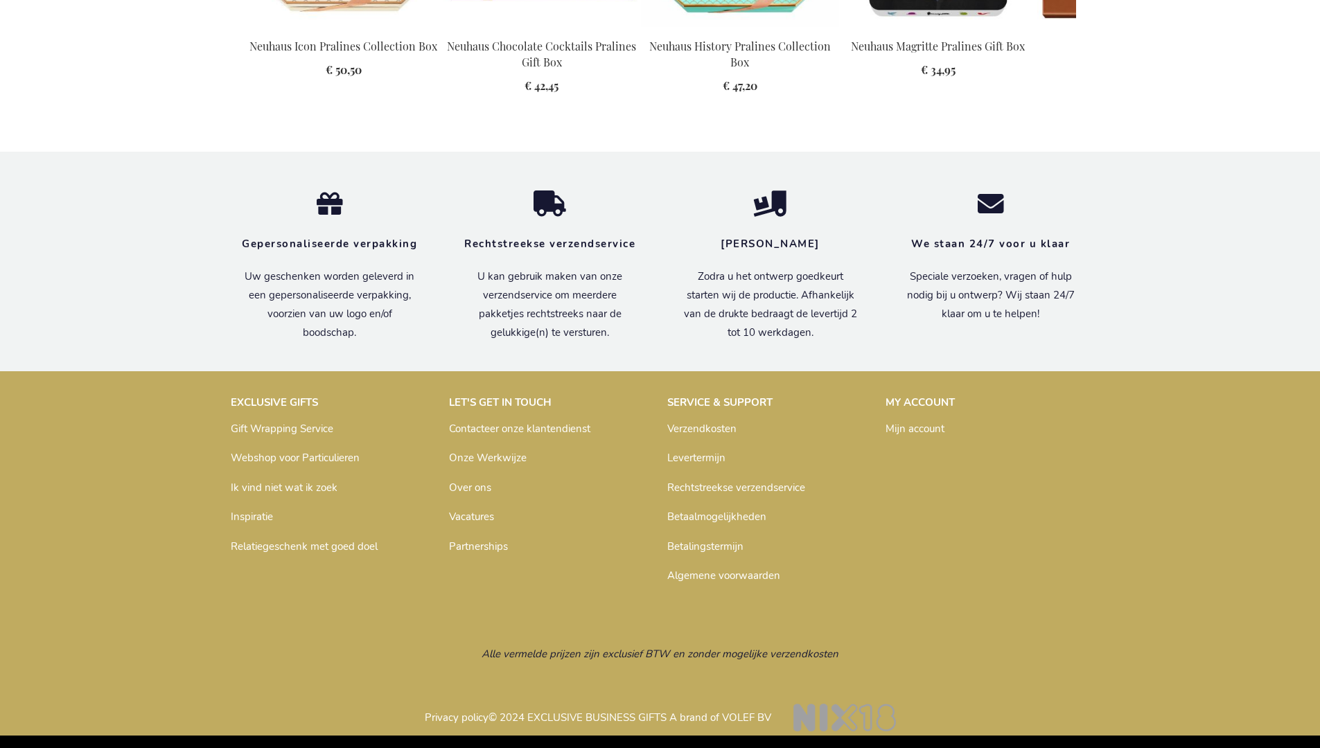
scroll to position [1759, 0]
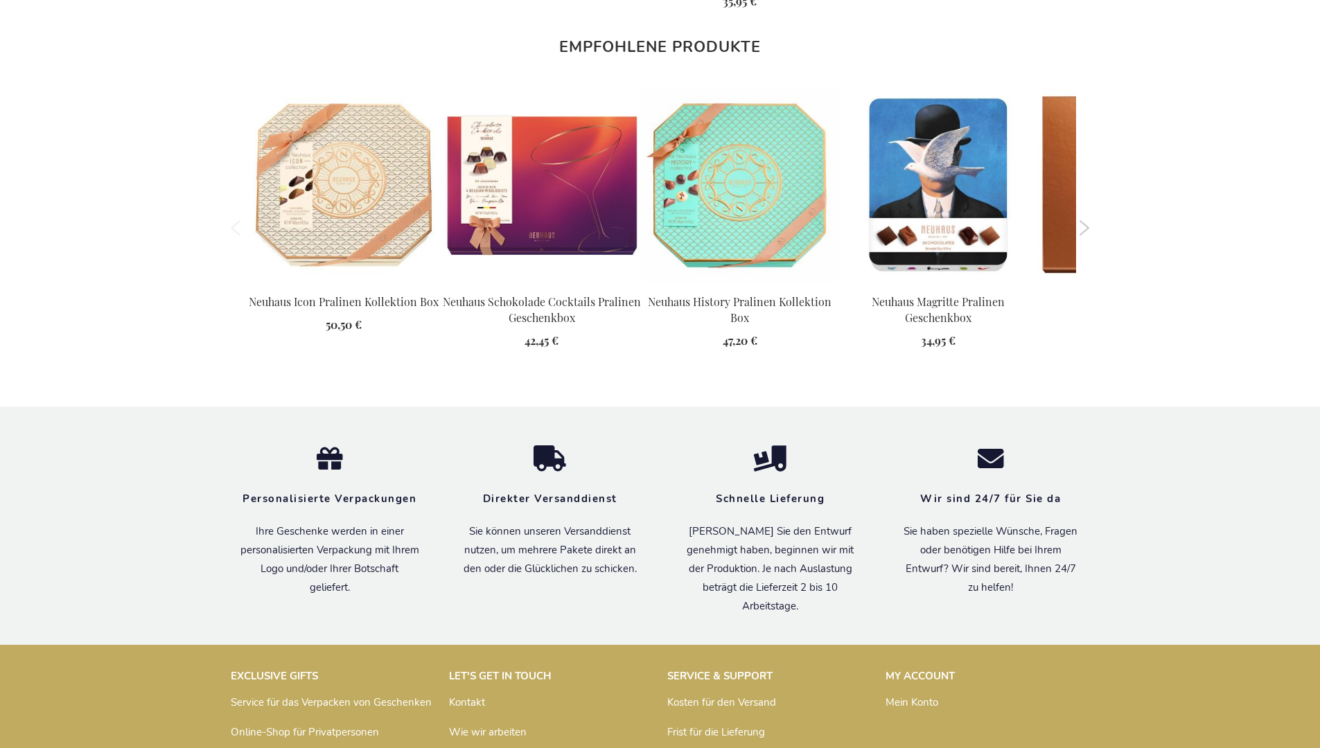
scroll to position [1767, 0]
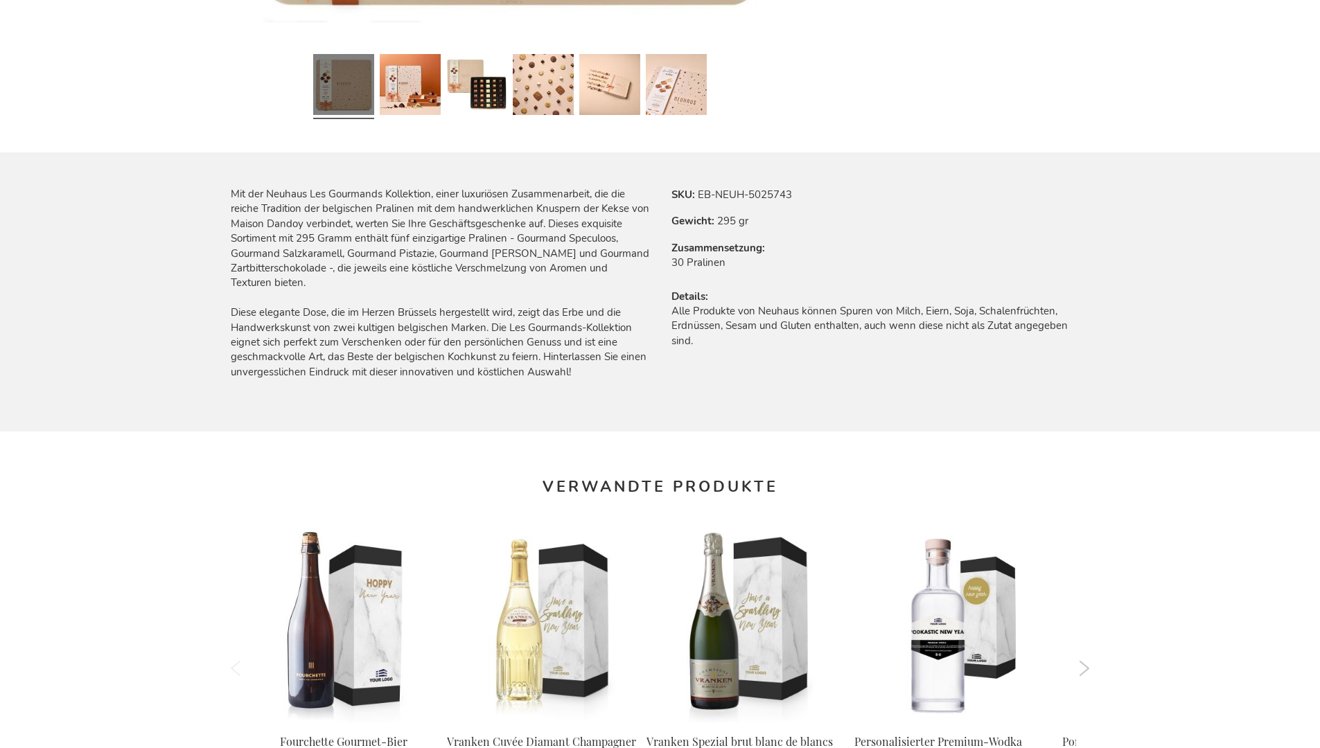
scroll to position [1773, 0]
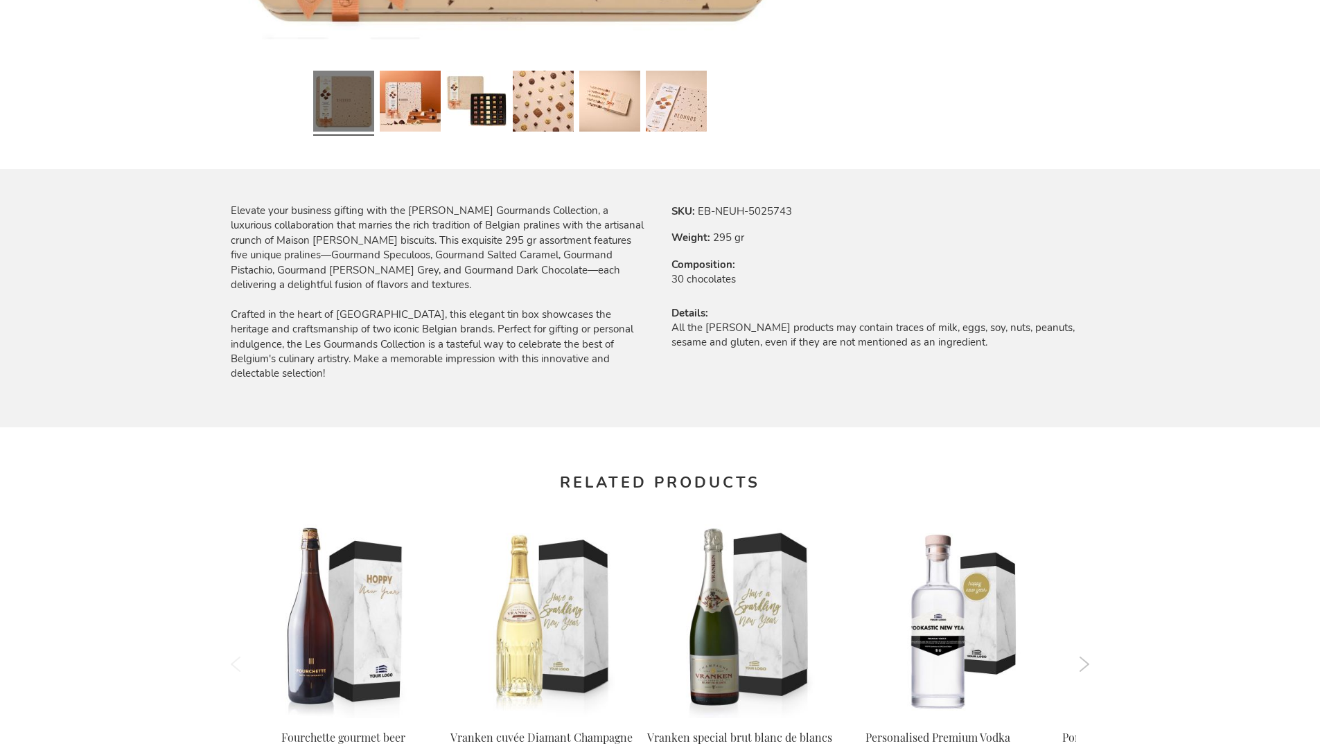
scroll to position [1734, 0]
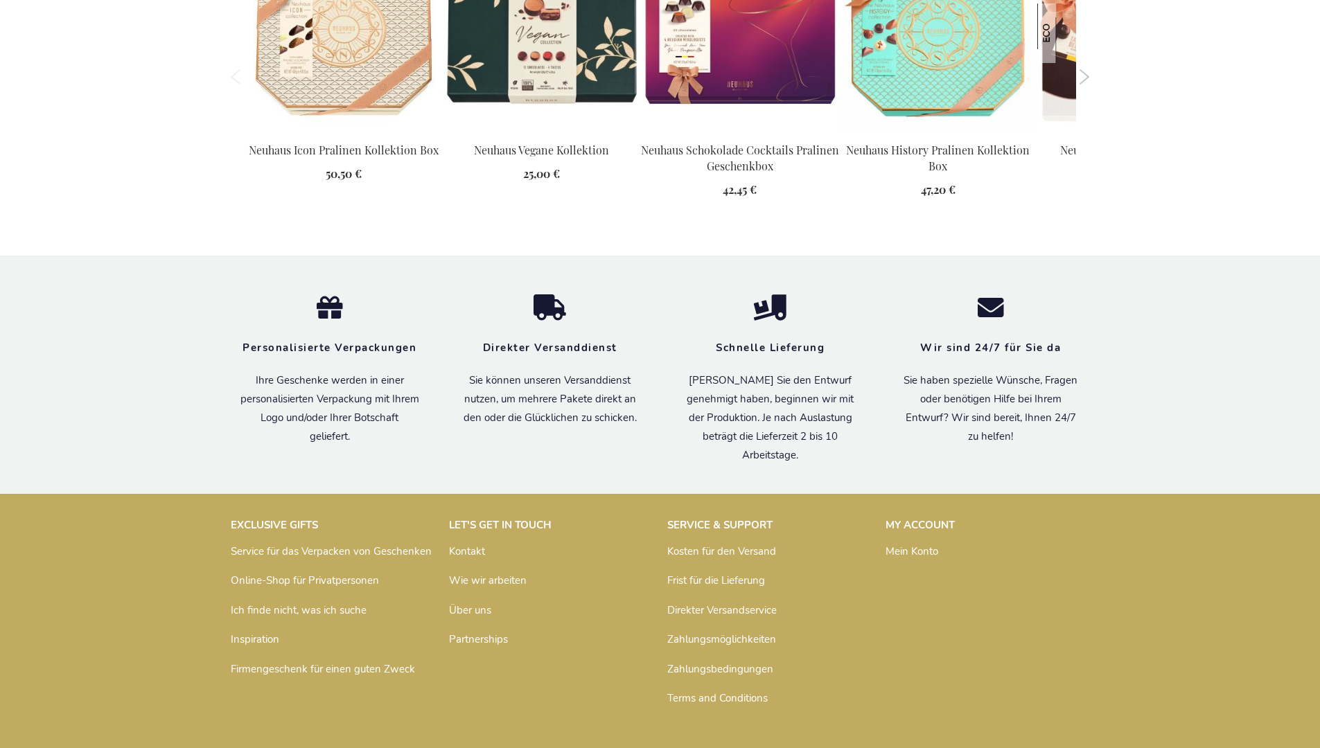
scroll to position [1773, 0]
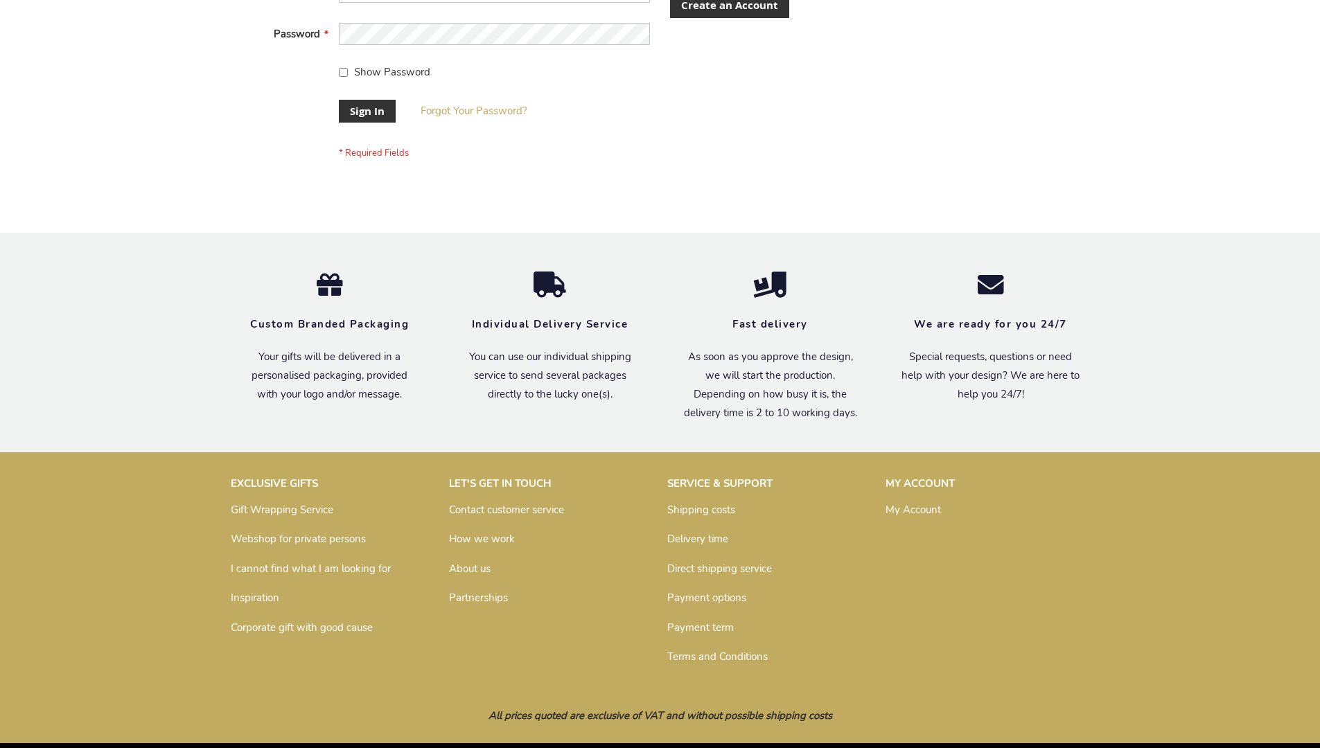
scroll to position [446, 0]
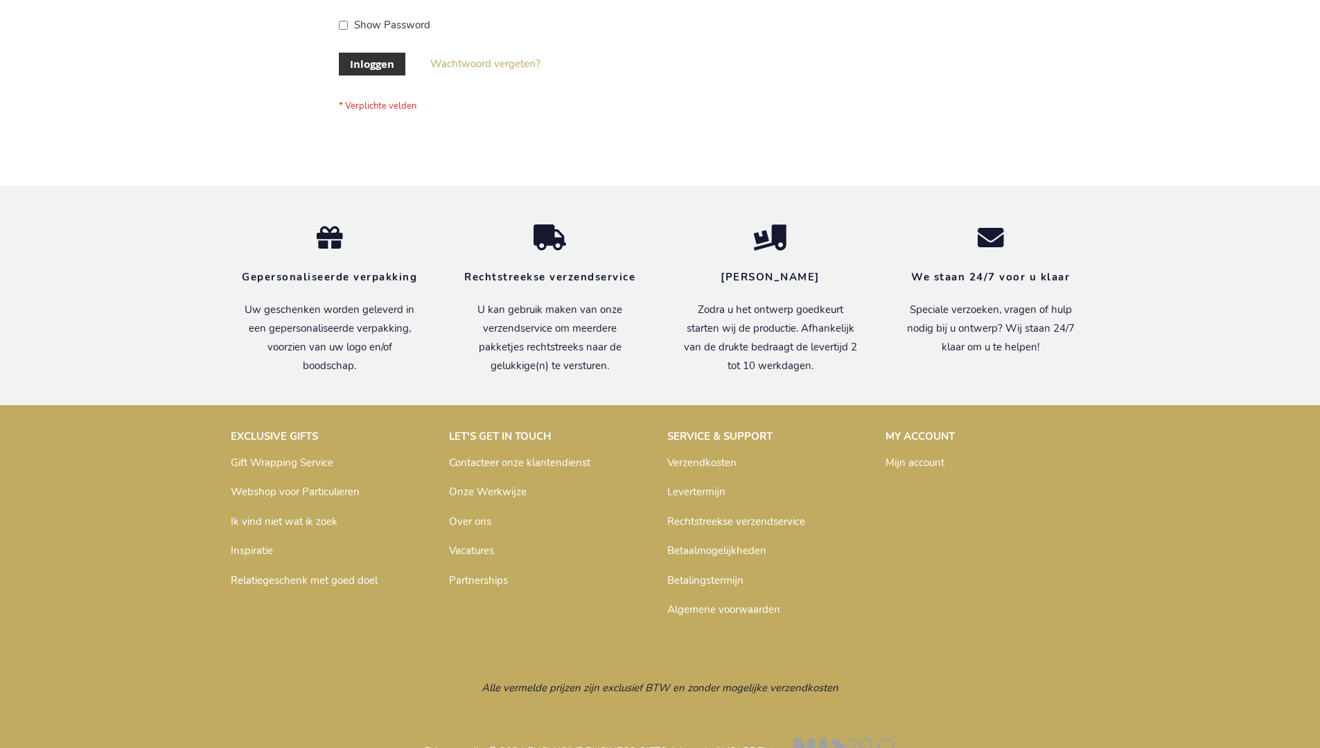
scroll to position [471, 0]
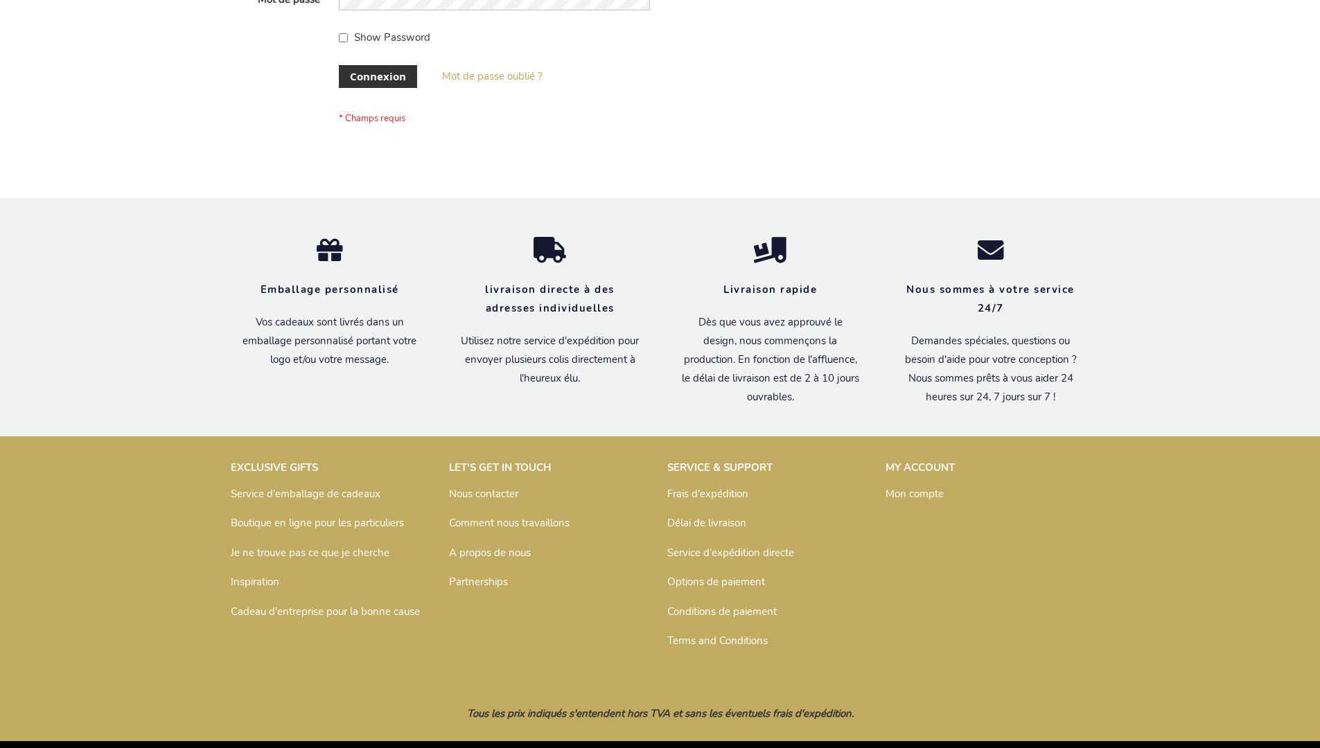
scroll to position [478, 0]
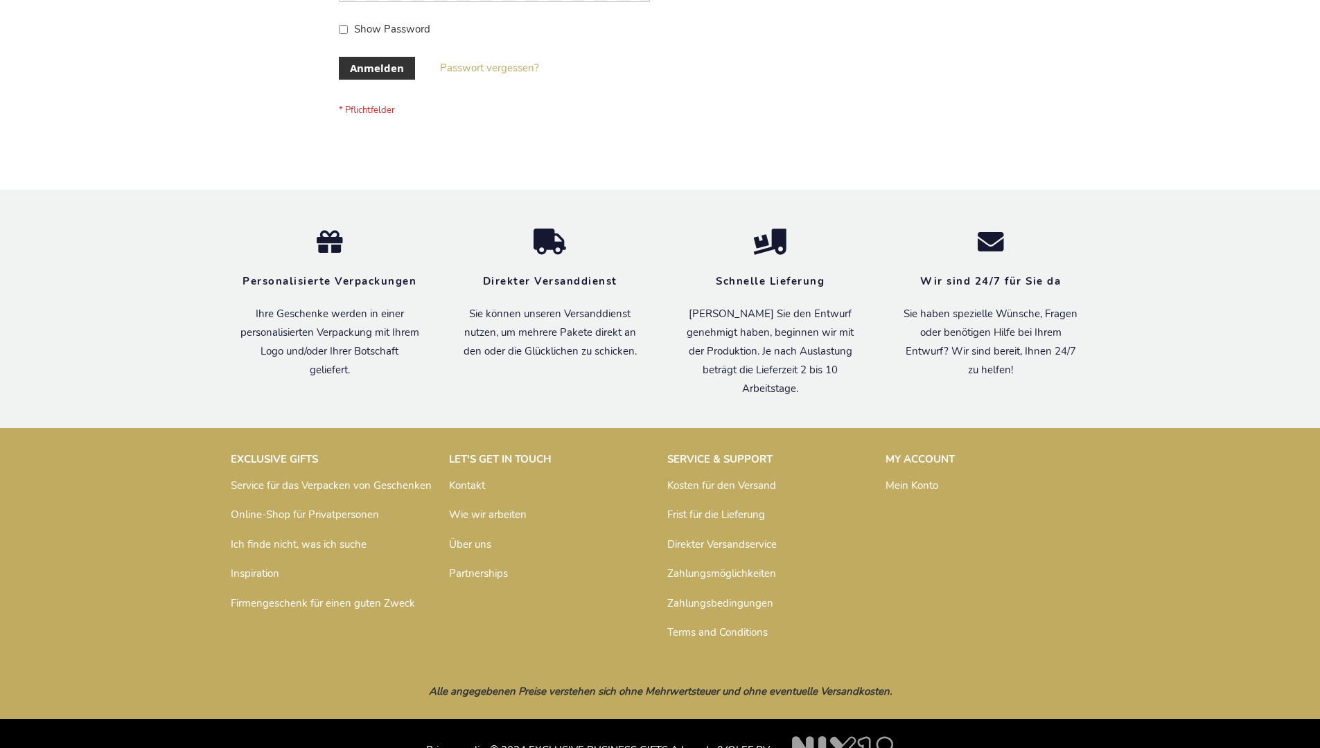
scroll to position [464, 0]
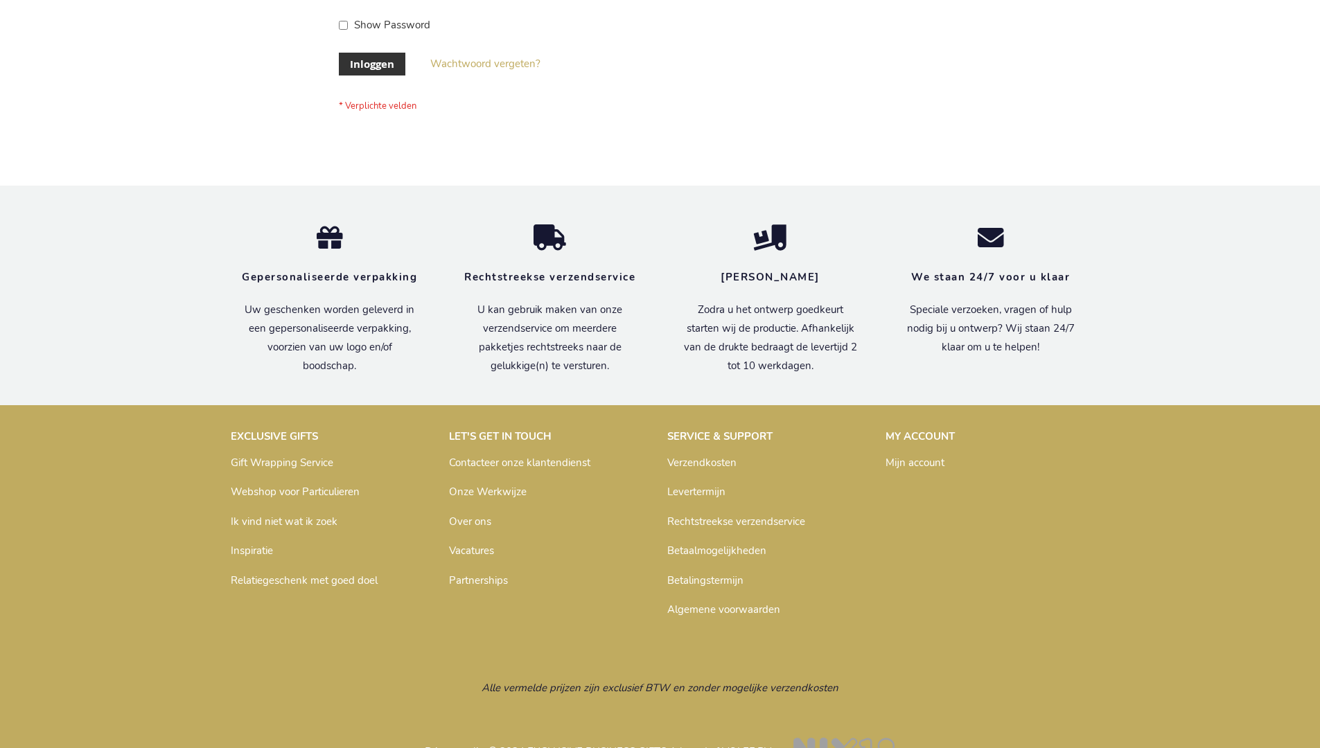
scroll to position [471, 0]
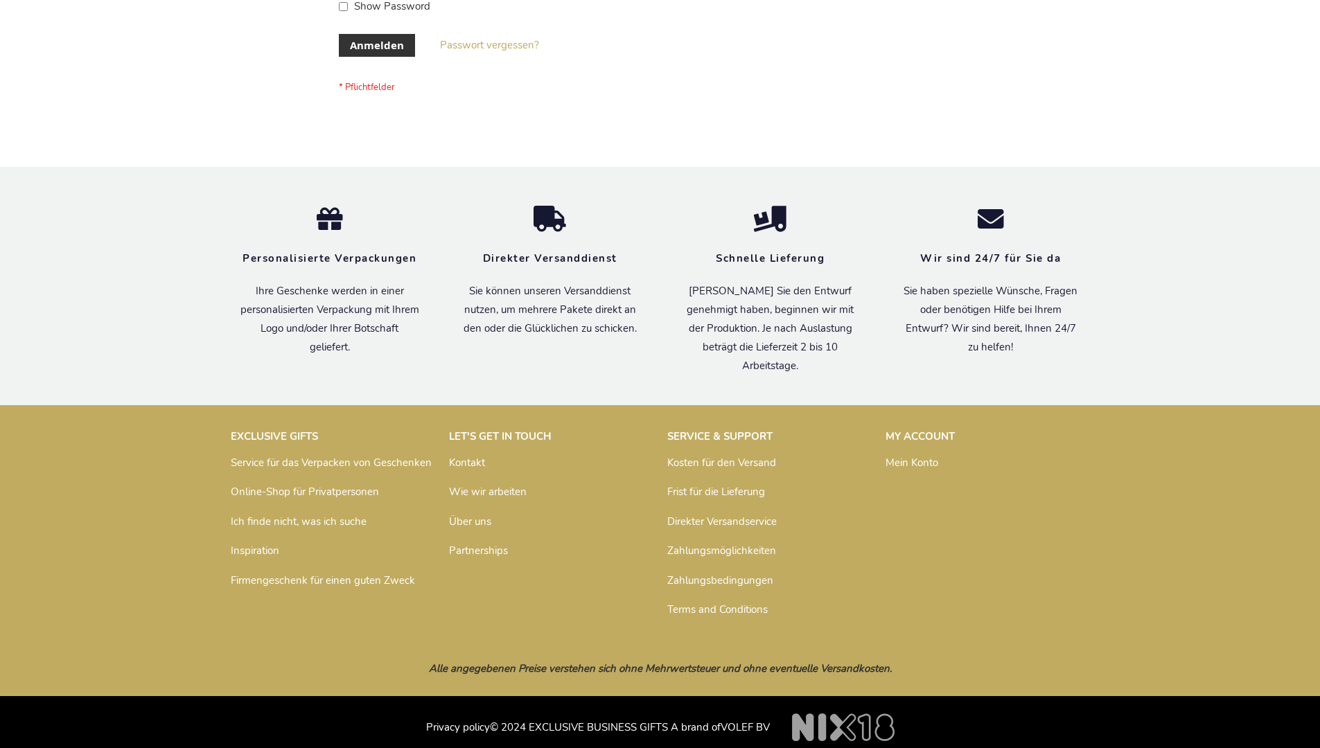
scroll to position [464, 0]
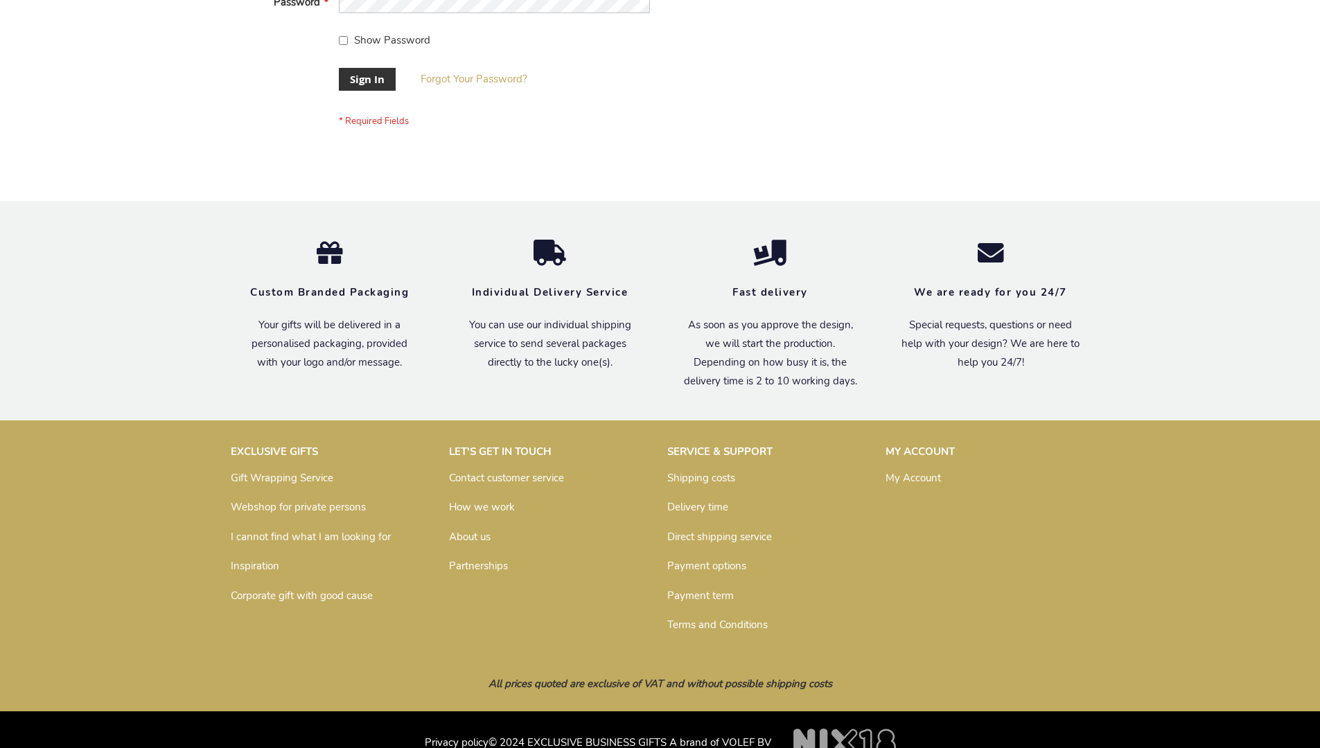
scroll to position [446, 0]
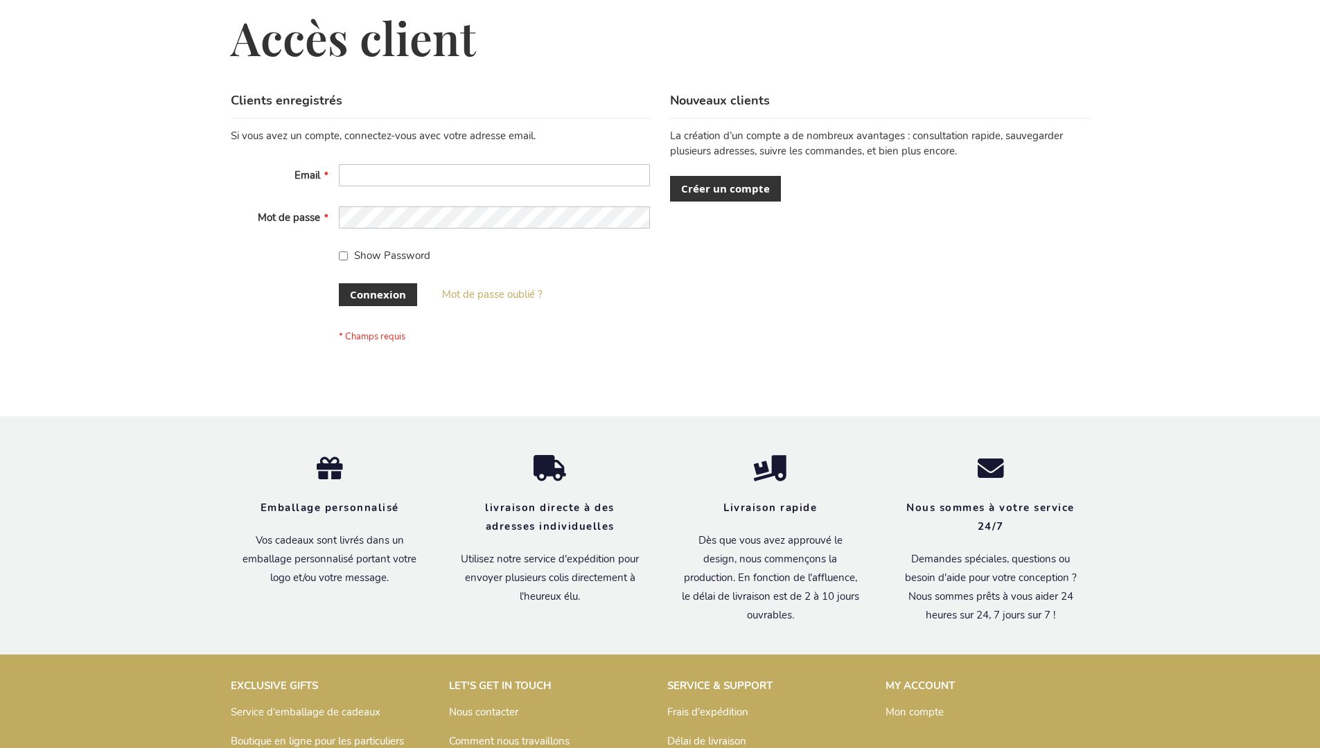
scroll to position [478, 0]
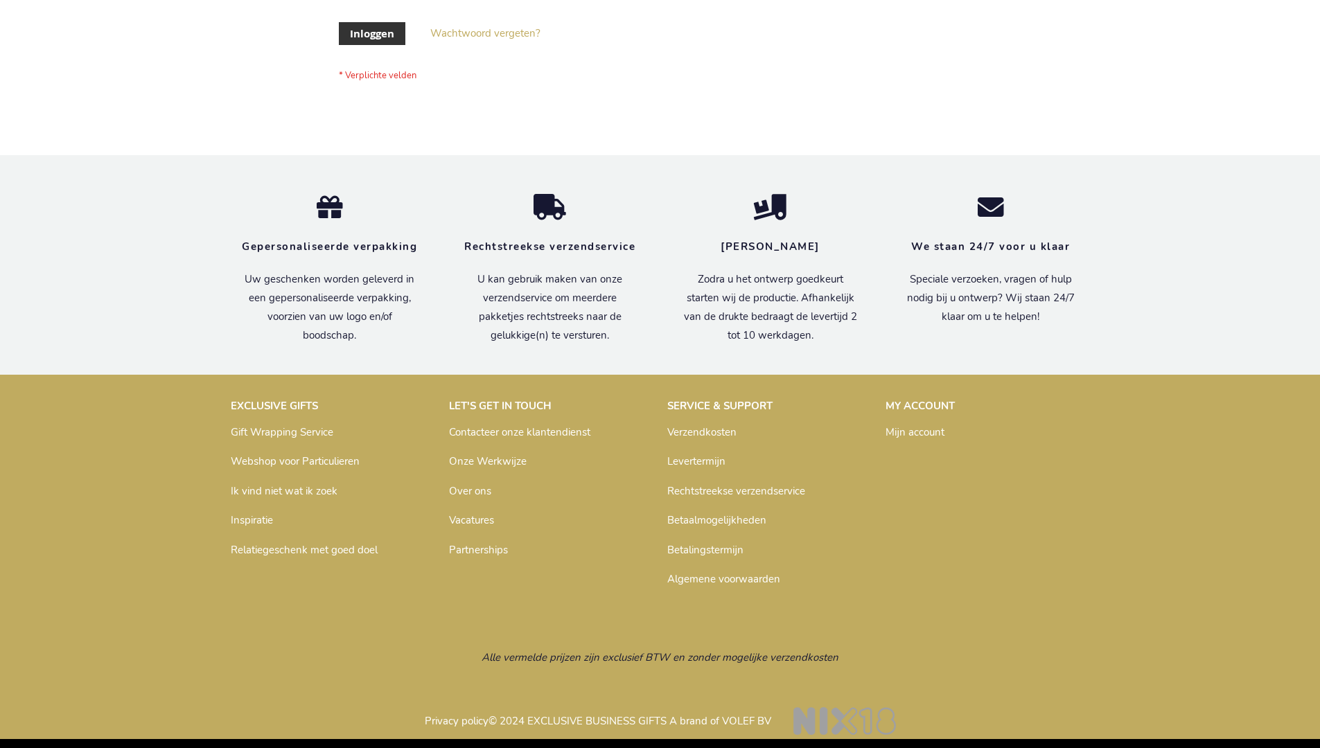
scroll to position [471, 0]
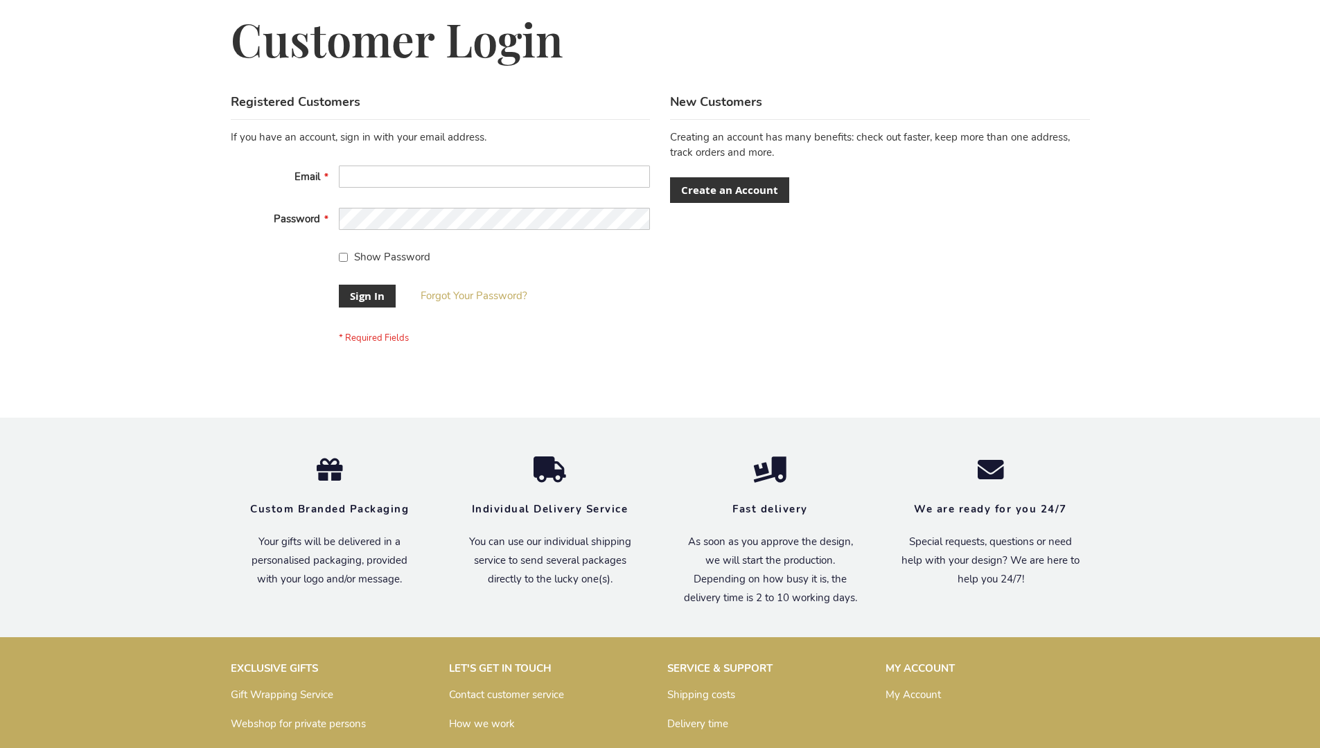
scroll to position [446, 0]
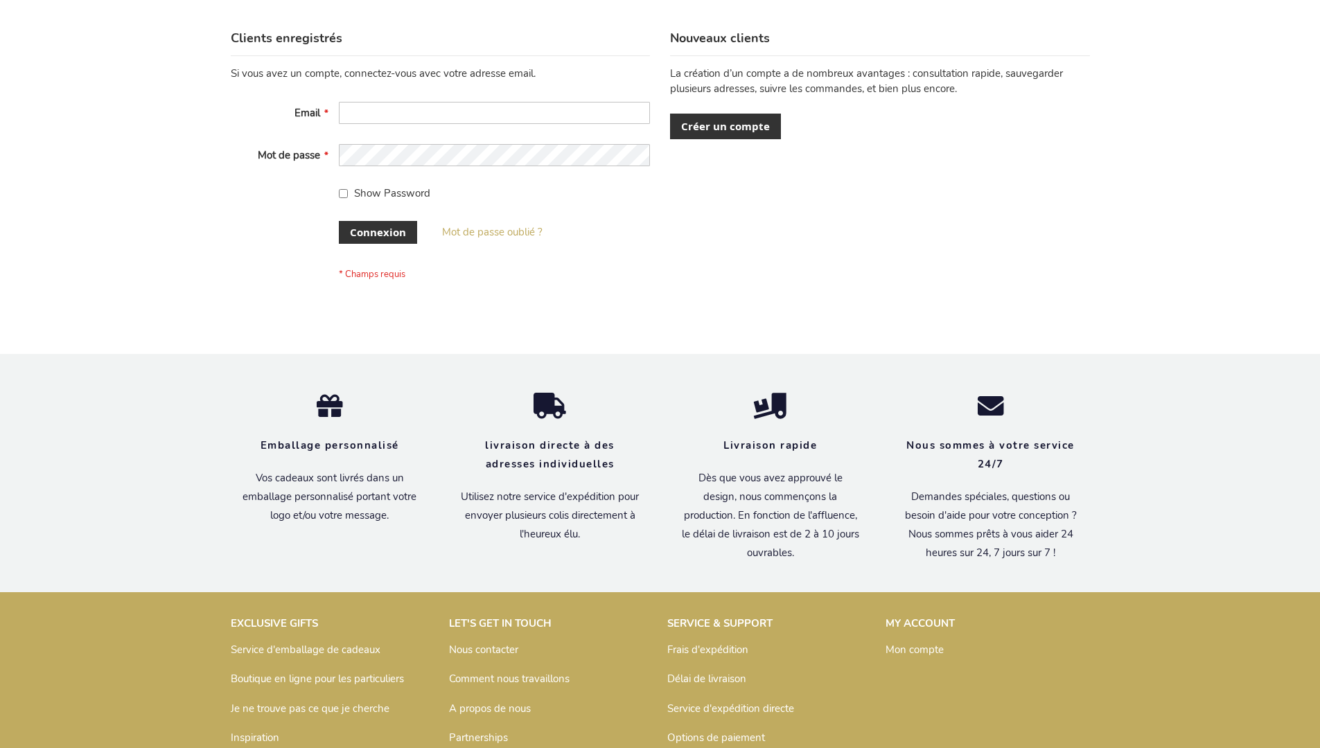
scroll to position [478, 0]
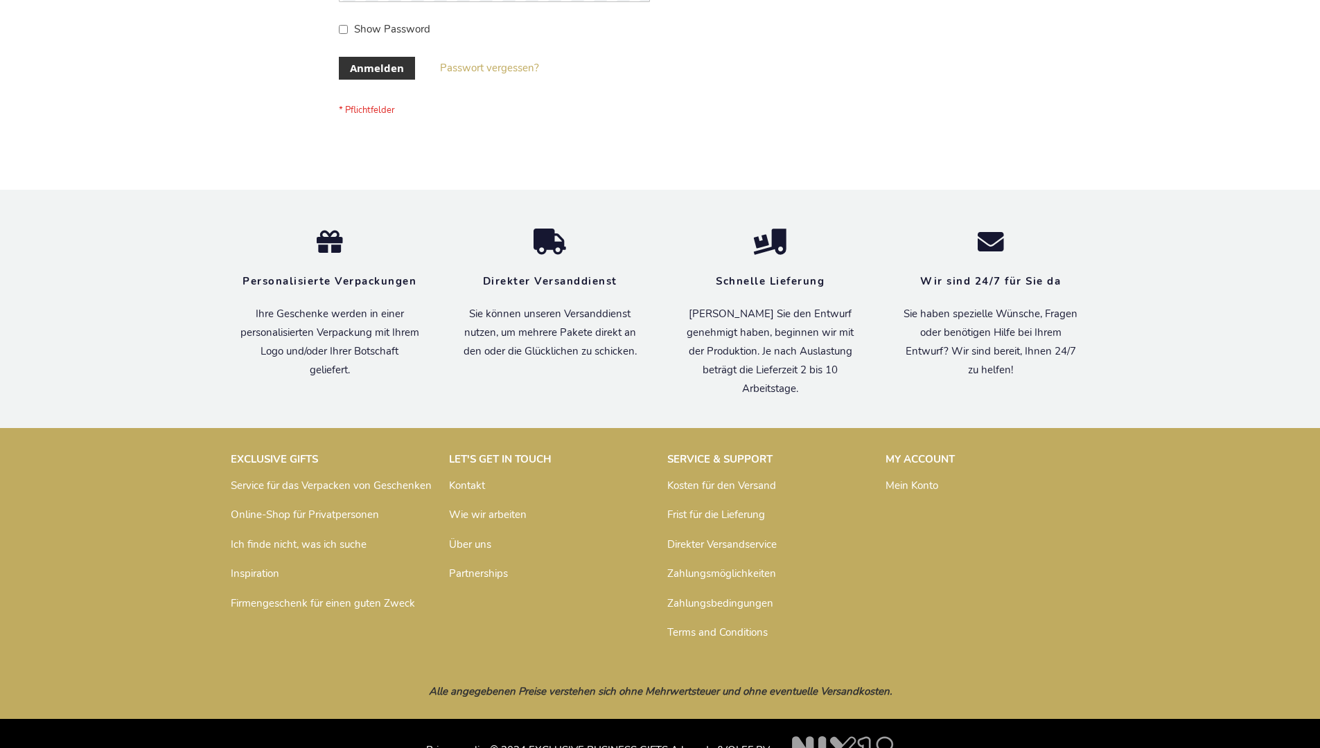
scroll to position [464, 0]
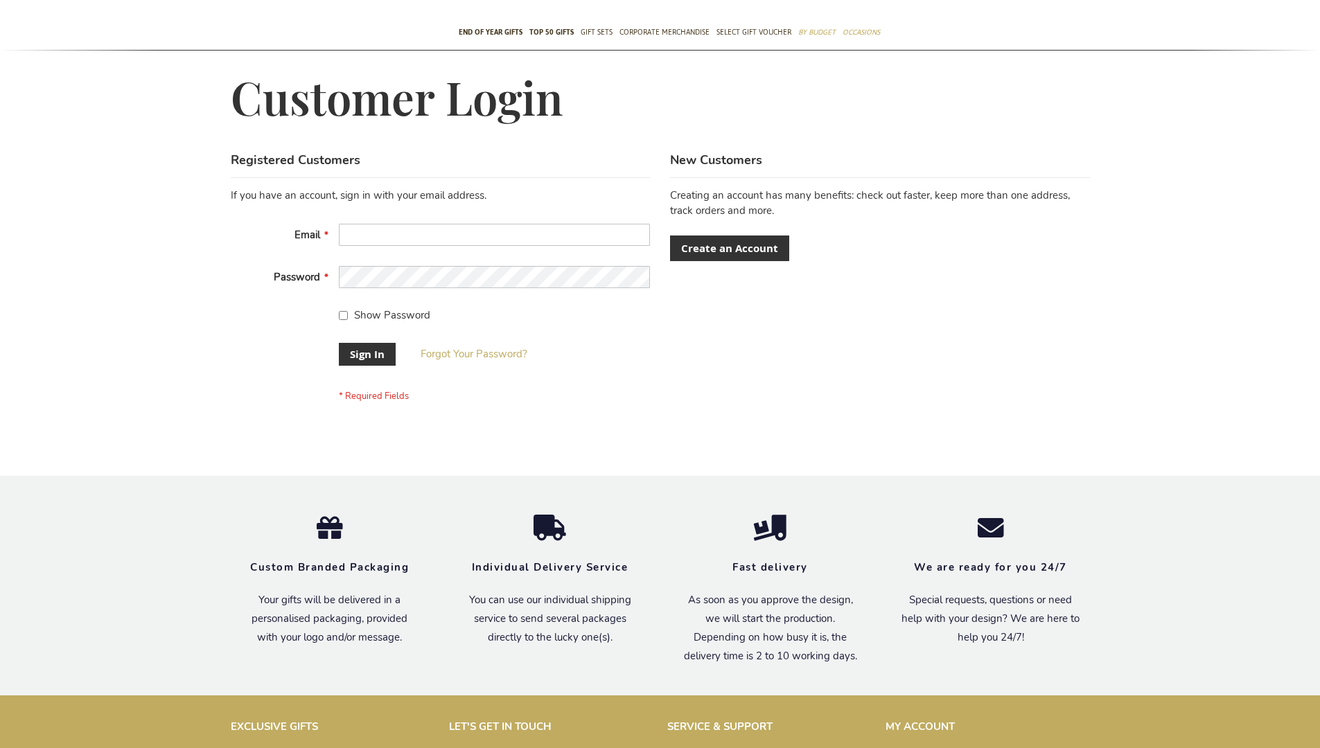
scroll to position [446, 0]
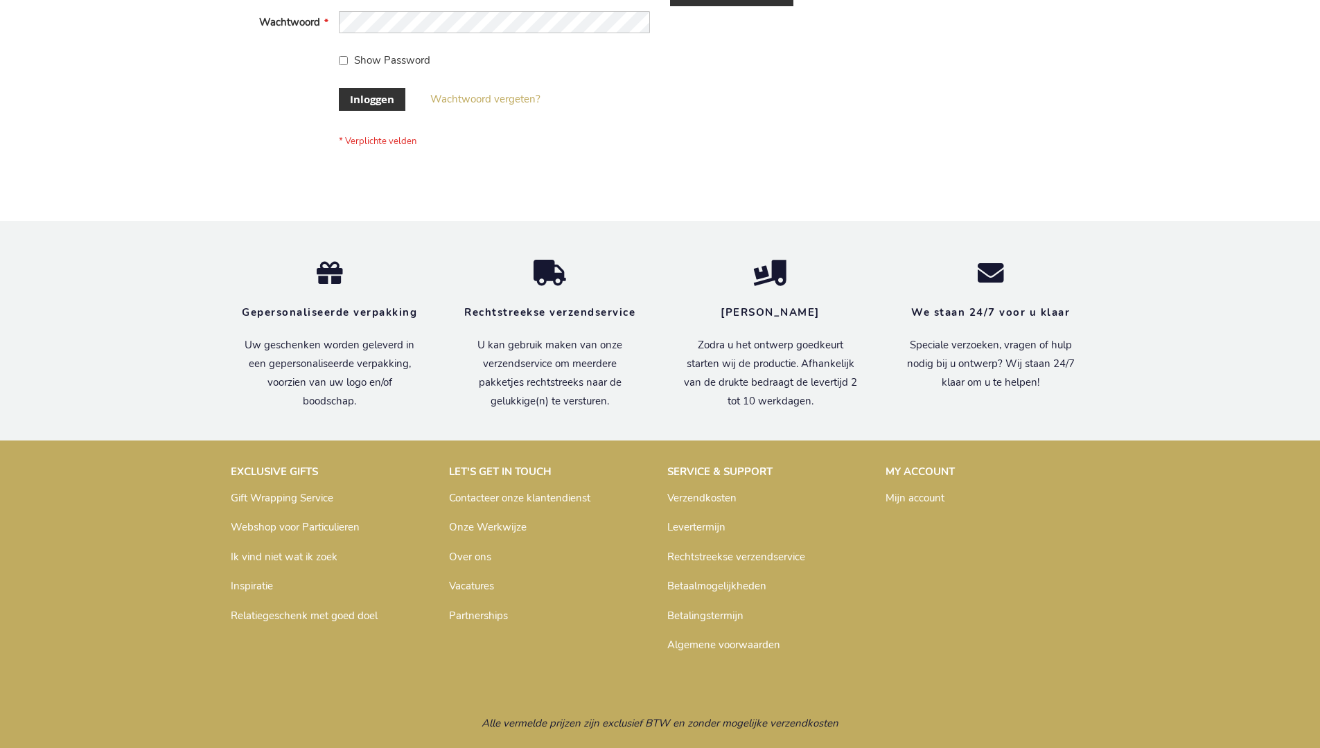
scroll to position [471, 0]
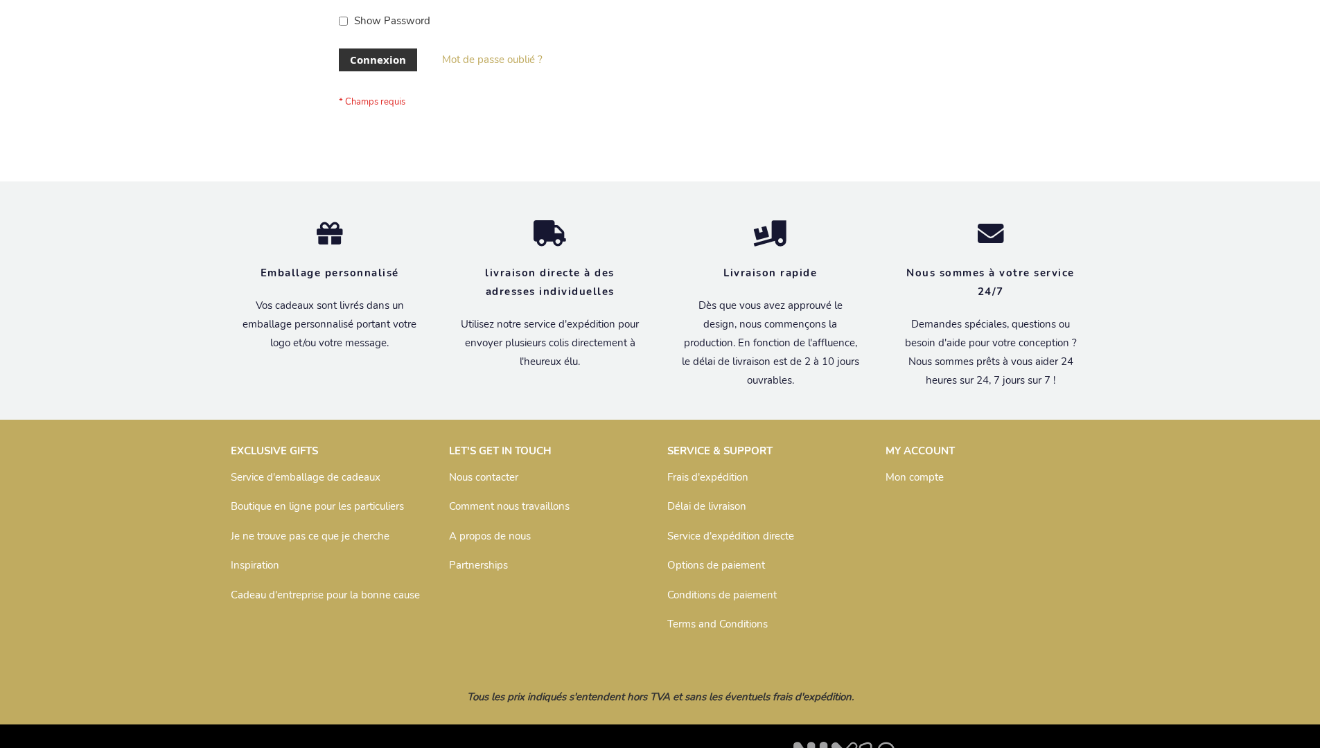
scroll to position [478, 0]
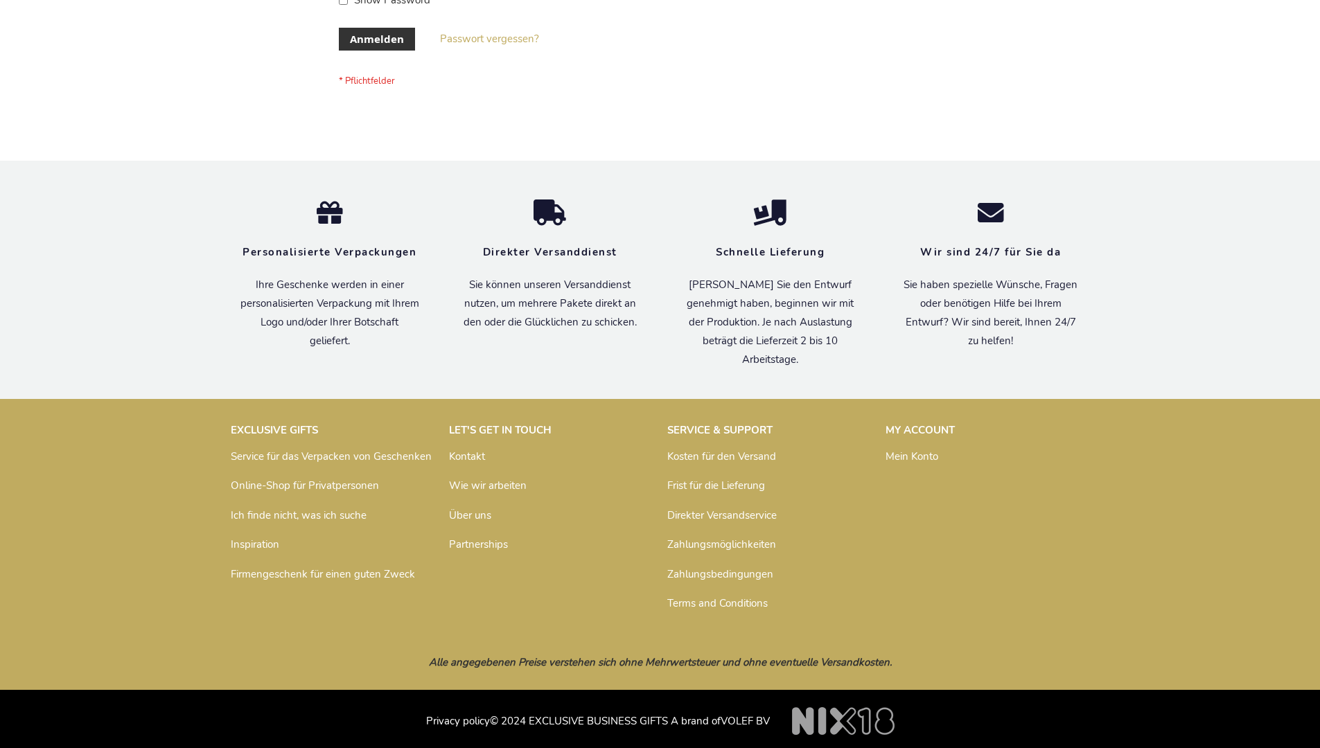
scroll to position [464, 0]
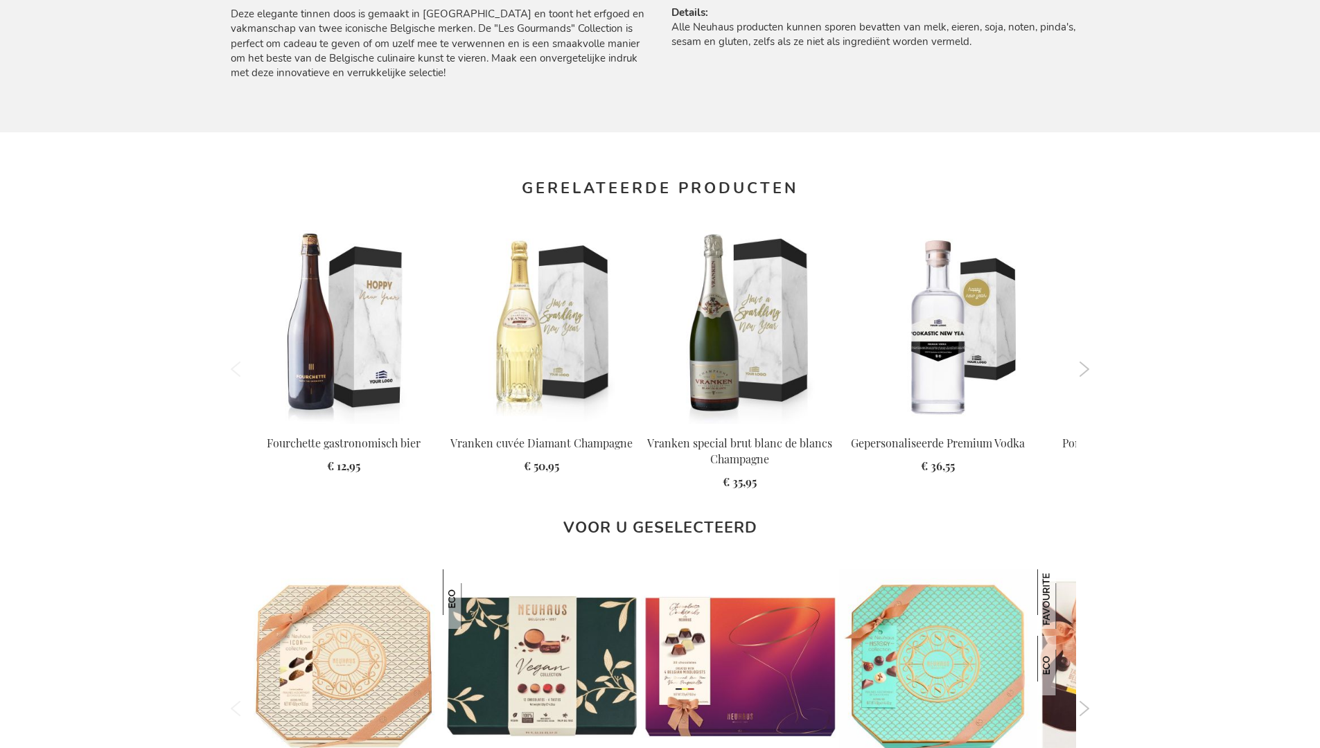
scroll to position [1765, 0]
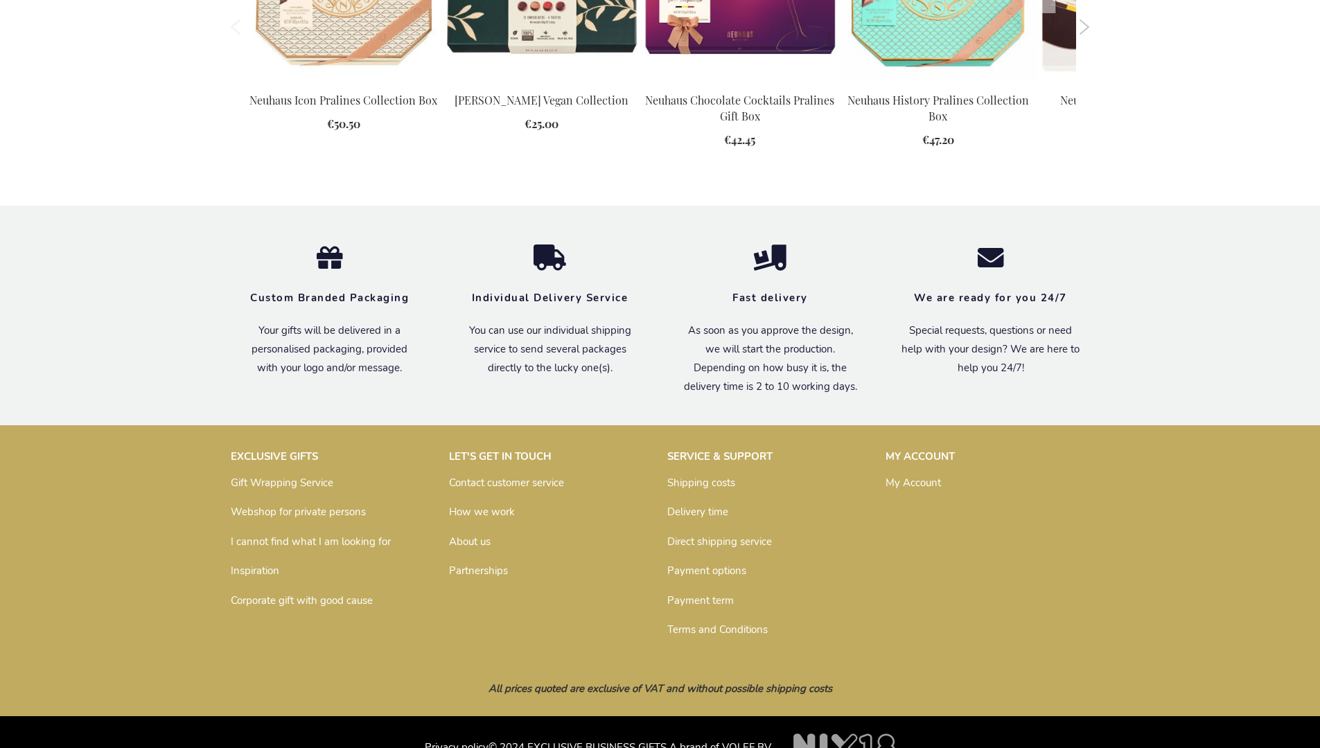
scroll to position [1734, 0]
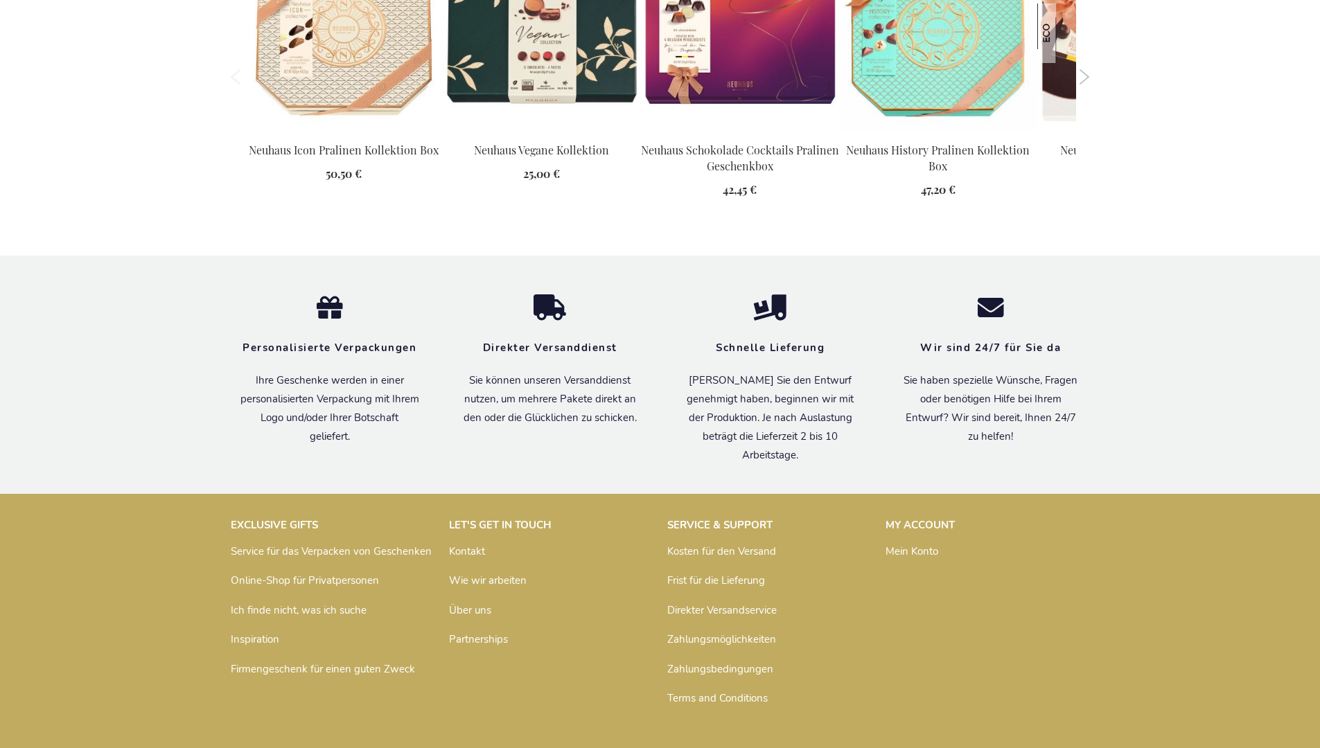
scroll to position [1773, 0]
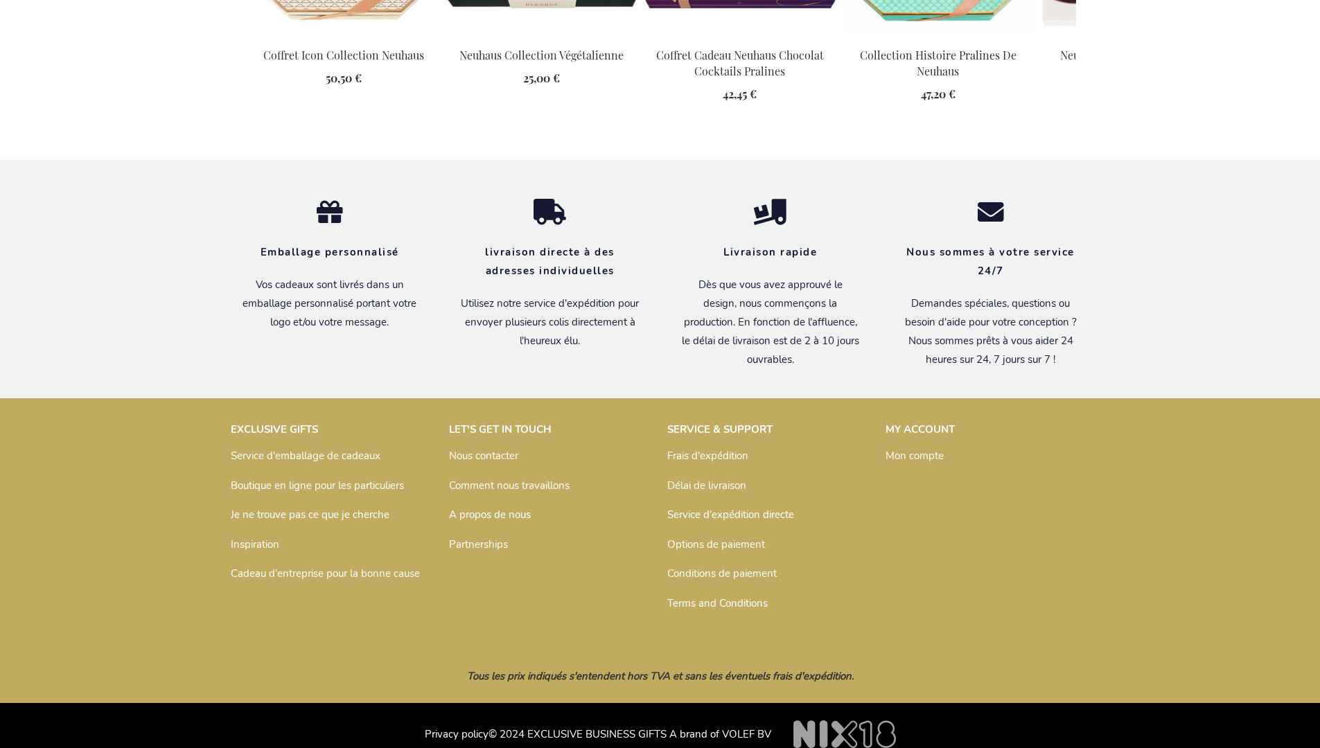
scroll to position [1781, 0]
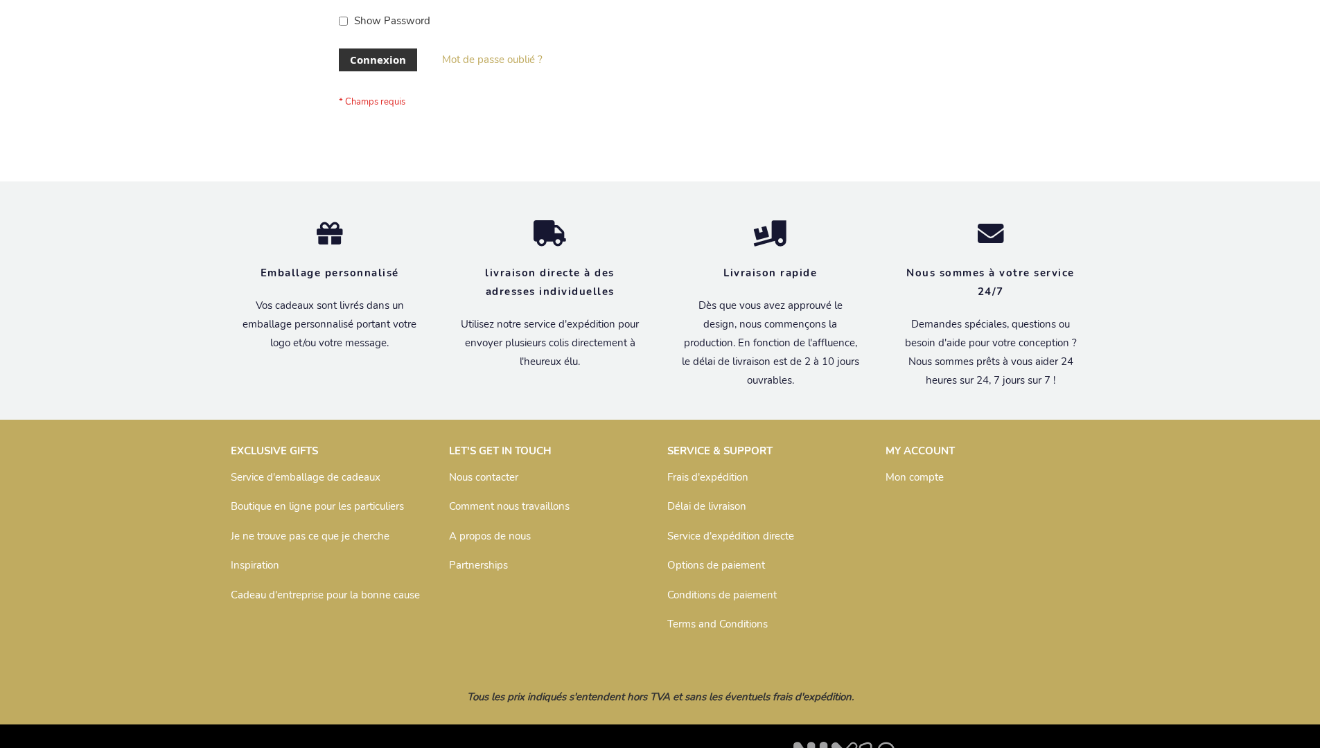
scroll to position [478, 0]
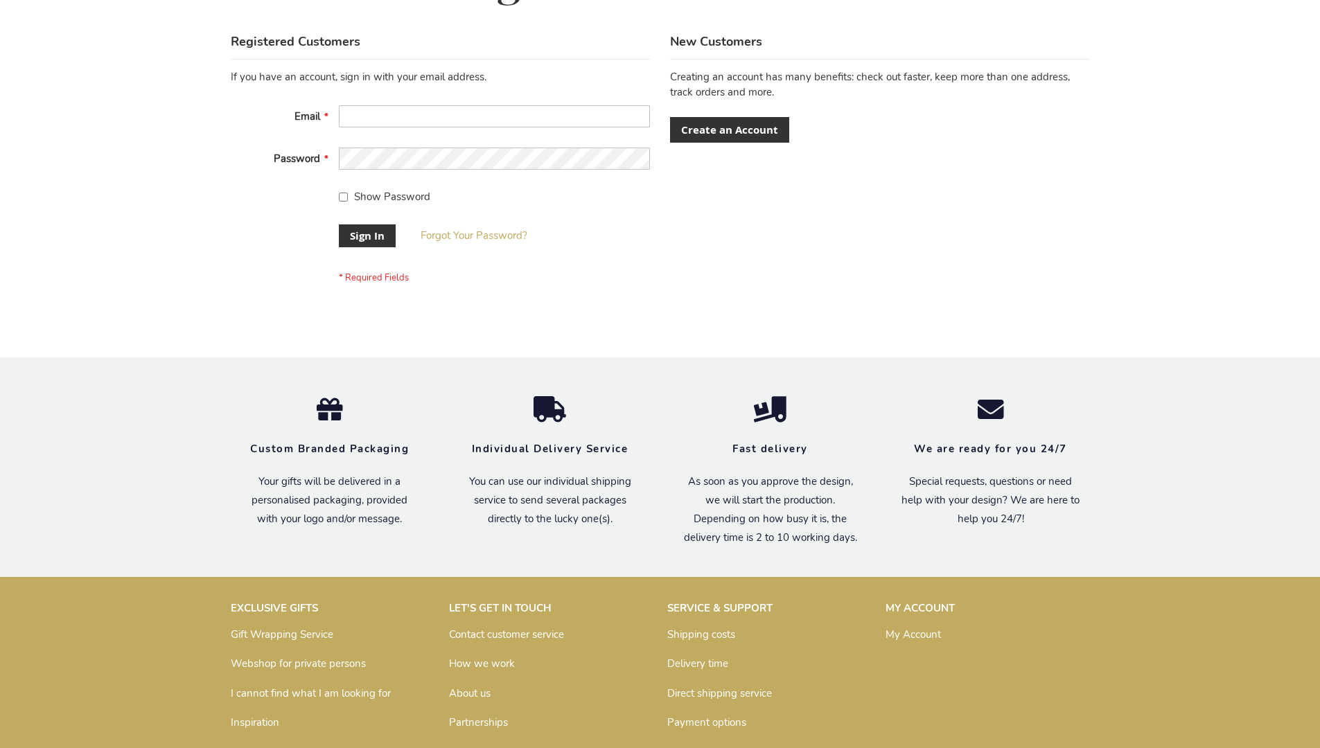
scroll to position [446, 0]
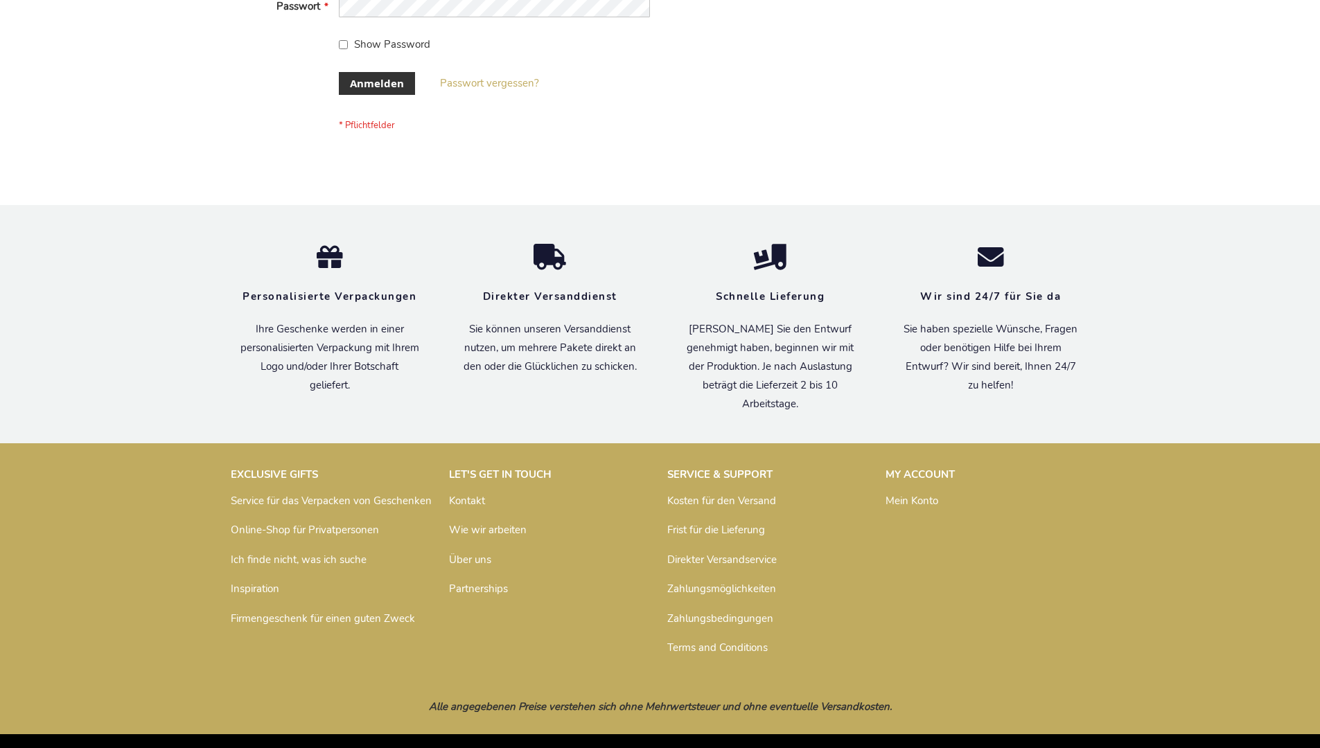
scroll to position [464, 0]
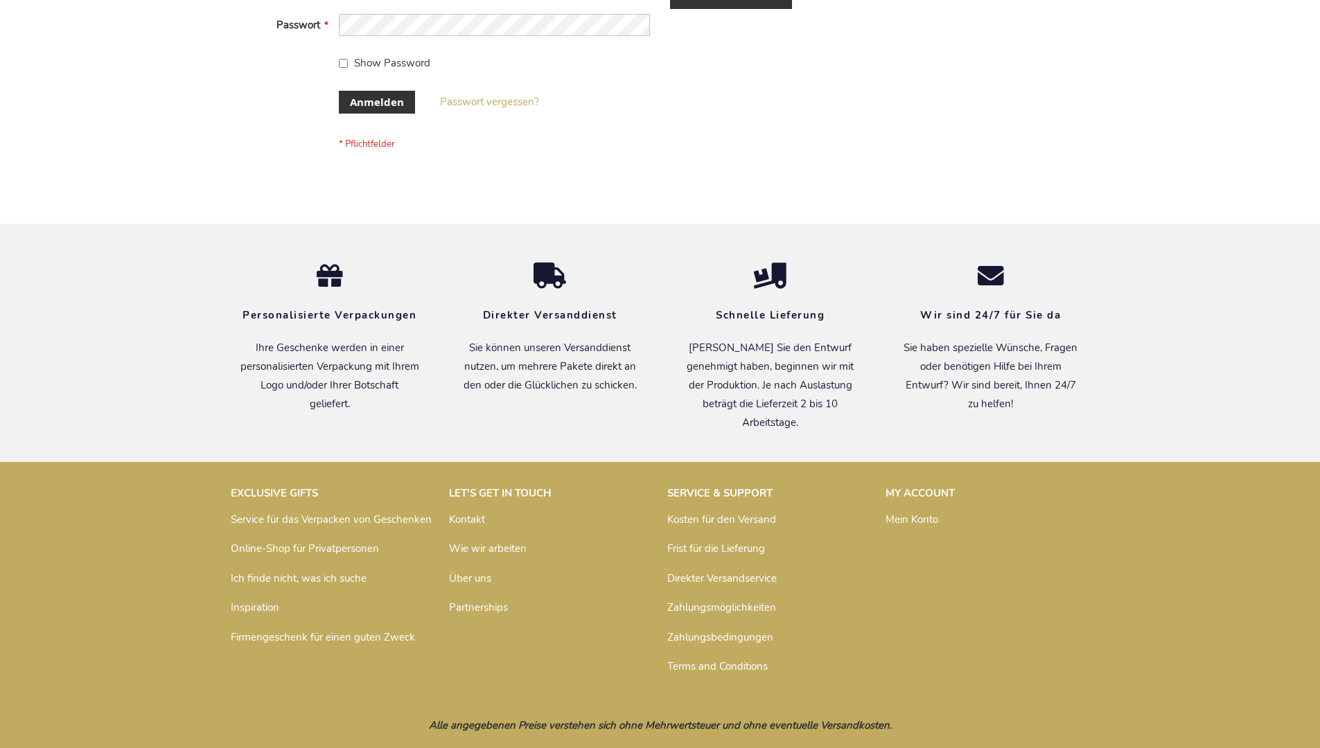
scroll to position [464, 0]
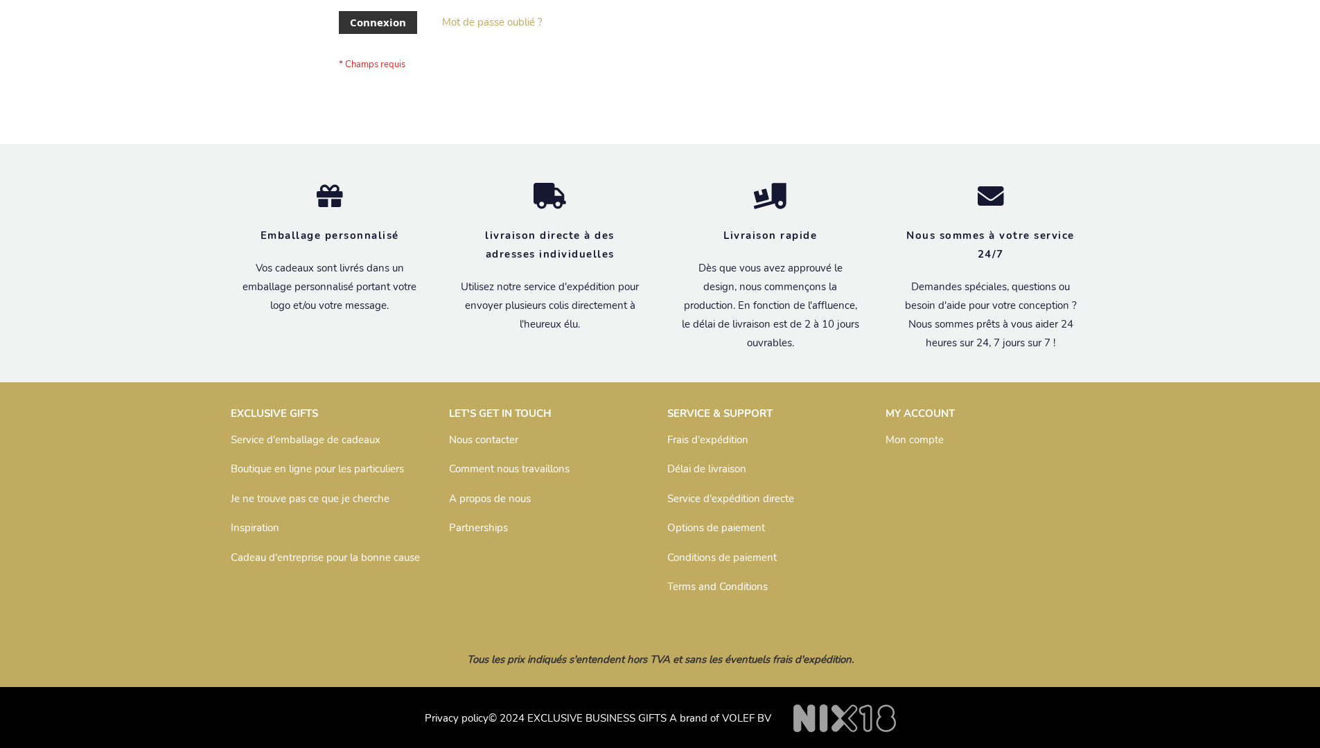
scroll to position [478, 0]
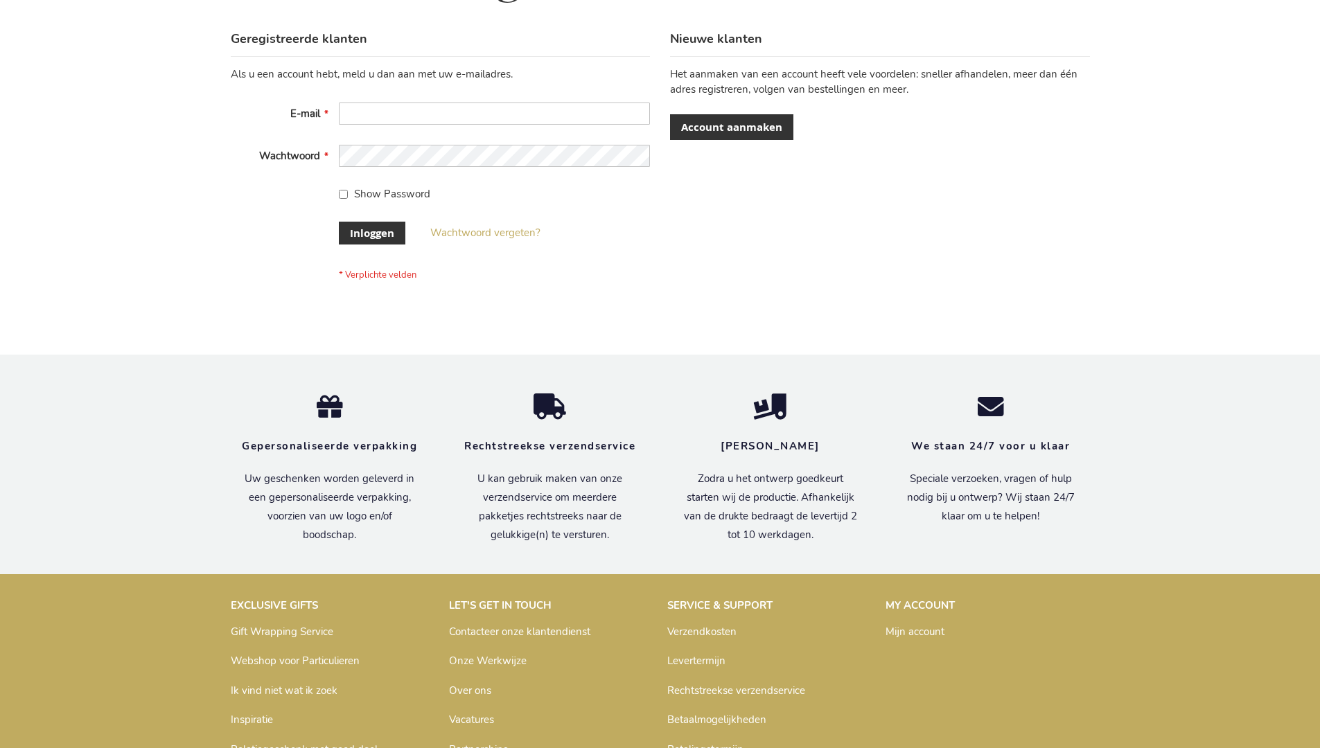
scroll to position [471, 0]
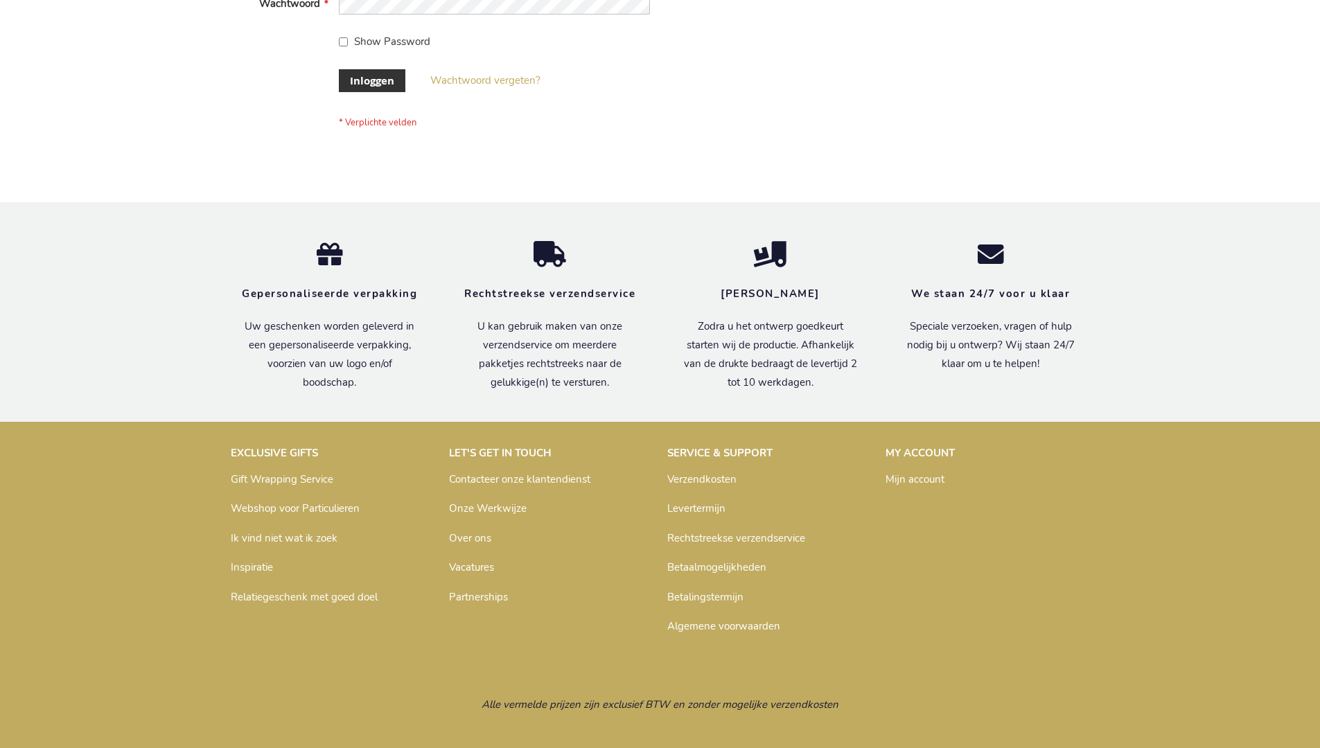
scroll to position [471, 0]
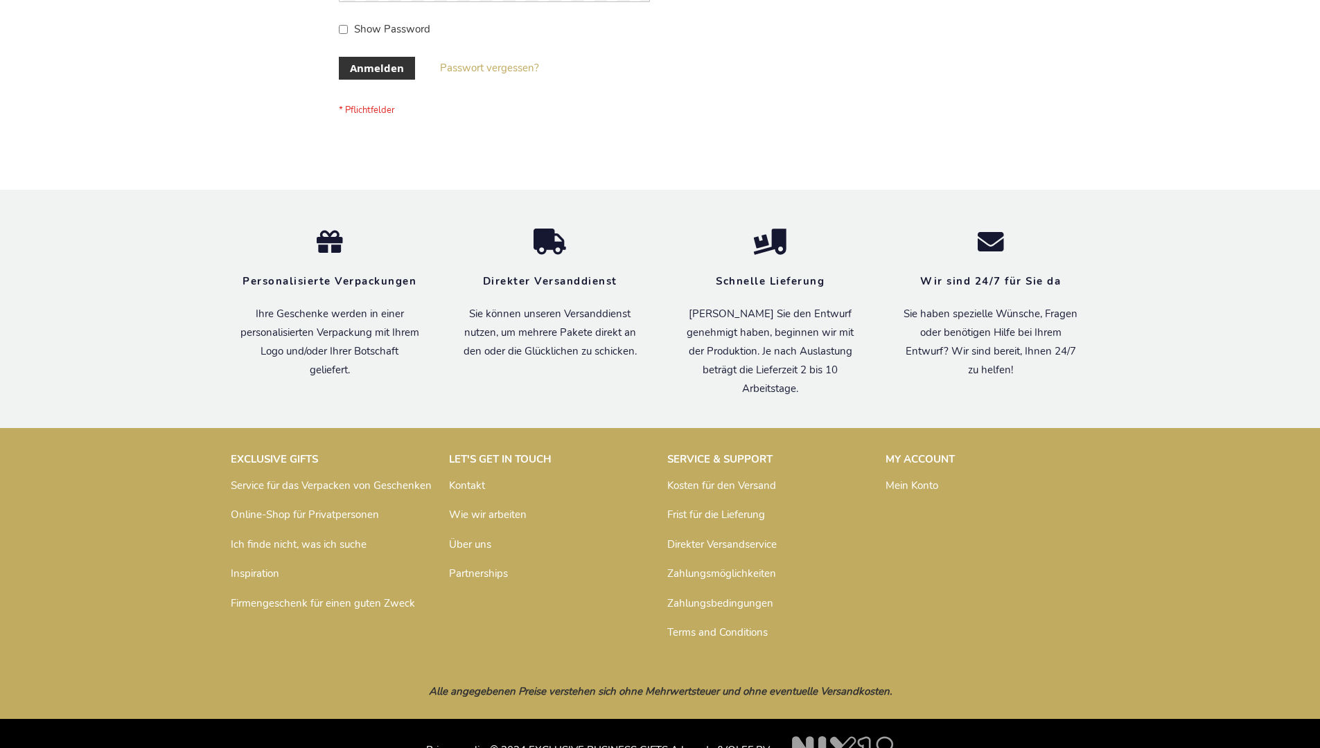
scroll to position [464, 0]
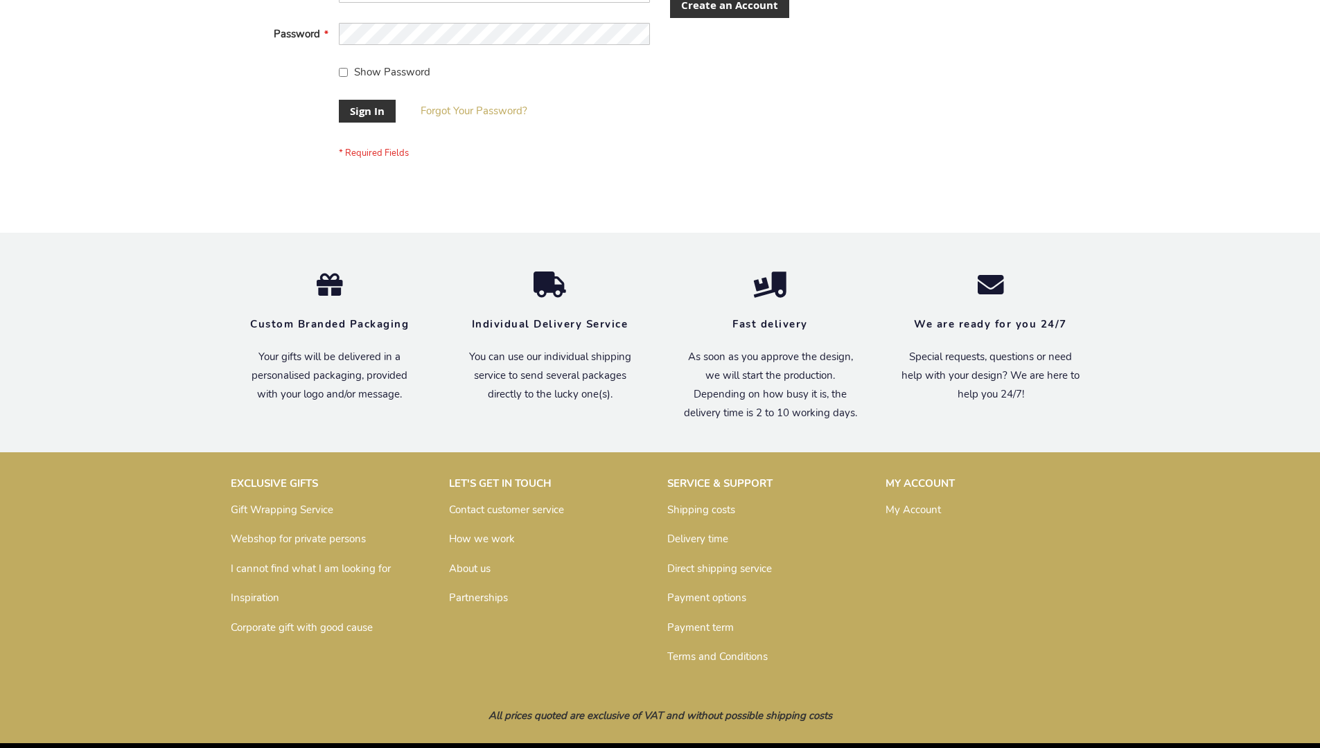
scroll to position [446, 0]
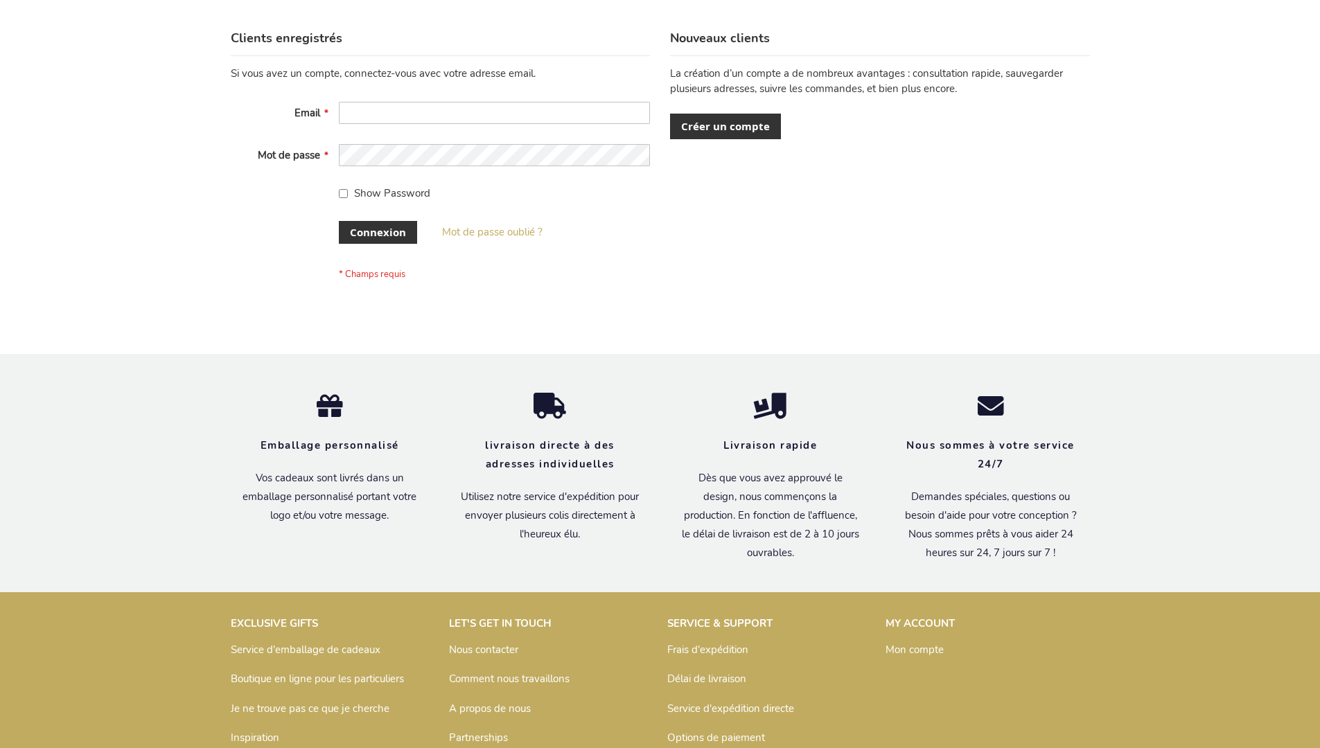
scroll to position [478, 0]
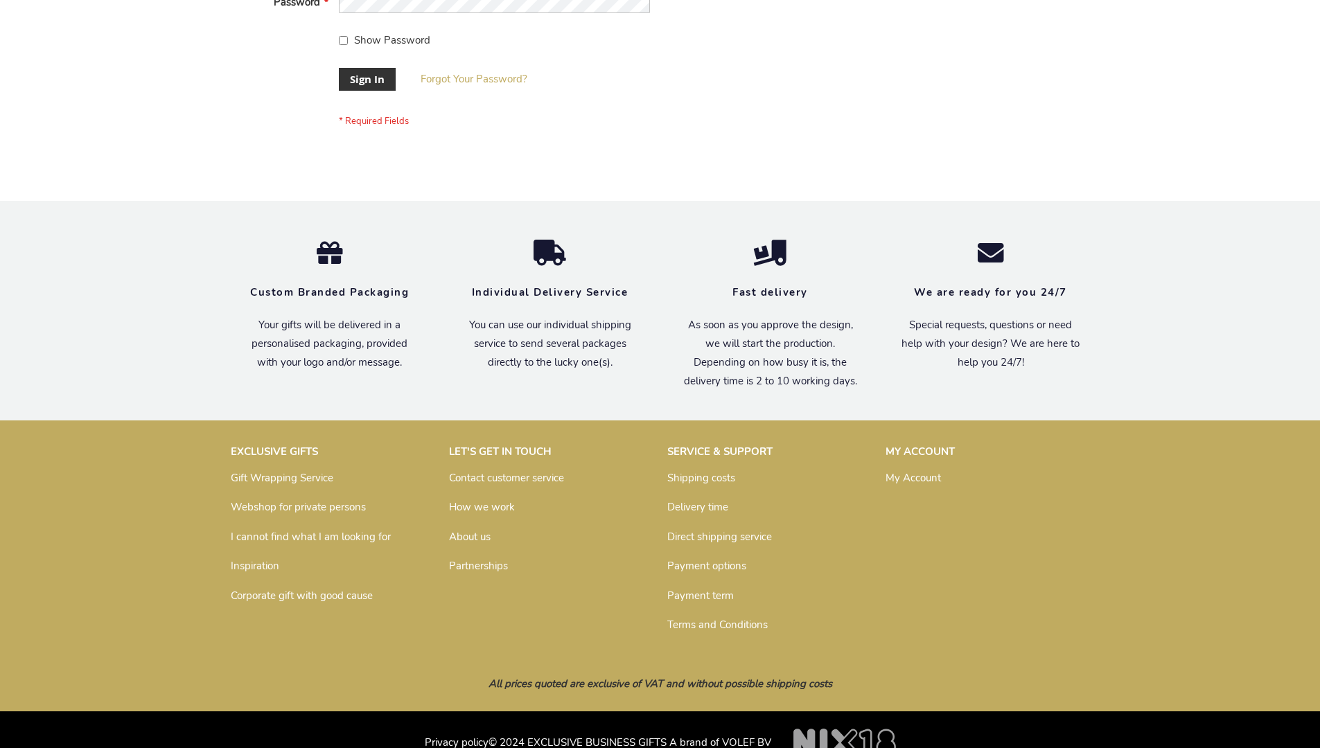
scroll to position [446, 0]
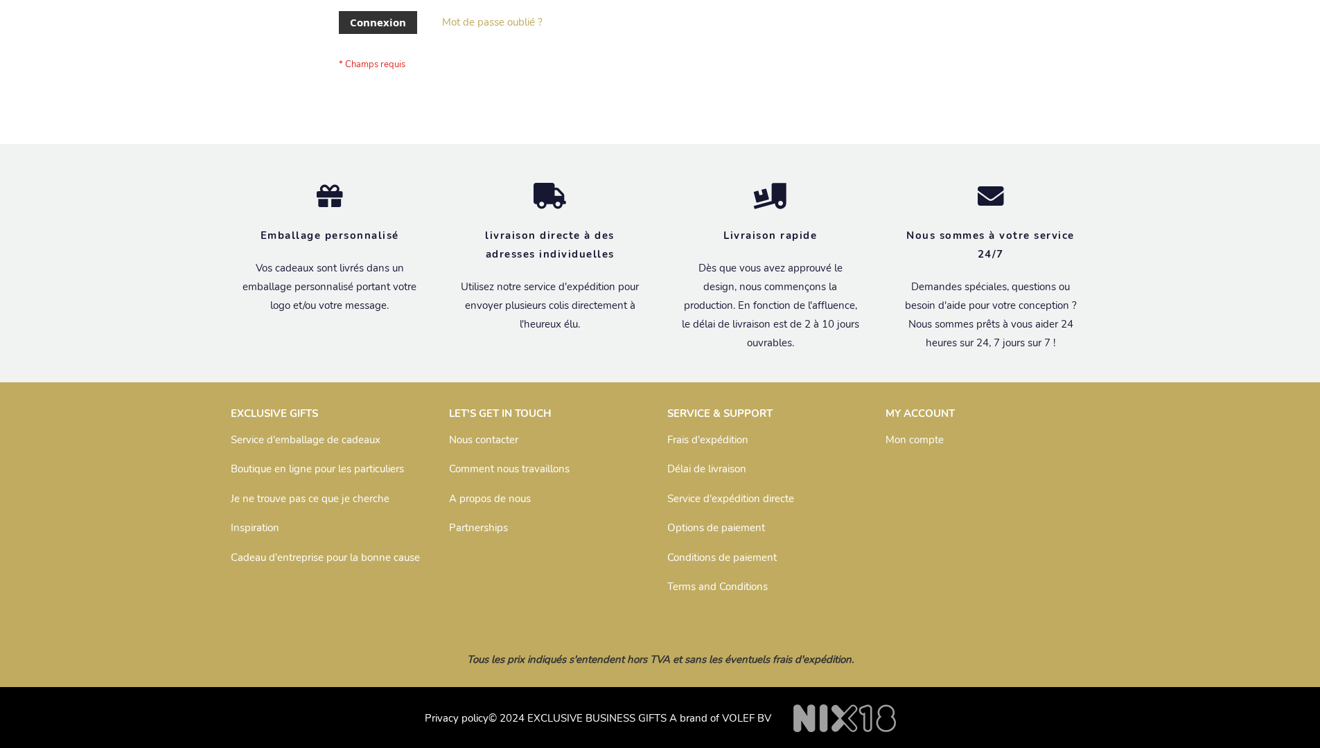
scroll to position [478, 0]
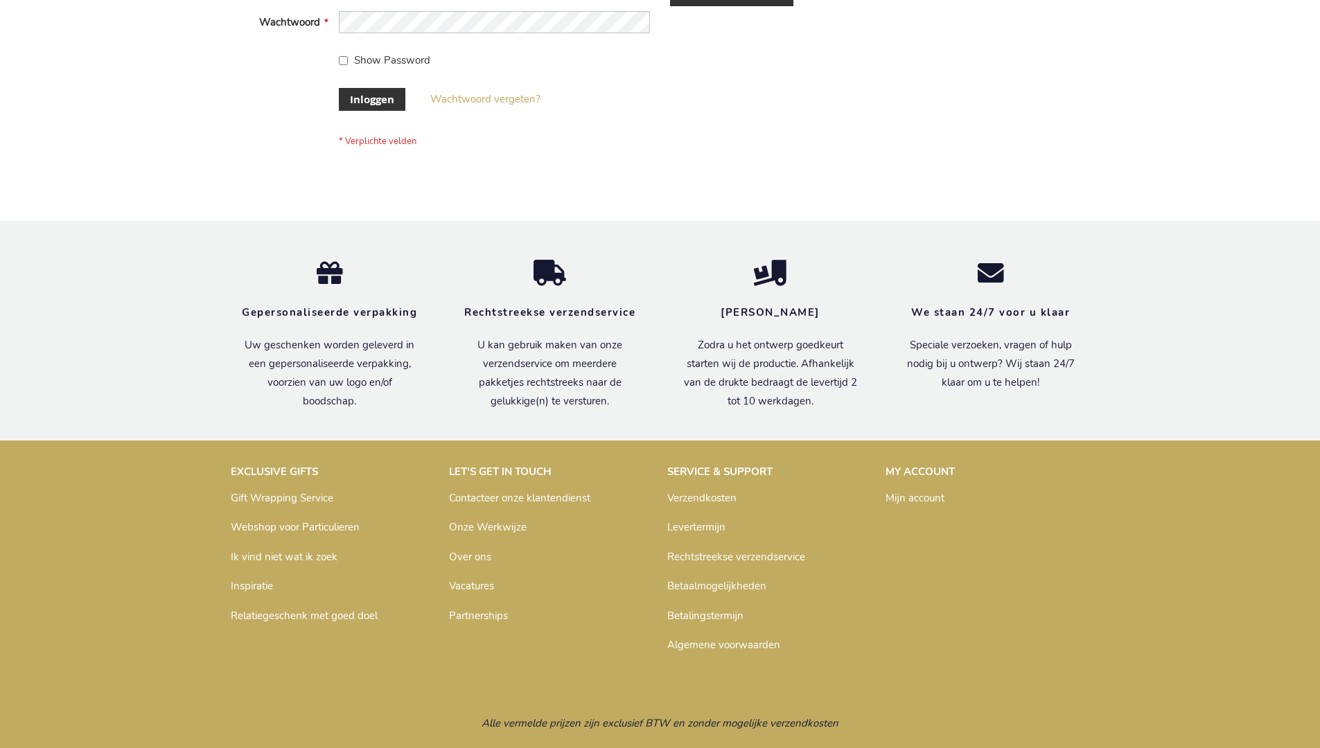
scroll to position [471, 0]
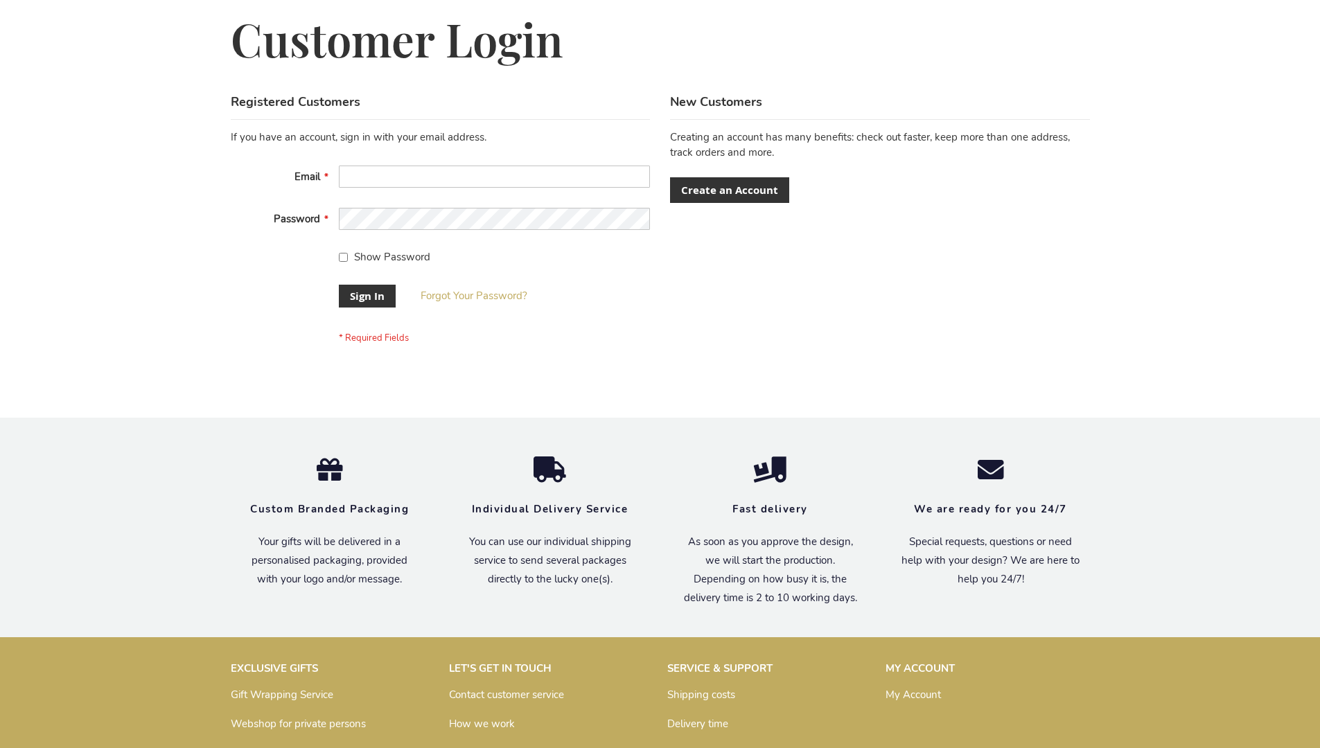
scroll to position [446, 0]
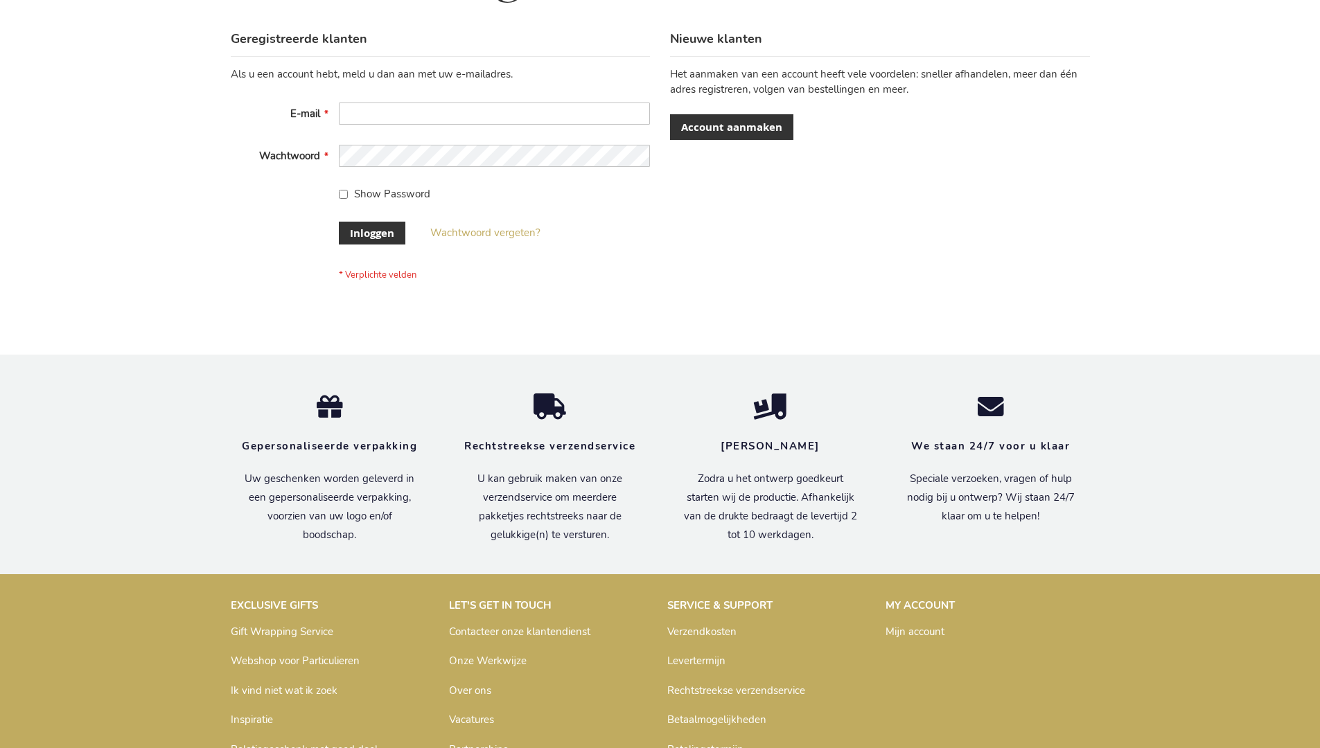
scroll to position [471, 0]
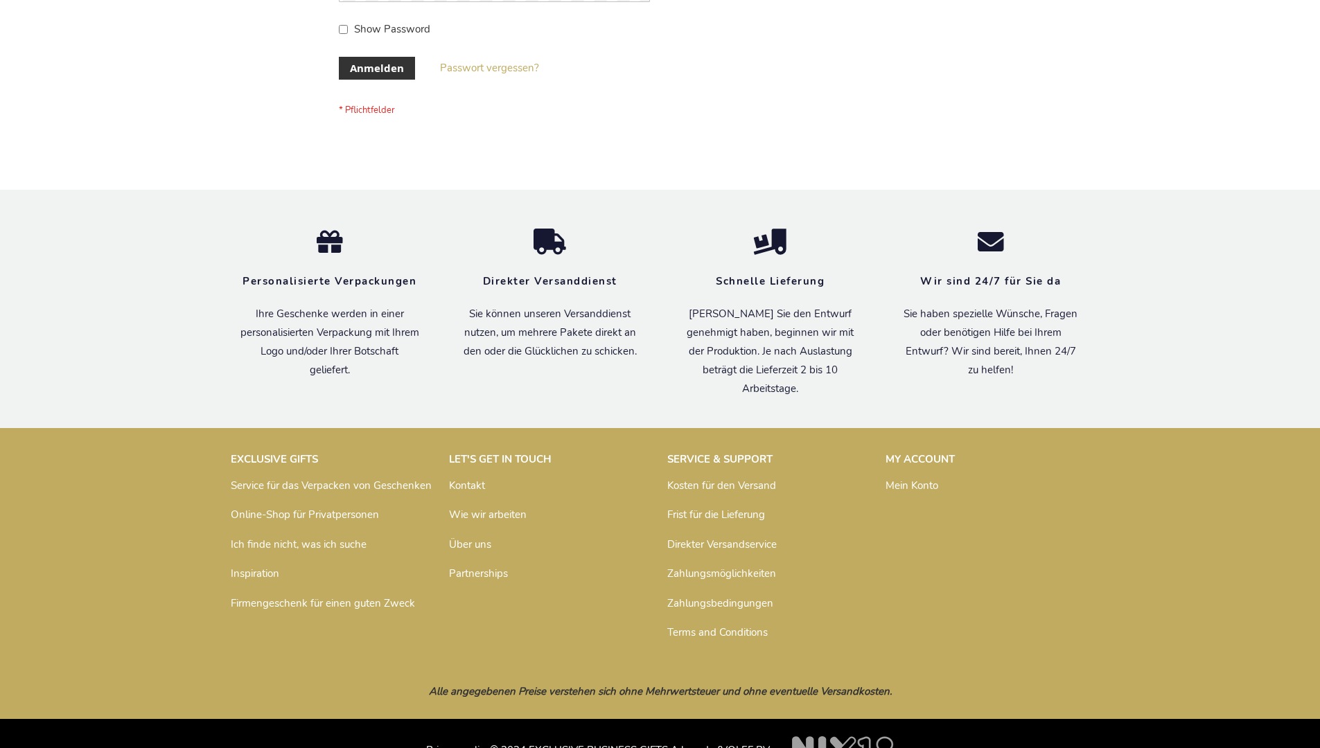
scroll to position [464, 0]
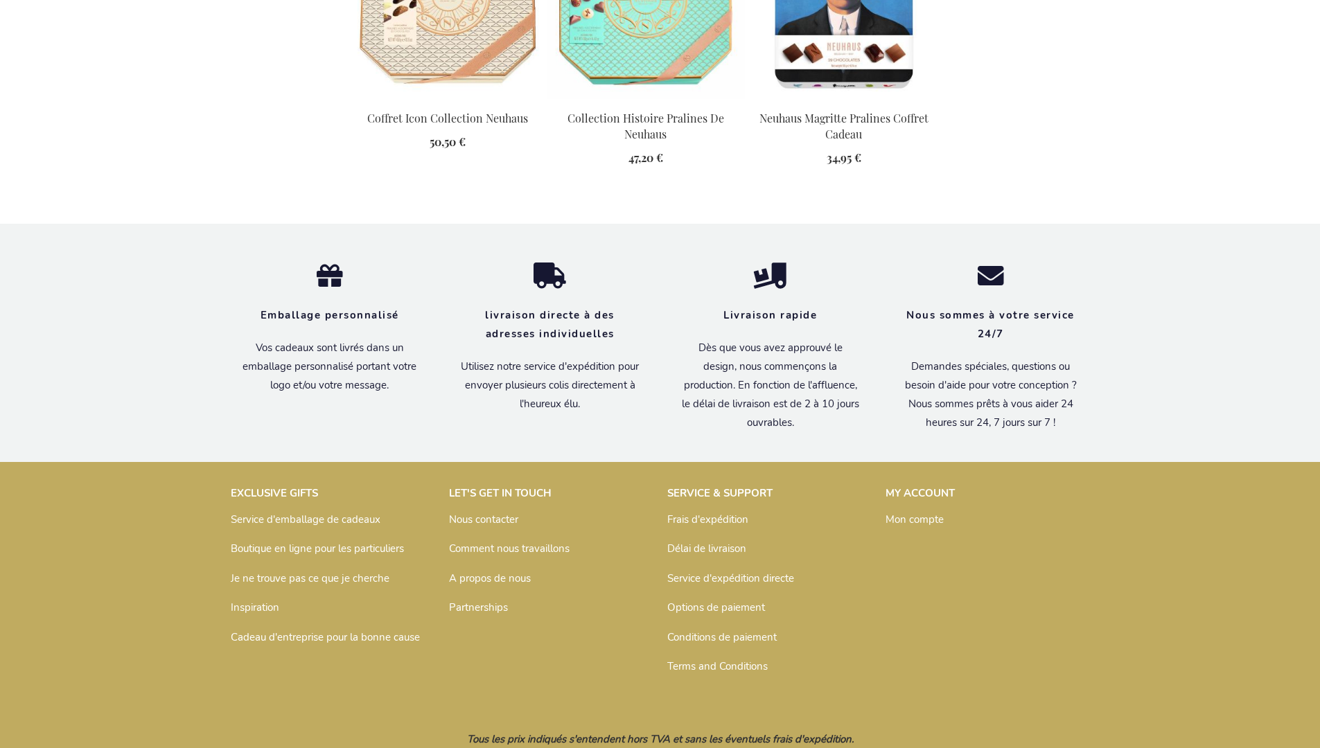
scroll to position [2003, 0]
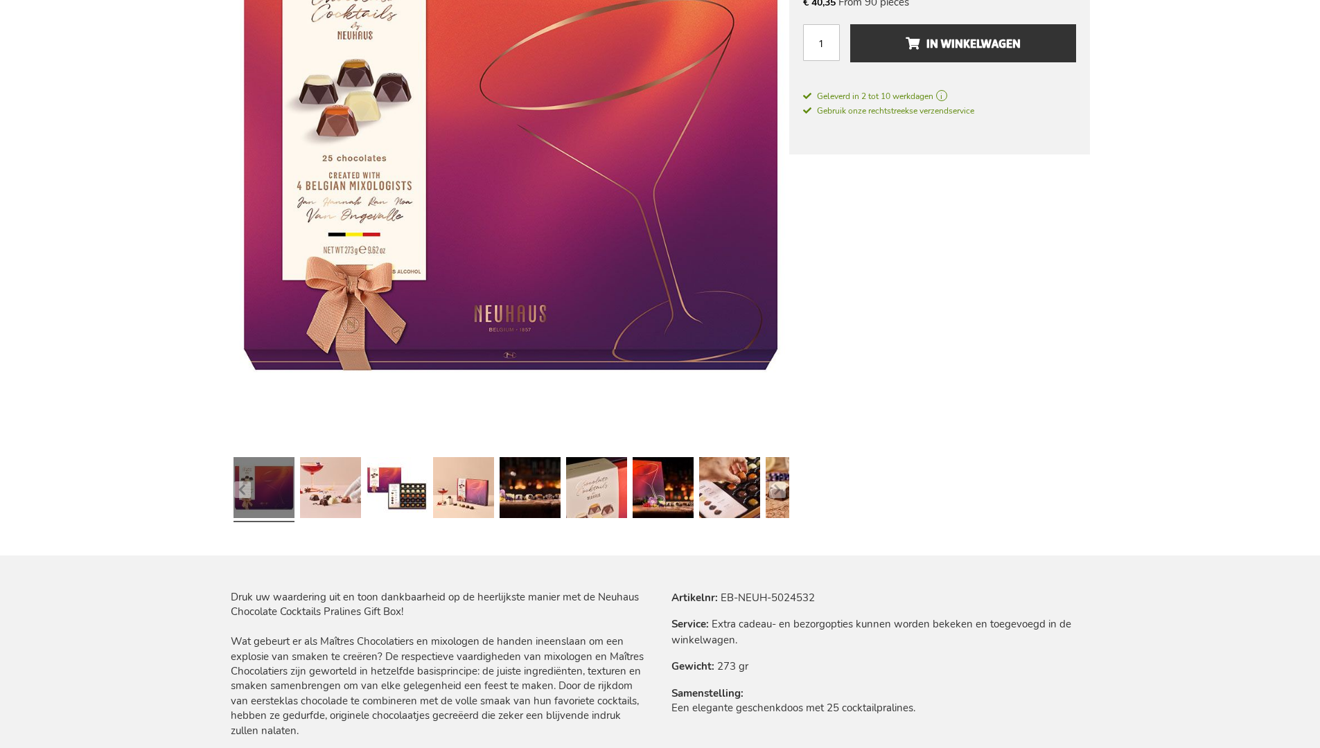
scroll to position [1995, 0]
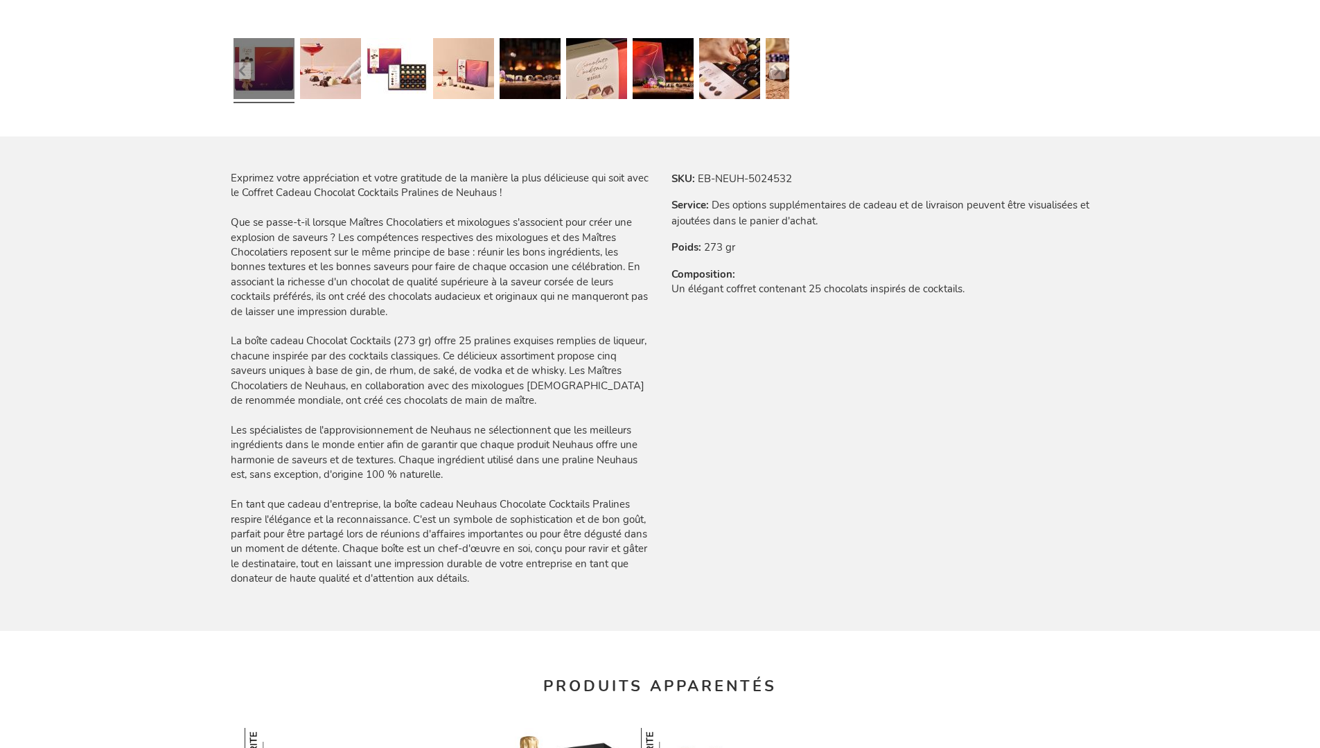
scroll to position [2003, 0]
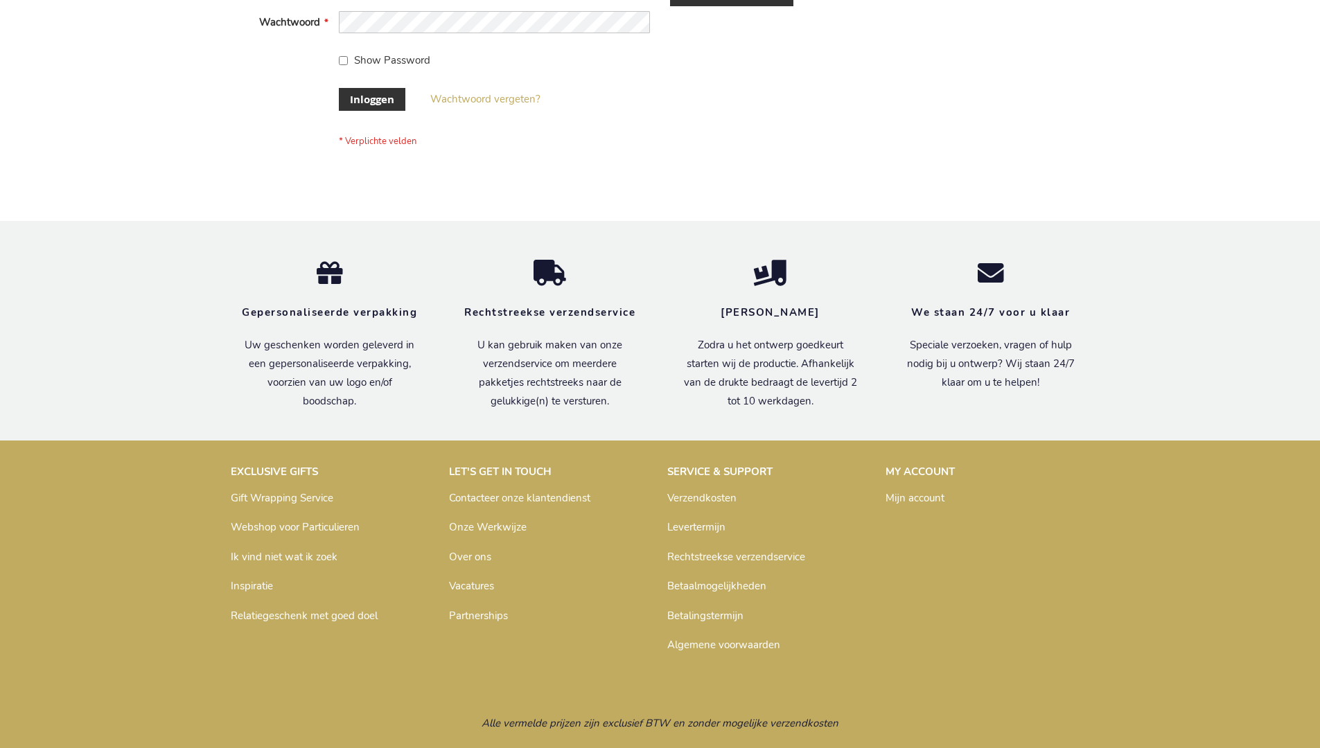
scroll to position [471, 0]
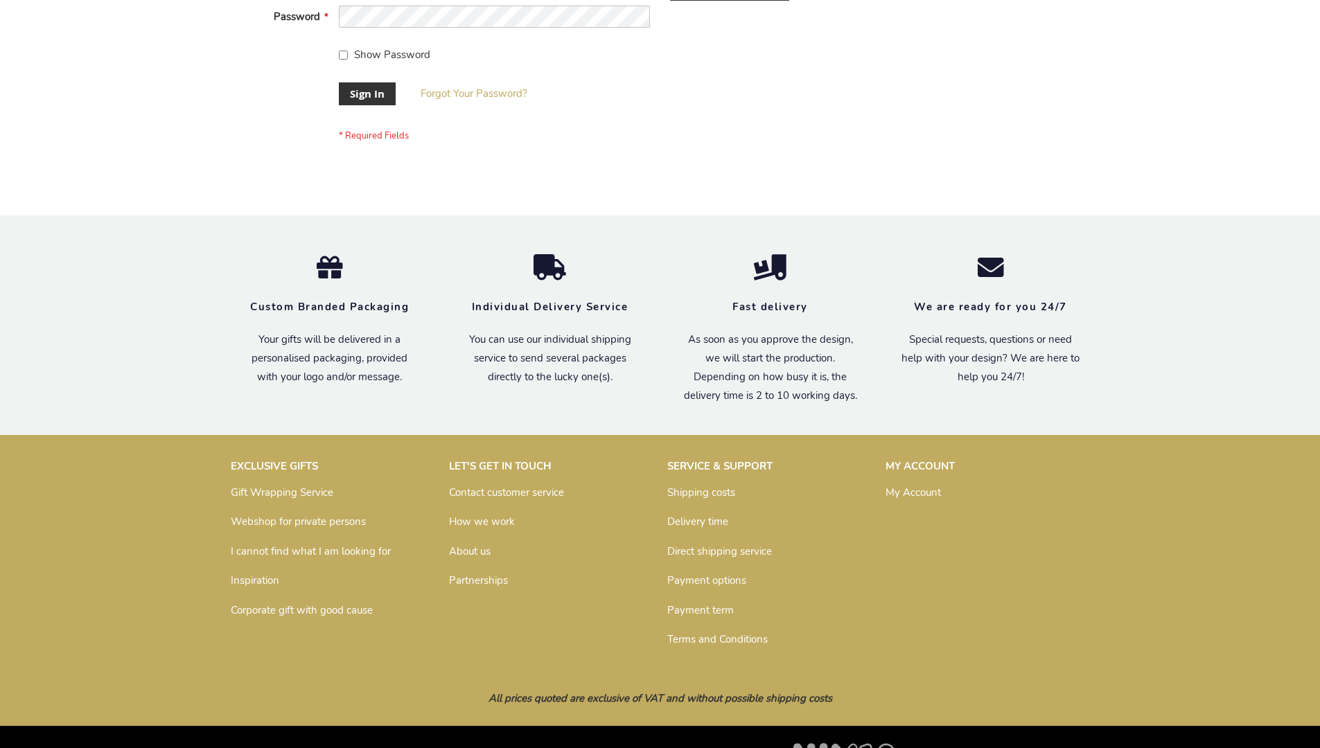
scroll to position [446, 0]
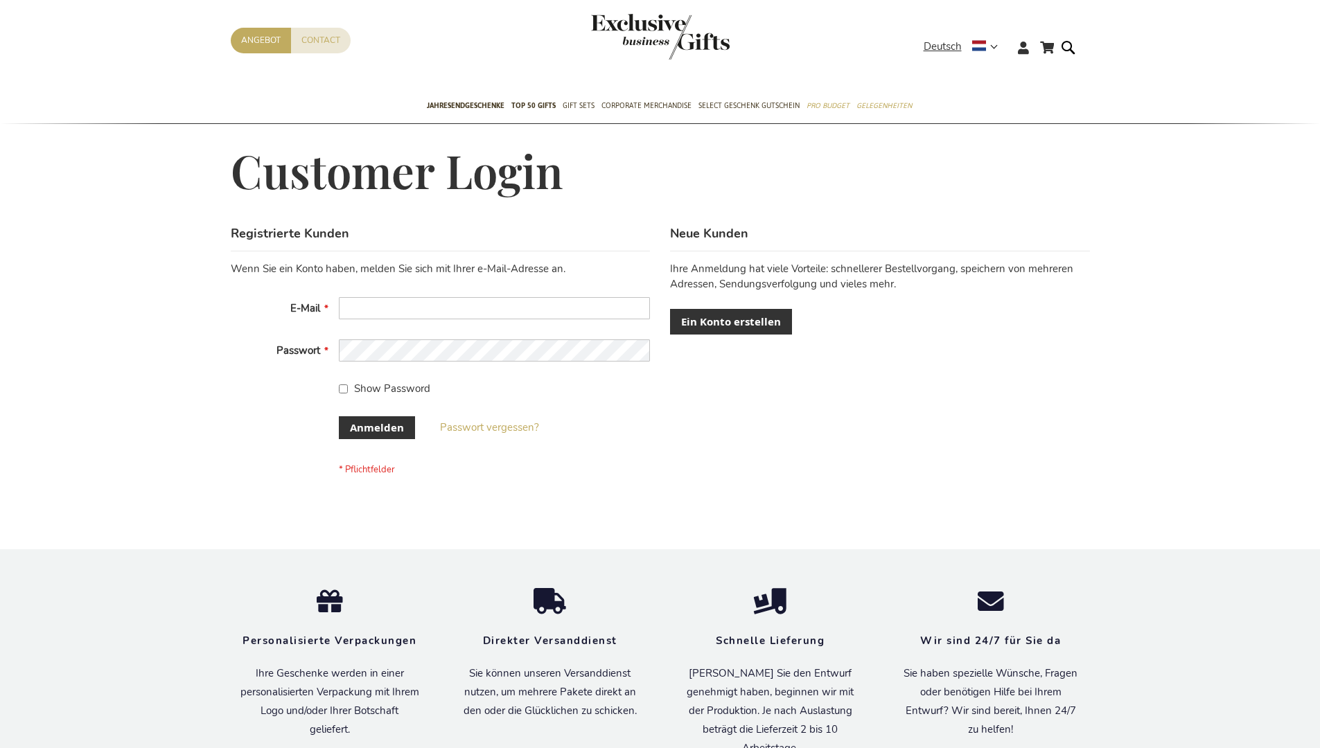
scroll to position [464, 0]
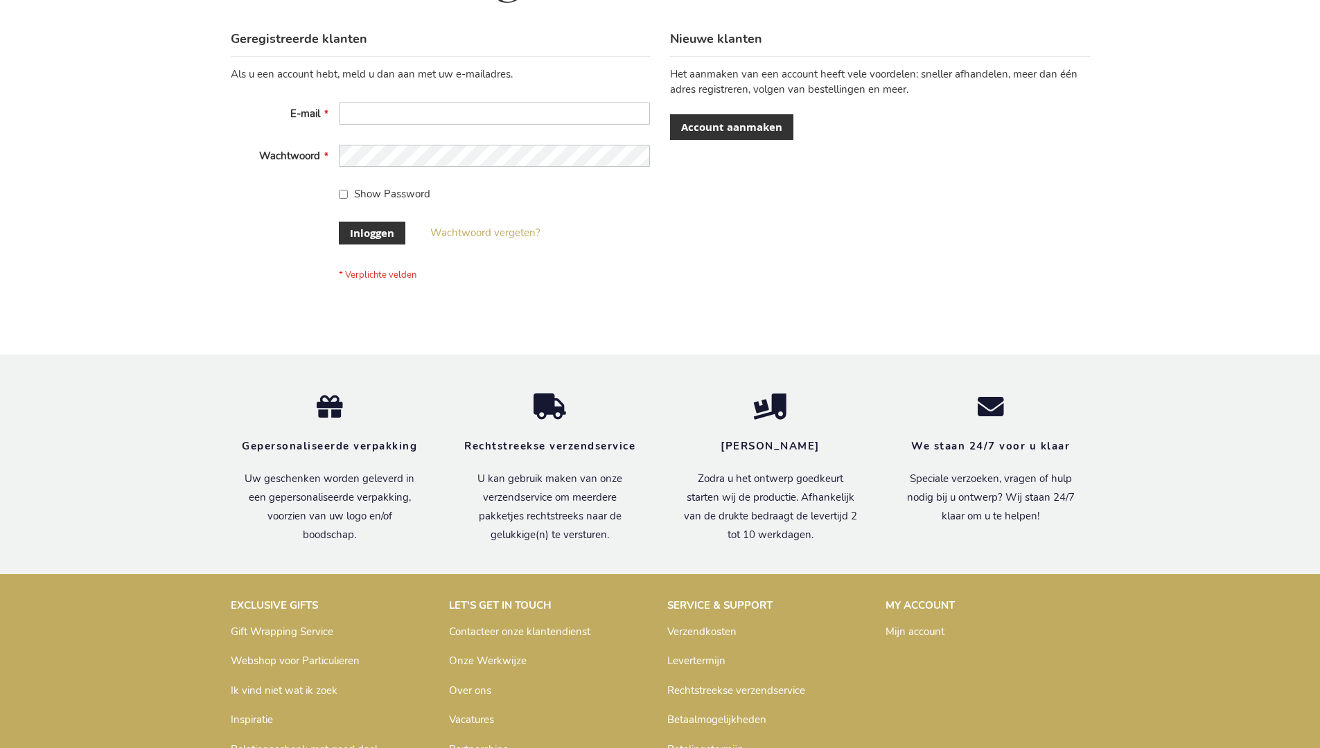
scroll to position [471, 0]
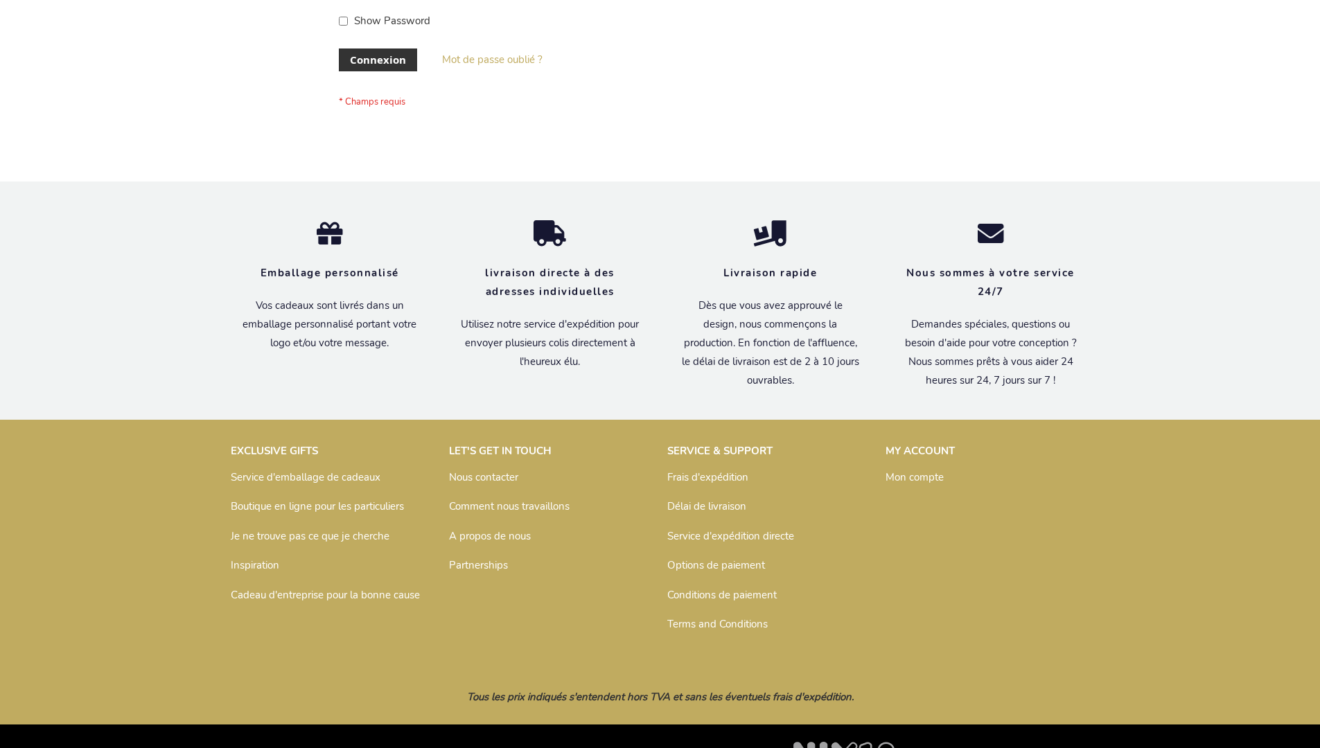
scroll to position [478, 0]
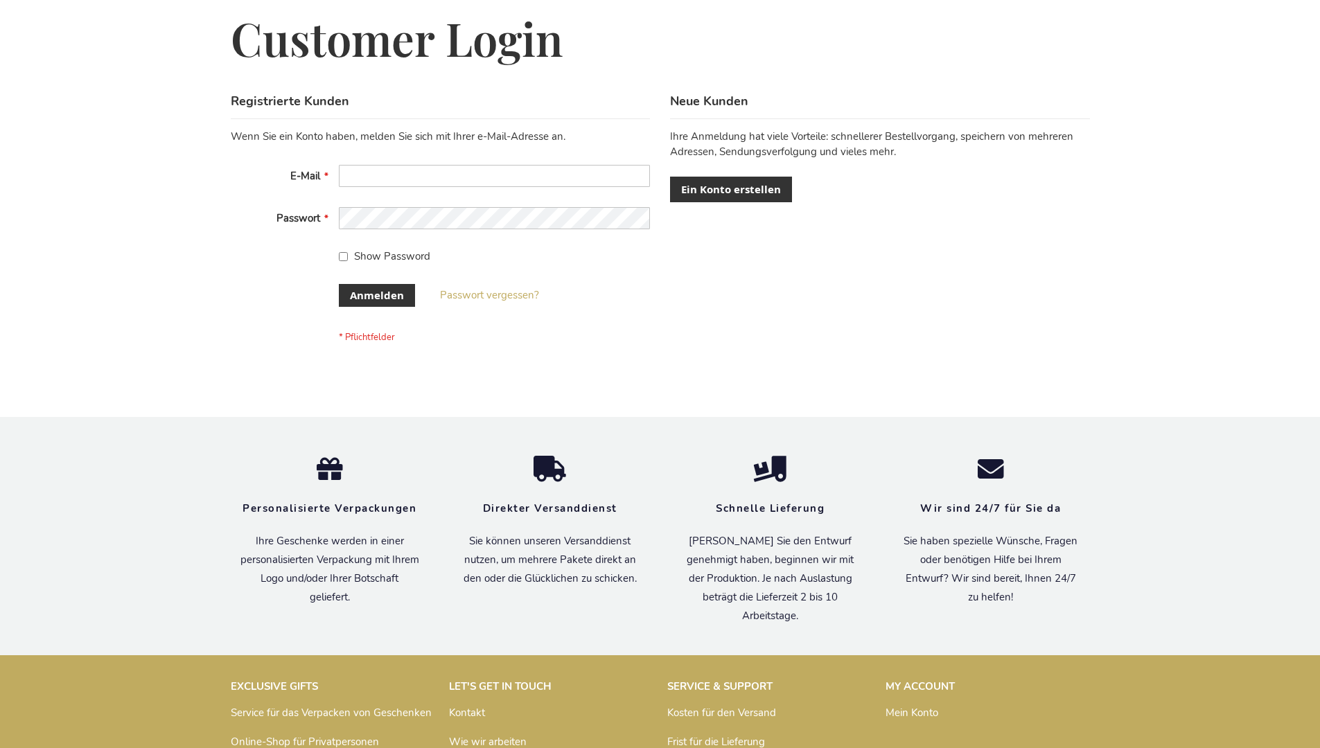
scroll to position [464, 0]
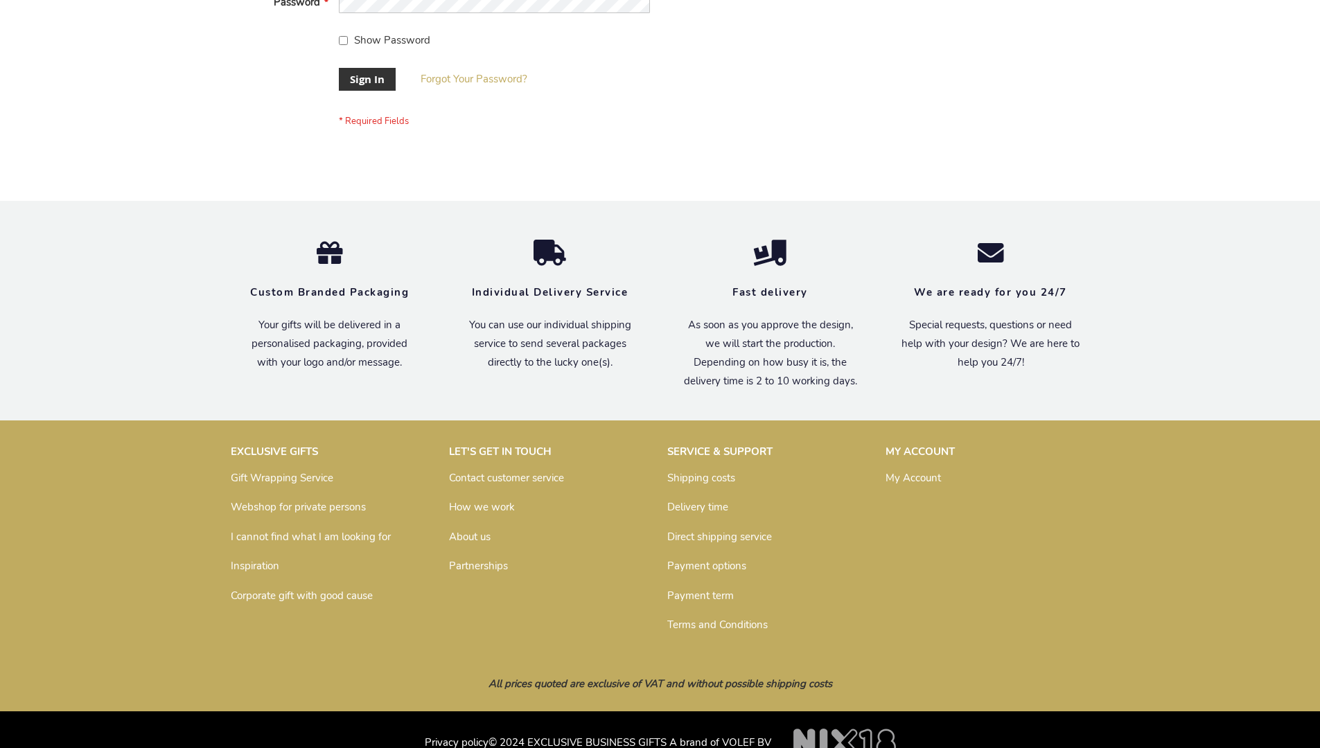
scroll to position [446, 0]
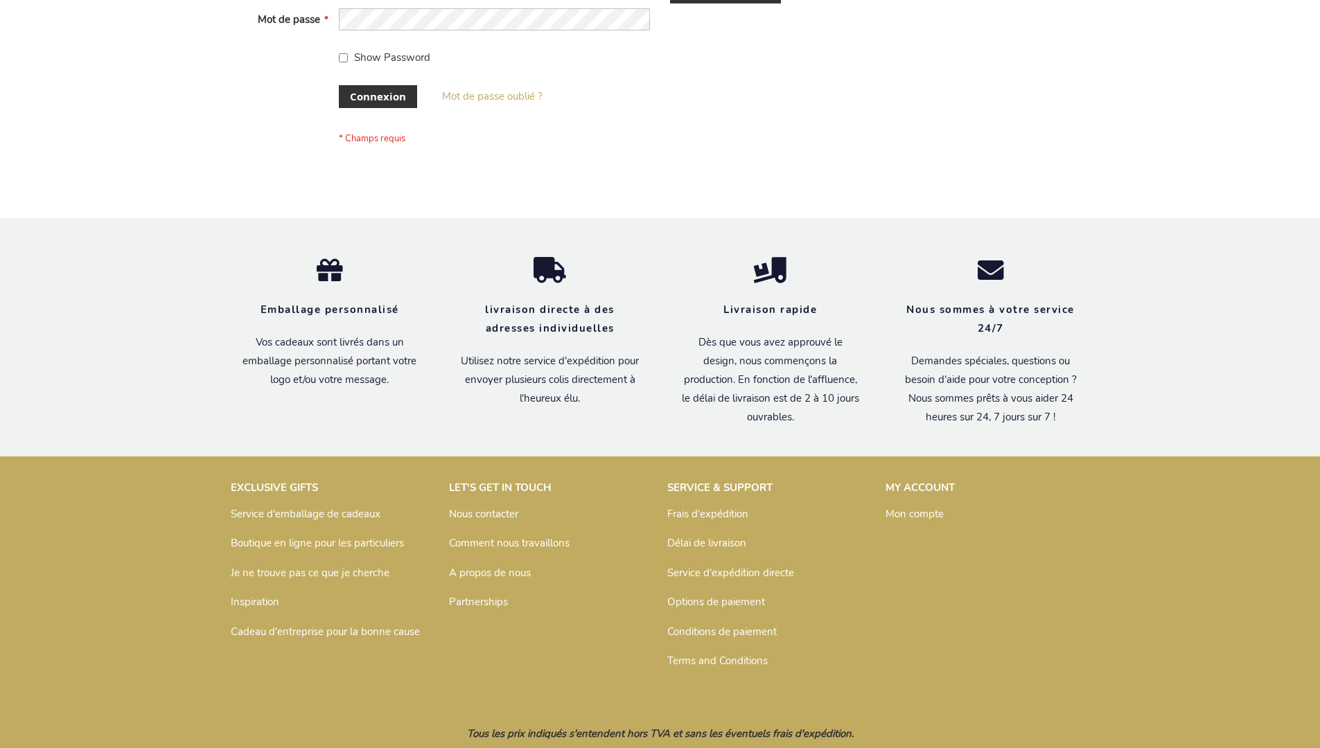
scroll to position [478, 0]
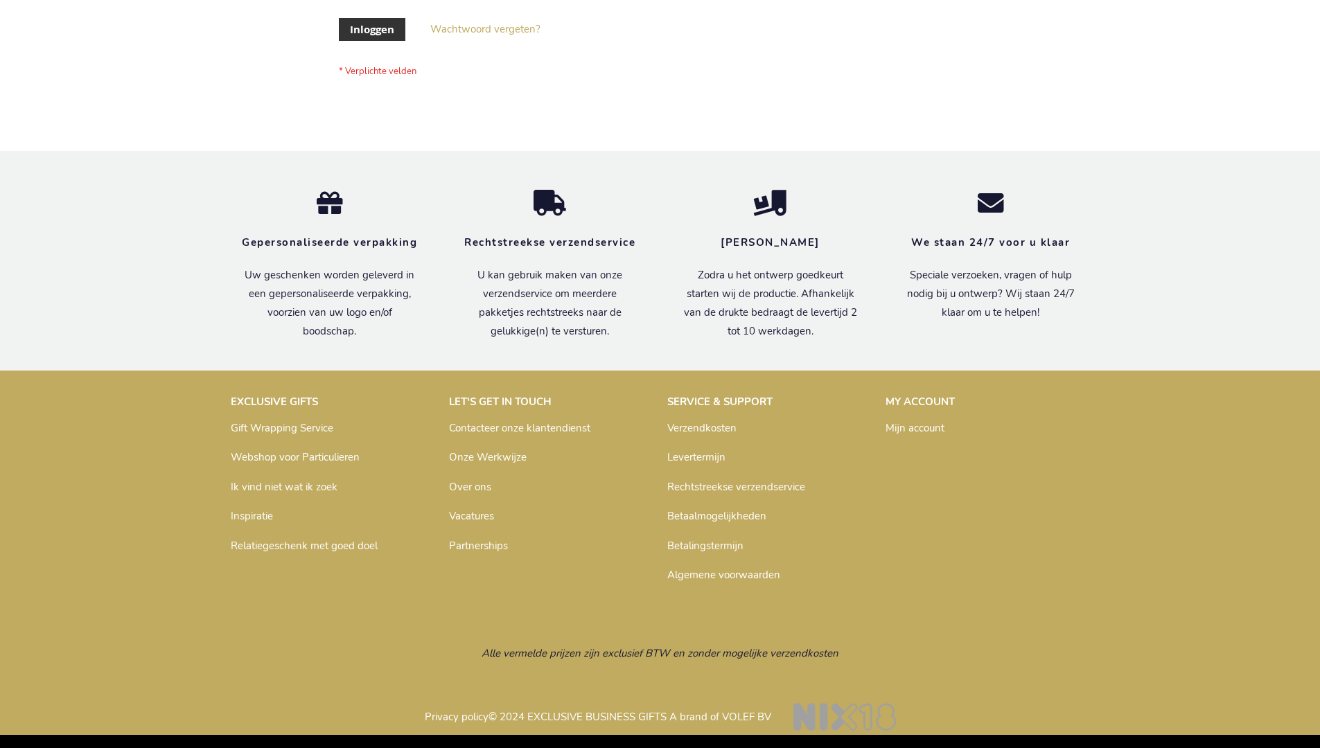
scroll to position [471, 0]
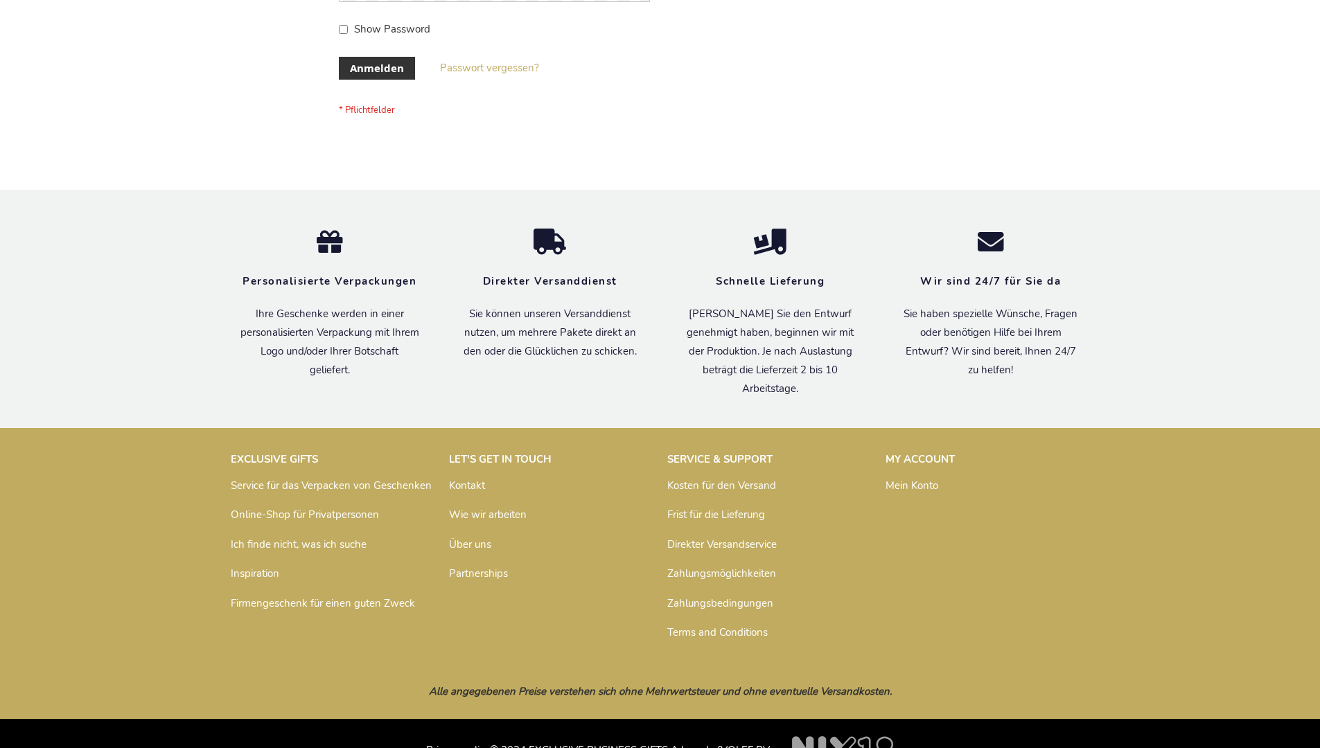
scroll to position [464, 0]
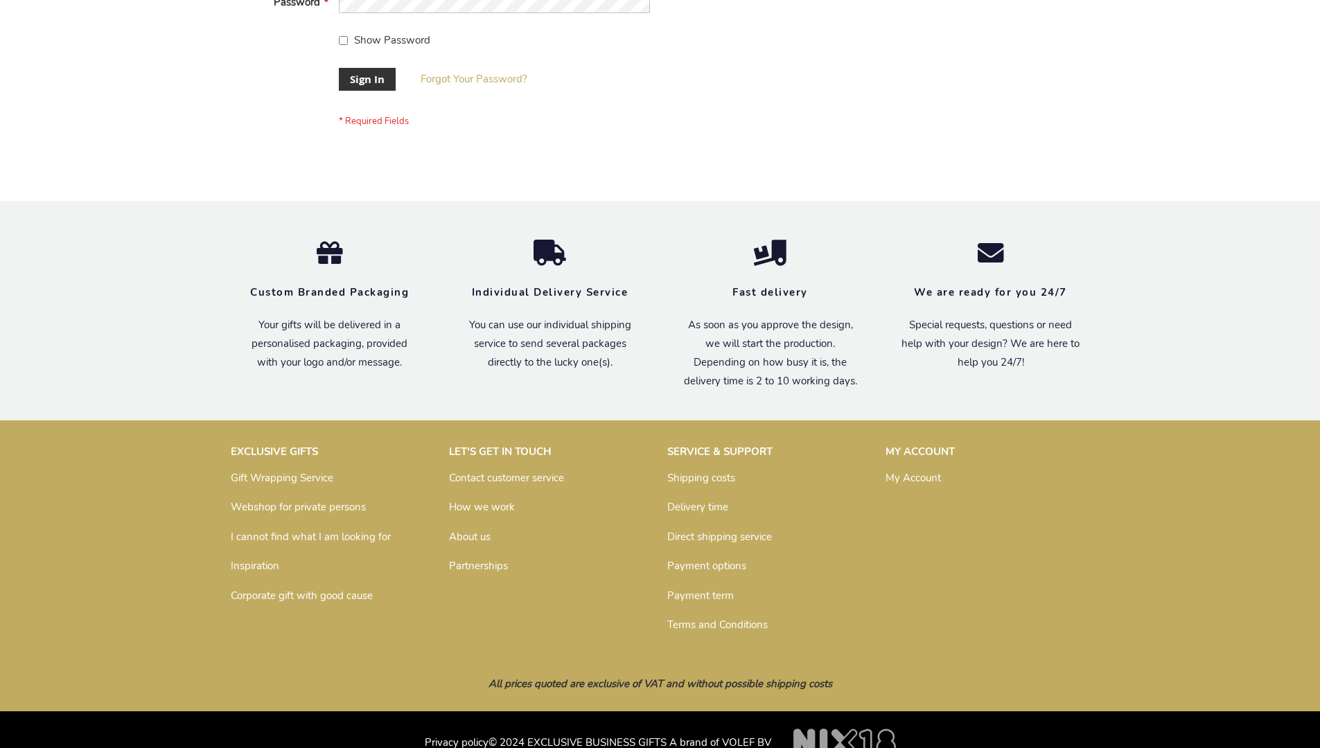
scroll to position [446, 0]
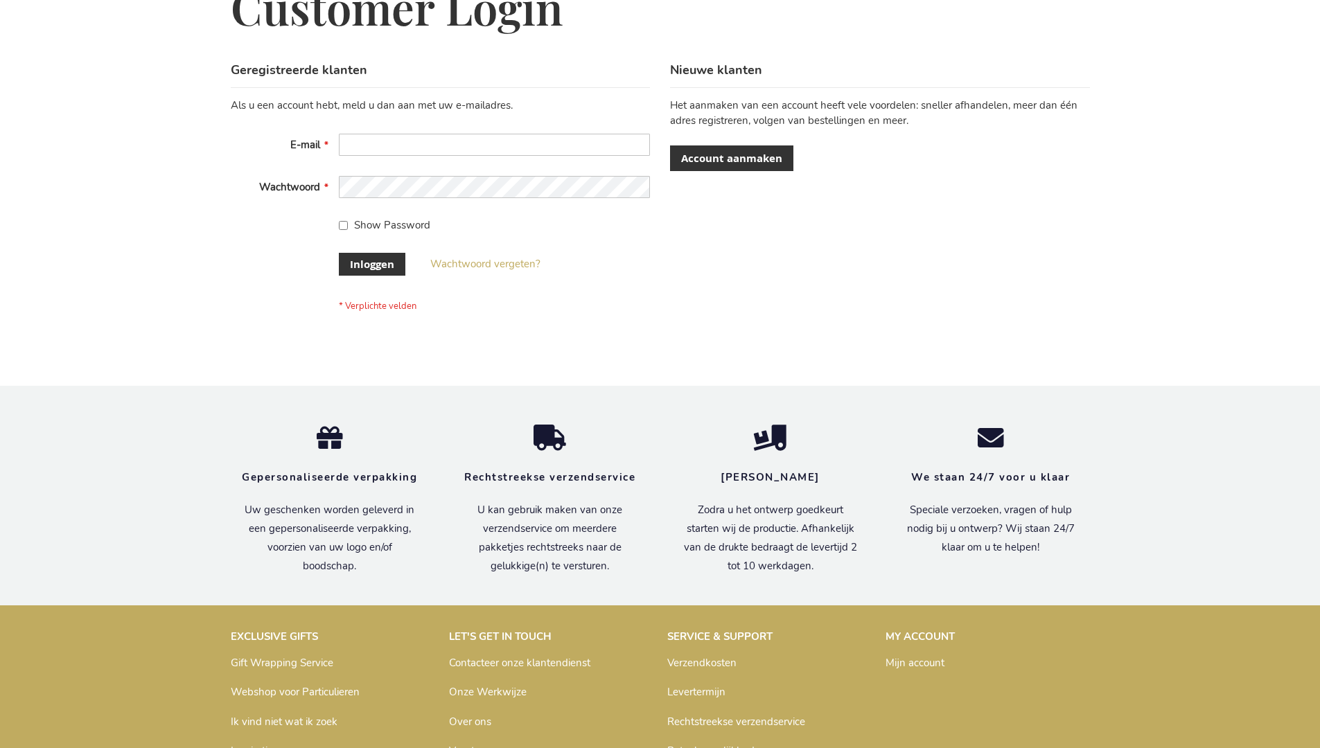
scroll to position [471, 0]
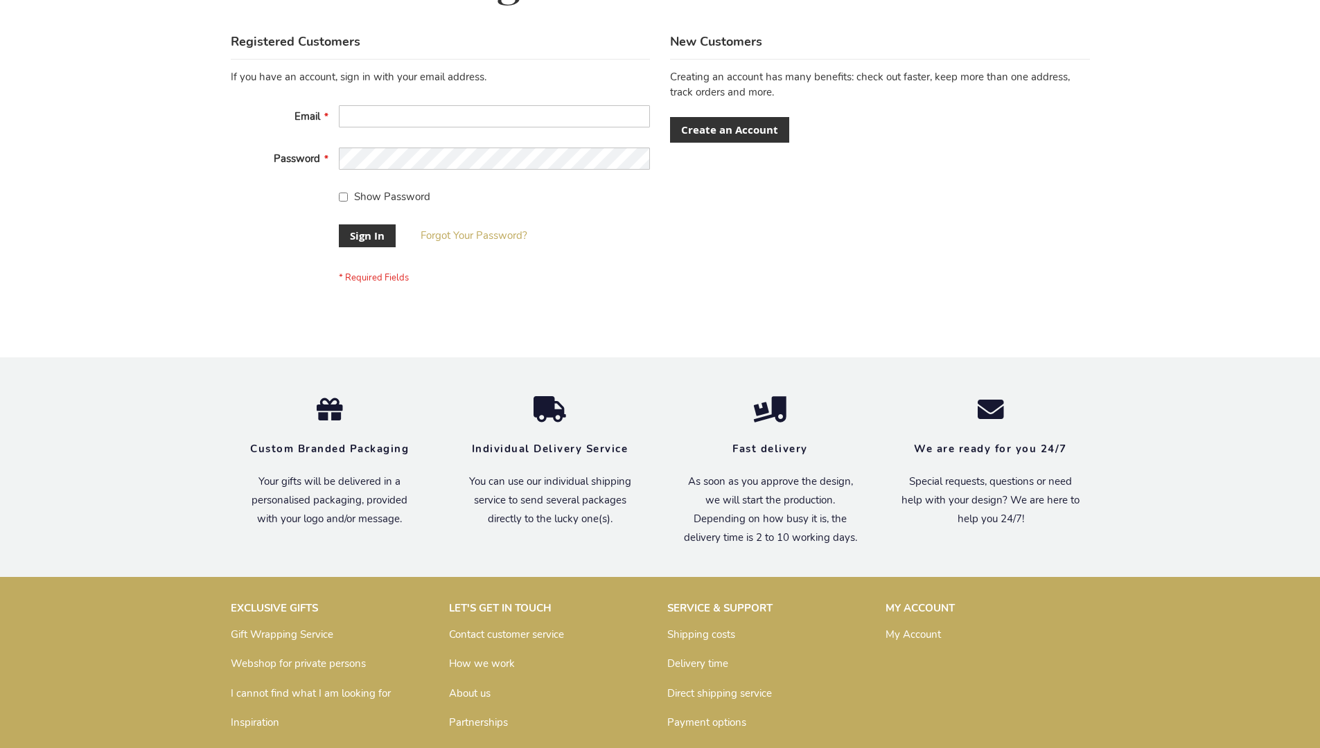
scroll to position [446, 0]
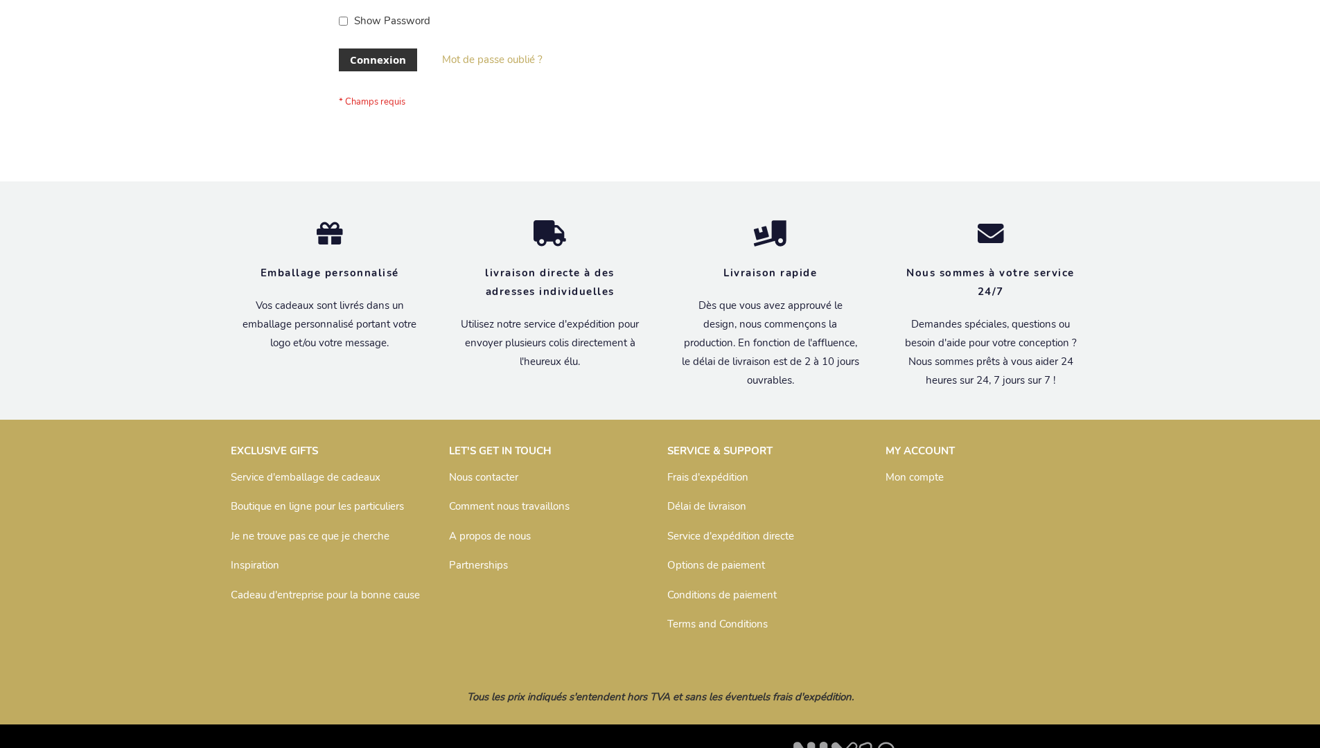
scroll to position [478, 0]
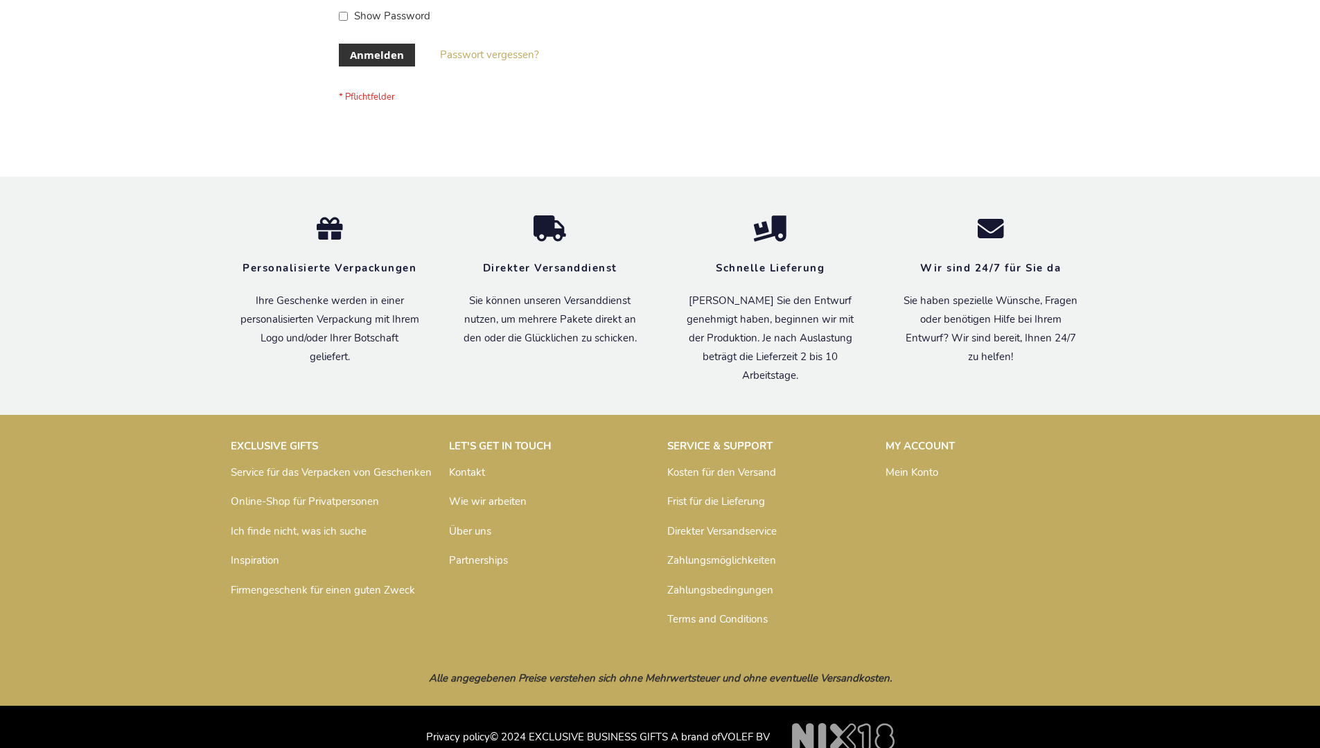
scroll to position [464, 0]
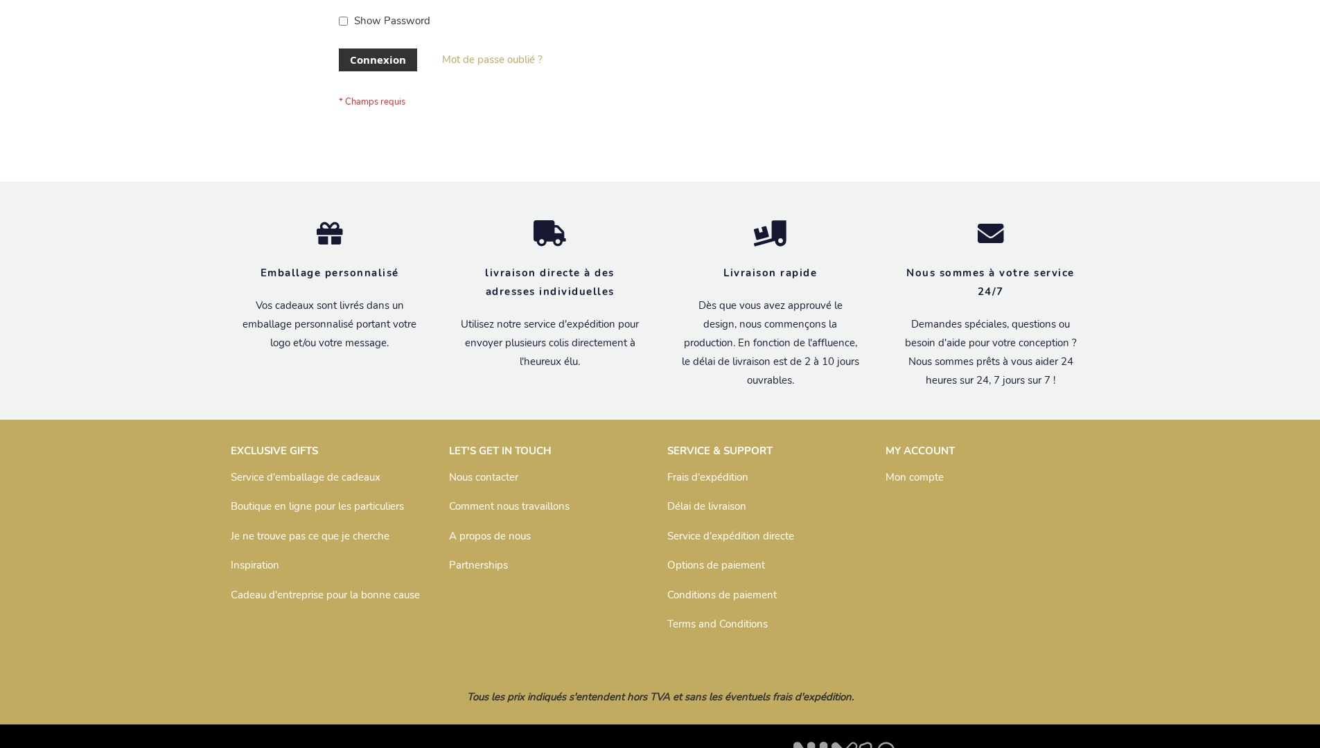
scroll to position [478, 0]
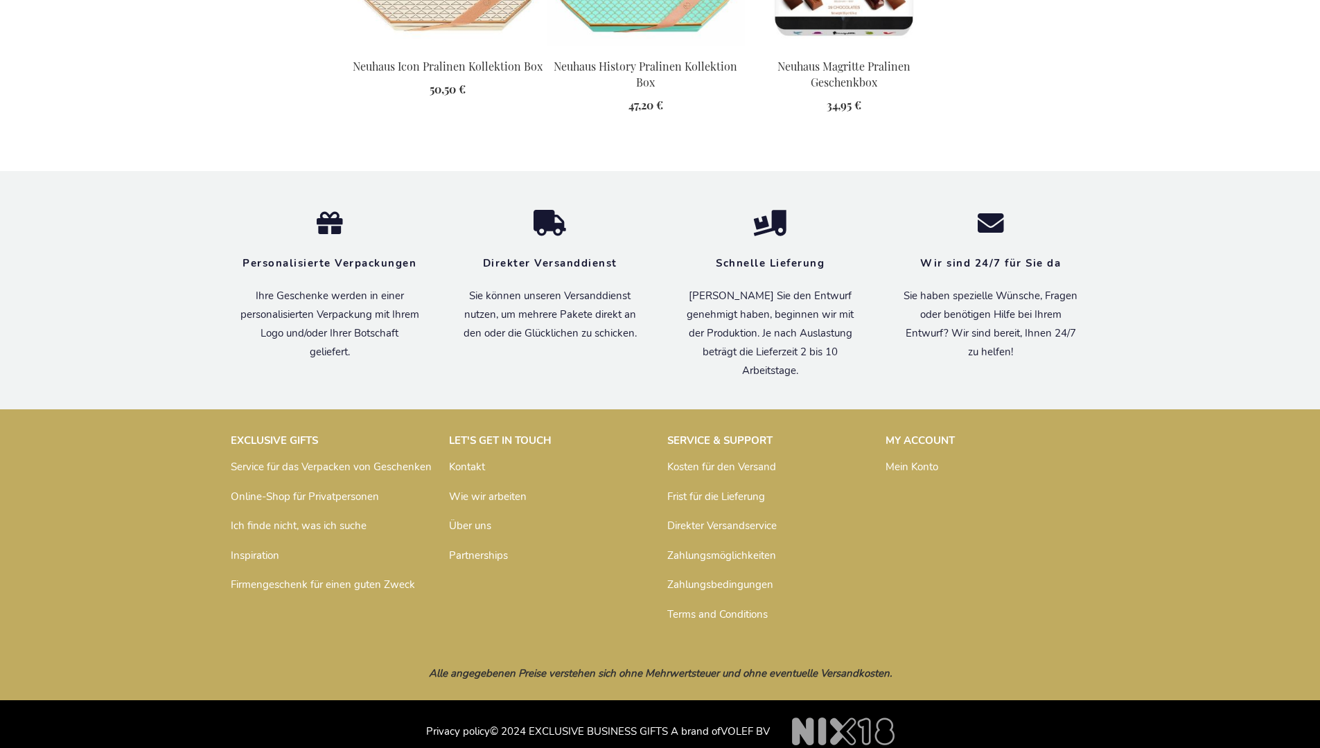
scroll to position [2003, 0]
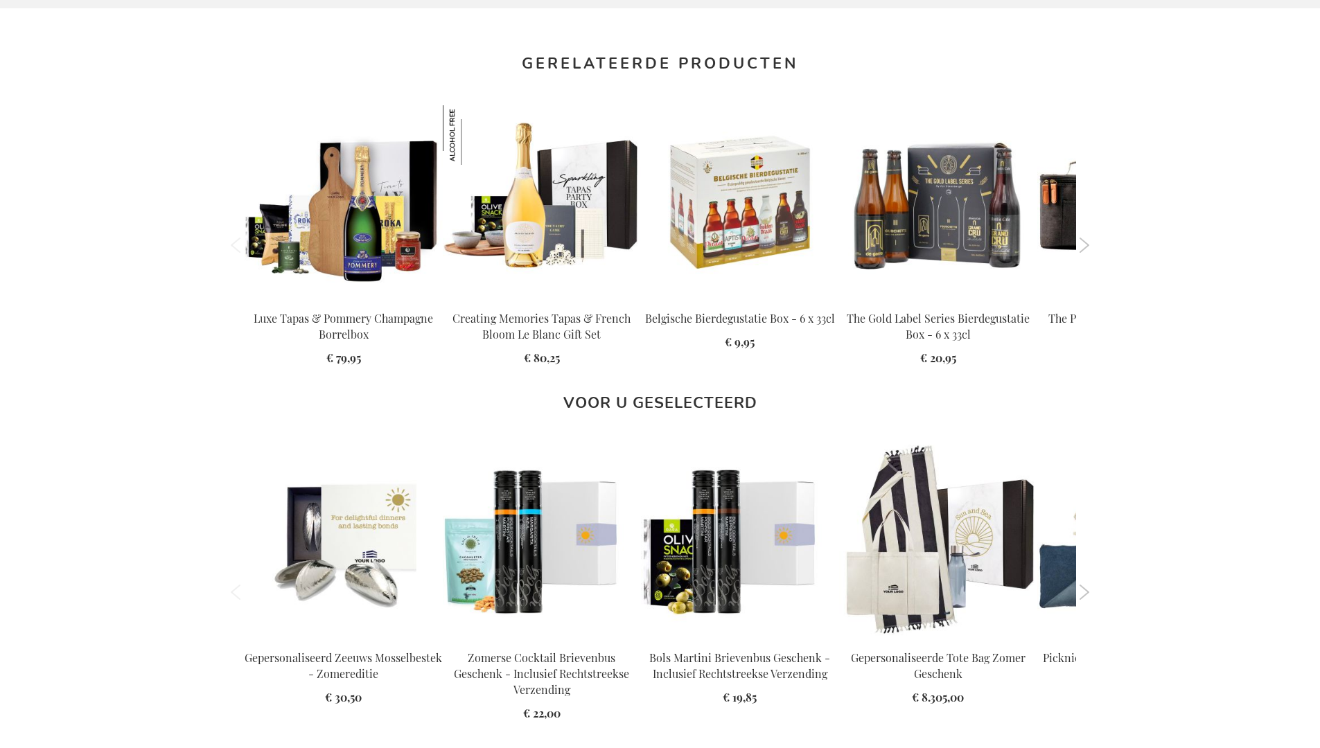
scroll to position [1854, 0]
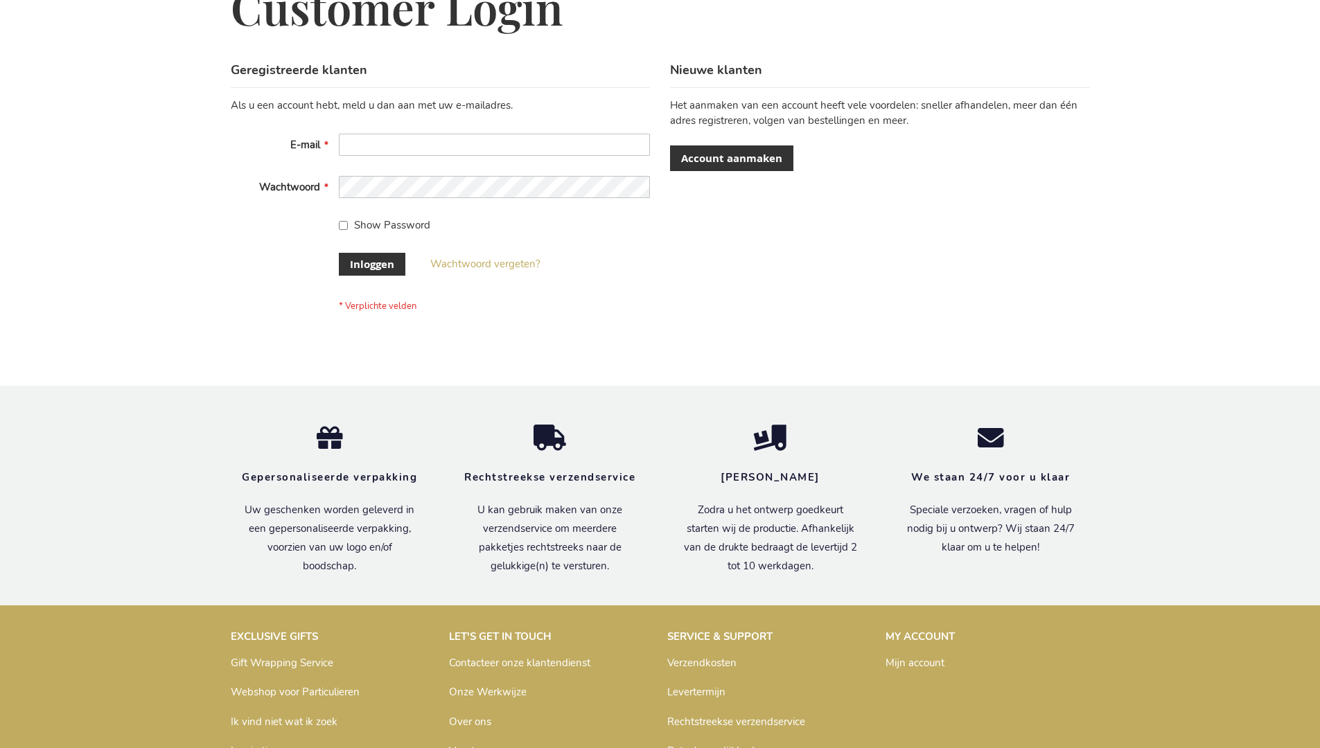
scroll to position [471, 0]
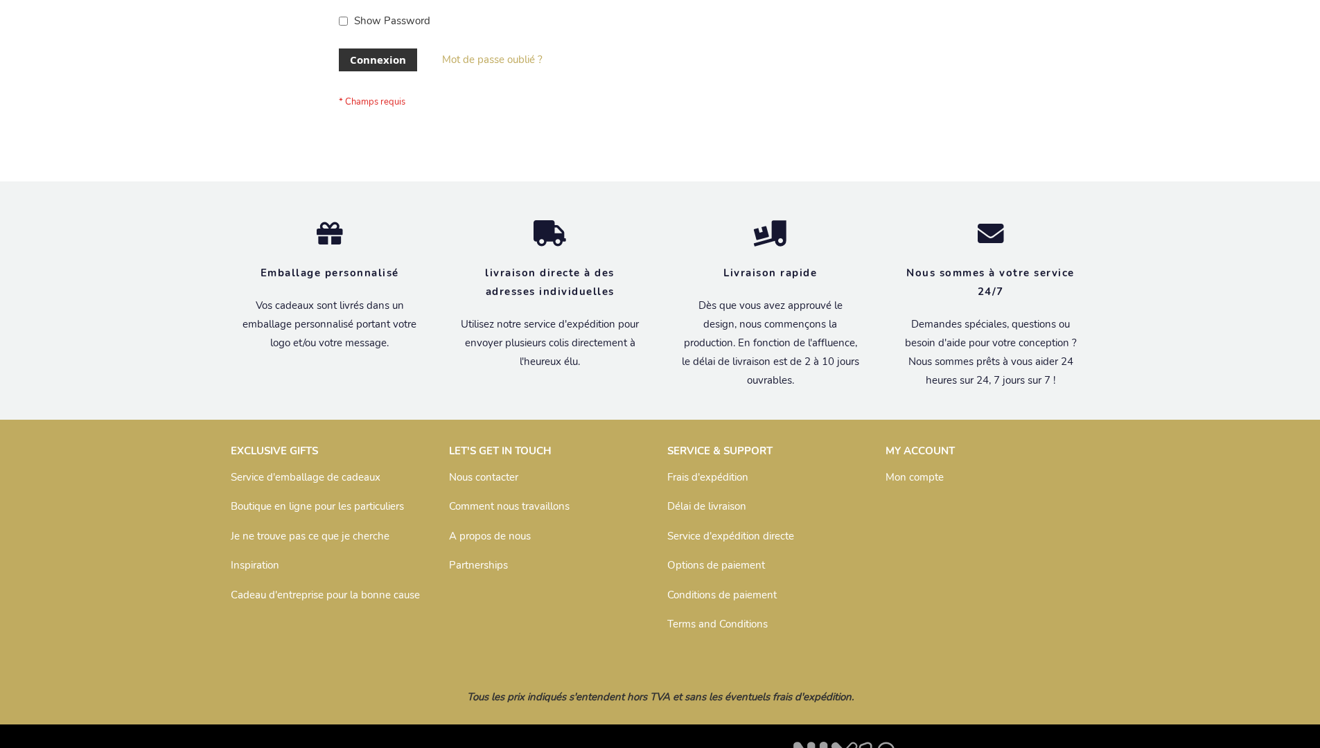
scroll to position [478, 0]
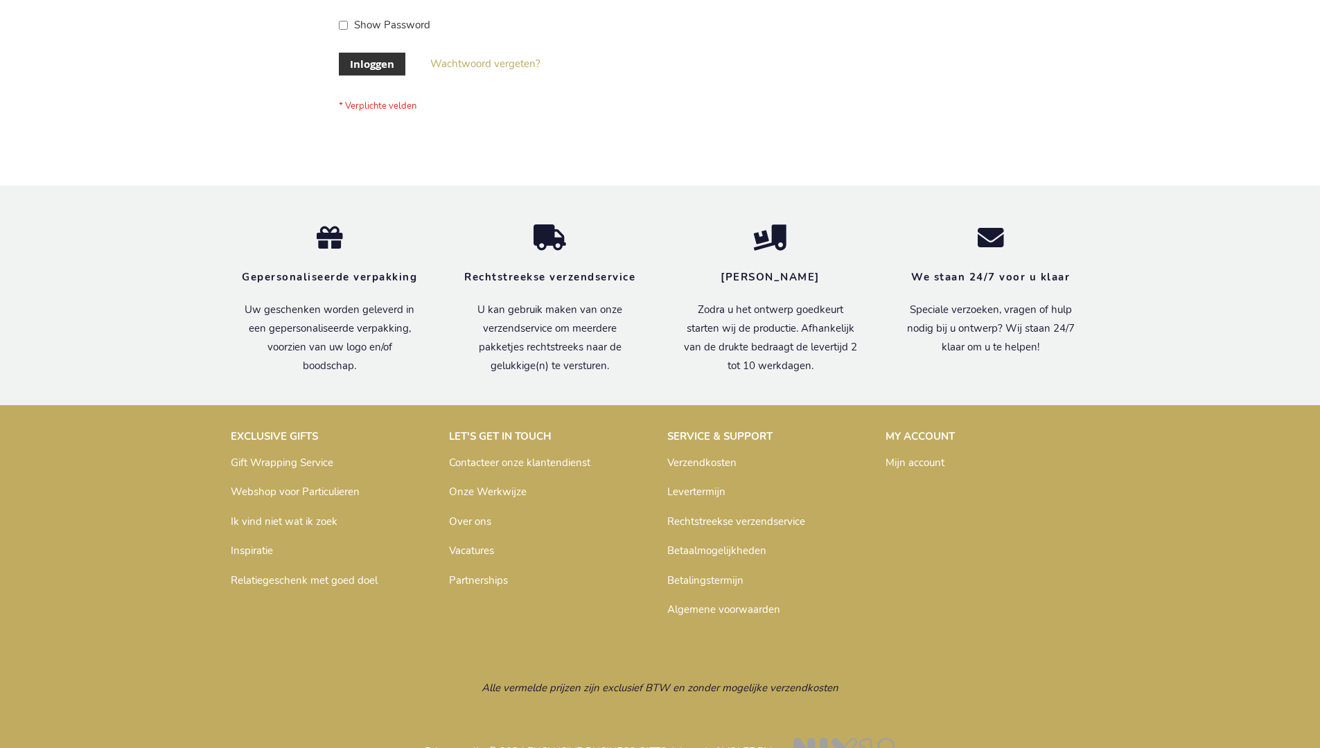
scroll to position [471, 0]
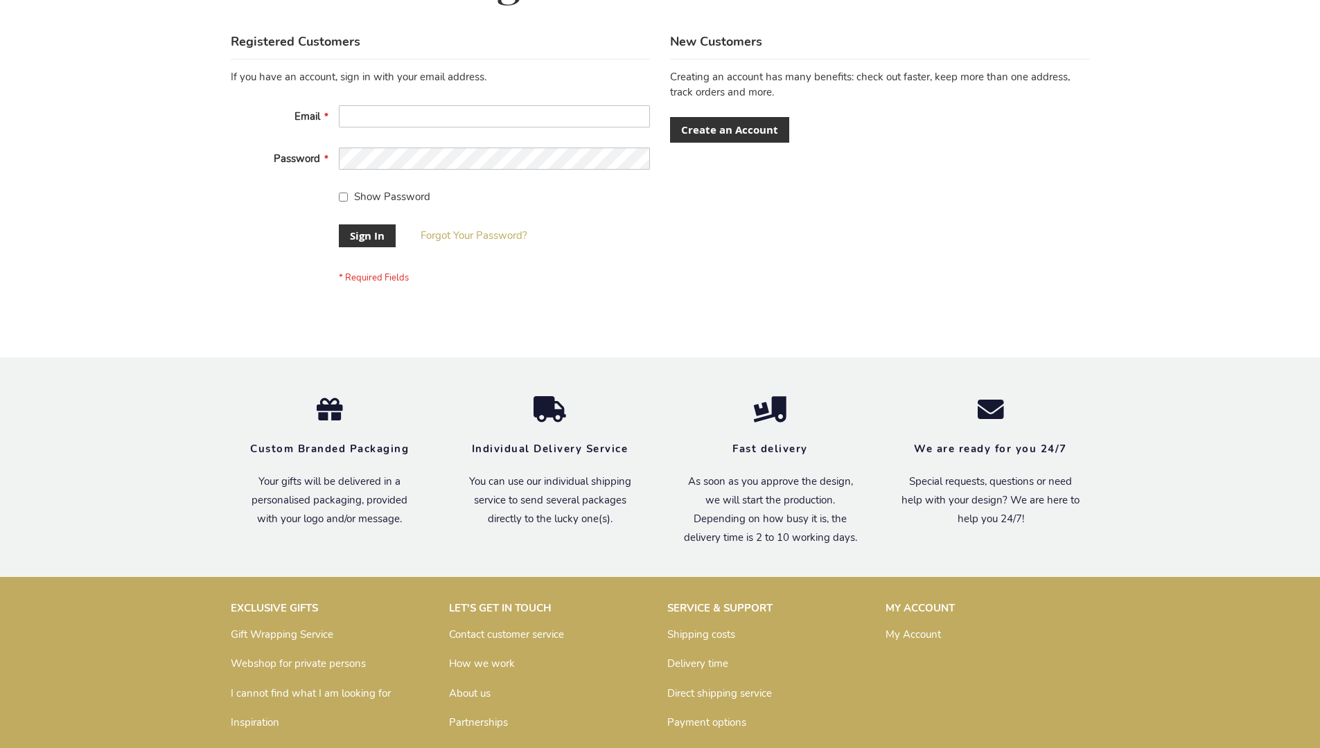
scroll to position [446, 0]
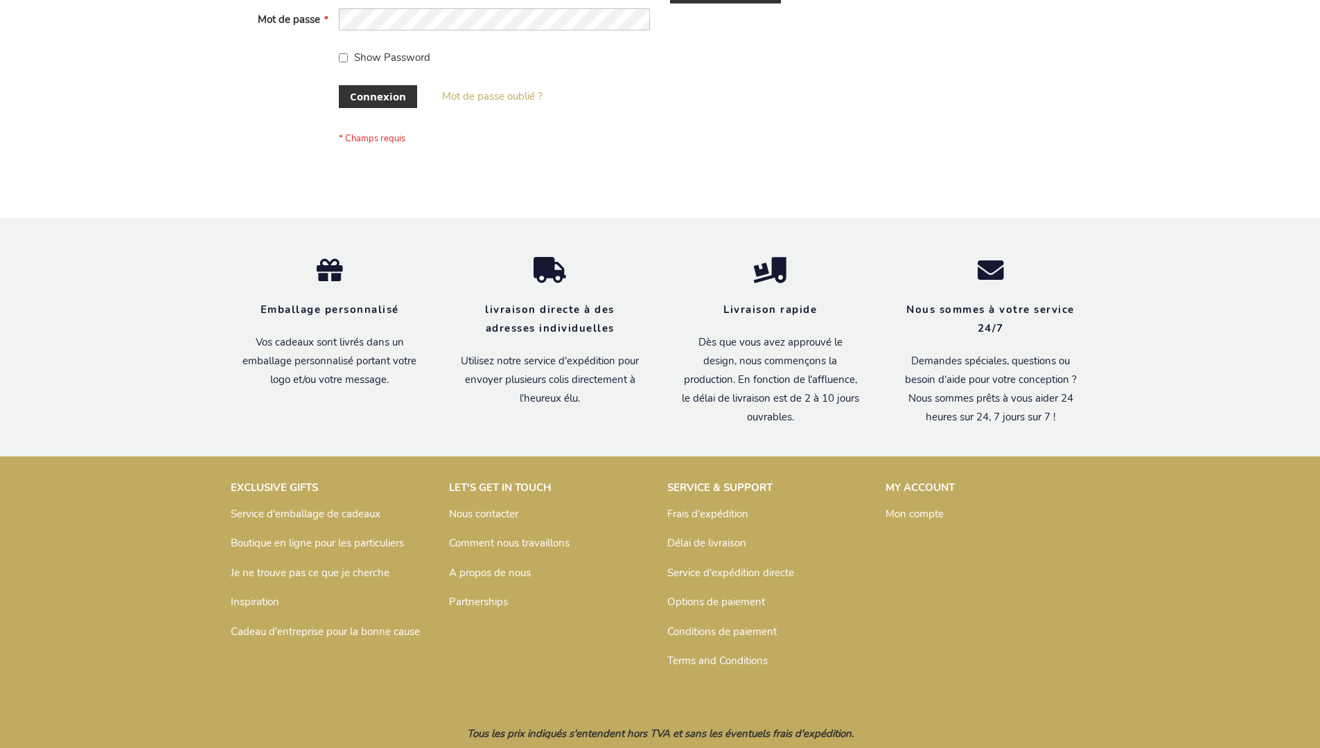
scroll to position [478, 0]
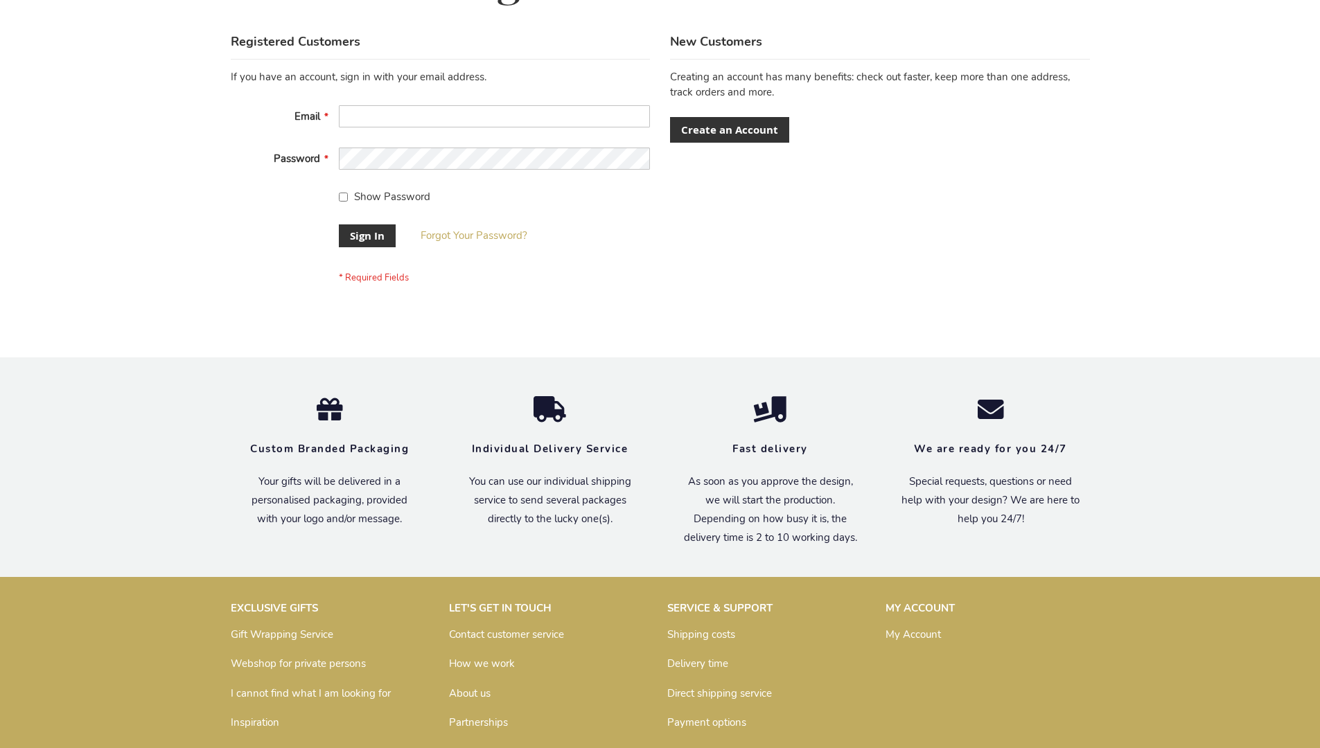
scroll to position [446, 0]
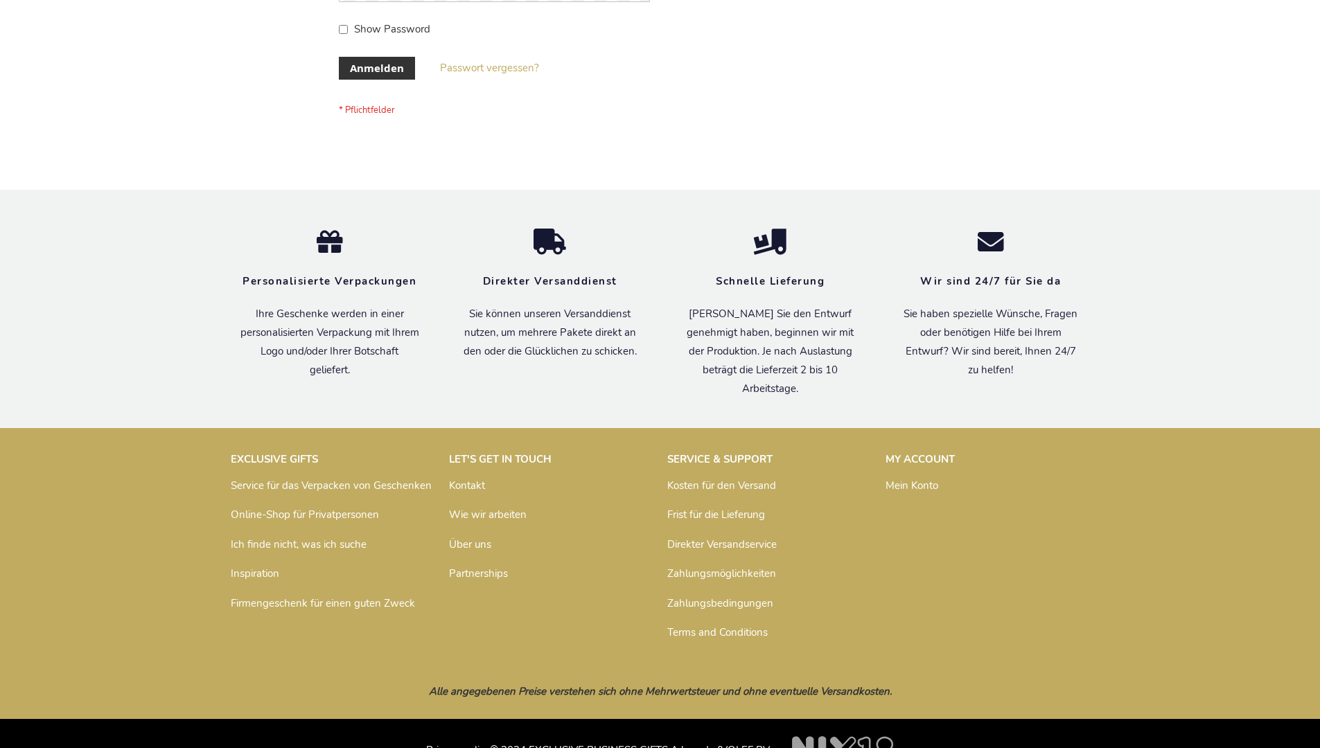
scroll to position [464, 0]
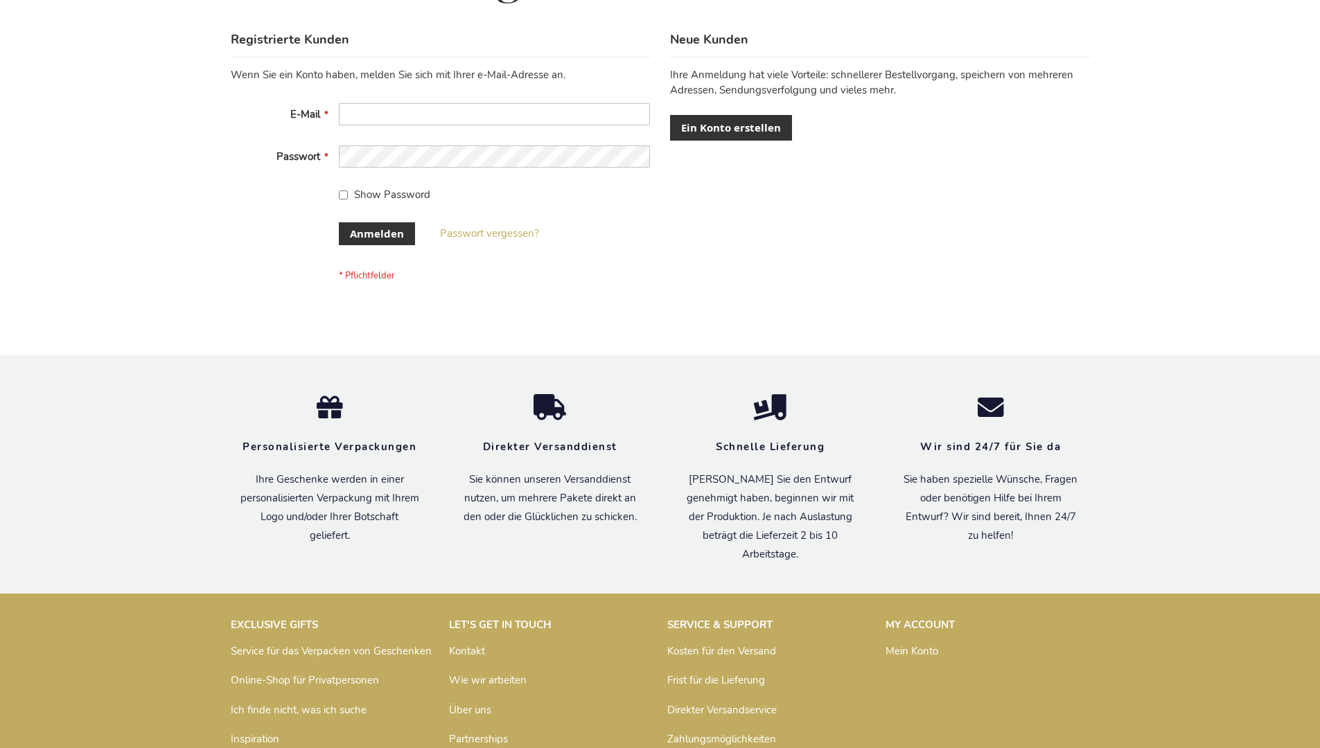
scroll to position [464, 0]
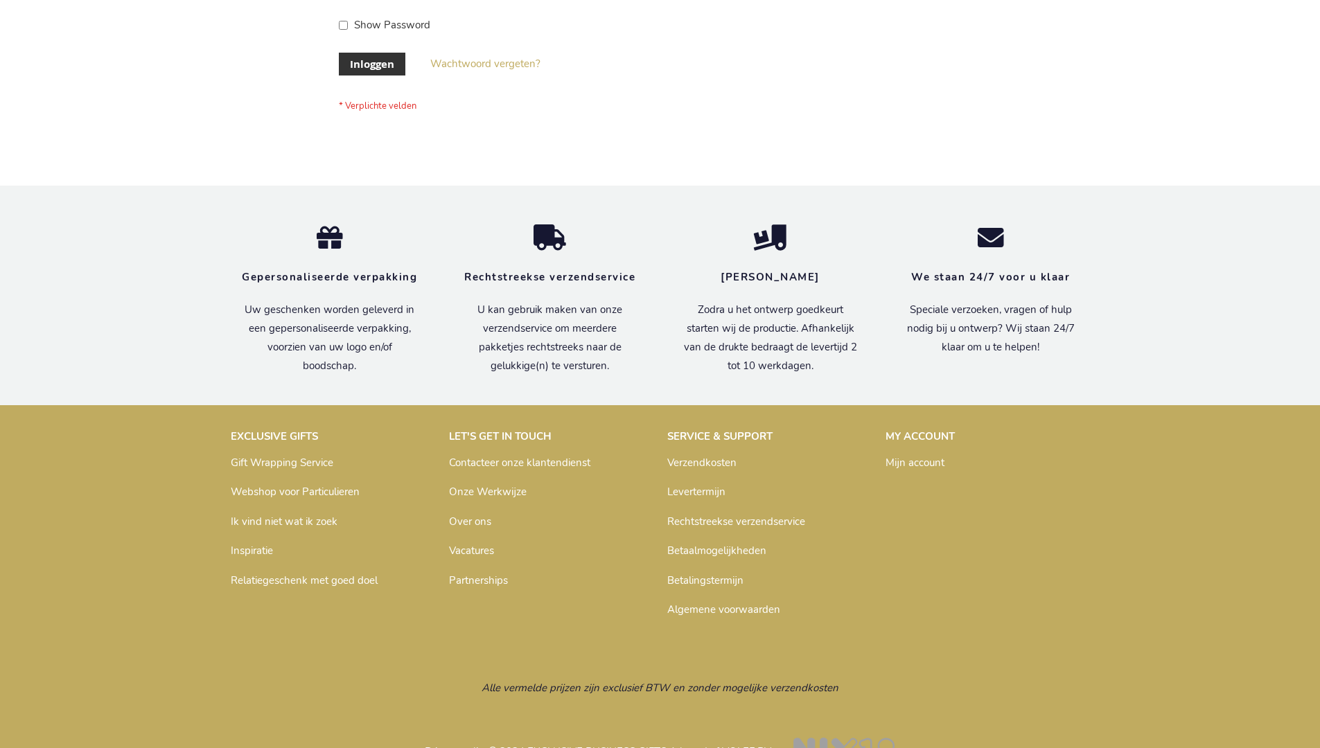
scroll to position [471, 0]
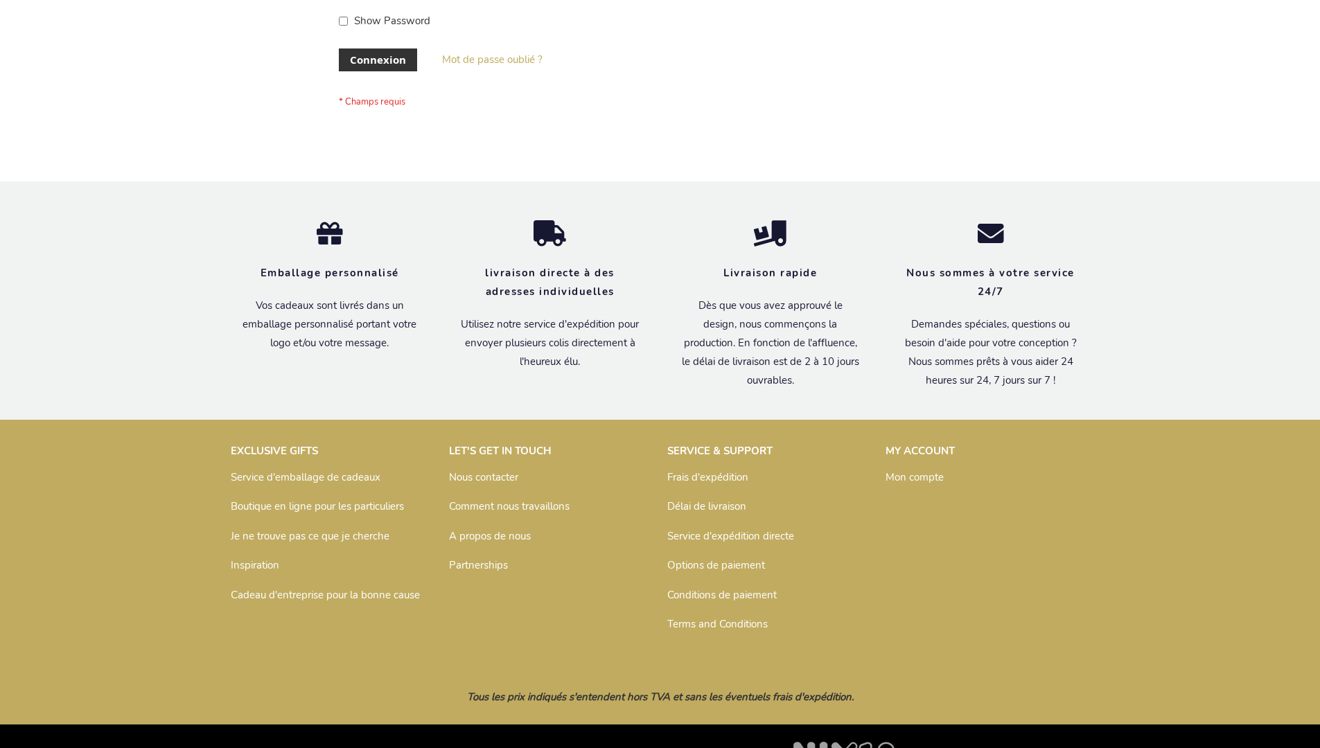
scroll to position [478, 0]
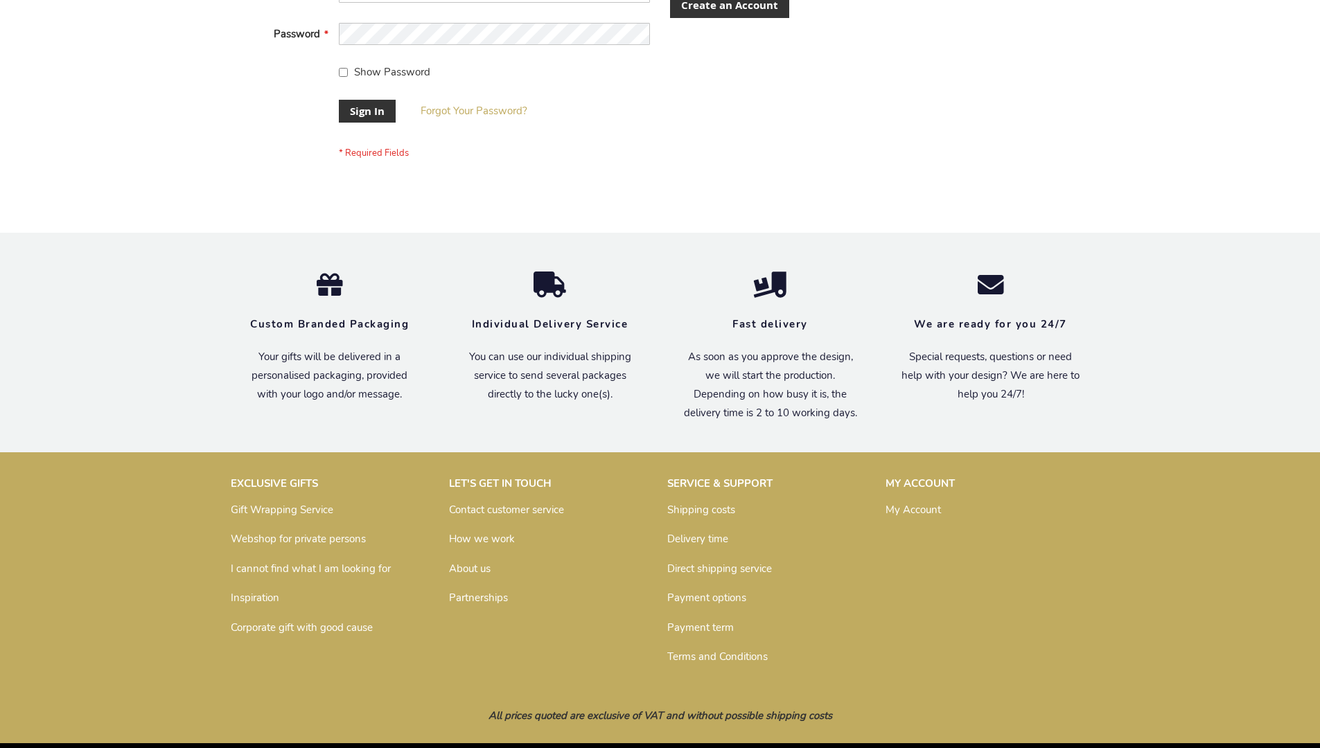
scroll to position [446, 0]
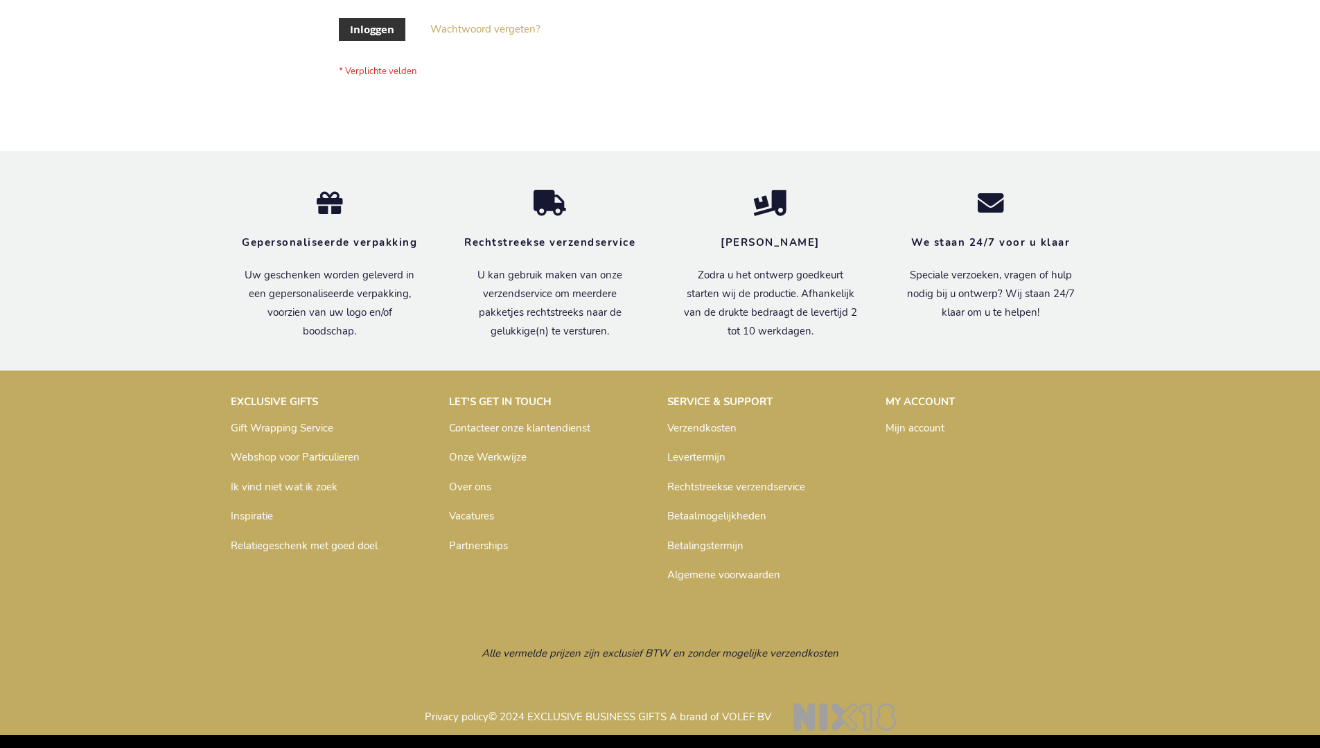
scroll to position [471, 0]
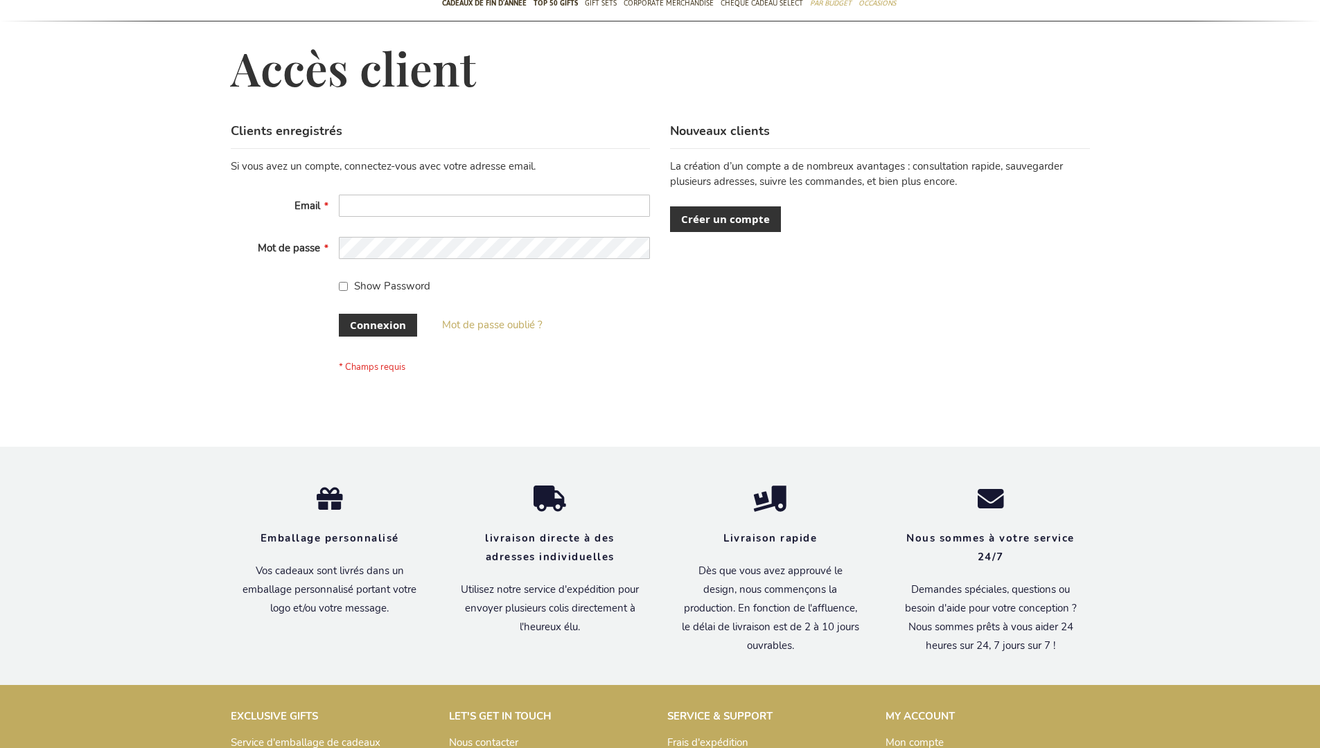
scroll to position [478, 0]
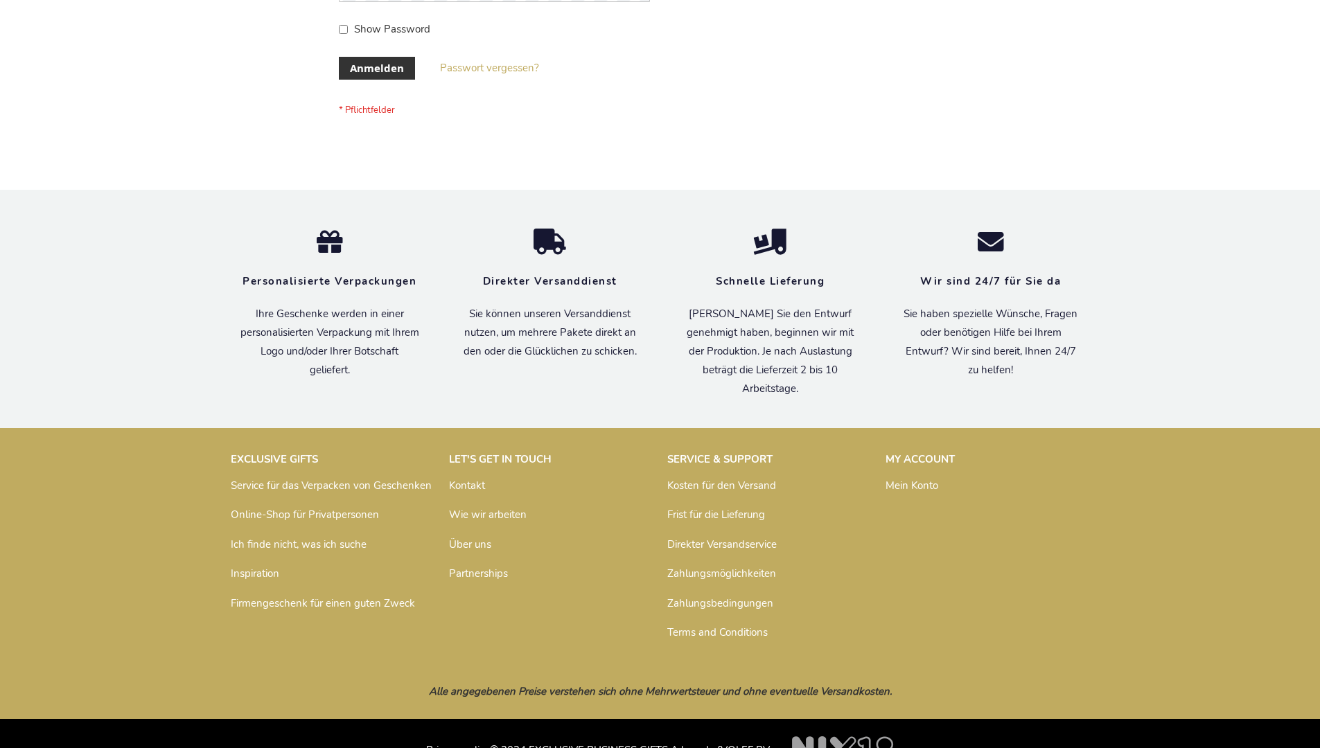
scroll to position [464, 0]
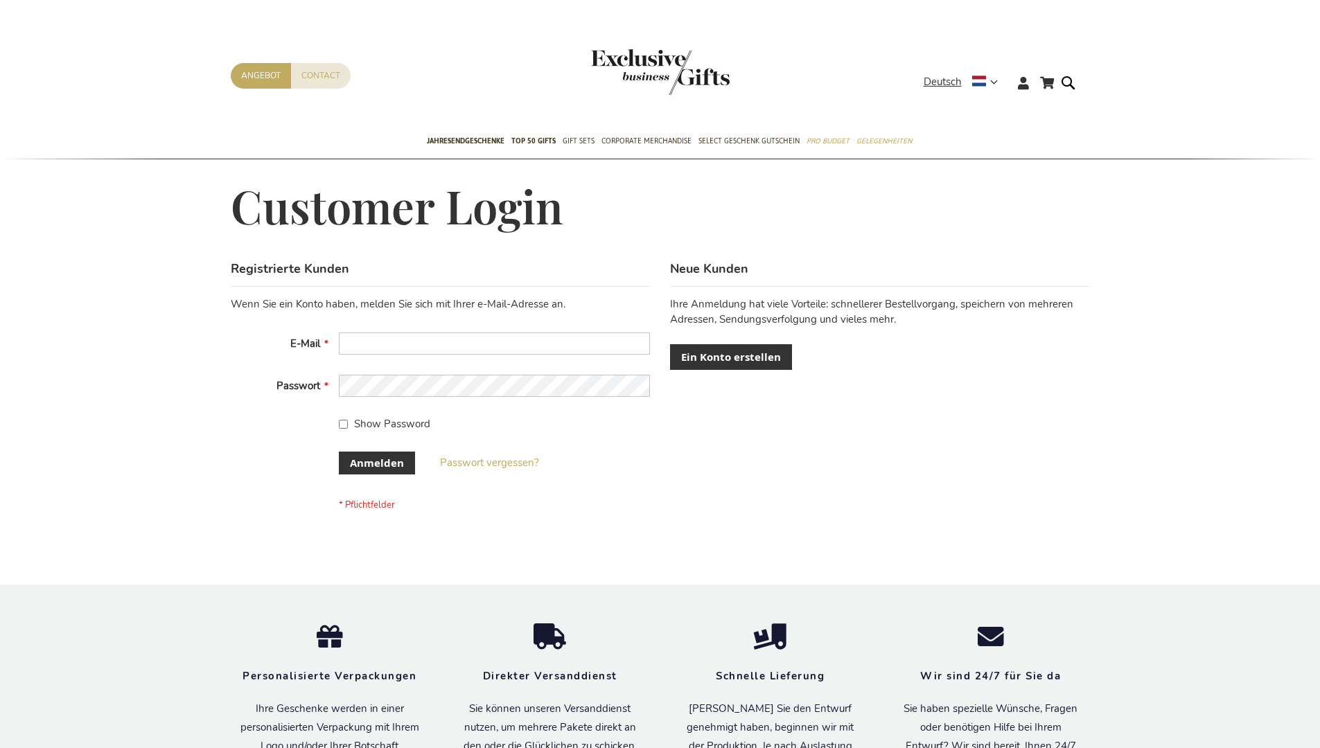
scroll to position [464, 0]
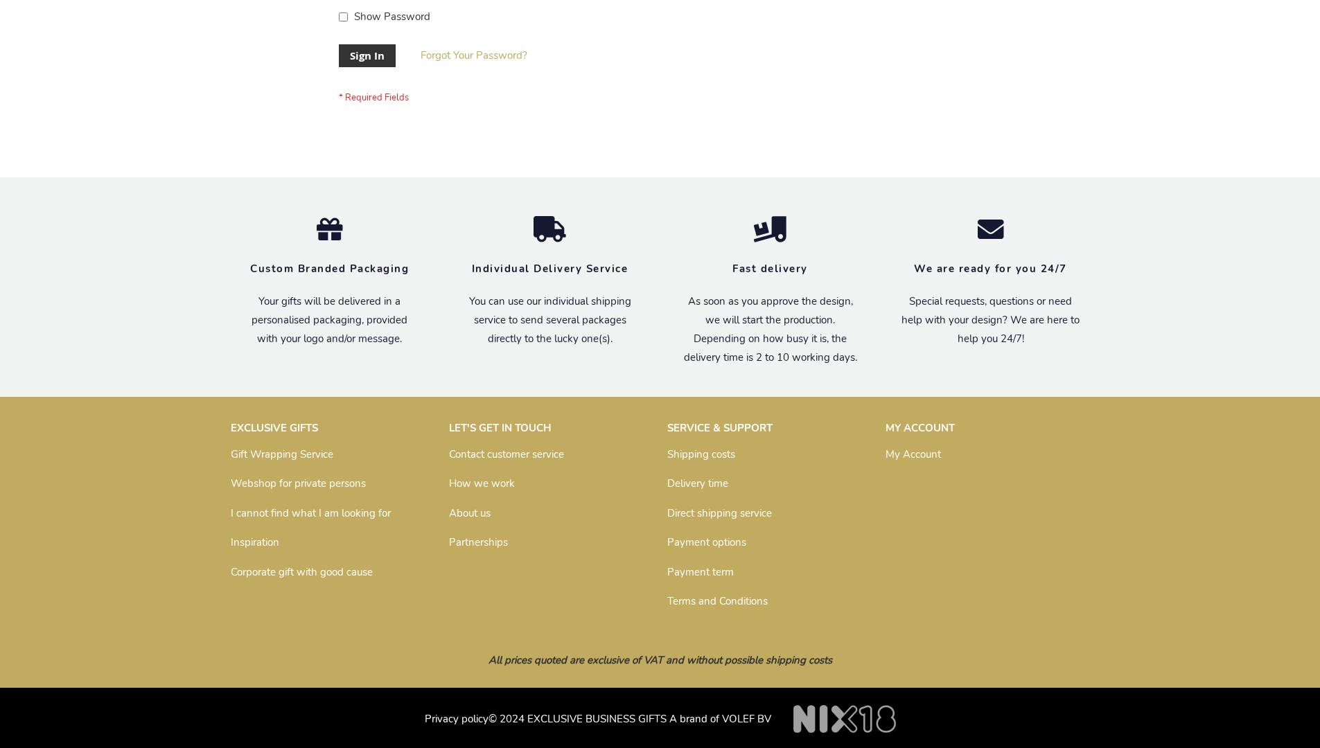
scroll to position [446, 0]
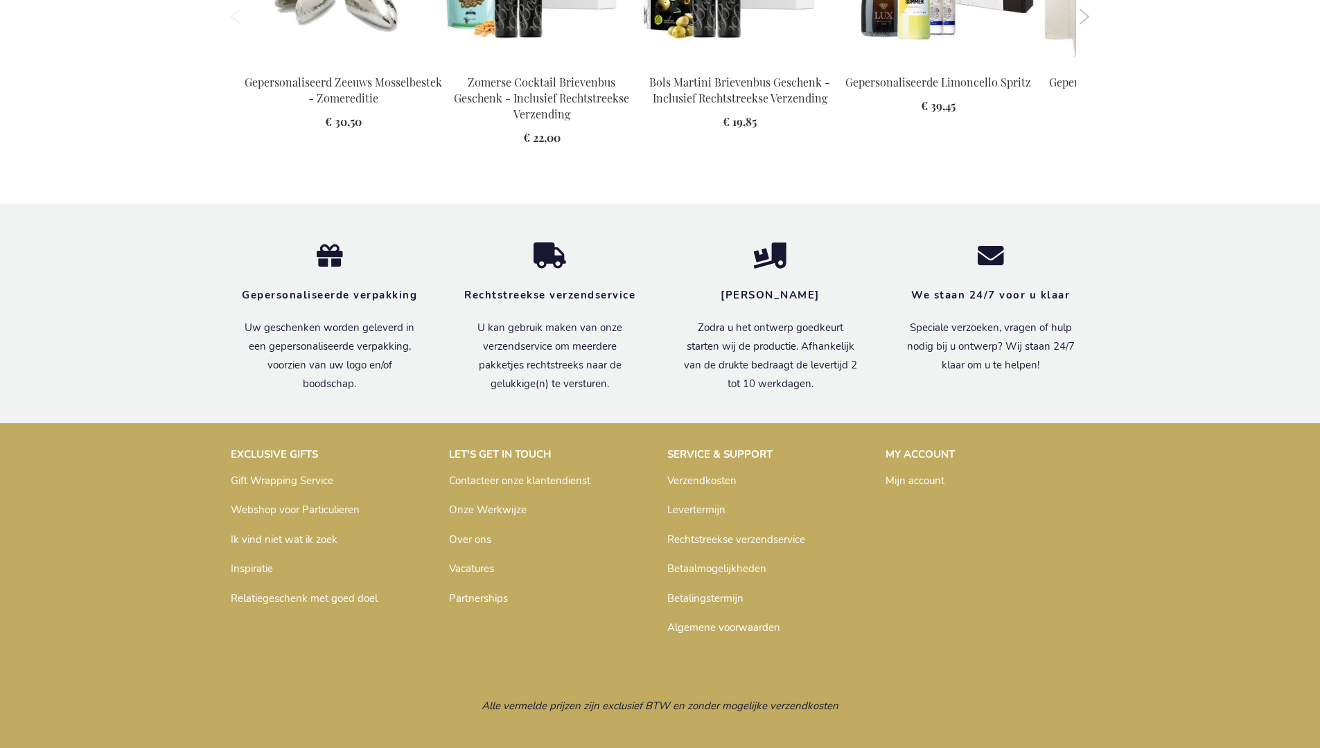
scroll to position [1928, 0]
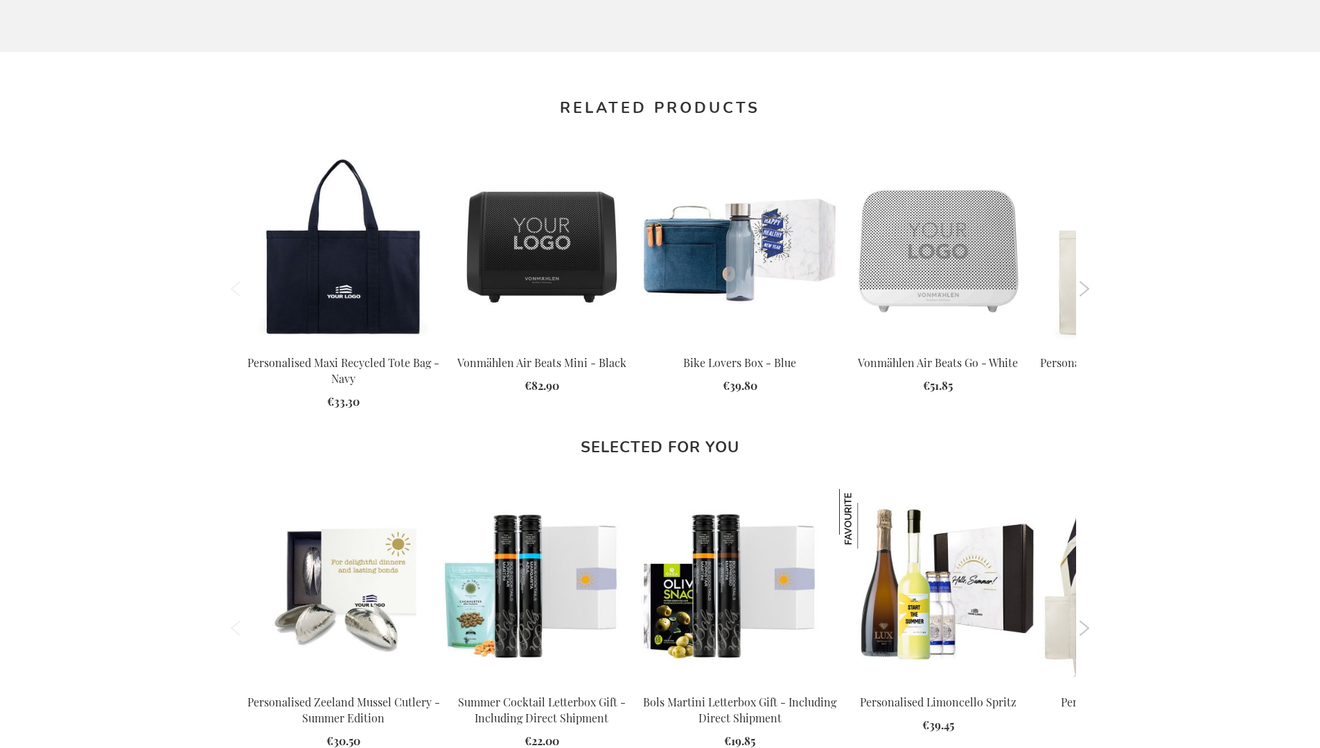
scroll to position [1872, 0]
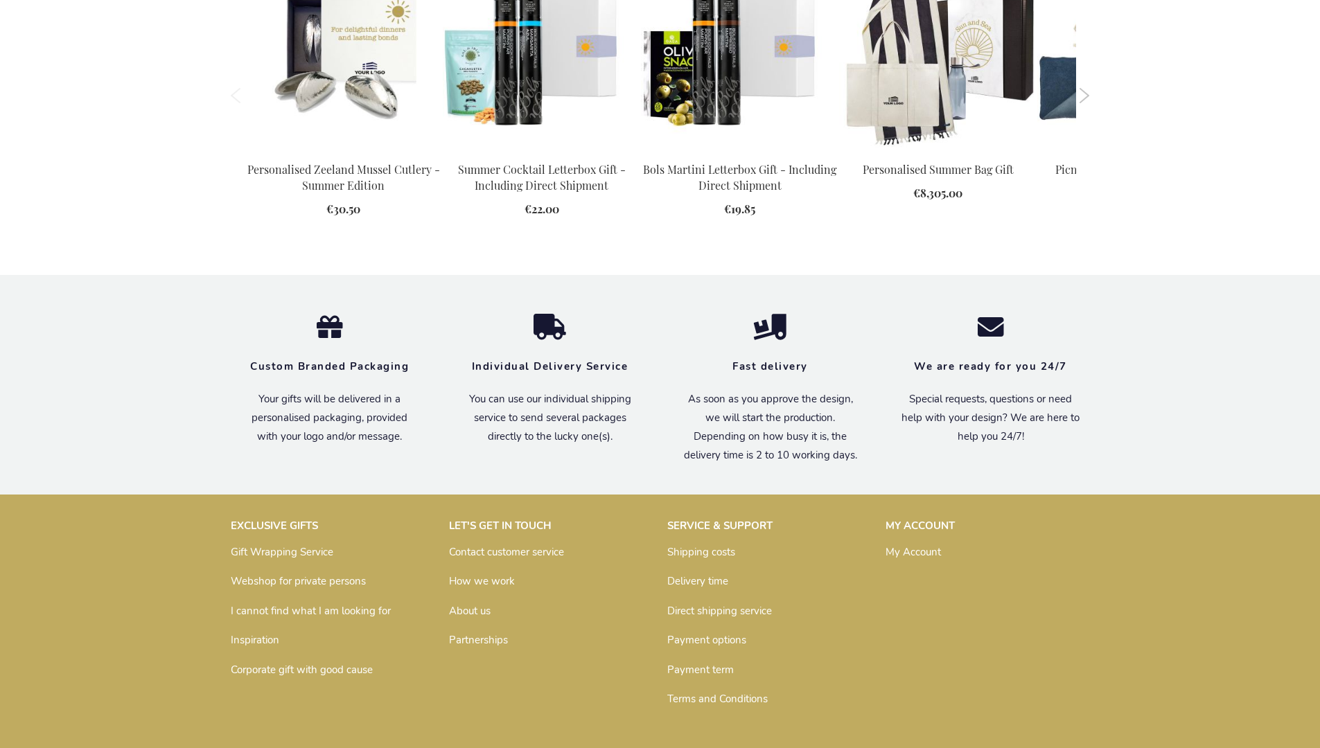
scroll to position [1788, 0]
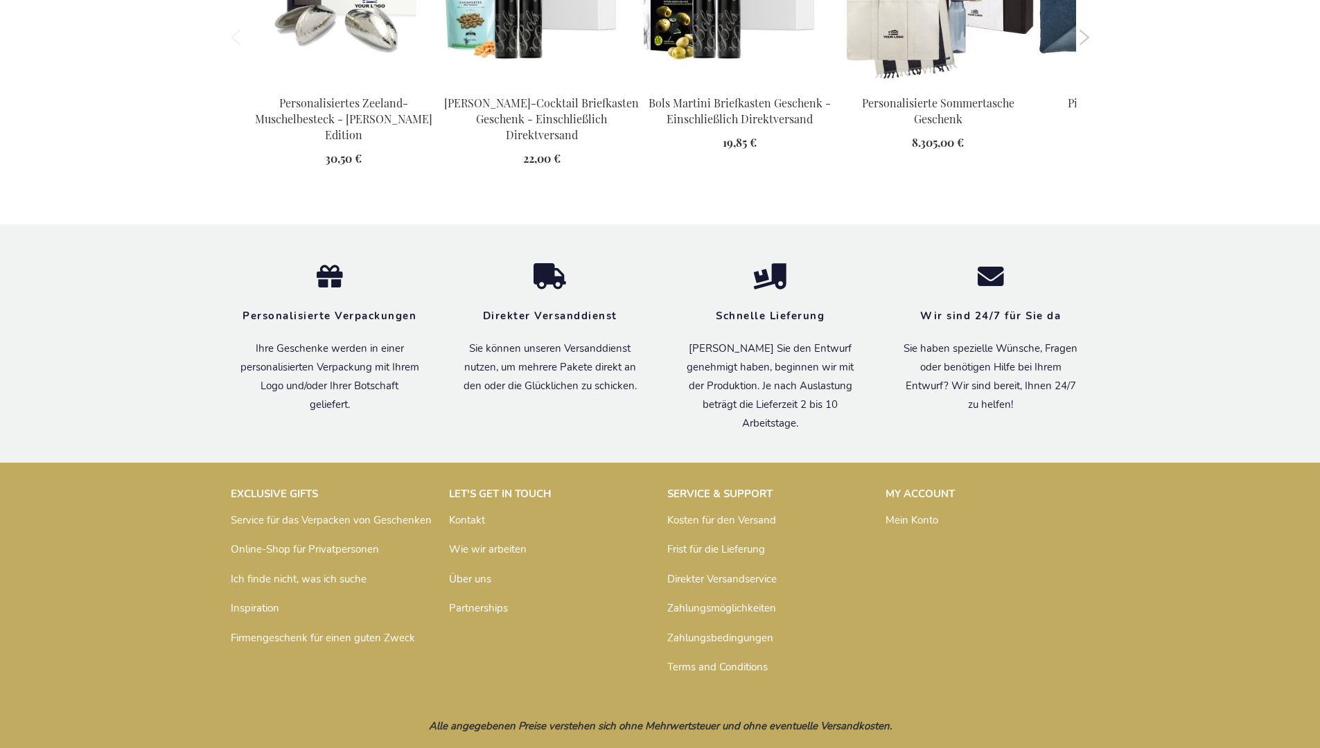
scroll to position [1862, 0]
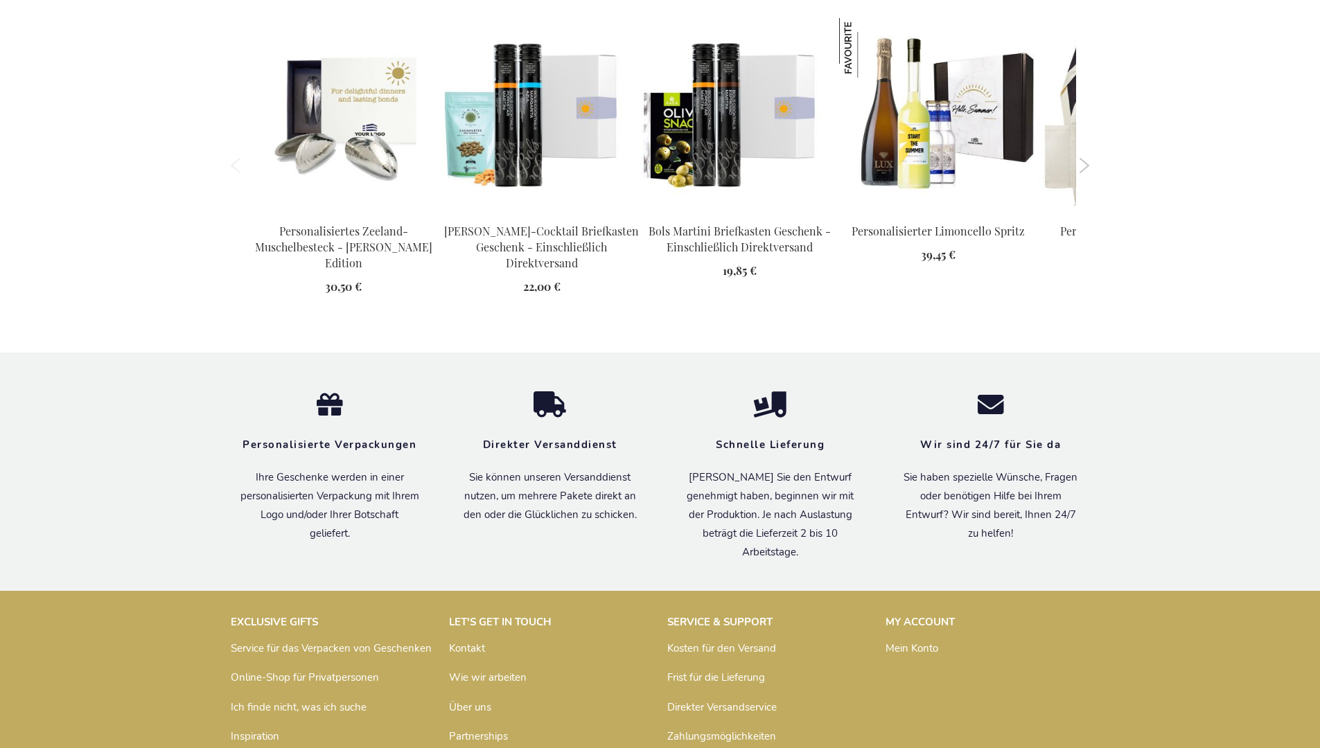
scroll to position [1919, 0]
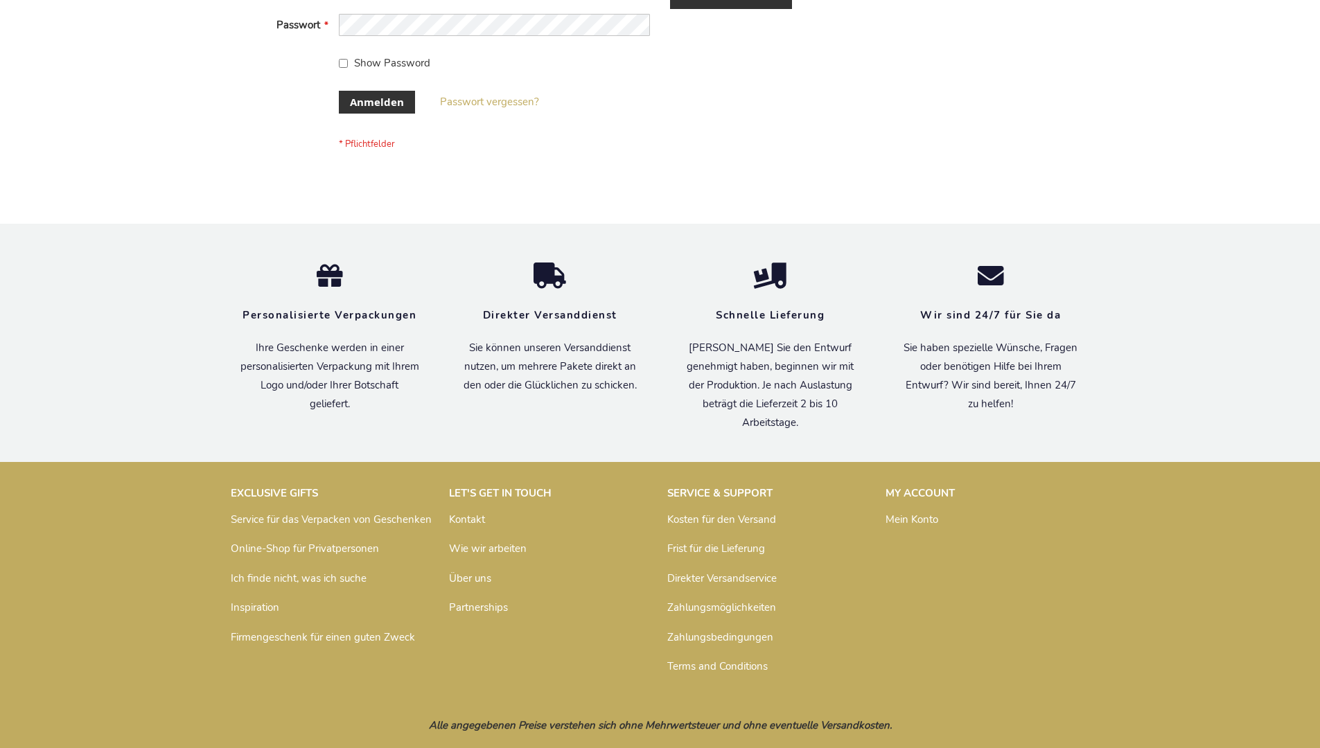
scroll to position [464, 0]
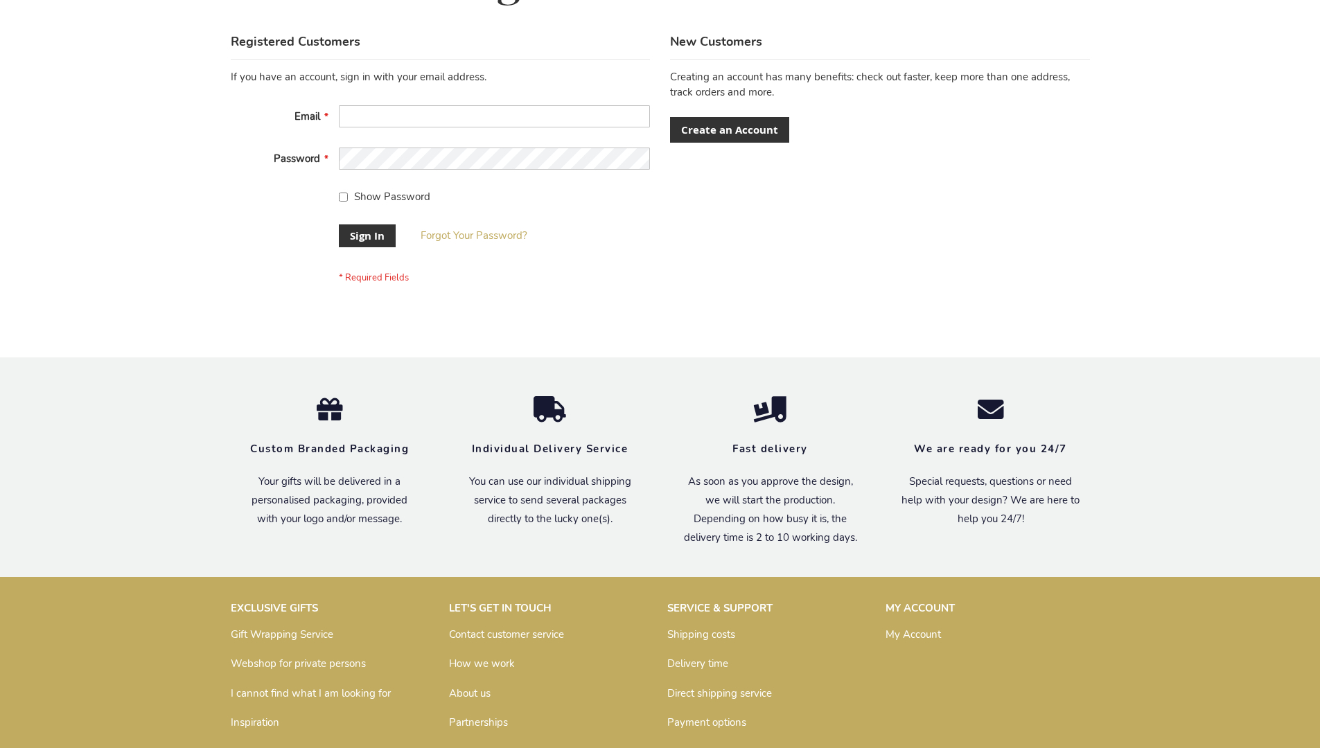
scroll to position [446, 0]
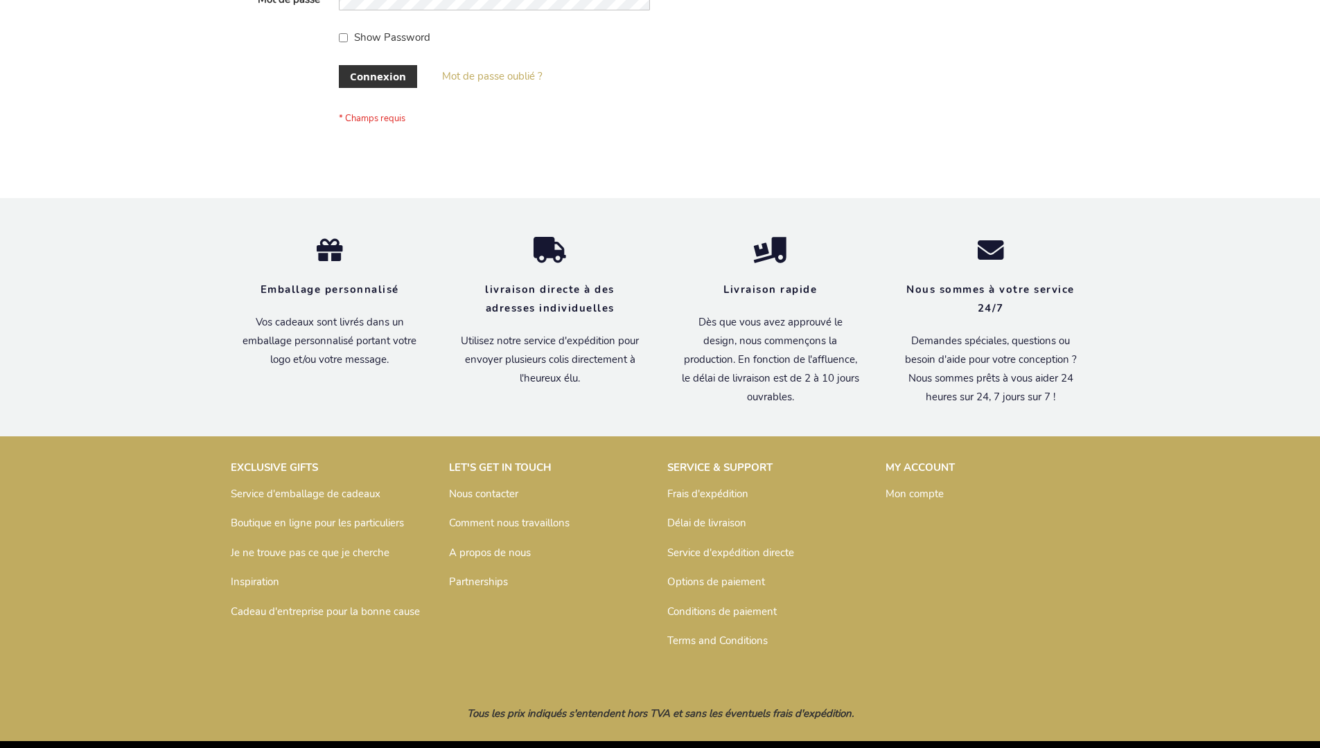
scroll to position [478, 0]
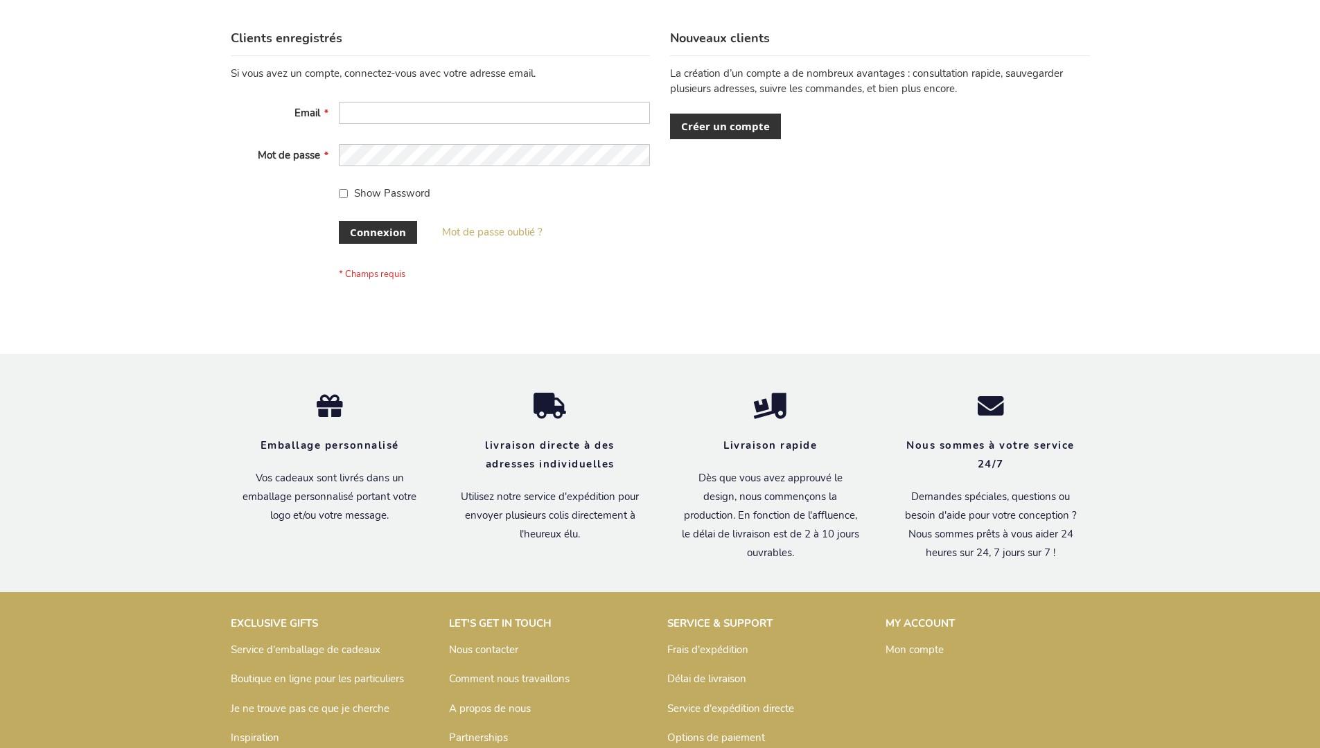
scroll to position [478, 0]
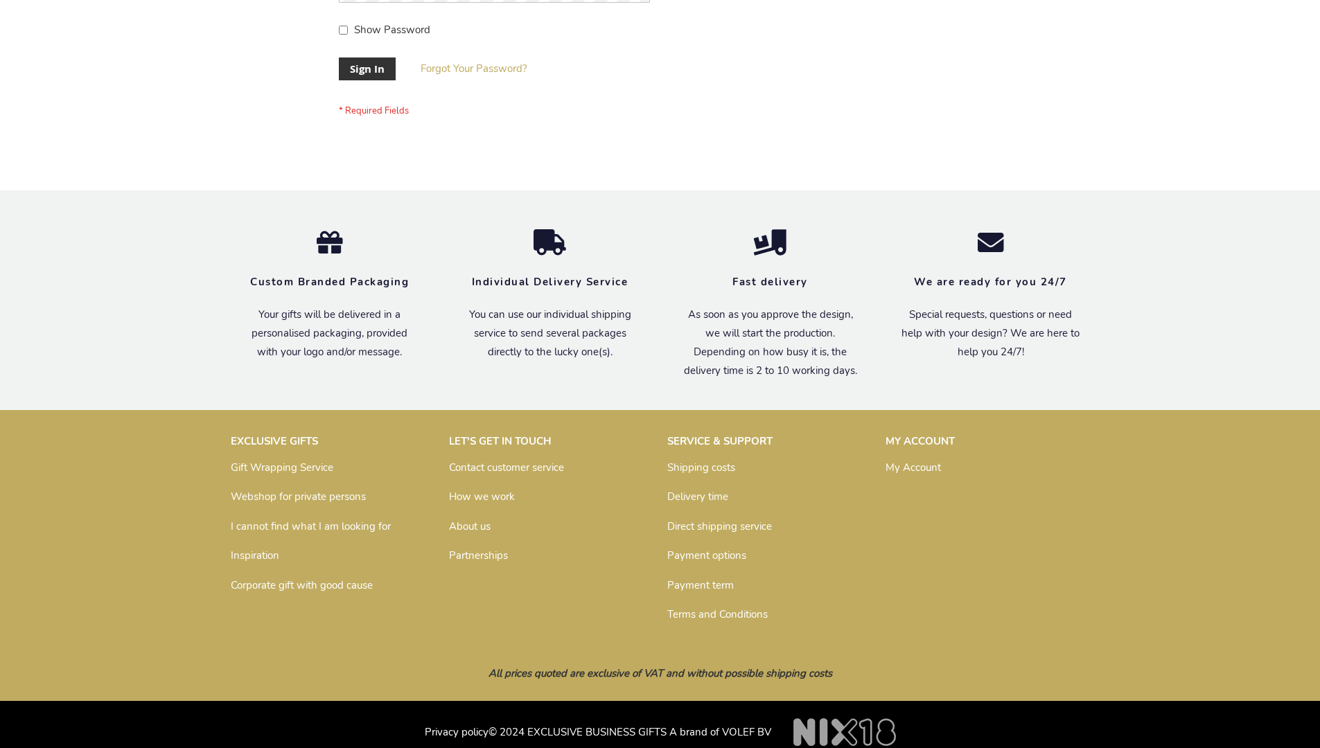
scroll to position [446, 0]
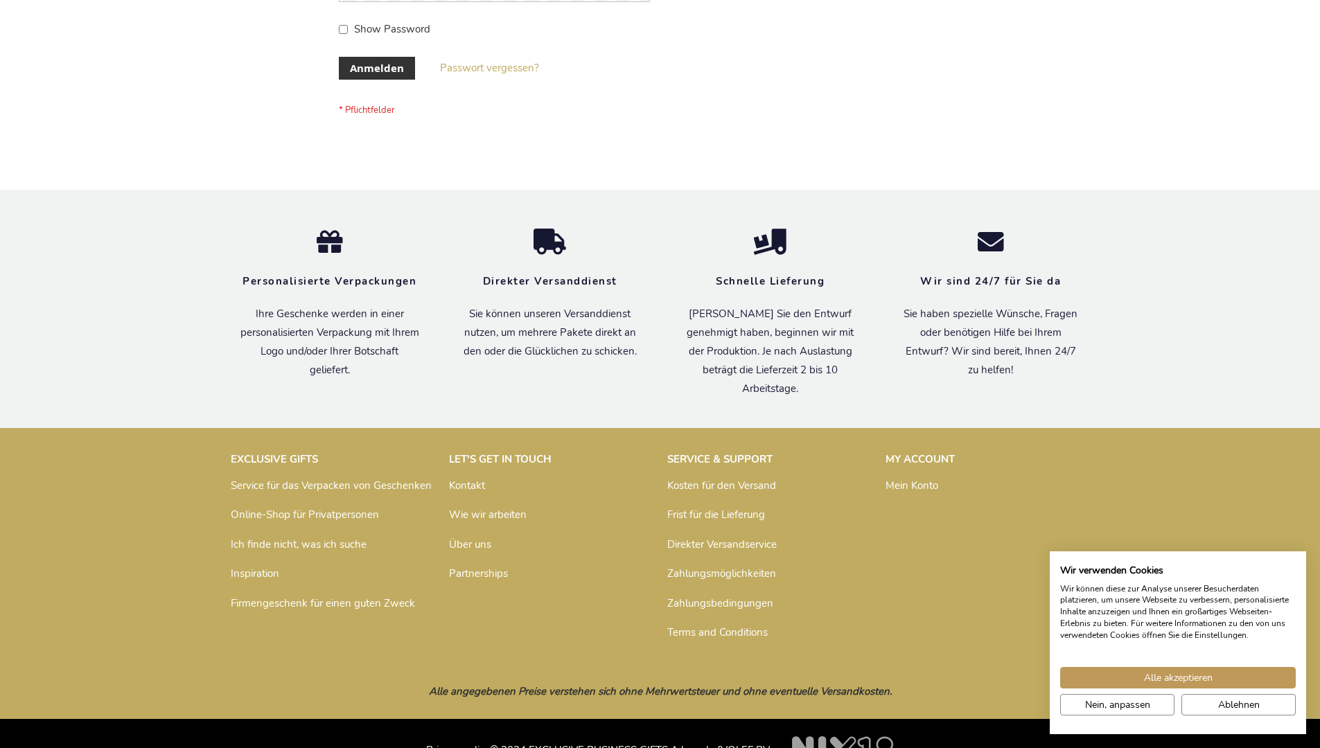
scroll to position [464, 0]
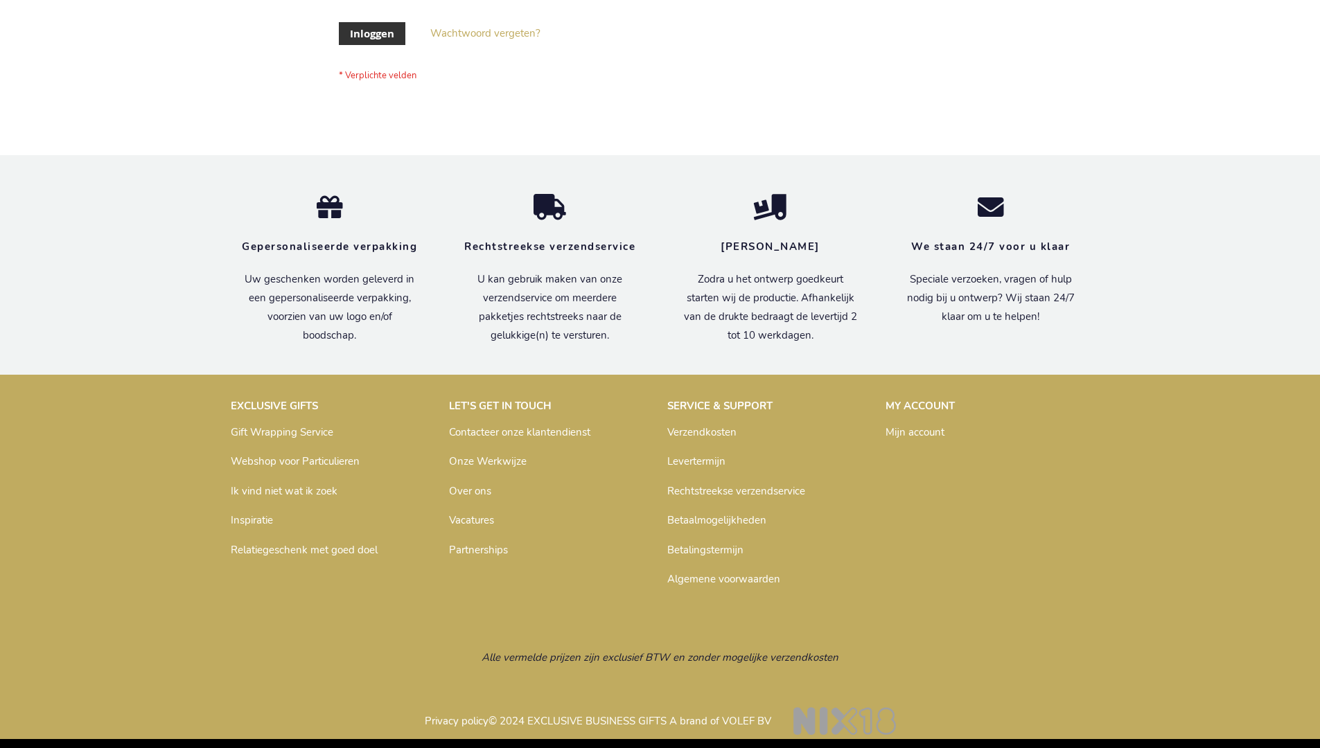
scroll to position [471, 0]
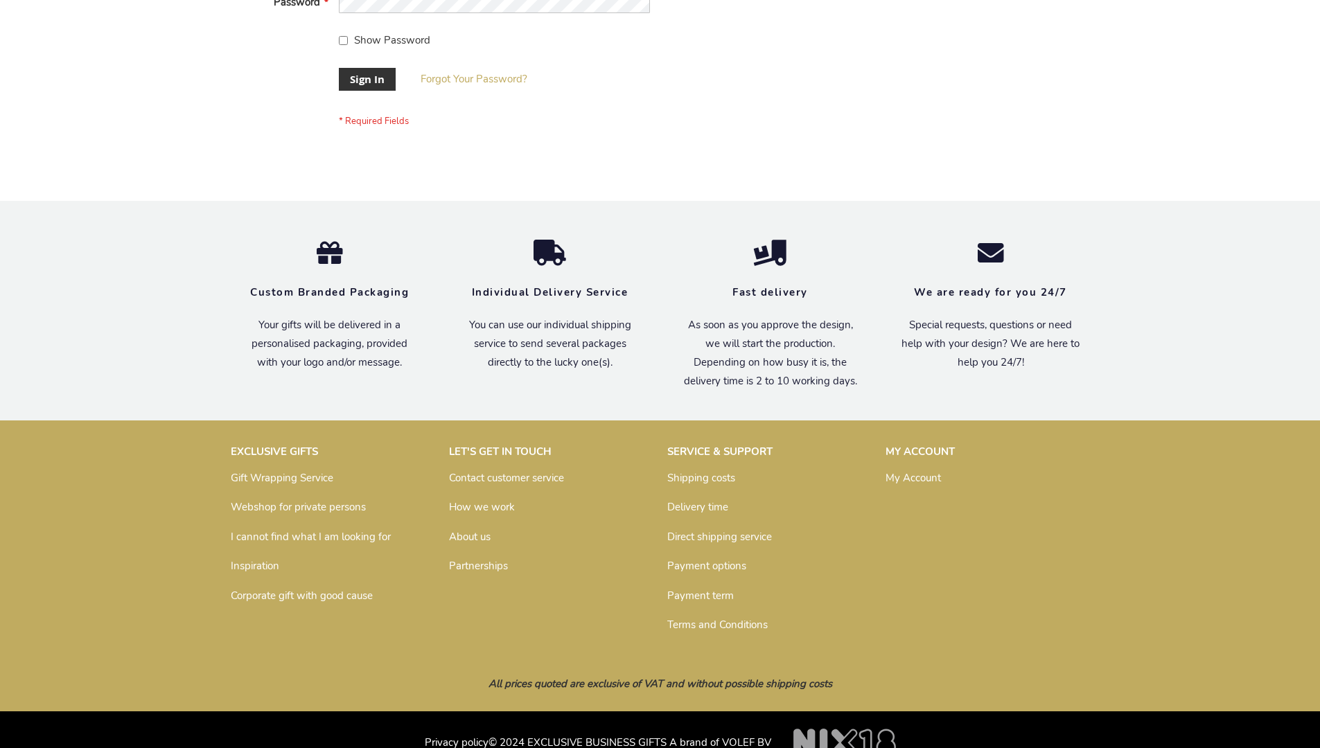
scroll to position [446, 0]
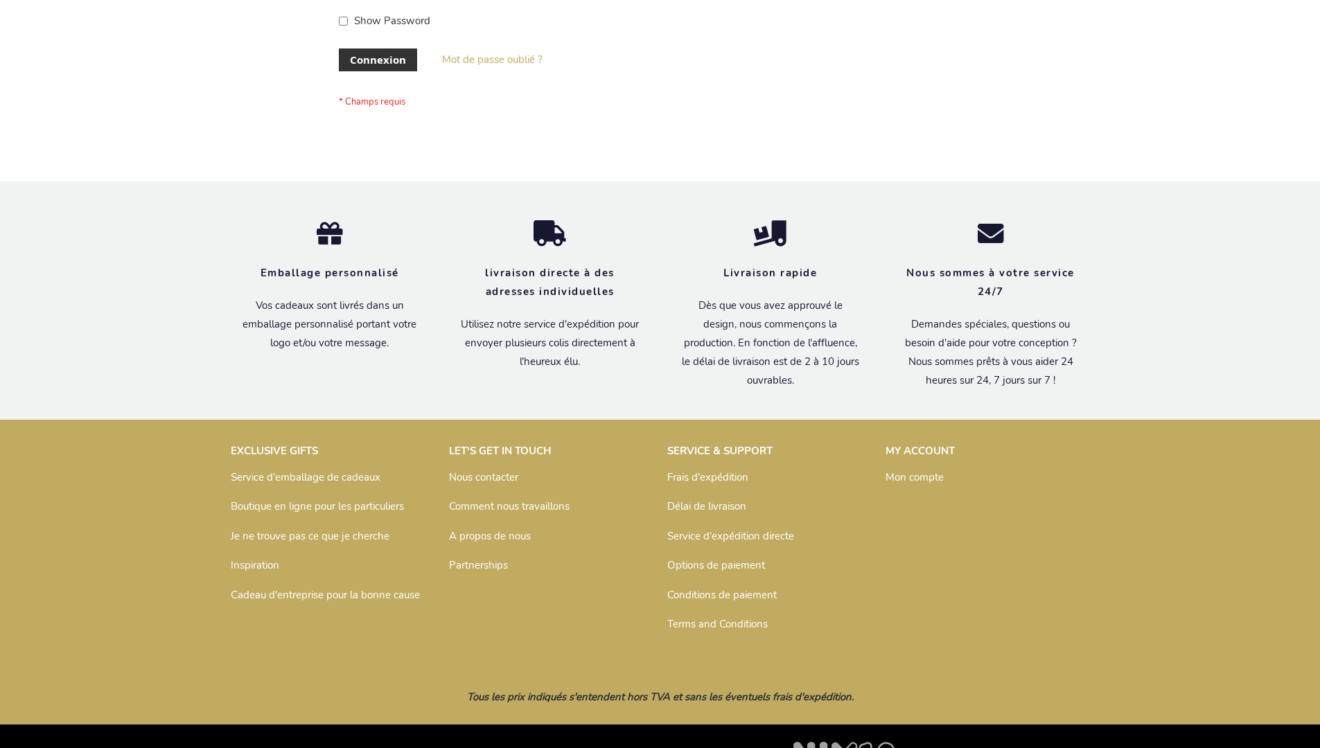
scroll to position [478, 0]
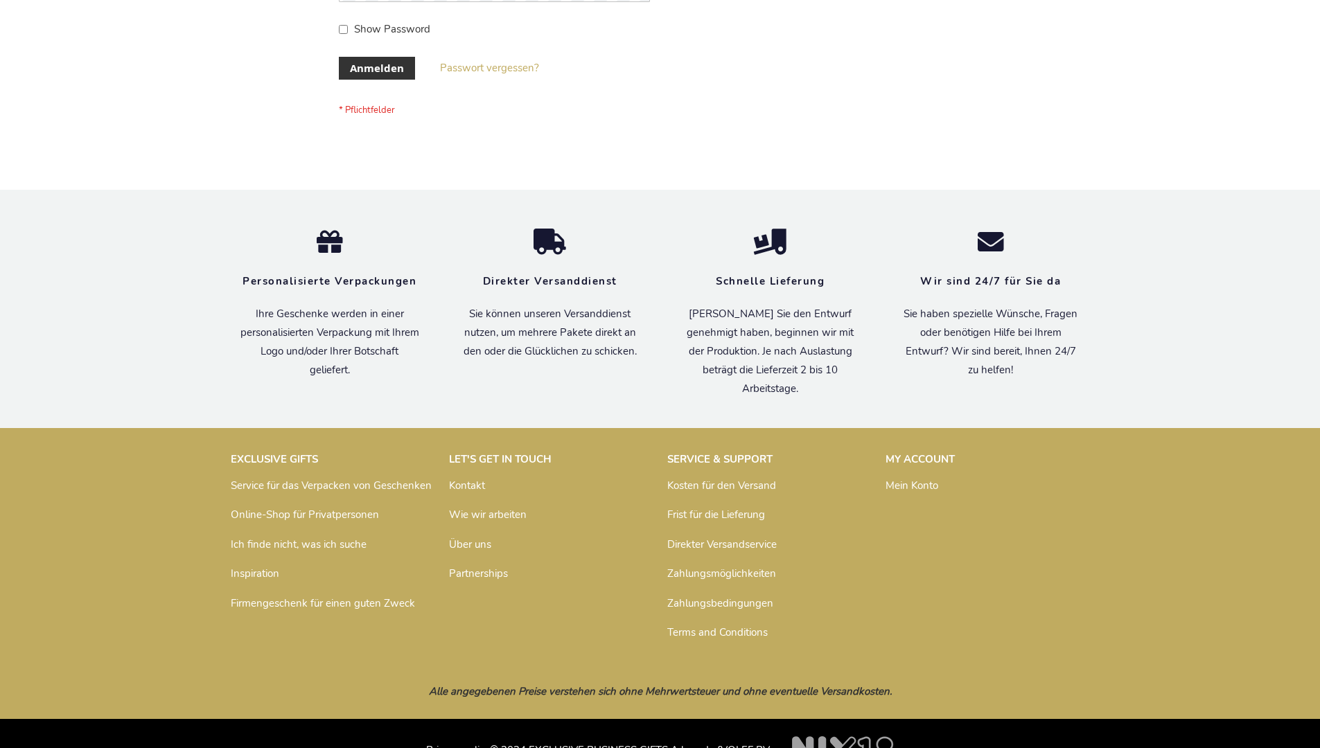
scroll to position [464, 0]
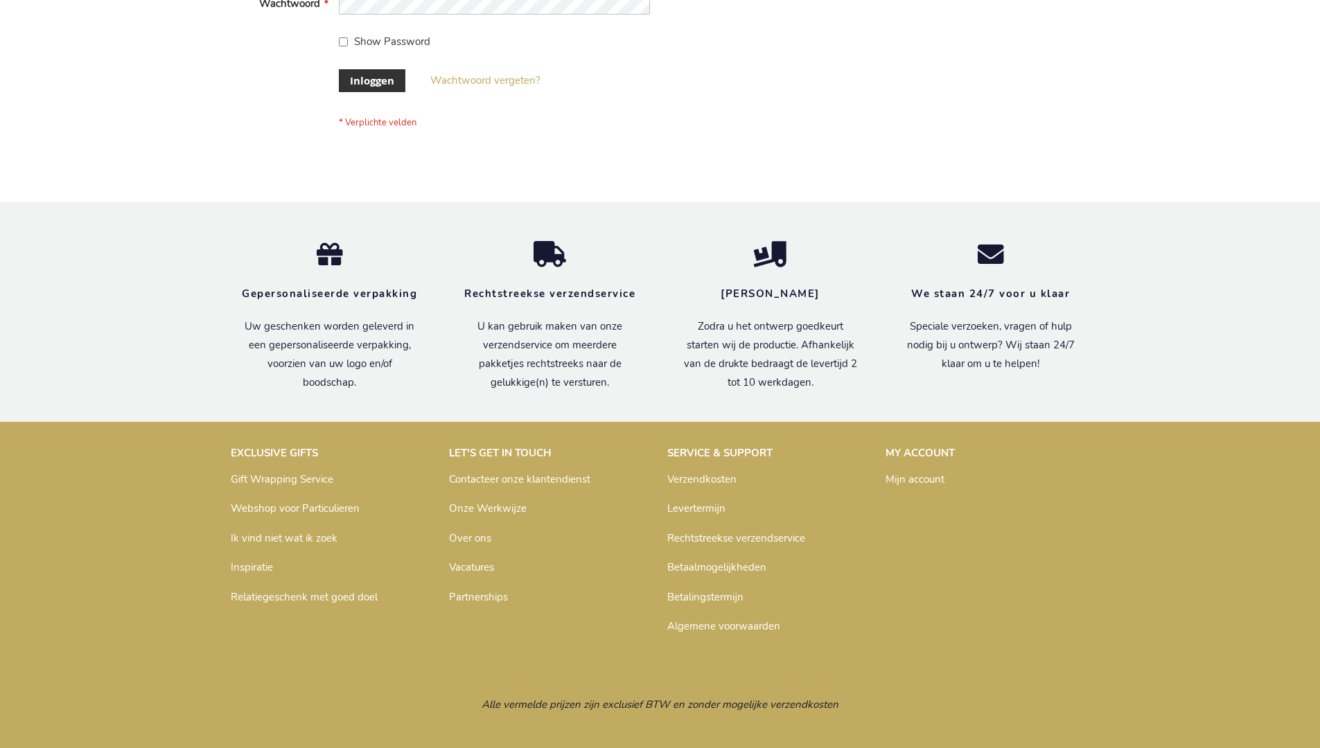
scroll to position [471, 0]
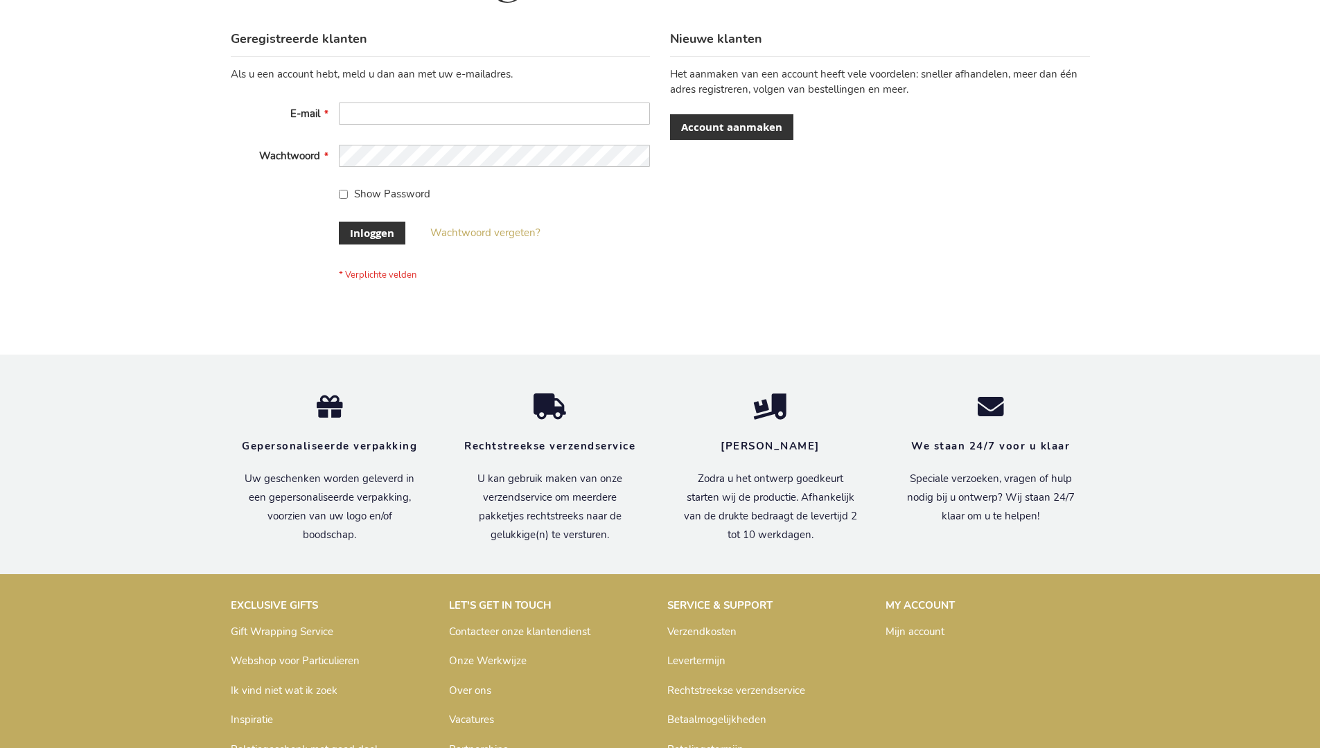
scroll to position [471, 0]
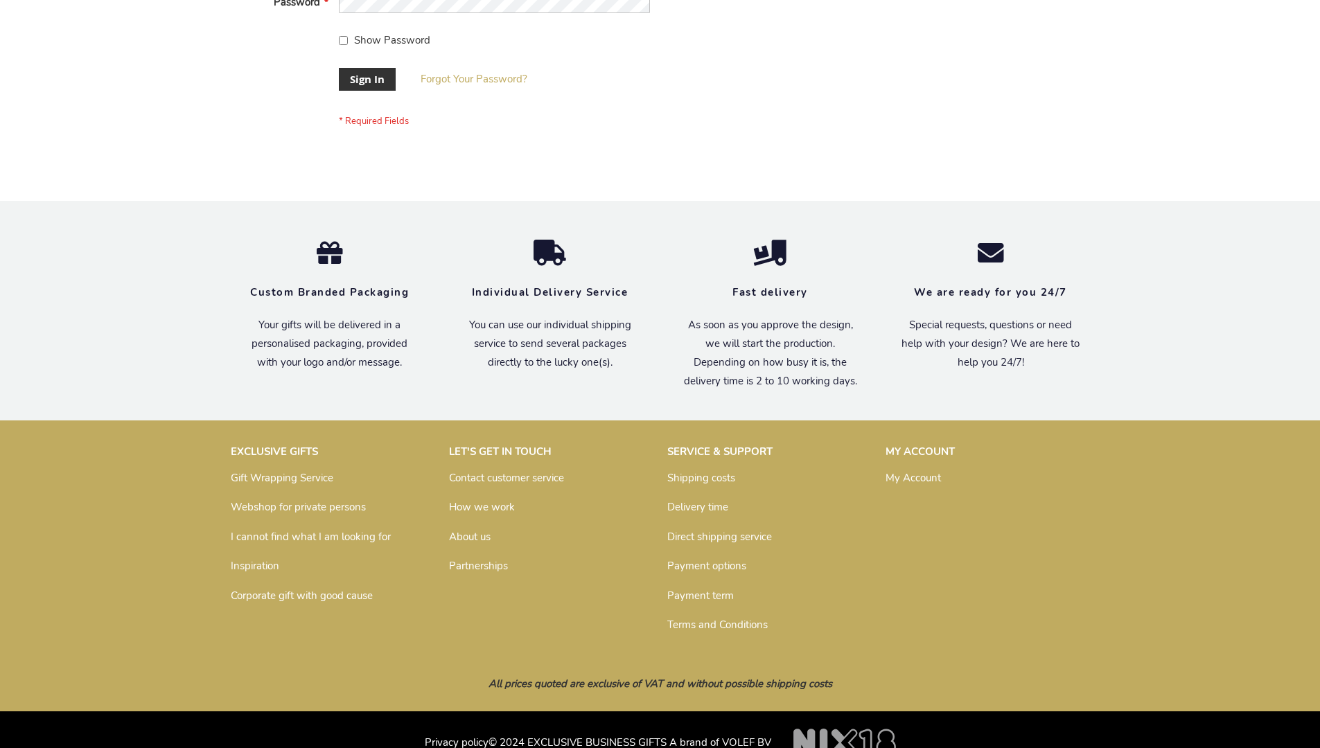
scroll to position [446, 0]
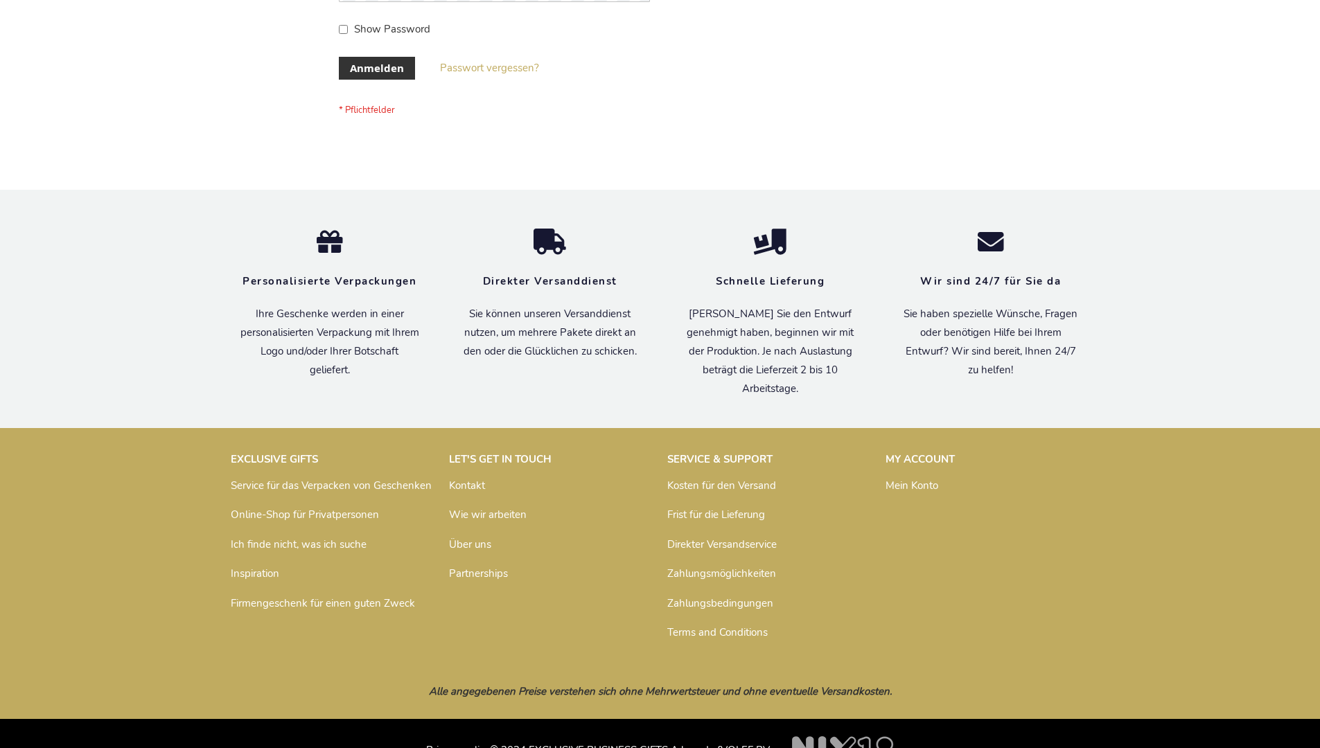
scroll to position [464, 0]
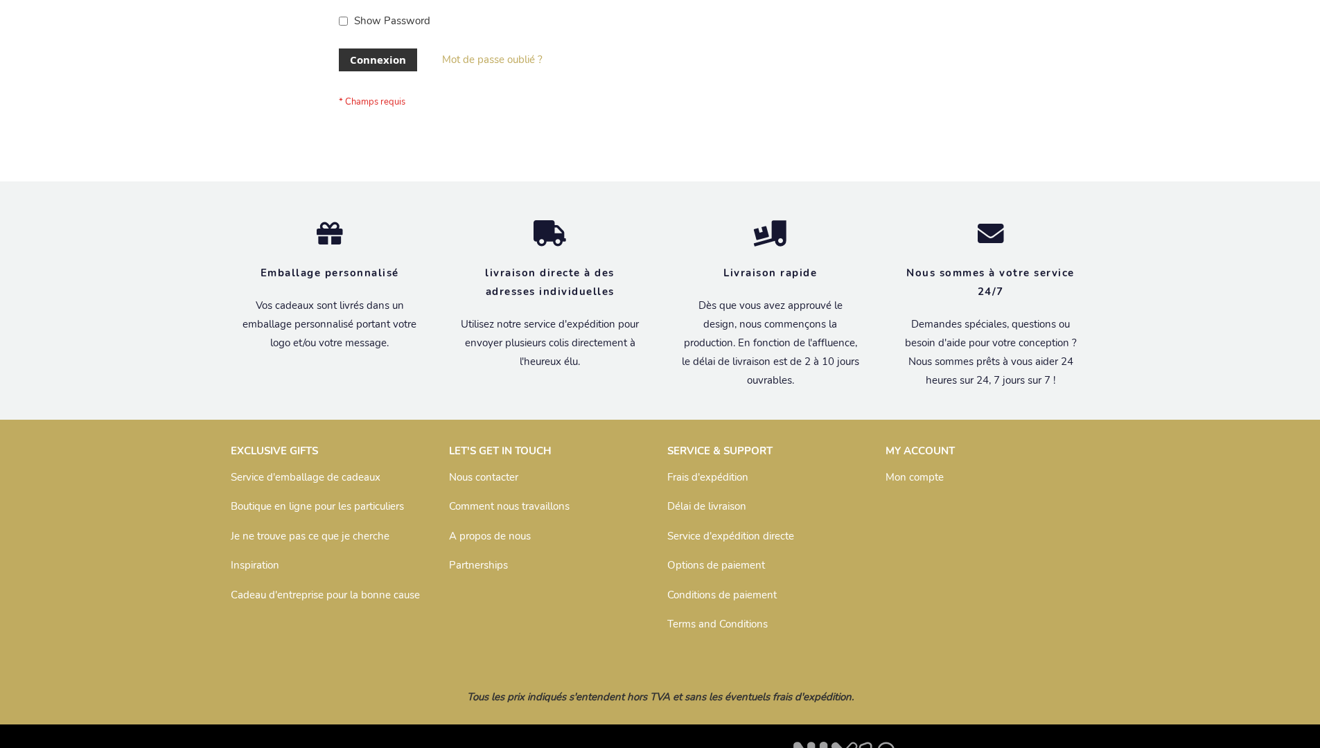
scroll to position [478, 0]
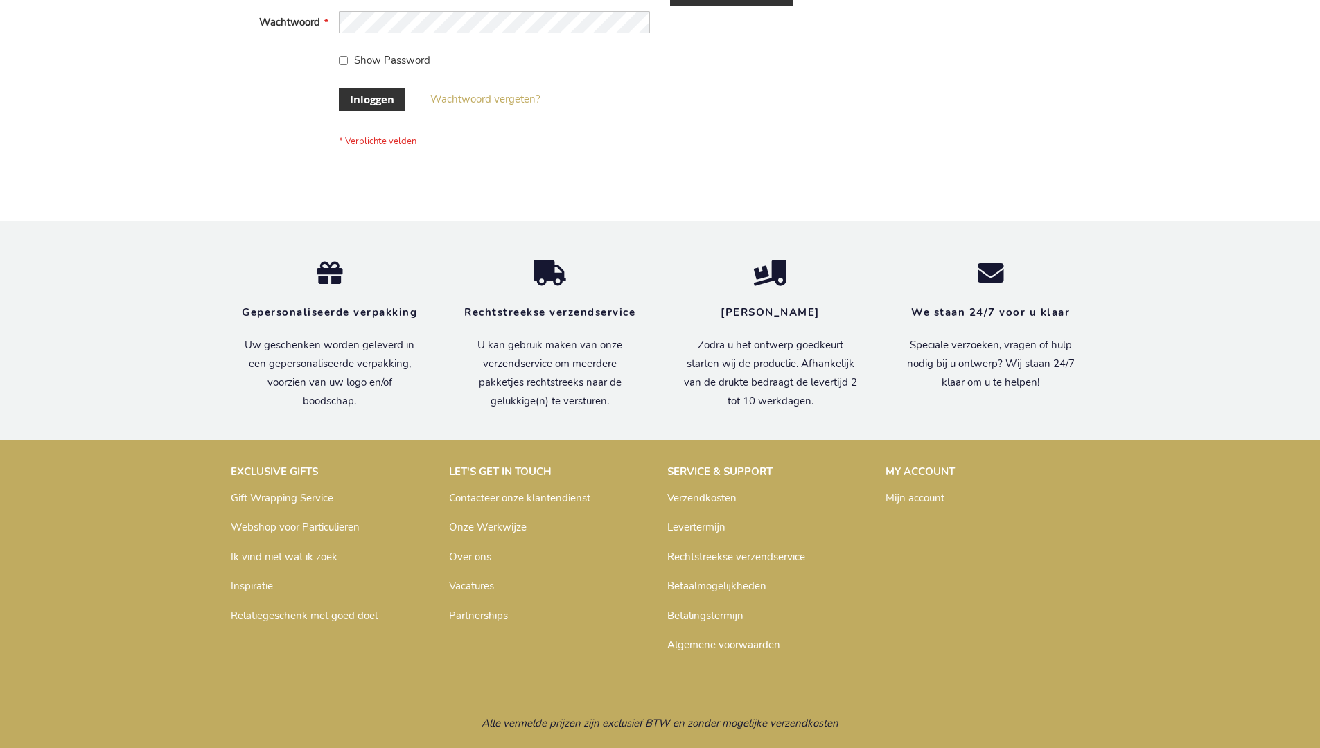
scroll to position [471, 0]
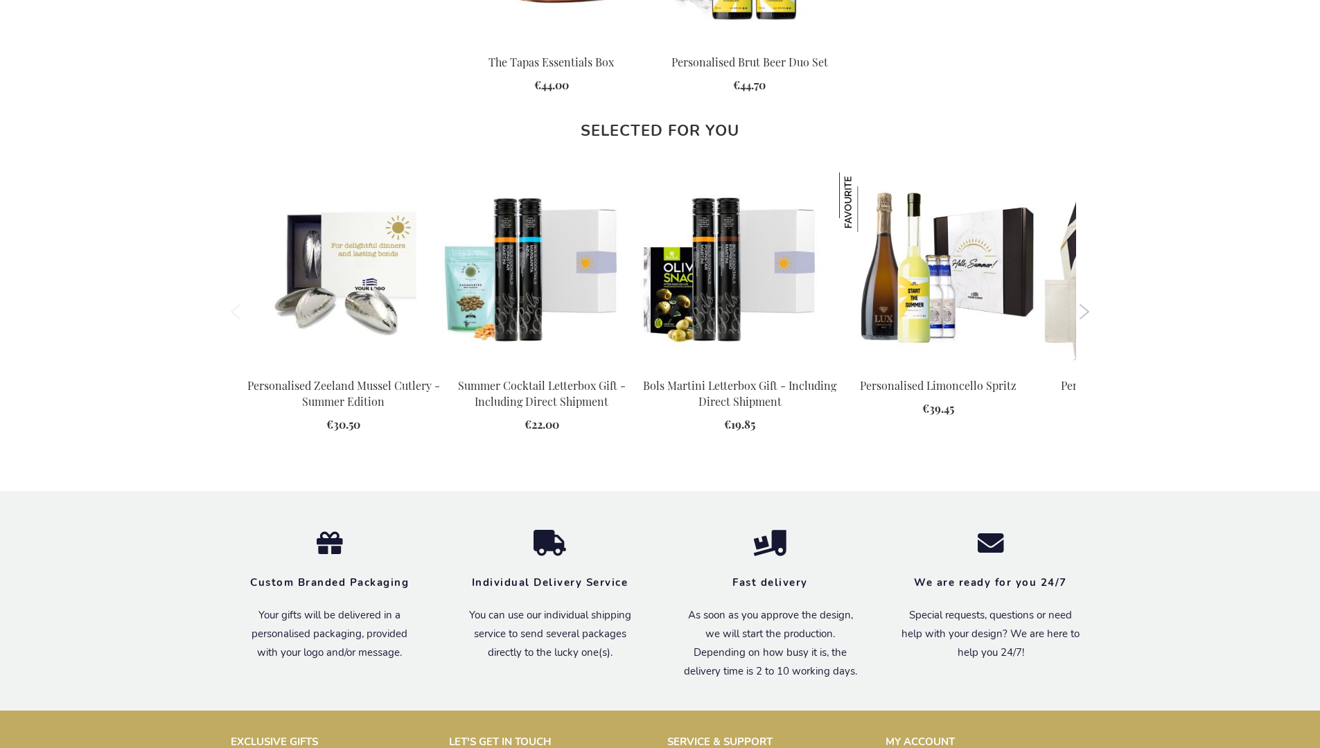
scroll to position [1885, 0]
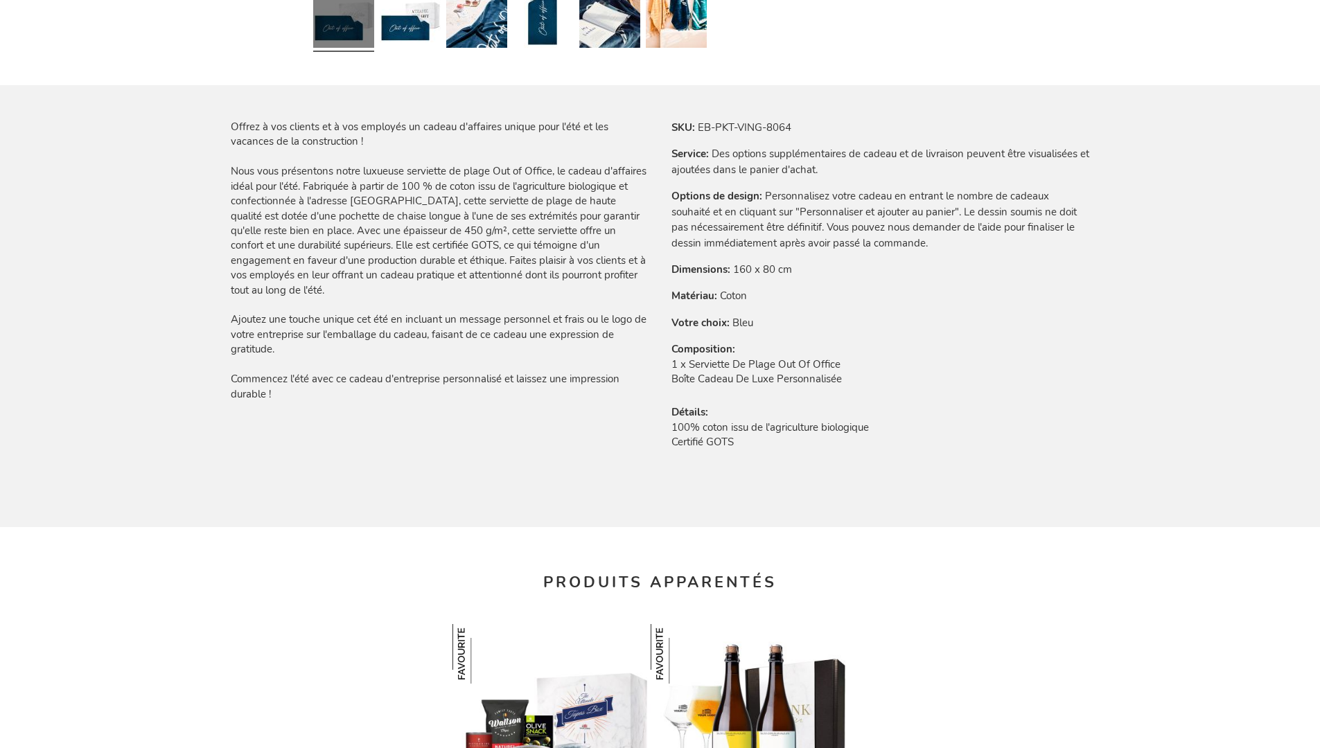
scroll to position [1933, 0]
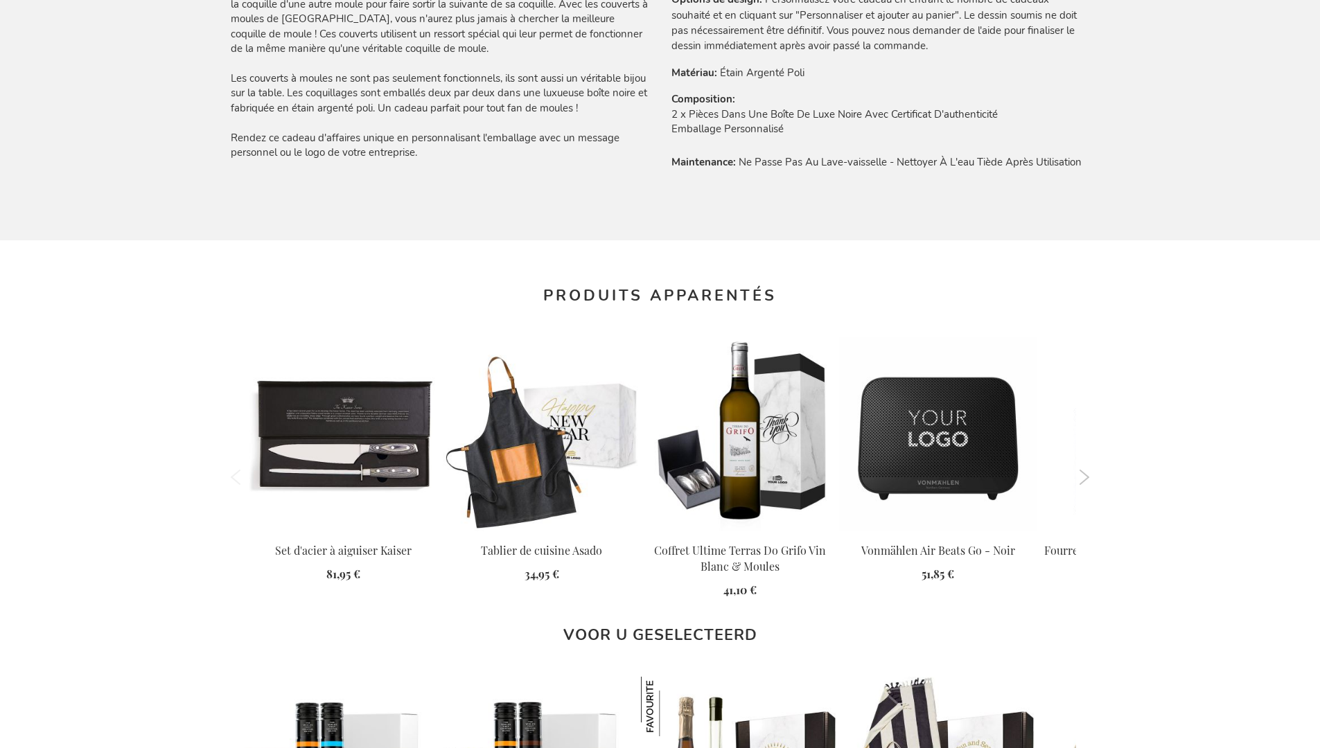
scroll to position [1860, 0]
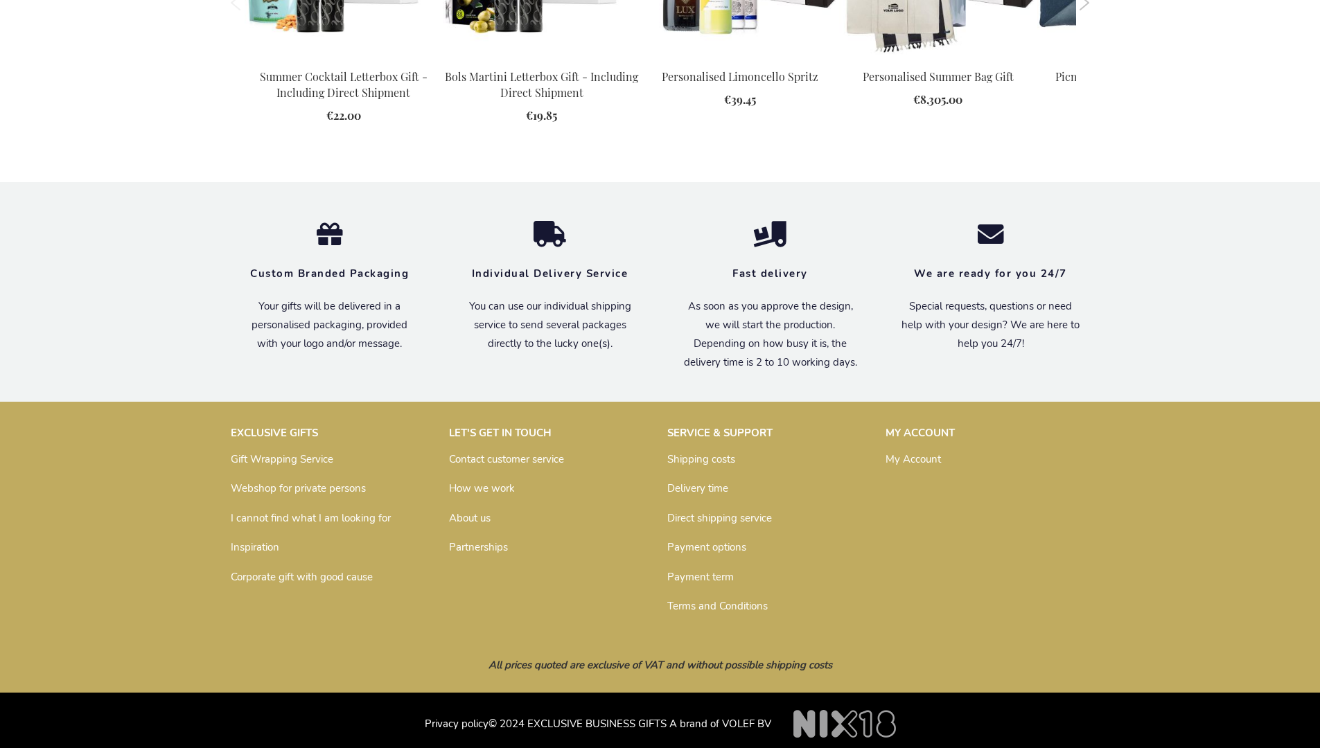
scroll to position [1812, 0]
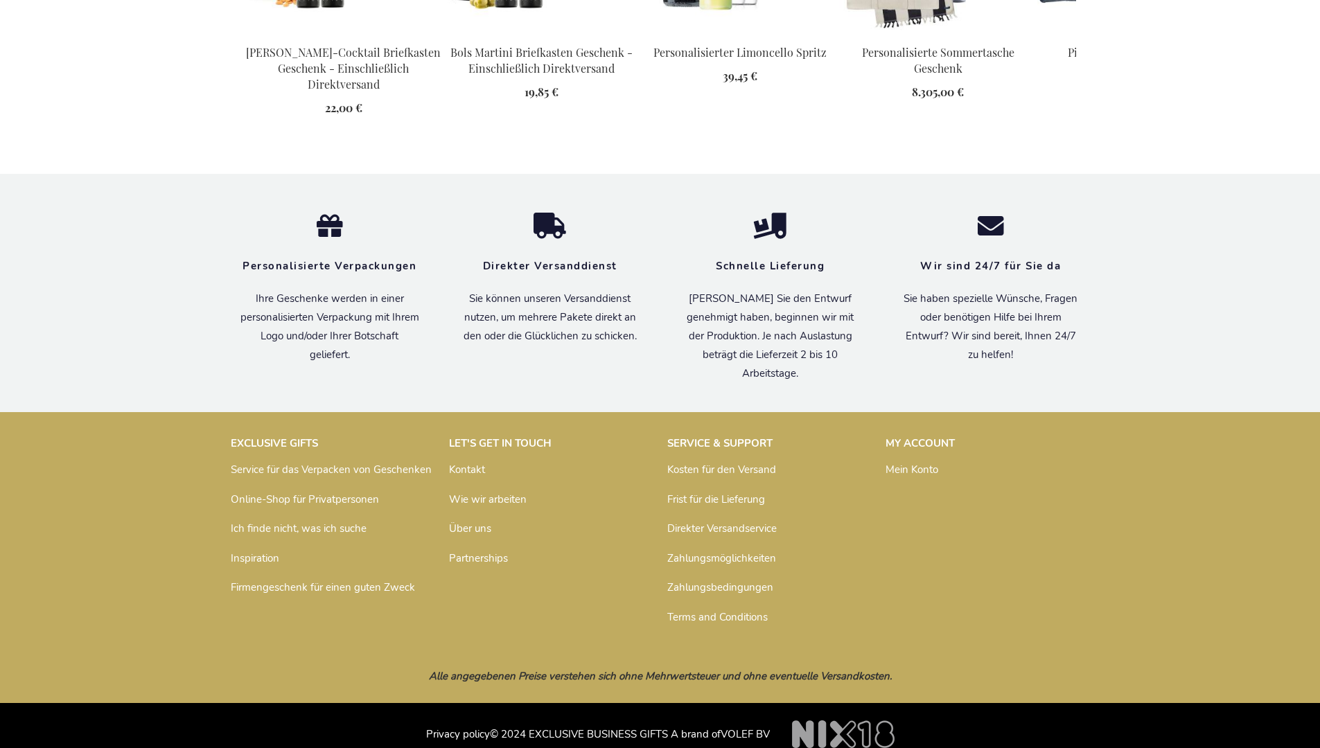
scroll to position [1846, 0]
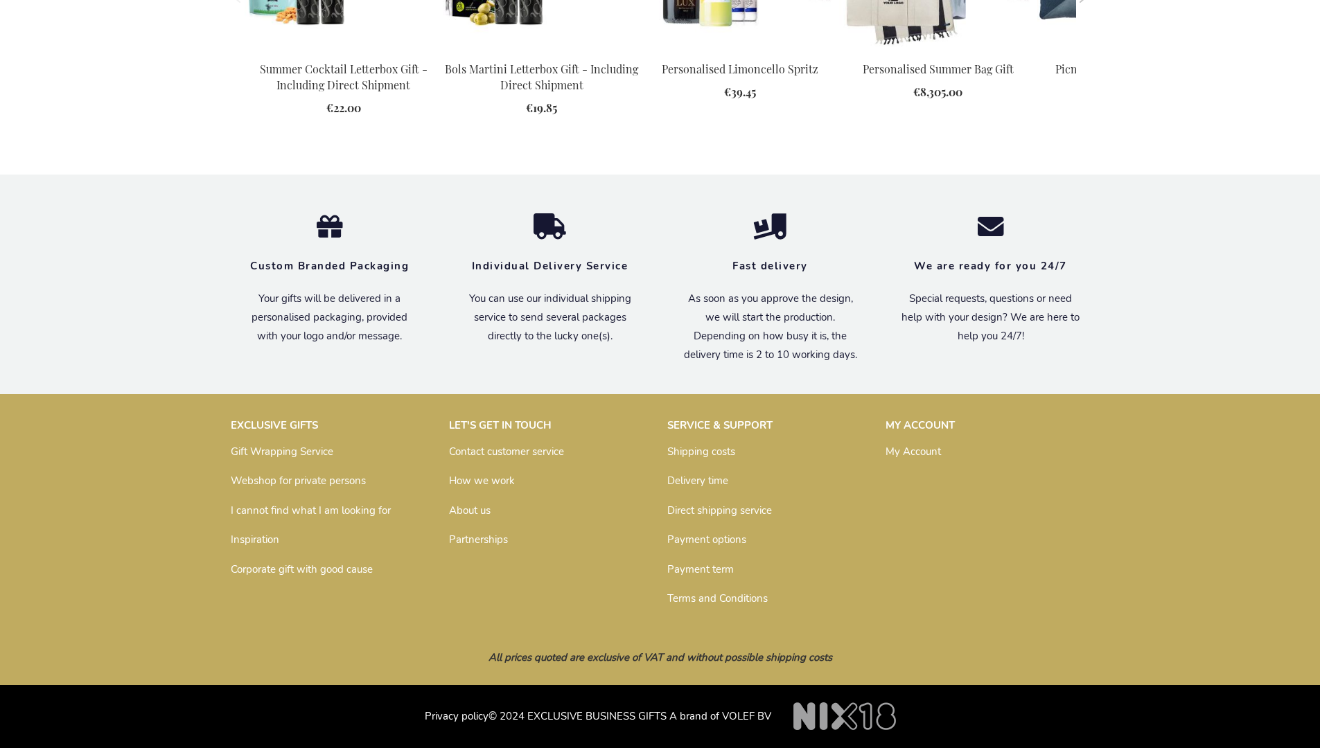
scroll to position [1811, 0]
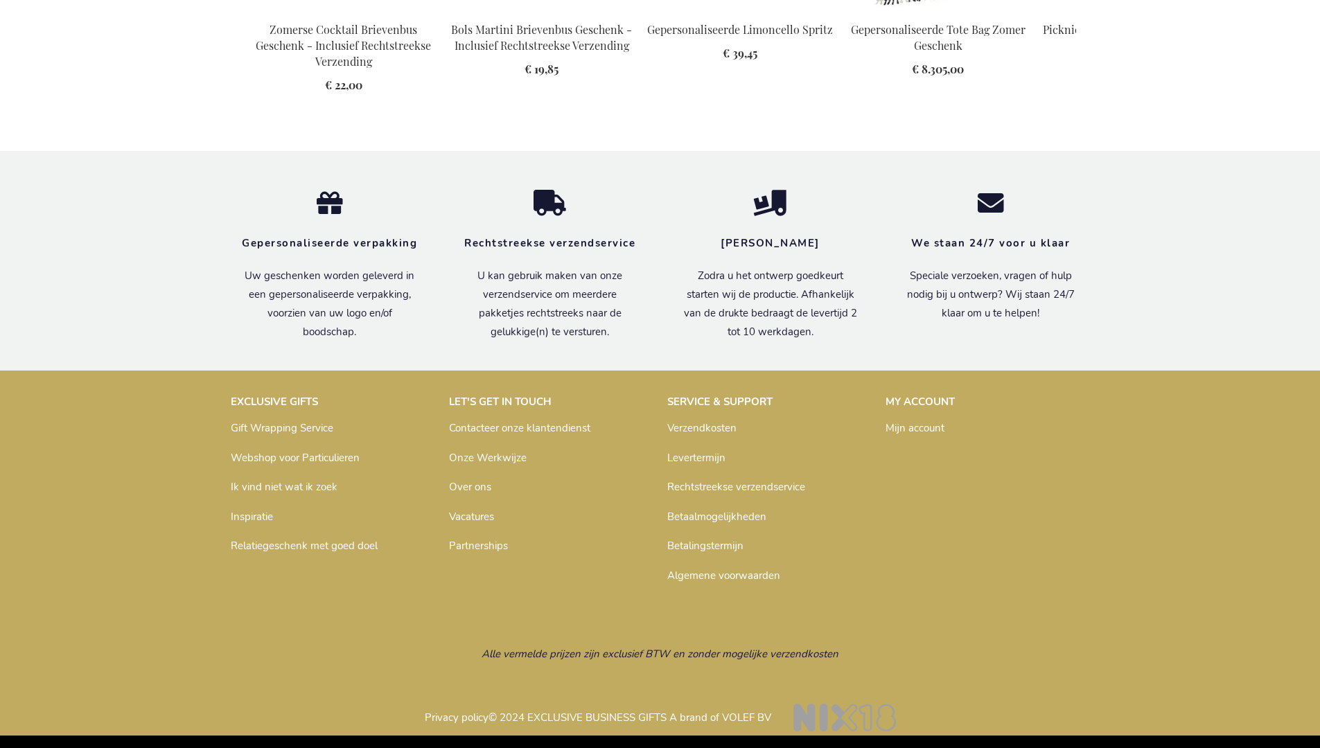
scroll to position [1869, 0]
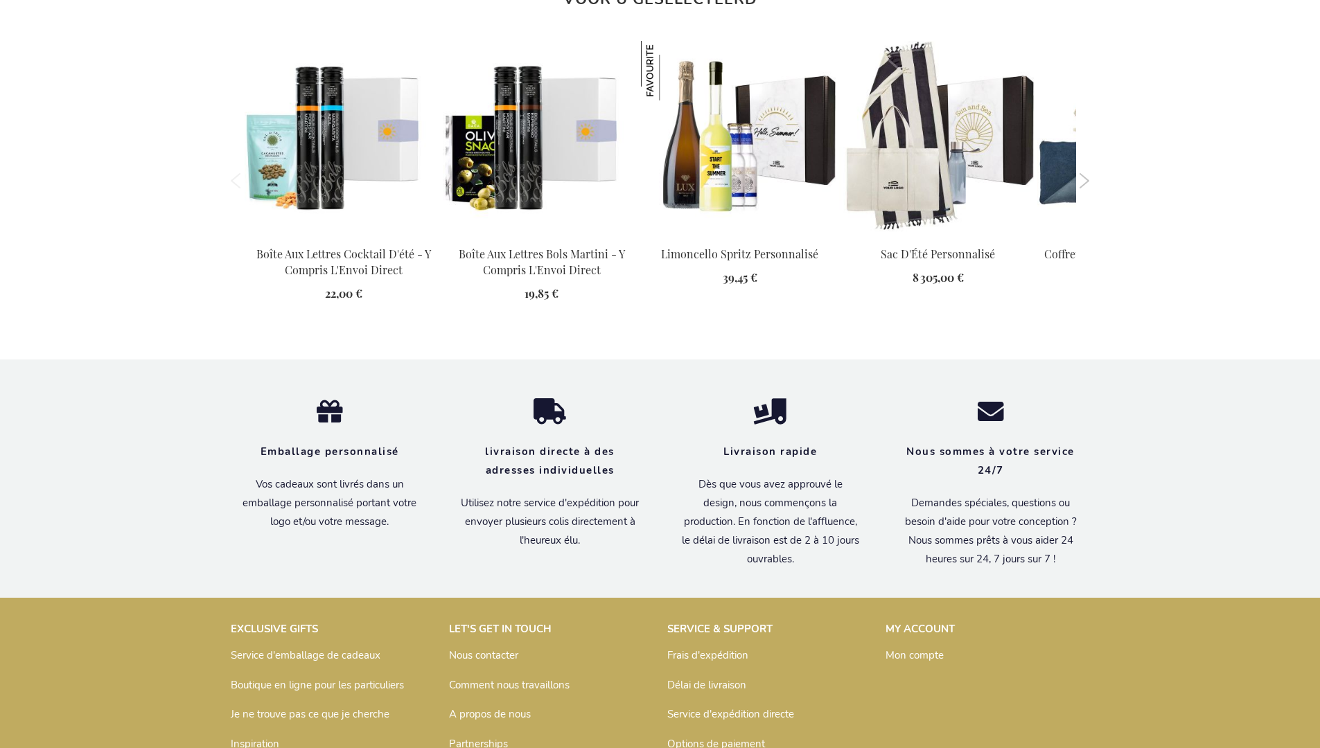
scroll to position [1860, 0]
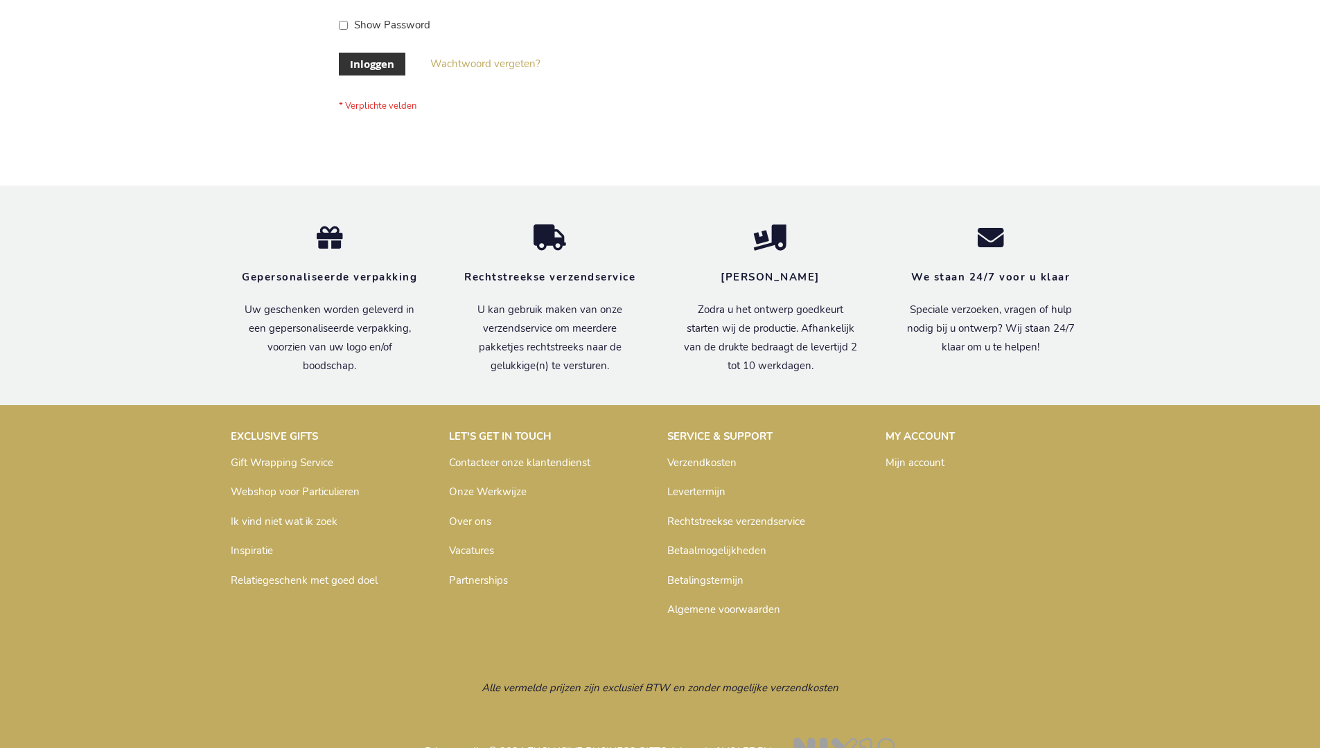
scroll to position [471, 0]
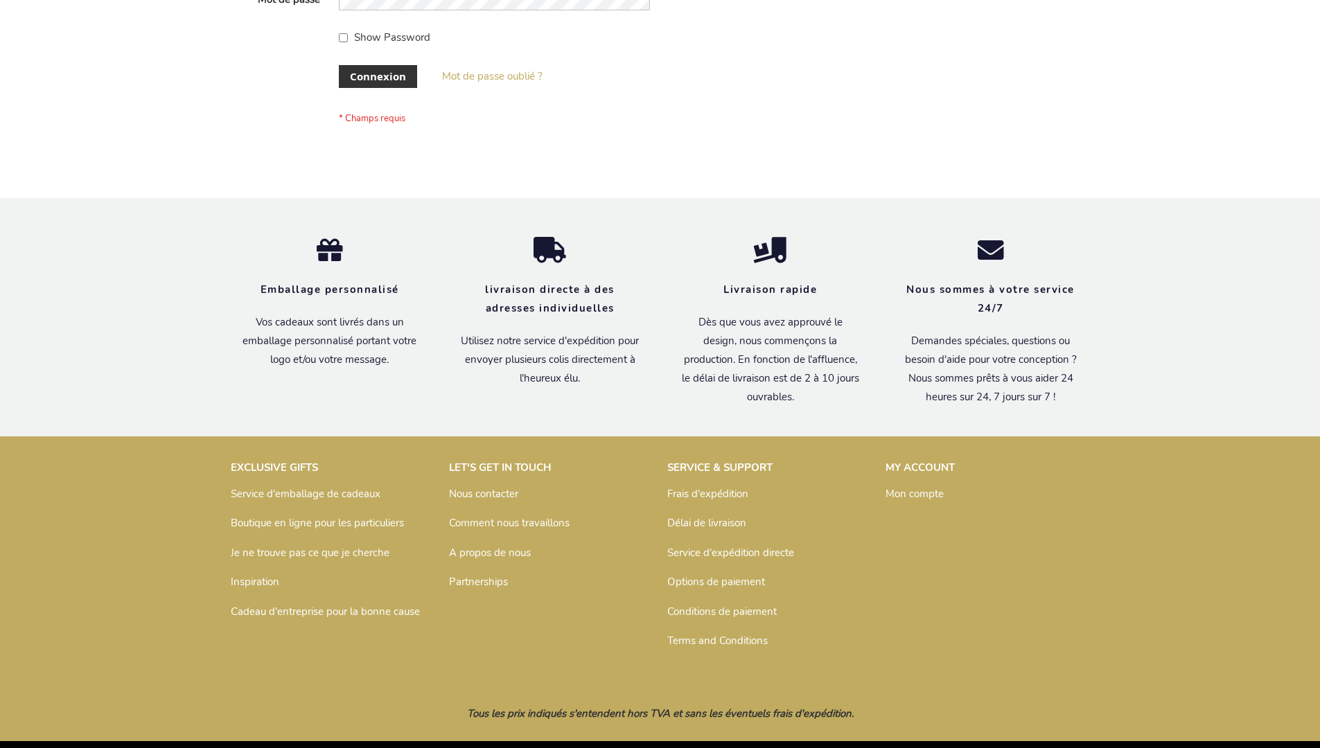
scroll to position [478, 0]
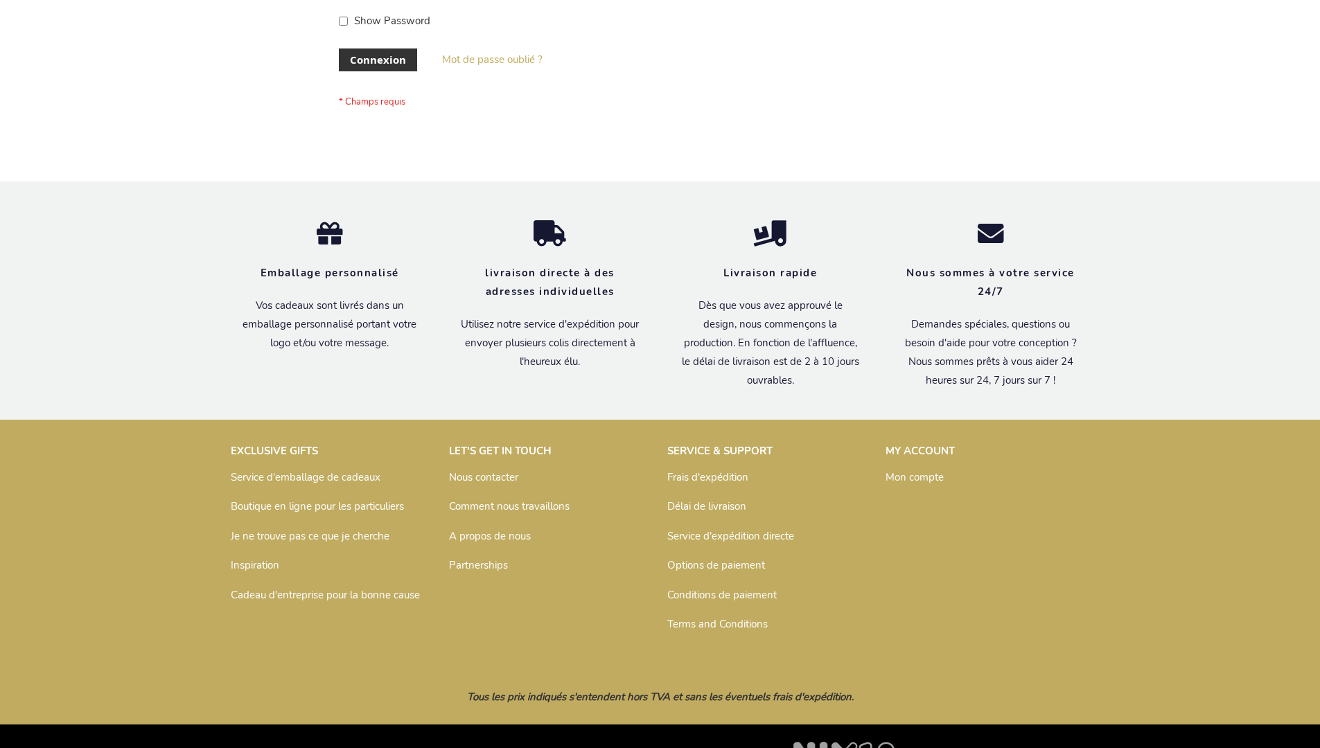
scroll to position [478, 0]
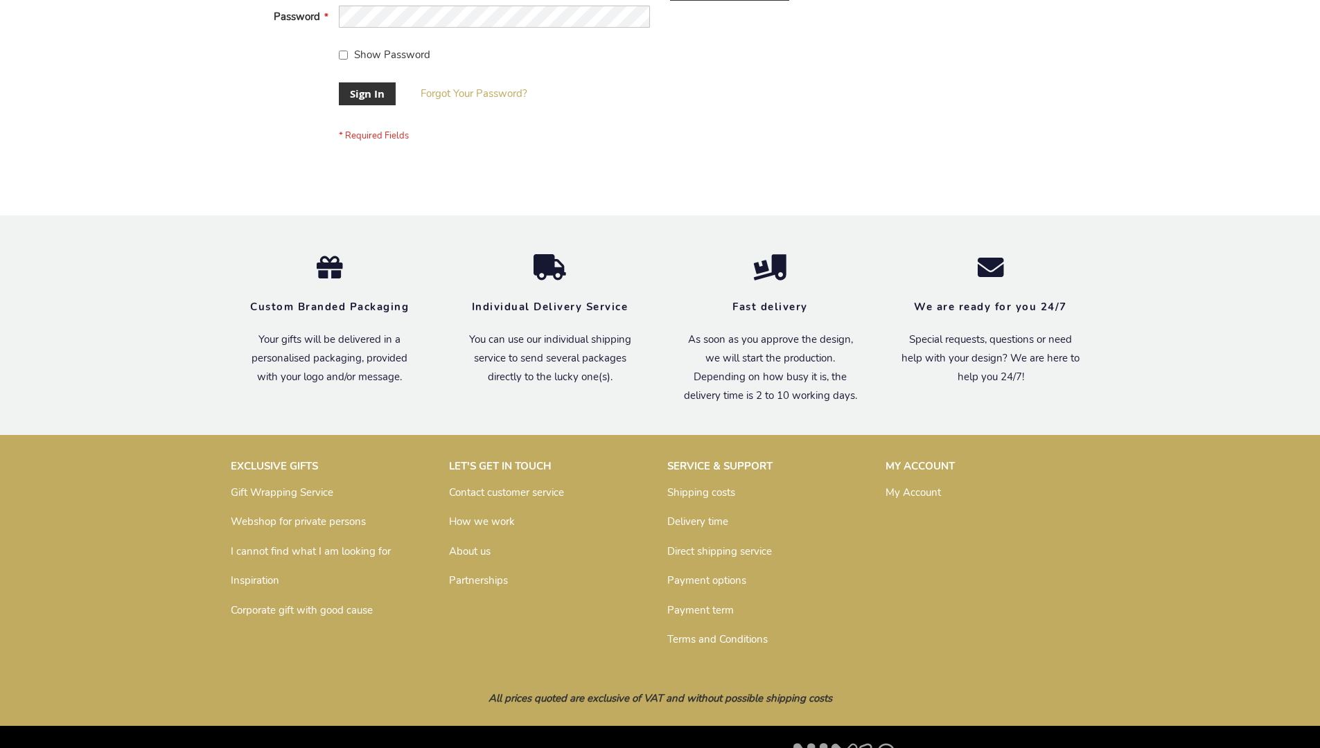
scroll to position [446, 0]
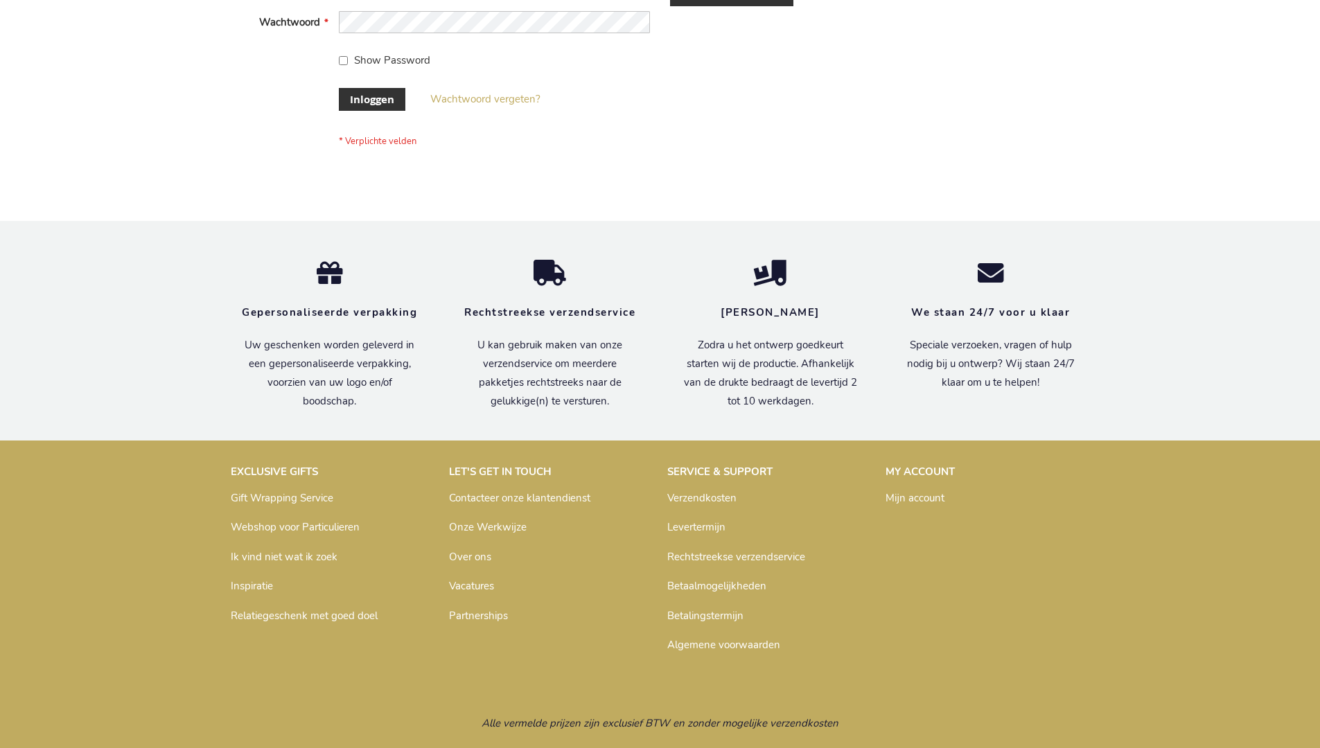
scroll to position [471, 0]
